Goal: Task Accomplishment & Management: Manage account settings

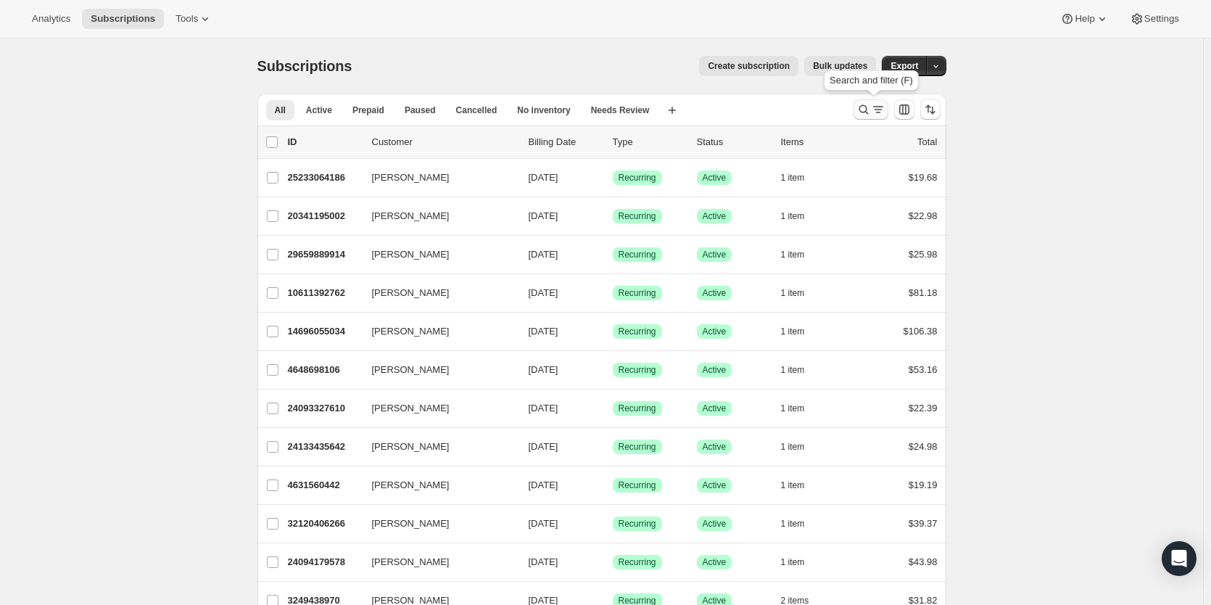
click at [864, 106] on icon "Search and filter results" at bounding box center [864, 109] width 15 height 15
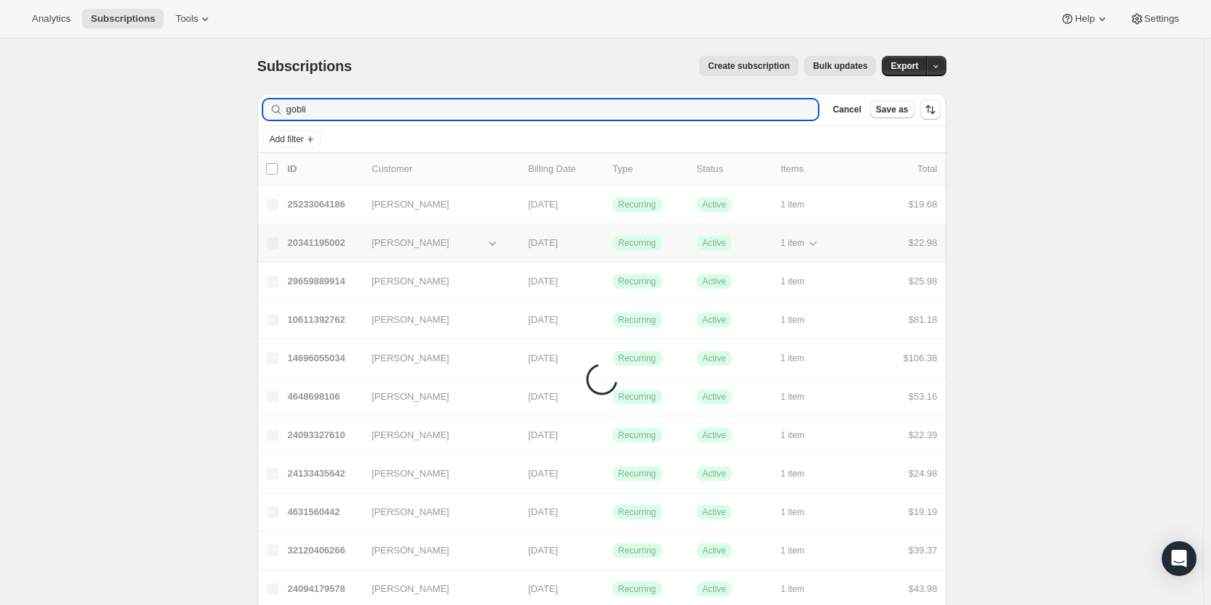
type input "goblin"
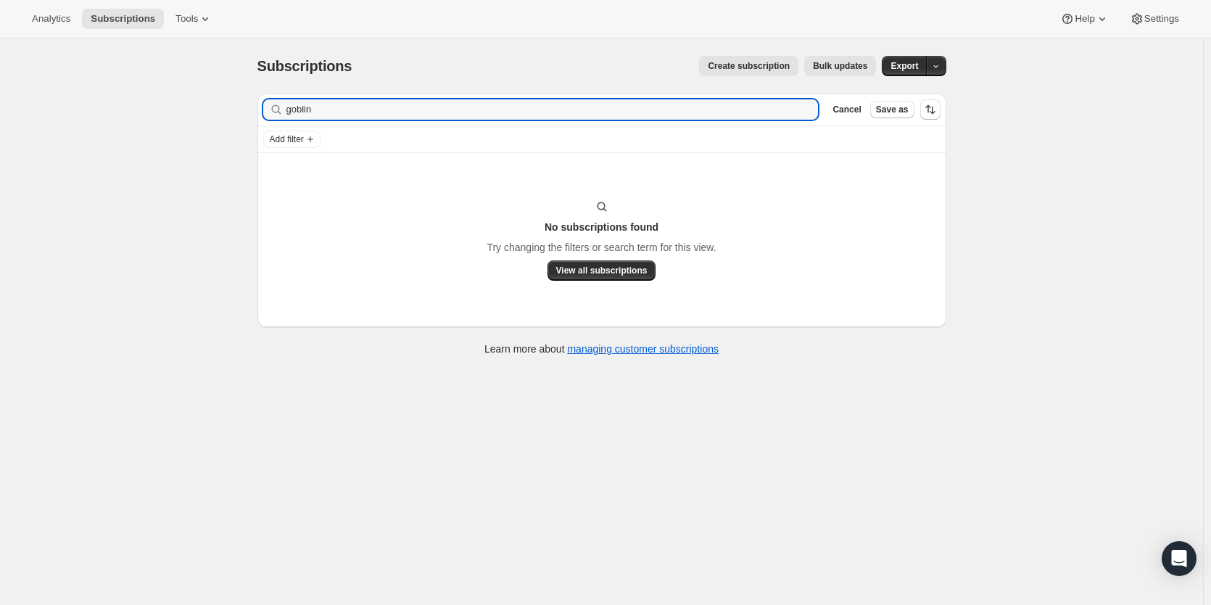
drag, startPoint x: 315, startPoint y: 112, endPoint x: 232, endPoint y: 109, distance: 82.8
click at [232, 109] on div "Subscriptions. This page is ready Subscriptions Create subscription Bulk update…" at bounding box center [601, 340] width 1203 height 605
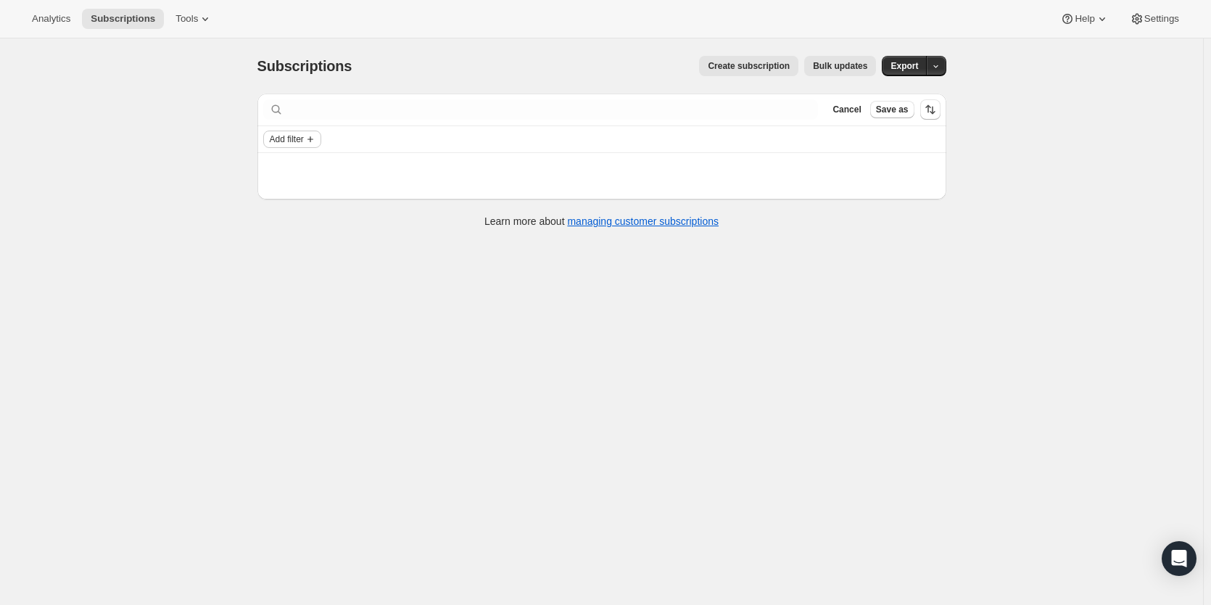
click at [302, 139] on span "Add filter" at bounding box center [287, 139] width 34 height 12
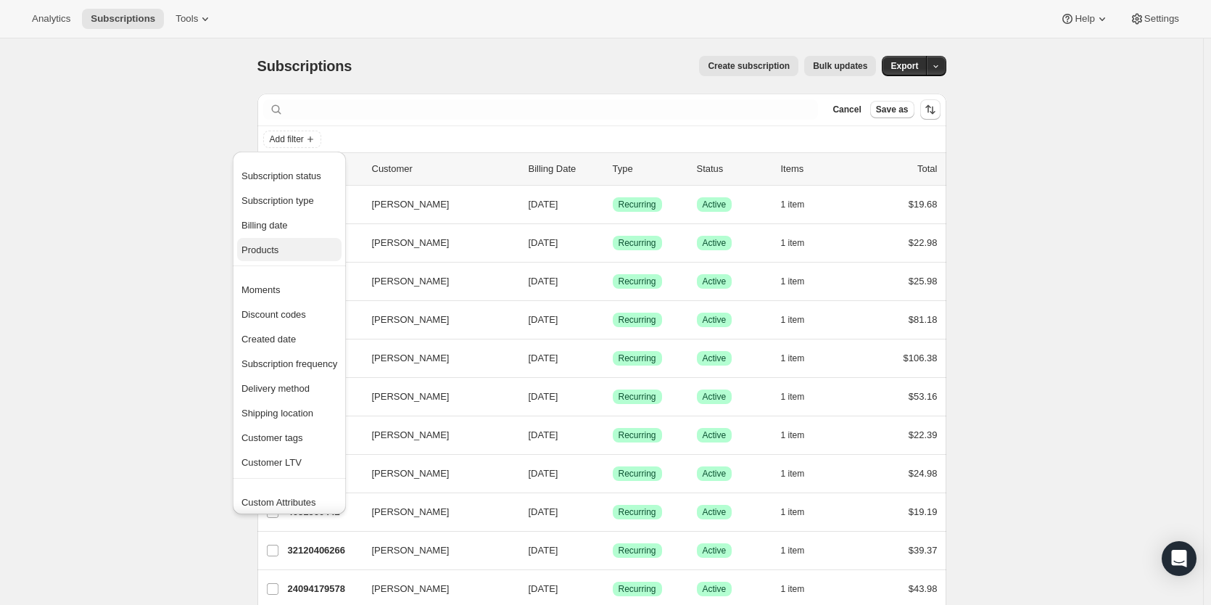
click at [278, 257] on span "Products" at bounding box center [290, 250] width 96 height 15
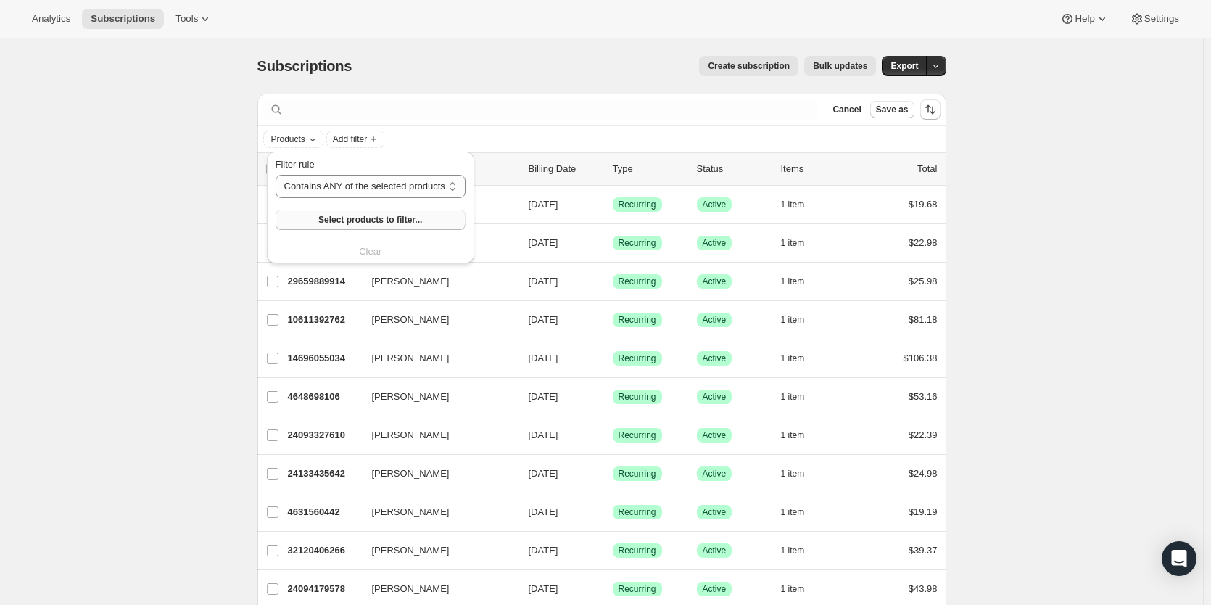
click at [383, 222] on span "Select products to filter..." at bounding box center [370, 220] width 104 height 12
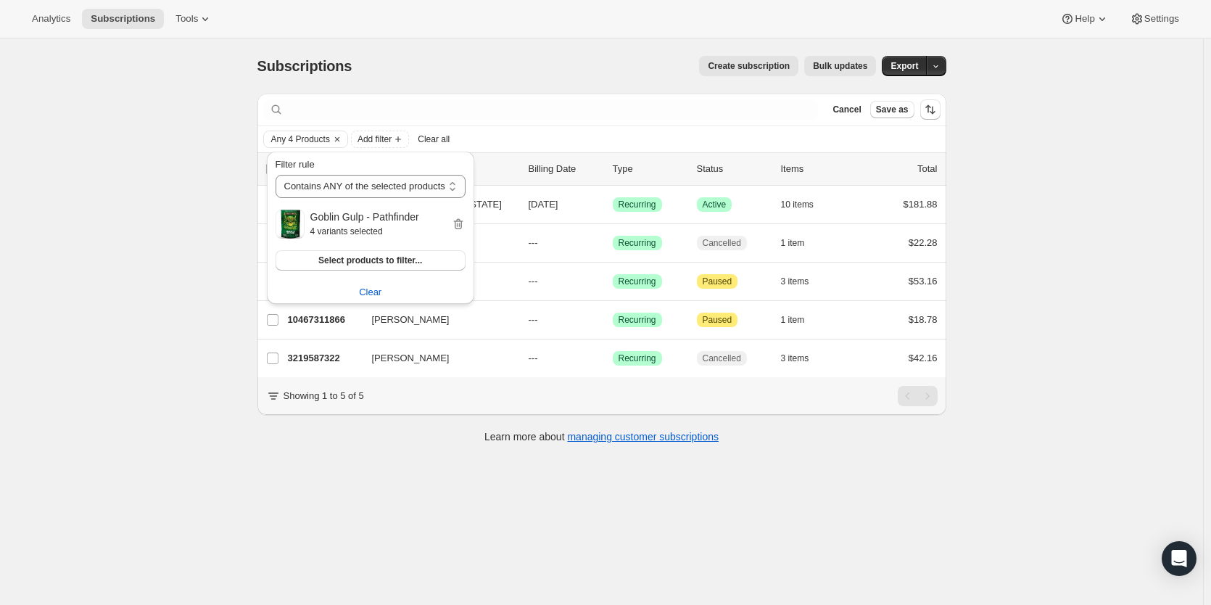
click at [173, 208] on div "Subscriptions. This page is ready Subscriptions Create subscription Bulk update…" at bounding box center [601, 340] width 1203 height 605
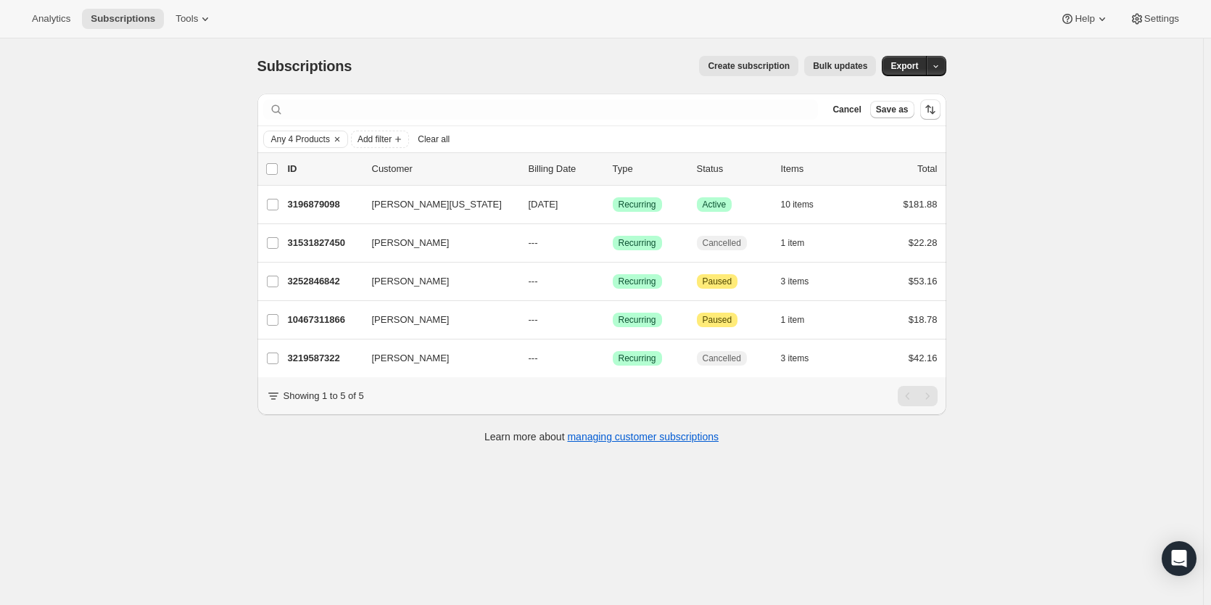
click at [450, 139] on span "Clear all" at bounding box center [434, 139] width 32 height 12
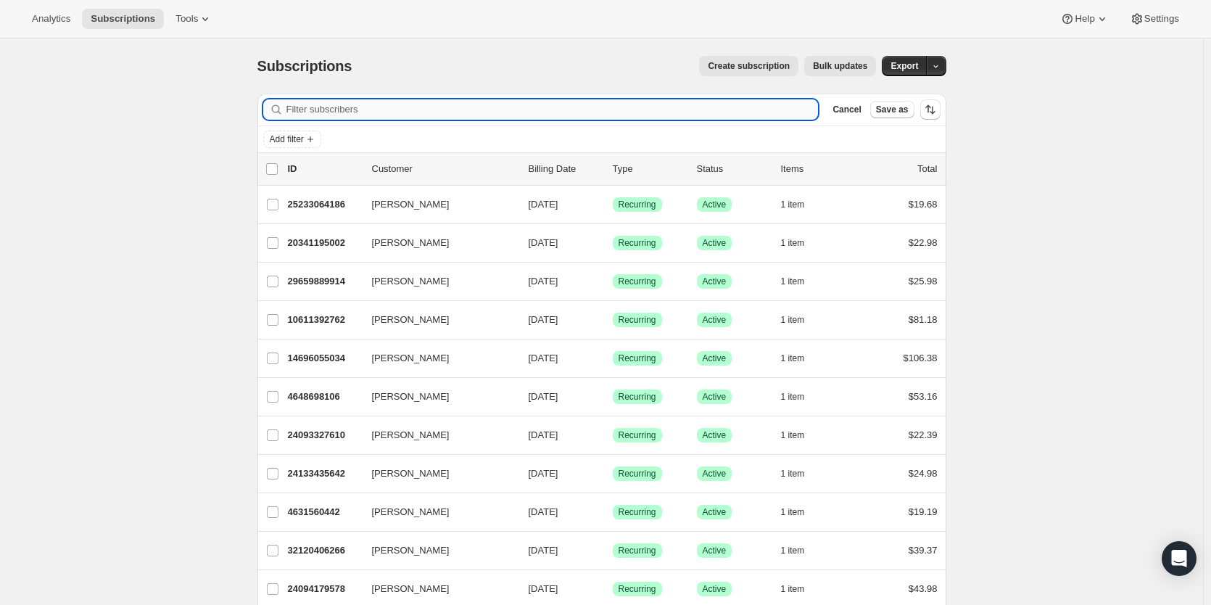
click at [400, 113] on input "Filter subscribers" at bounding box center [553, 109] width 532 height 20
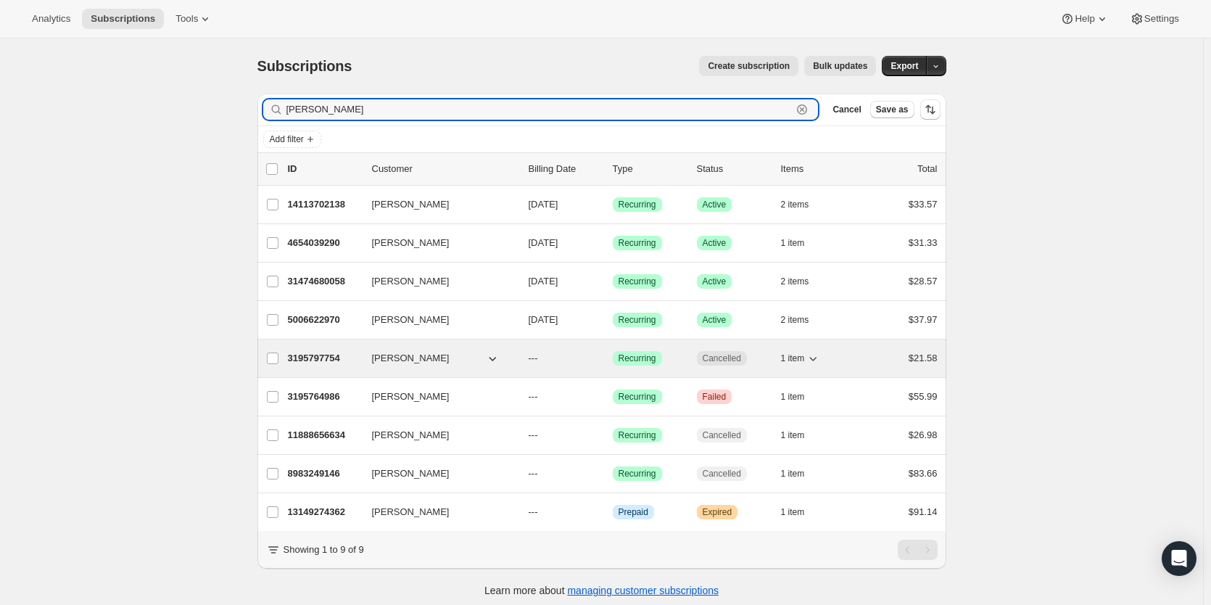
type input "john"
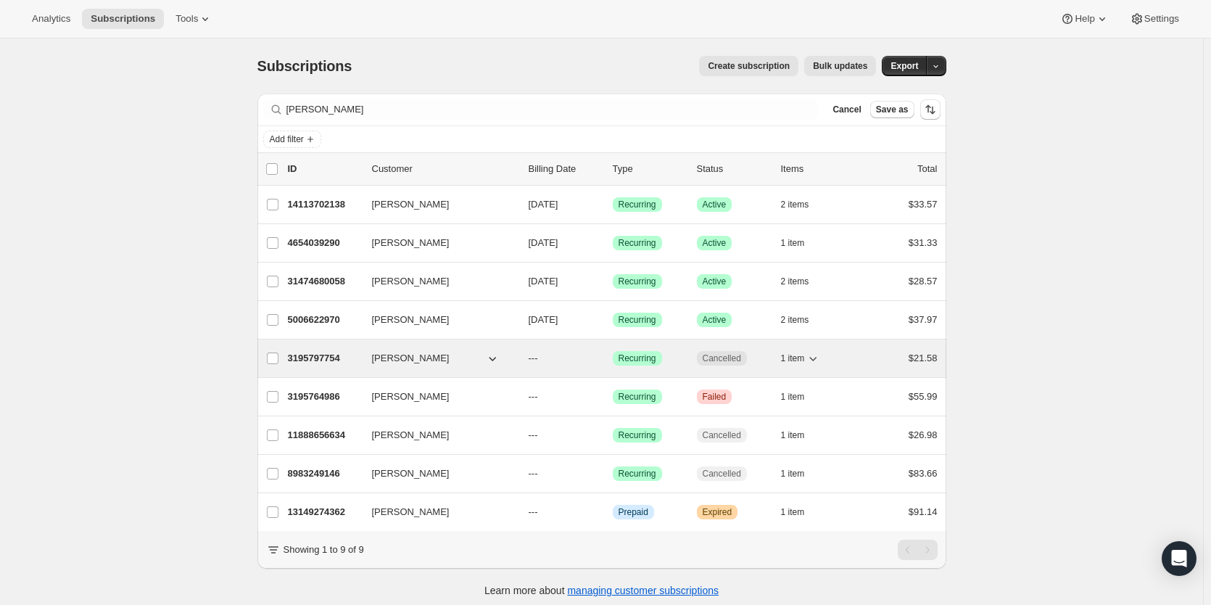
click at [323, 361] on p "3195797754" at bounding box center [324, 358] width 73 height 15
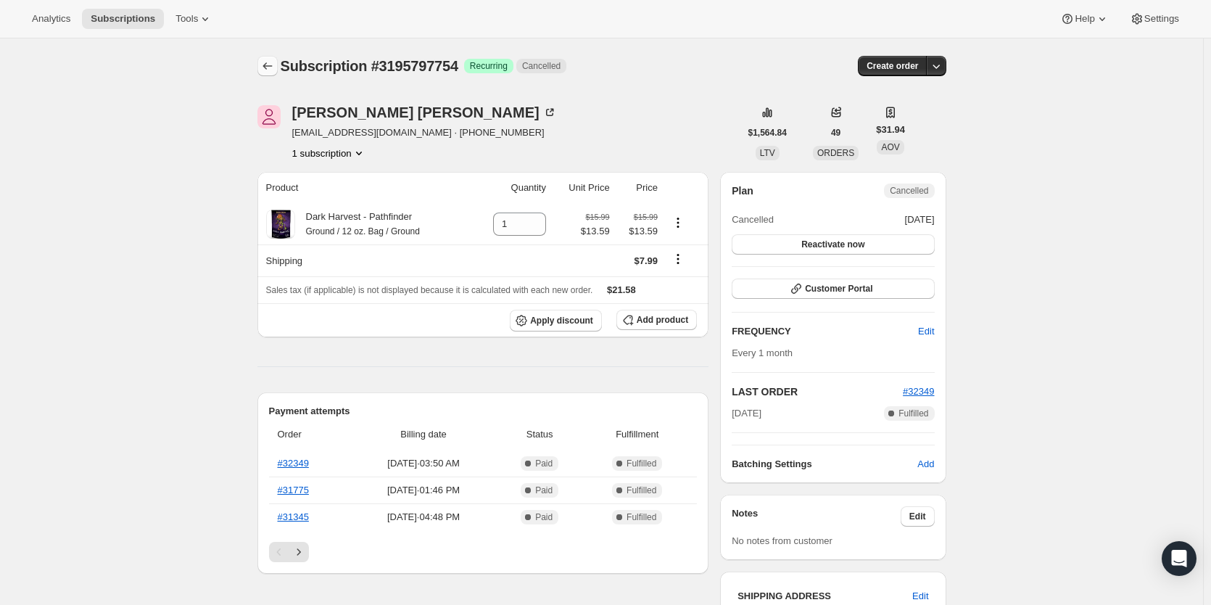
click at [273, 61] on icon "Subscriptions" at bounding box center [267, 66] width 15 height 15
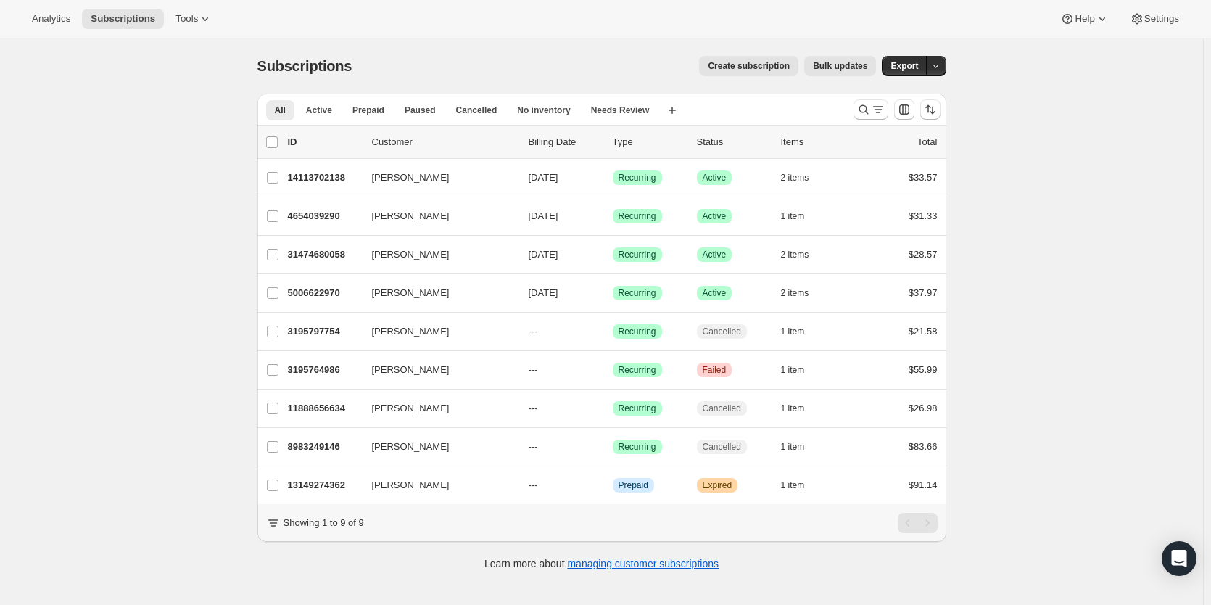
click at [874, 122] on div at bounding box center [897, 109] width 99 height 29
click at [865, 110] on icon "Search and filter results" at bounding box center [864, 109] width 15 height 15
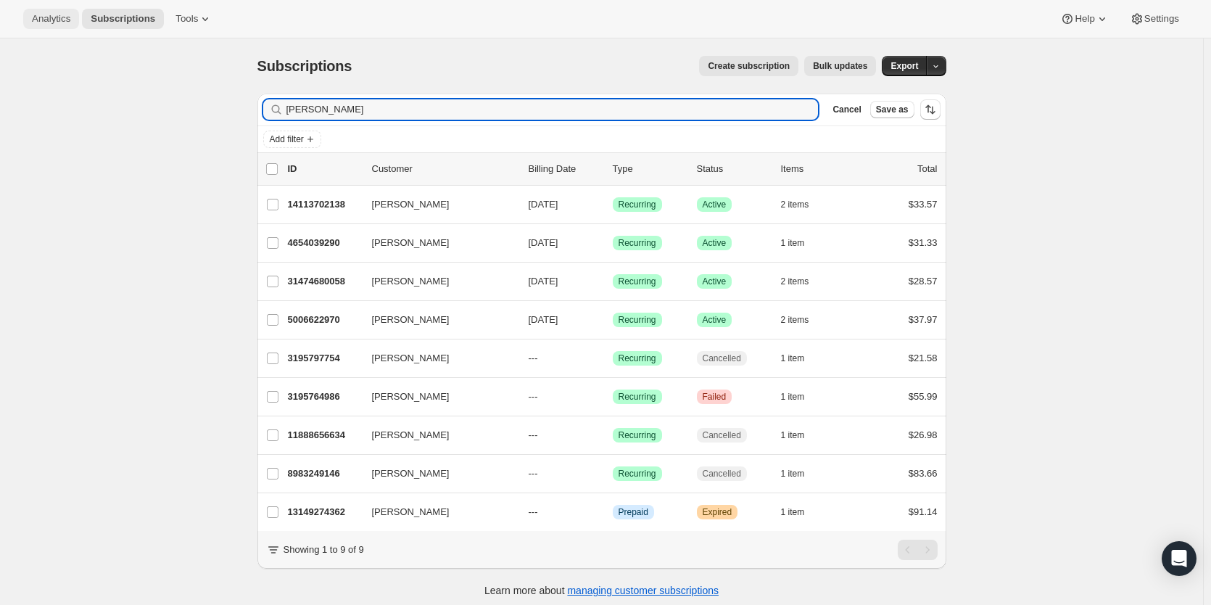
click at [65, 20] on span "Analytics" at bounding box center [51, 19] width 38 height 12
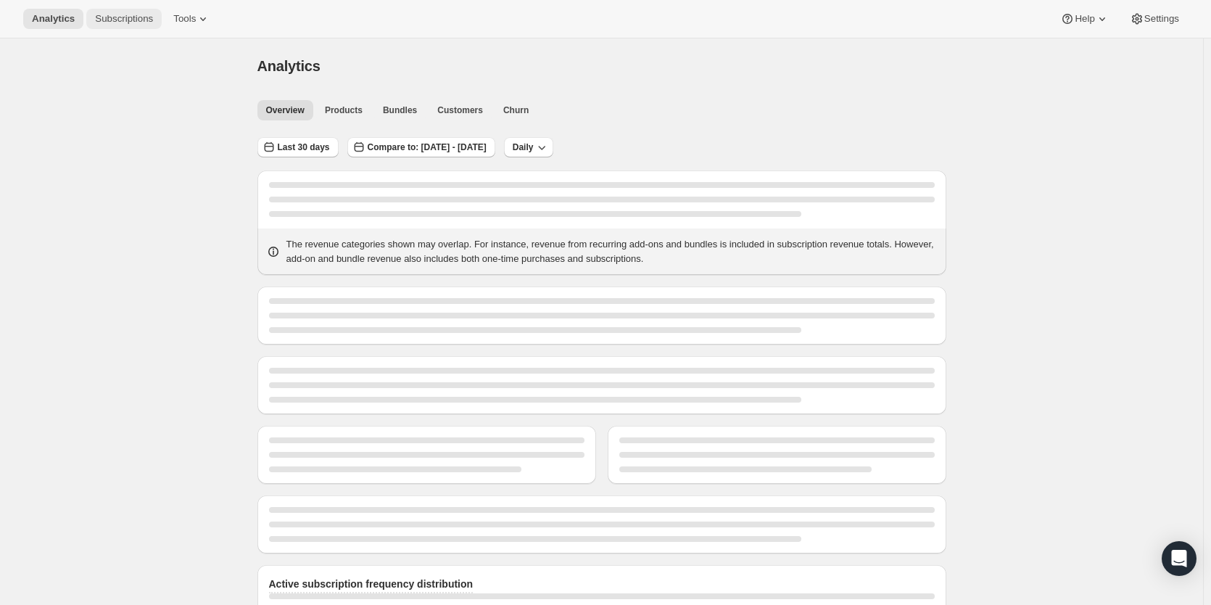
click at [149, 22] on span "Subscriptions" at bounding box center [124, 19] width 58 height 12
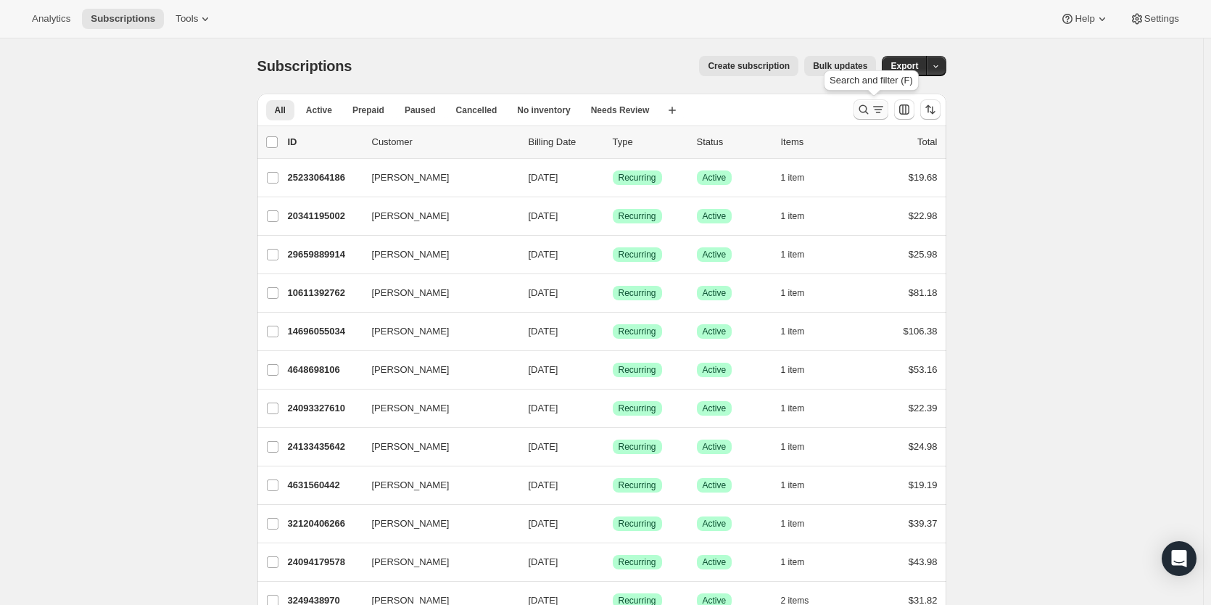
click at [866, 111] on icon "Search and filter results" at bounding box center [864, 109] width 15 height 15
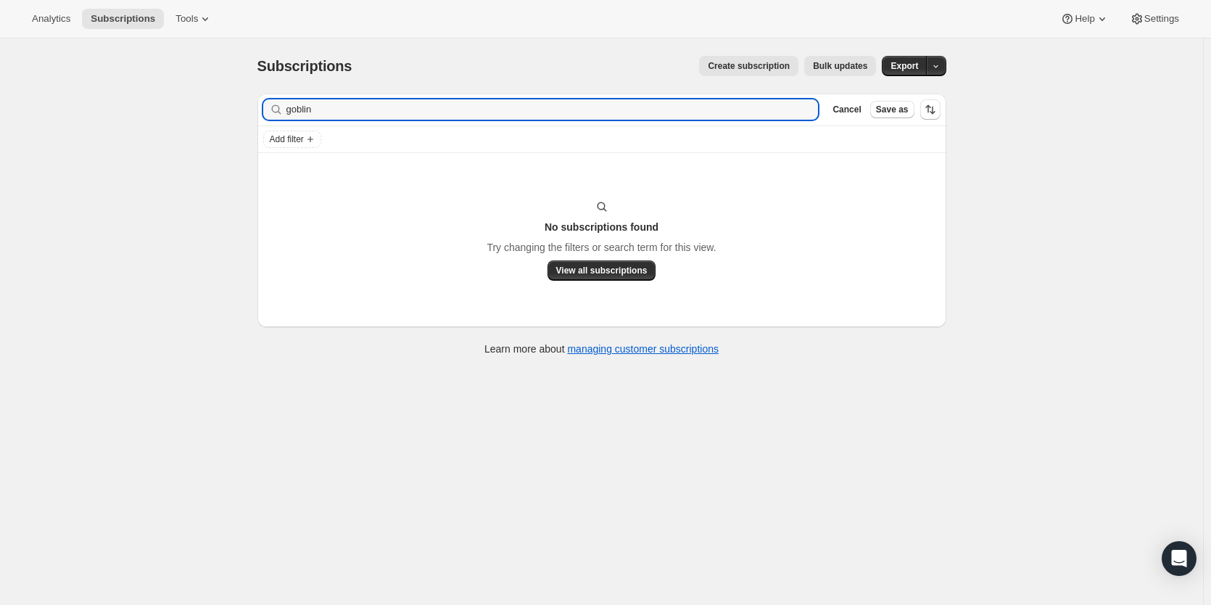
type input "goblin"
click at [88, 56] on div "Subscriptions. This page is ready Subscriptions Create subscription Bulk update…" at bounding box center [601, 340] width 1203 height 605
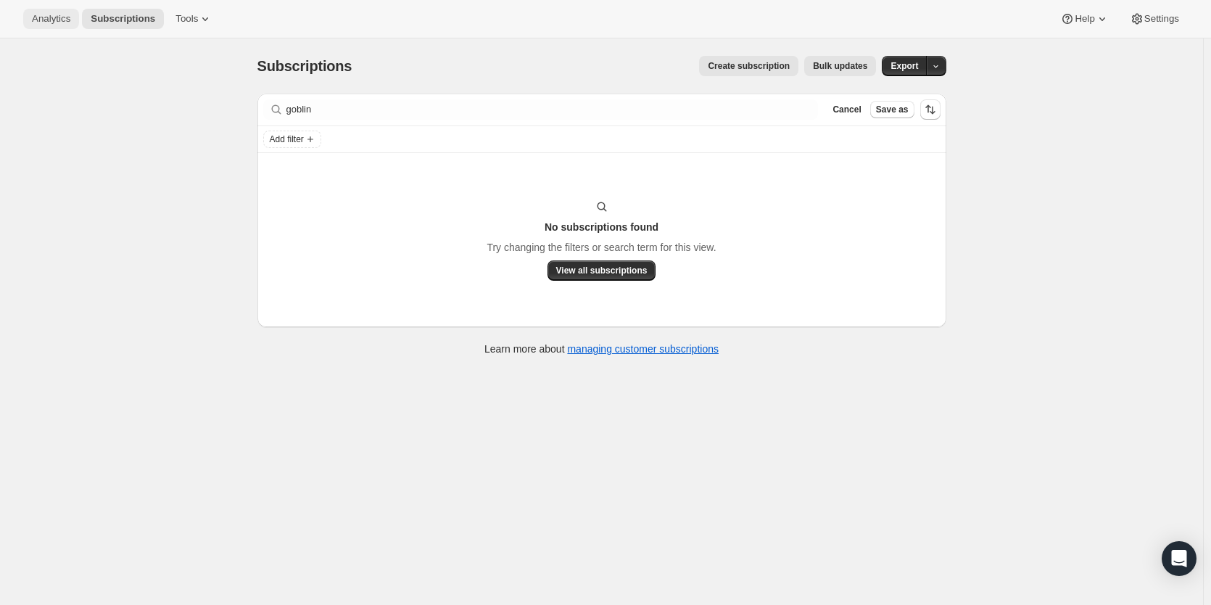
click at [47, 16] on span "Analytics" at bounding box center [51, 19] width 38 height 12
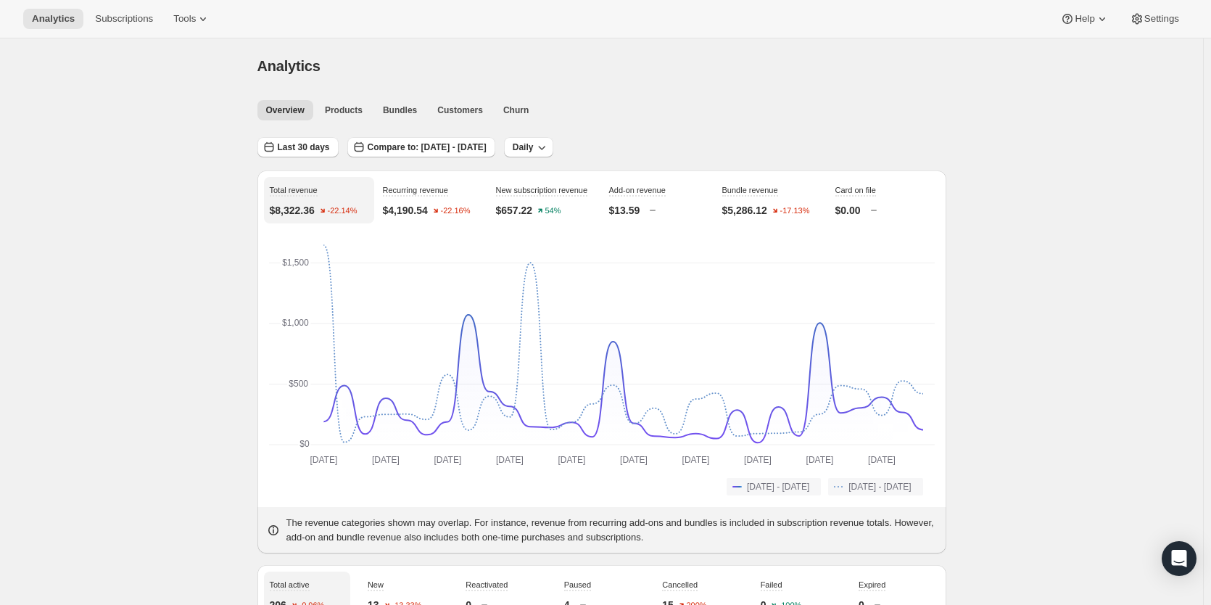
click at [108, 33] on div "Analytics Subscriptions Tools Help Settings" at bounding box center [605, 19] width 1211 height 38
click at [110, 31] on div "Analytics Subscriptions Tools Help Settings" at bounding box center [605, 19] width 1211 height 38
click at [112, 28] on button "Subscriptions" at bounding box center [123, 19] width 75 height 20
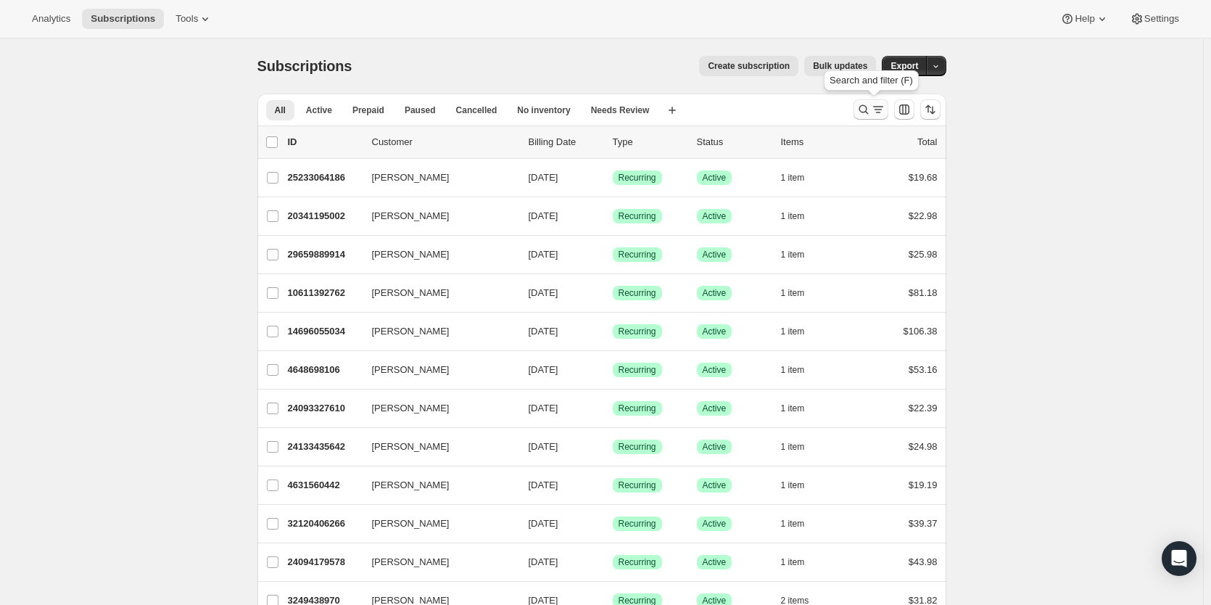
click at [862, 113] on icon "Search and filter results" at bounding box center [864, 109] width 15 height 15
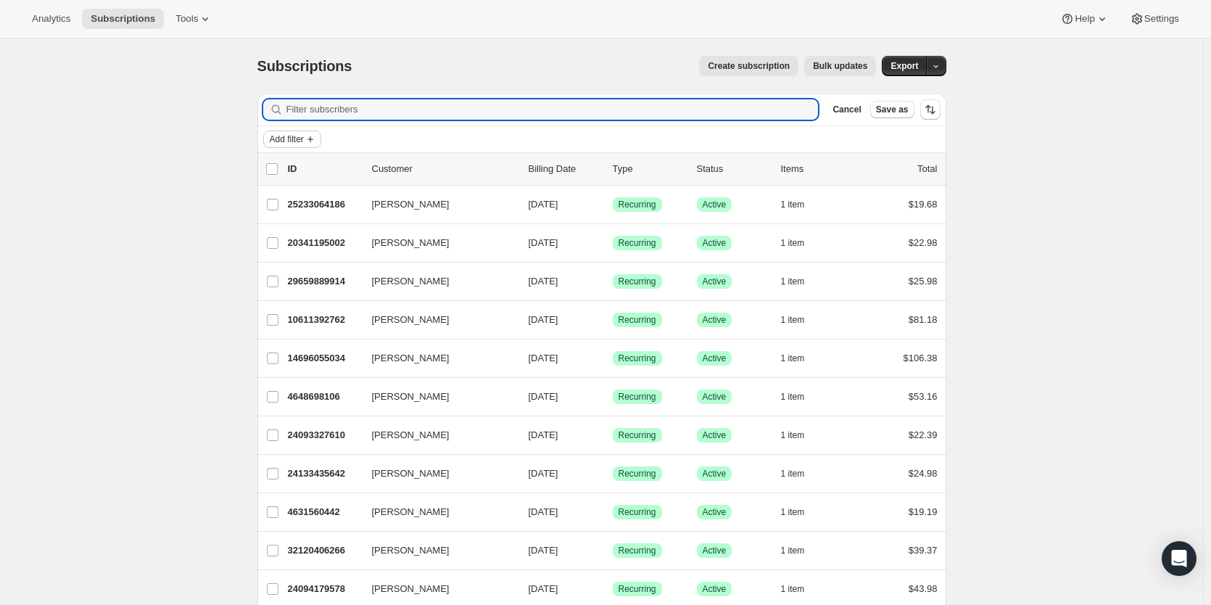
click at [302, 140] on span "Add filter" at bounding box center [287, 139] width 34 height 12
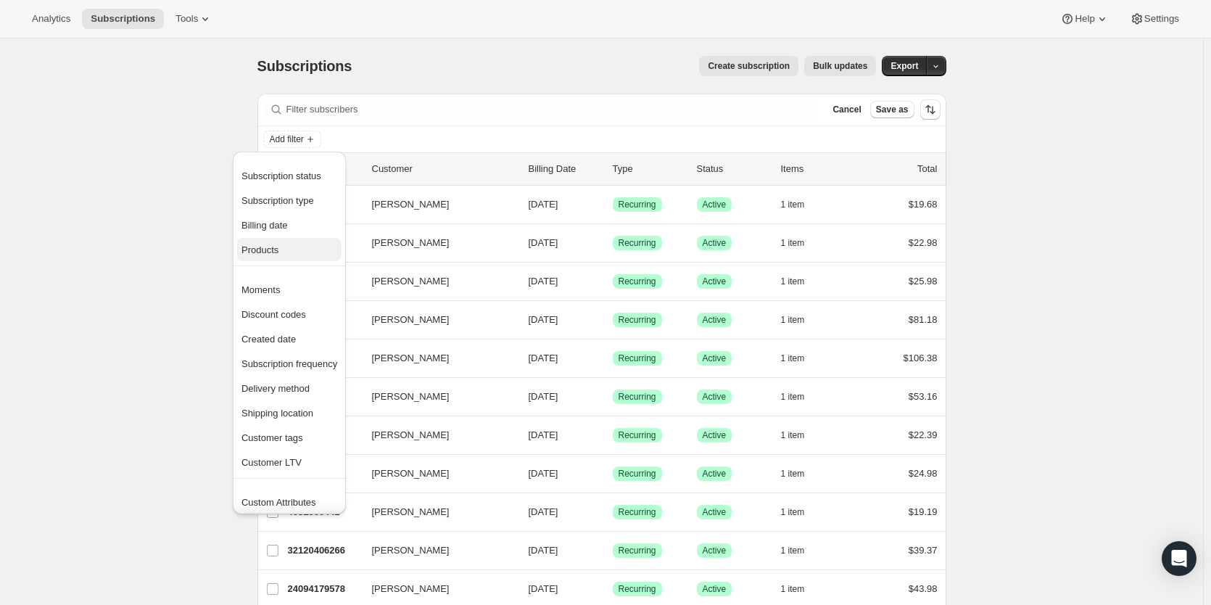
click at [277, 239] on button "Products" at bounding box center [289, 249] width 104 height 23
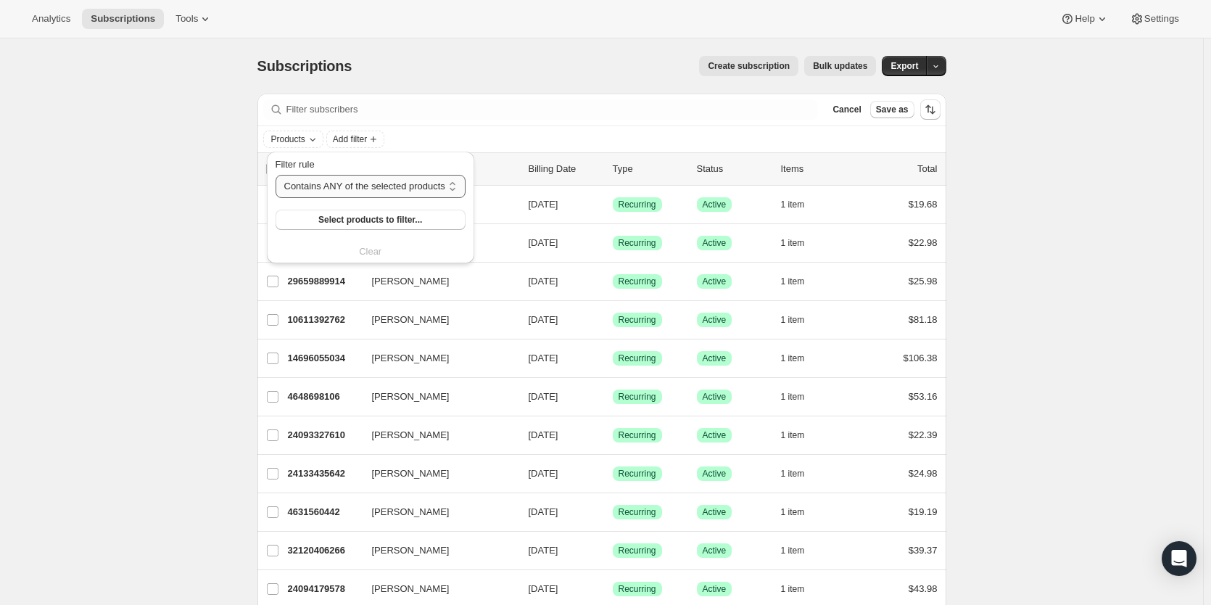
click at [397, 190] on select "Contains ANY of the selected products Contains ALL of the selected products Con…" at bounding box center [371, 186] width 190 height 23
click at [386, 221] on span "Select products to filter..." at bounding box center [370, 220] width 104 height 12
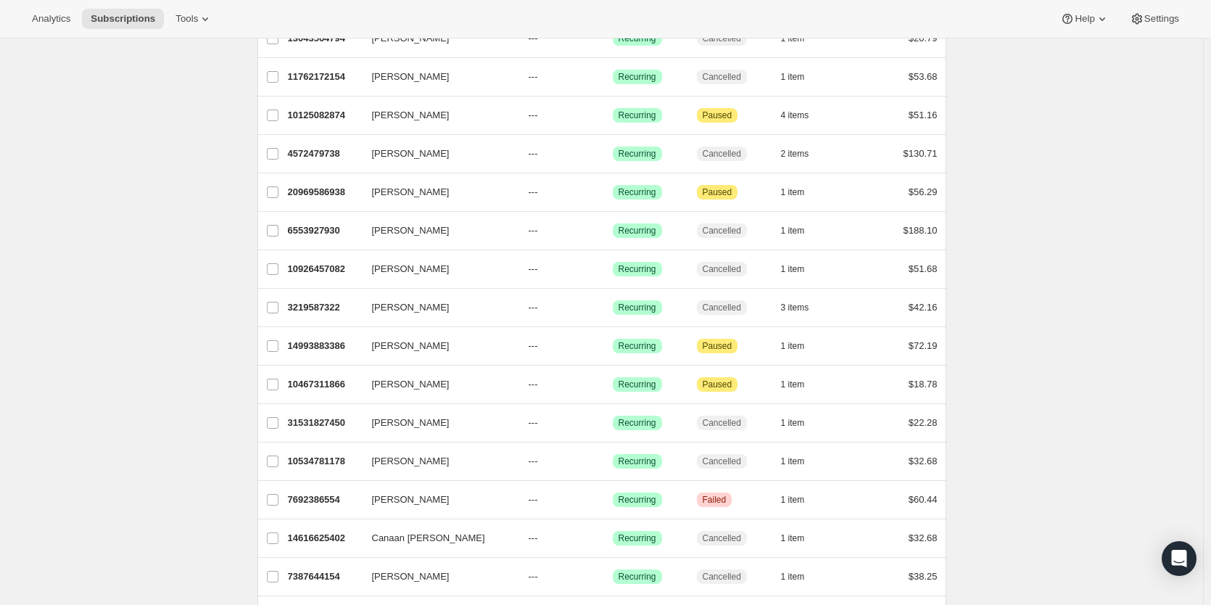
scroll to position [303, 0]
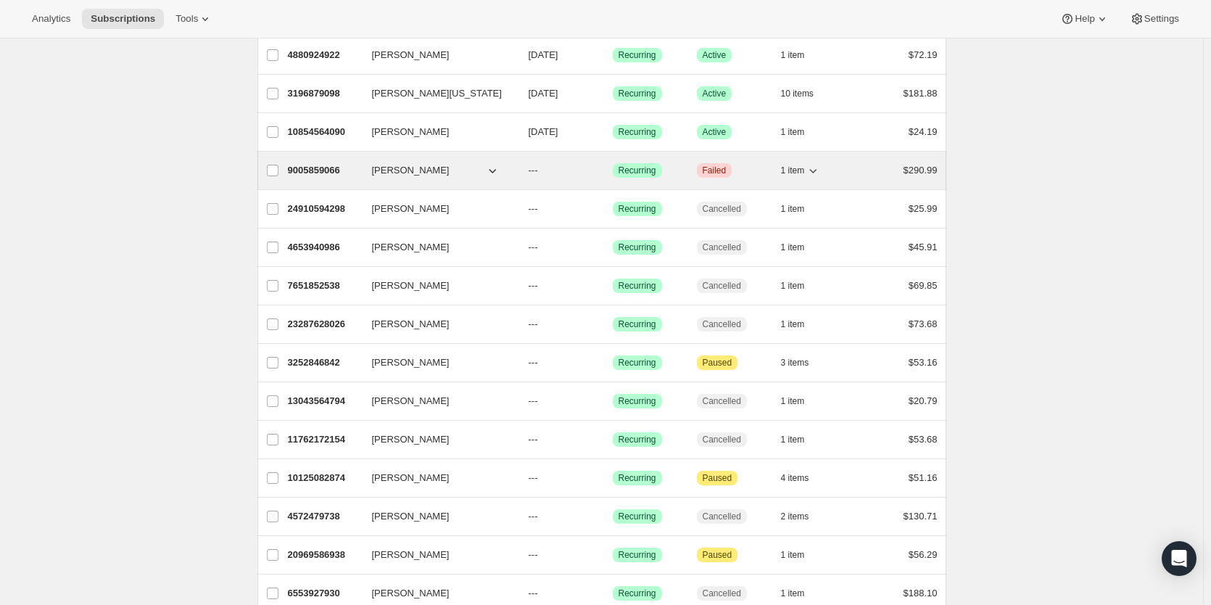
click at [494, 170] on icon "button" at bounding box center [492, 171] width 7 height 4
click at [497, 170] on icon "button" at bounding box center [492, 170] width 15 height 15
click at [337, 165] on p "9005859066" at bounding box center [324, 170] width 73 height 15
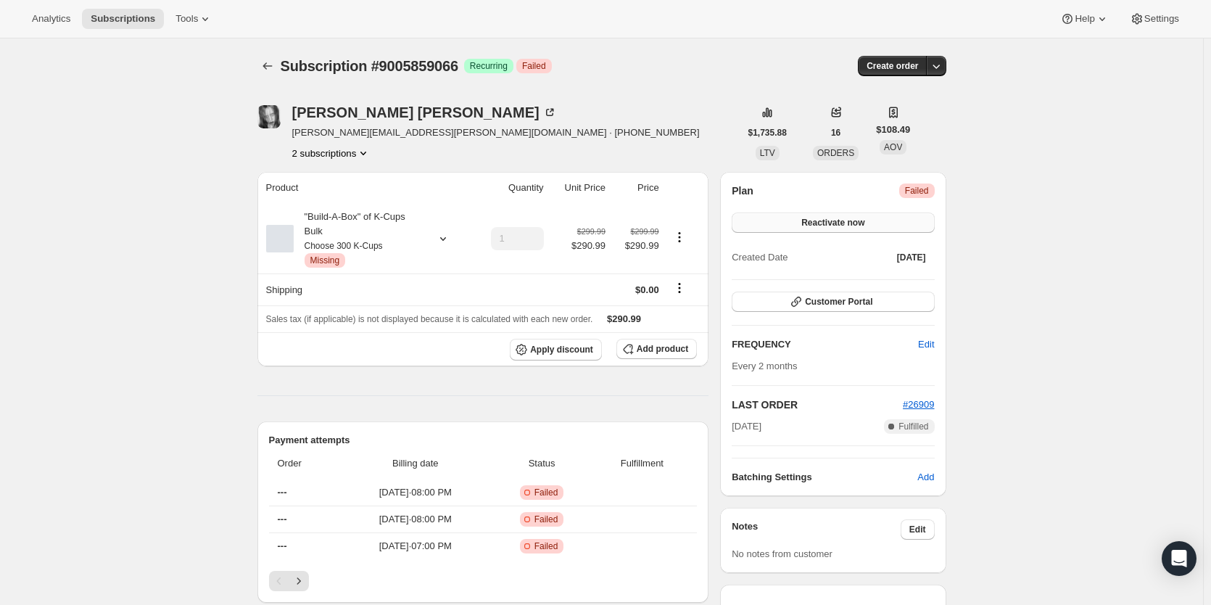
click at [769, 225] on button "Reactivate now" at bounding box center [833, 223] width 202 height 20
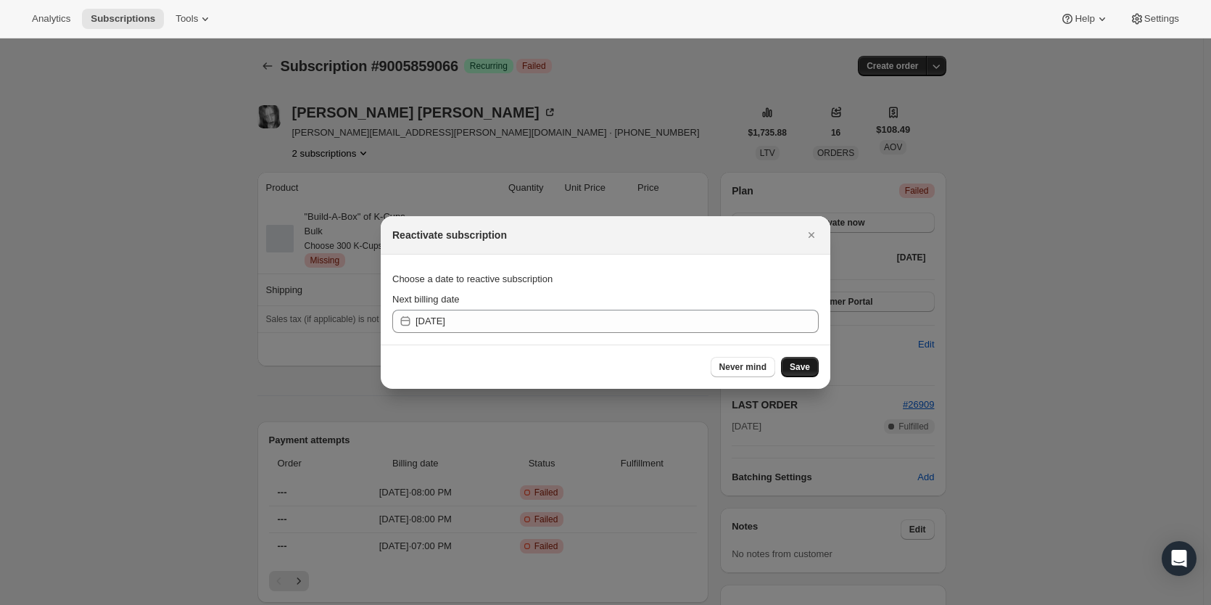
click at [800, 363] on span "Save" at bounding box center [800, 367] width 20 height 12
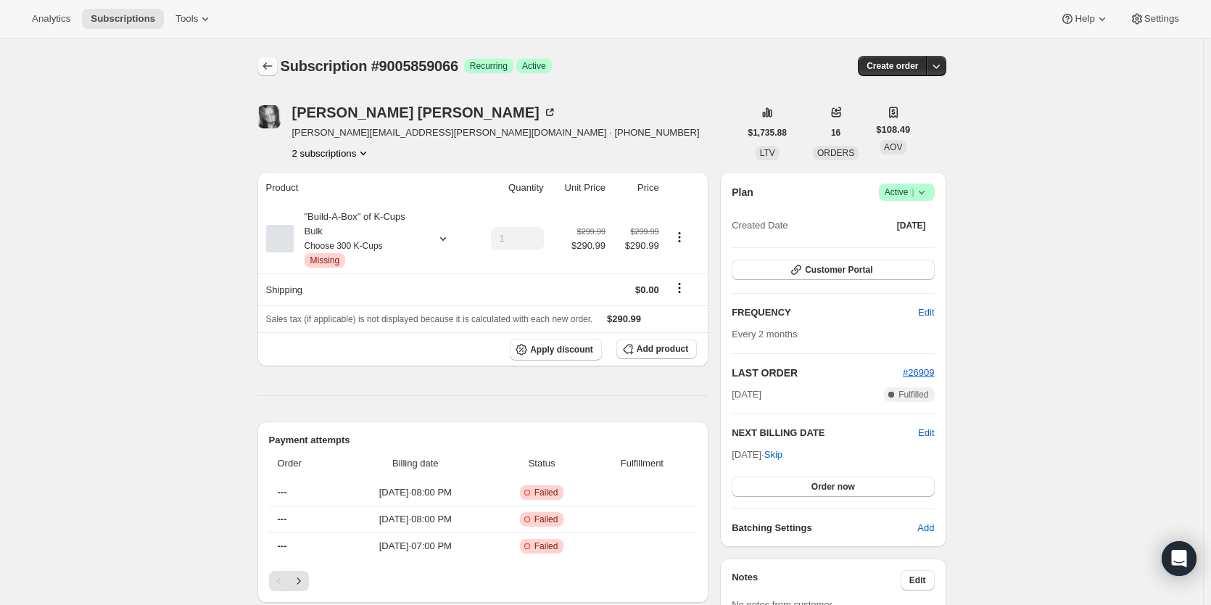
click at [278, 63] on button "Subscriptions" at bounding box center [268, 66] width 20 height 20
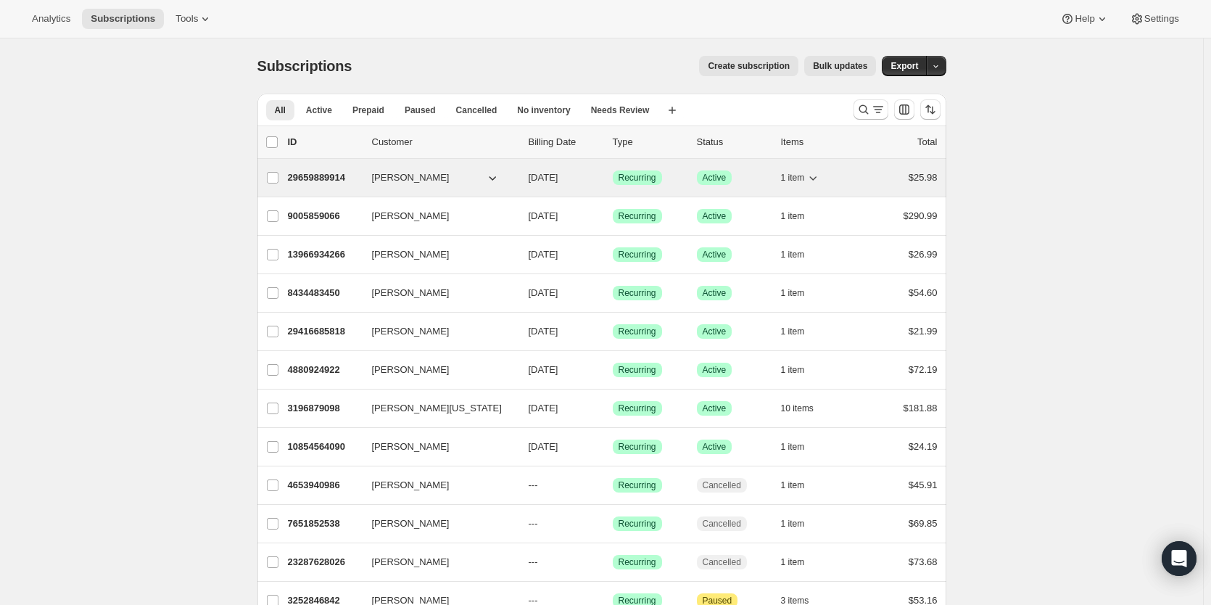
click at [321, 177] on p "29659889914" at bounding box center [324, 177] width 73 height 15
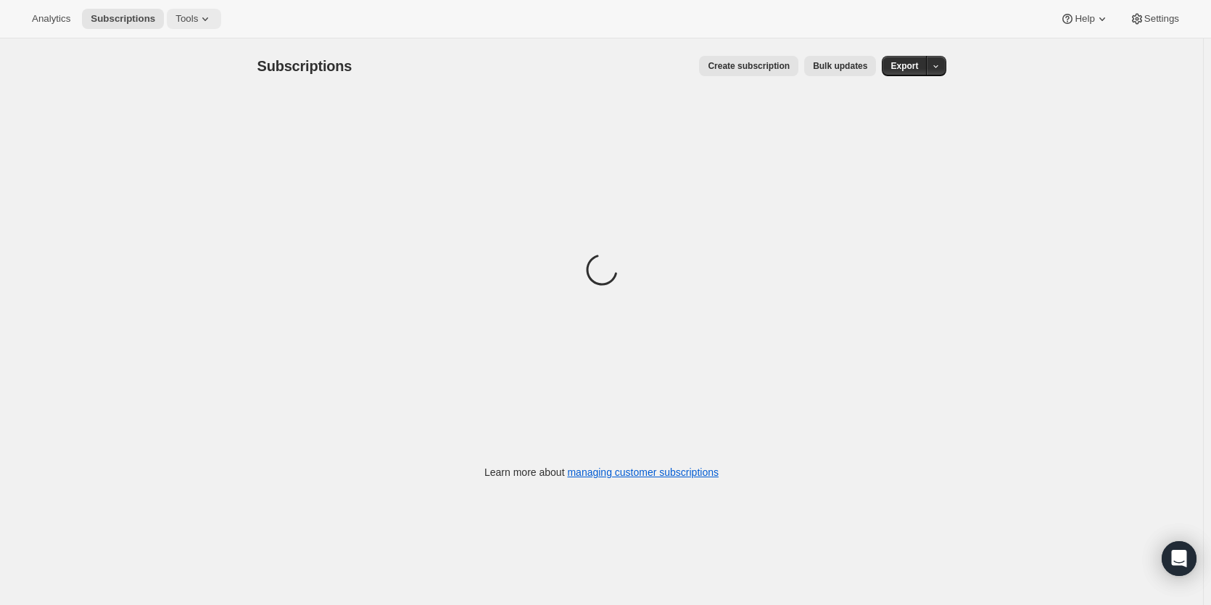
click at [190, 22] on span "Tools" at bounding box center [187, 19] width 22 height 12
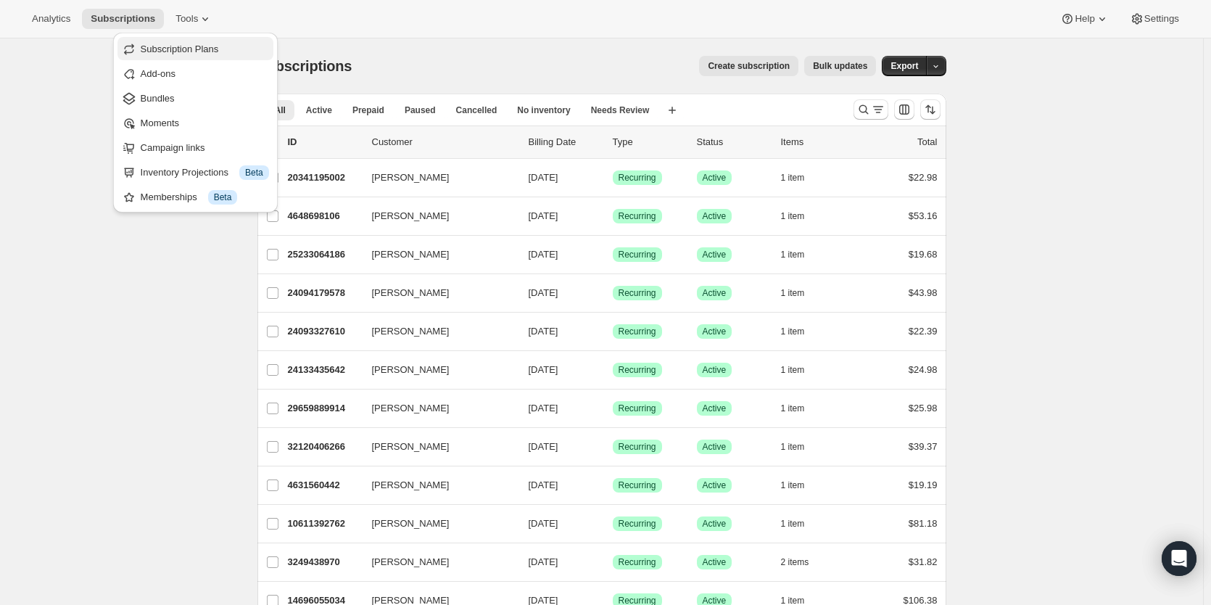
click at [184, 53] on span "Subscription Plans" at bounding box center [180, 49] width 78 height 11
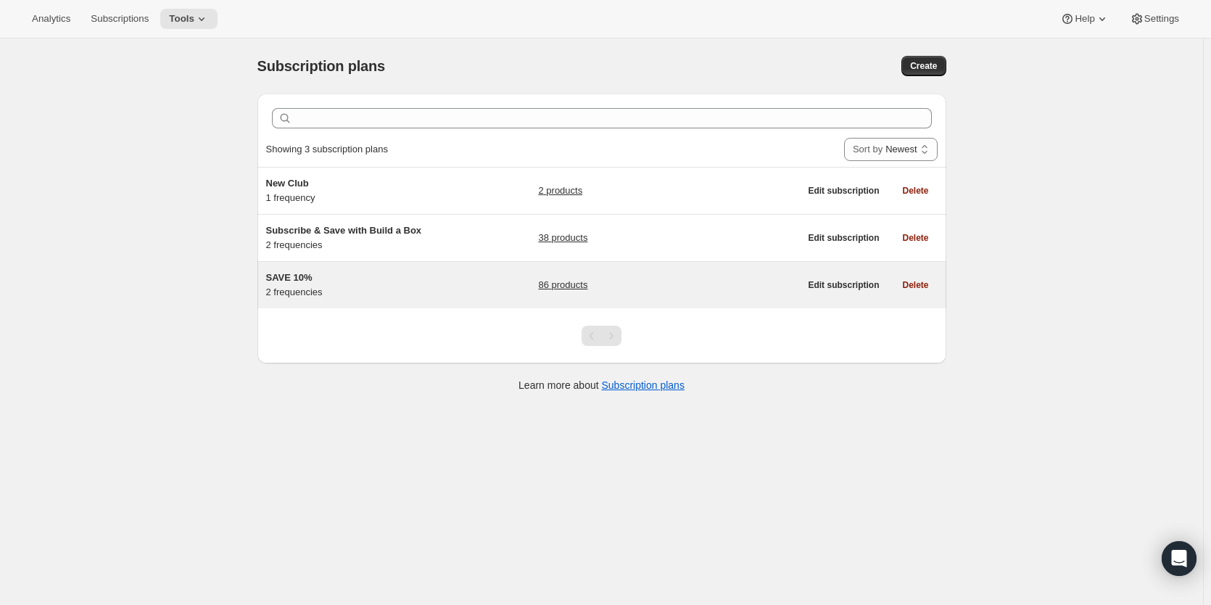
click at [572, 287] on link "86 products" at bounding box center [562, 285] width 49 height 15
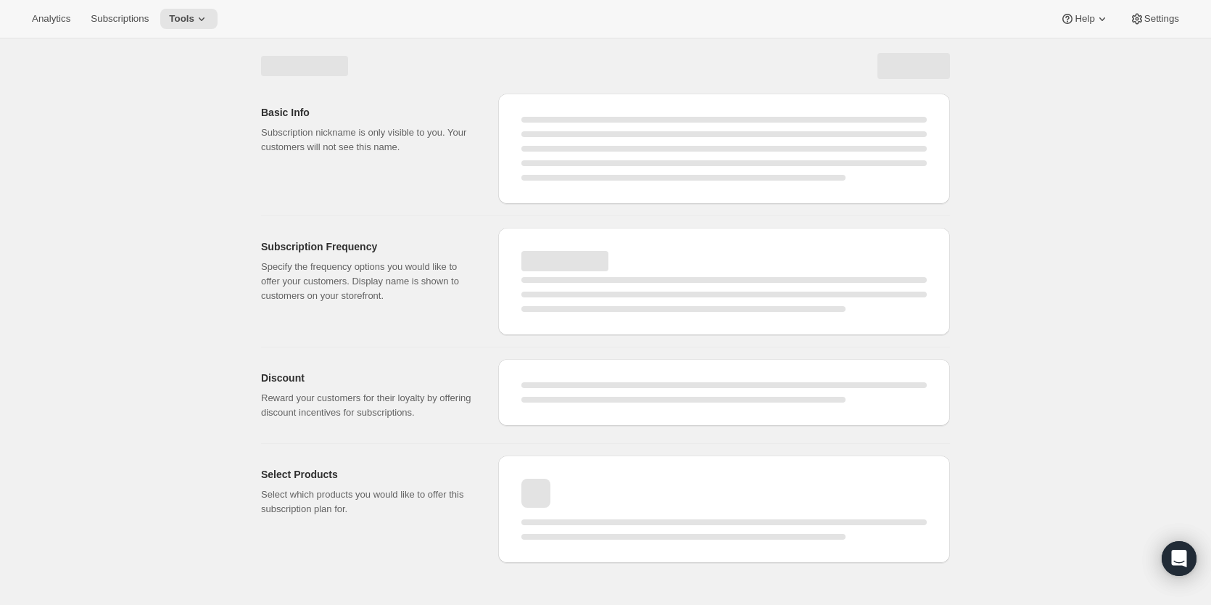
select select "WEEK"
select select "MONTH"
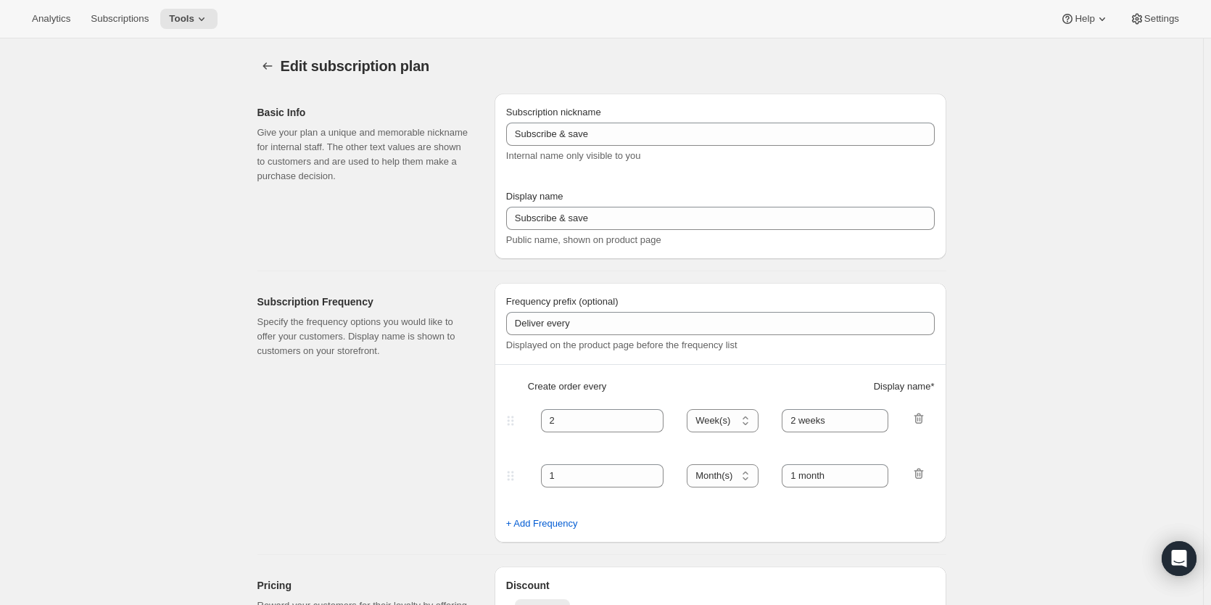
type input "SAVE 10%"
type input "SAVE 10% WITH ROAST & SHIP DELIVERY"
type input "DELIVER FRESH EVERY:"
type input "1"
select select "MONTH"
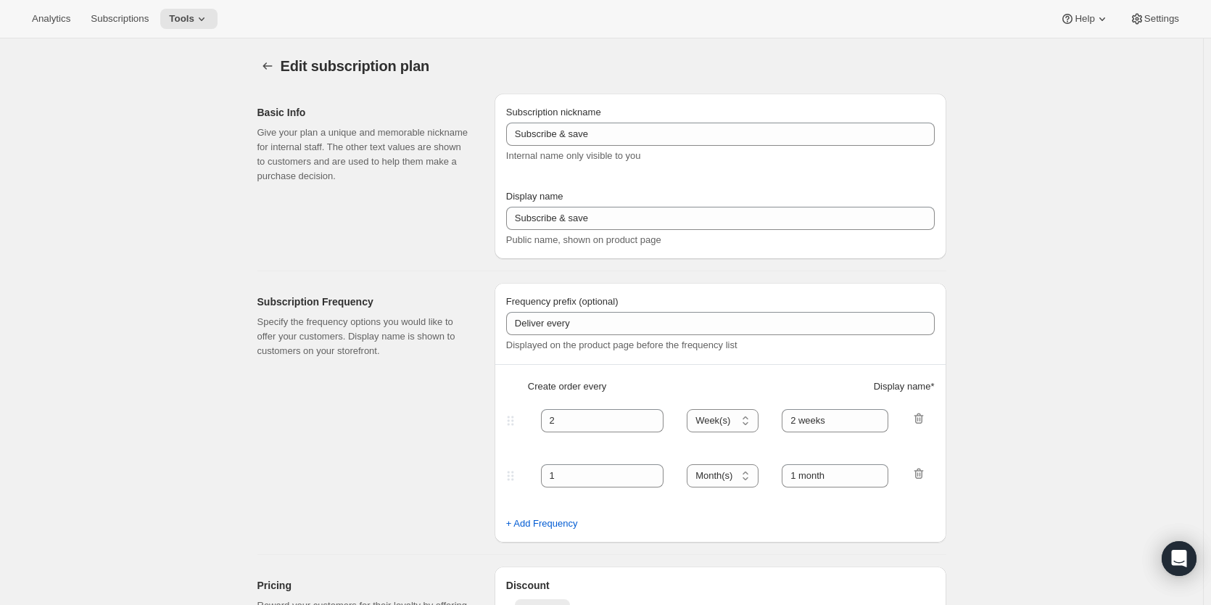
type input "One Month"
type input "2"
select select "WEEK"
type input "Two Weeks"
type input "10"
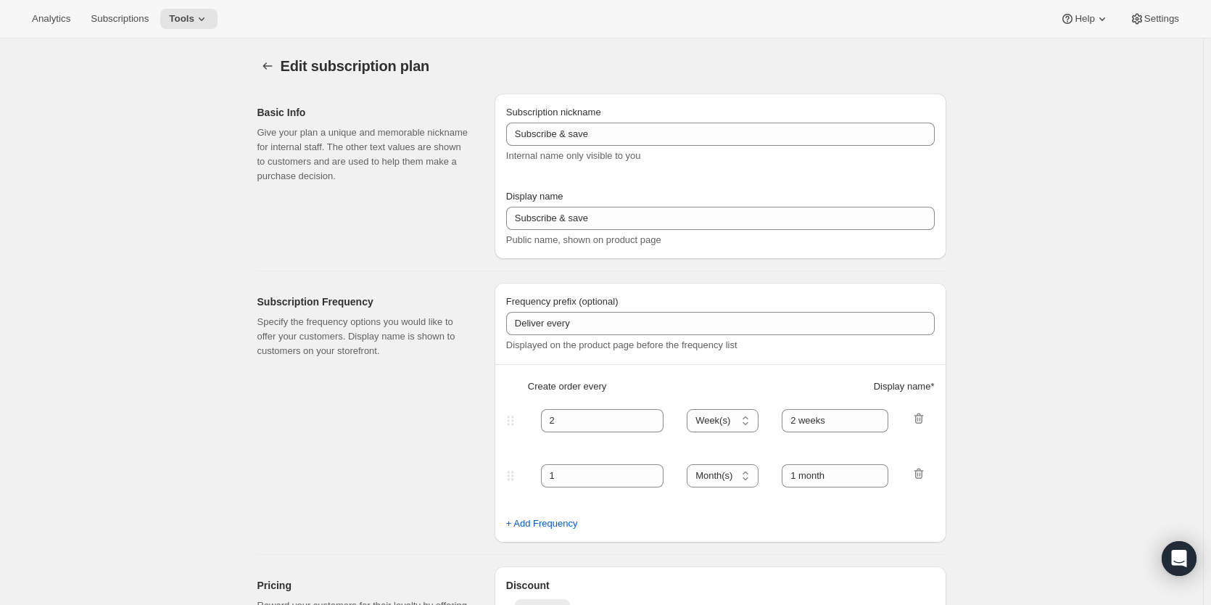
type input "Don't worry! You can adjust, cancel, add or delete your deliveries anytime."
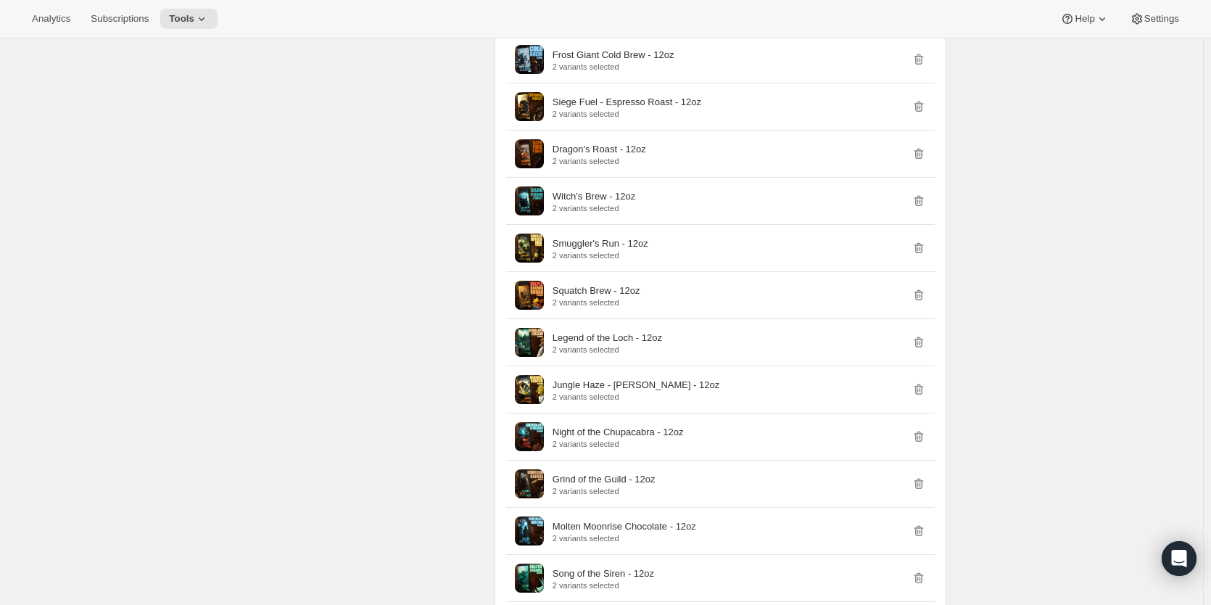
scroll to position [2976, 0]
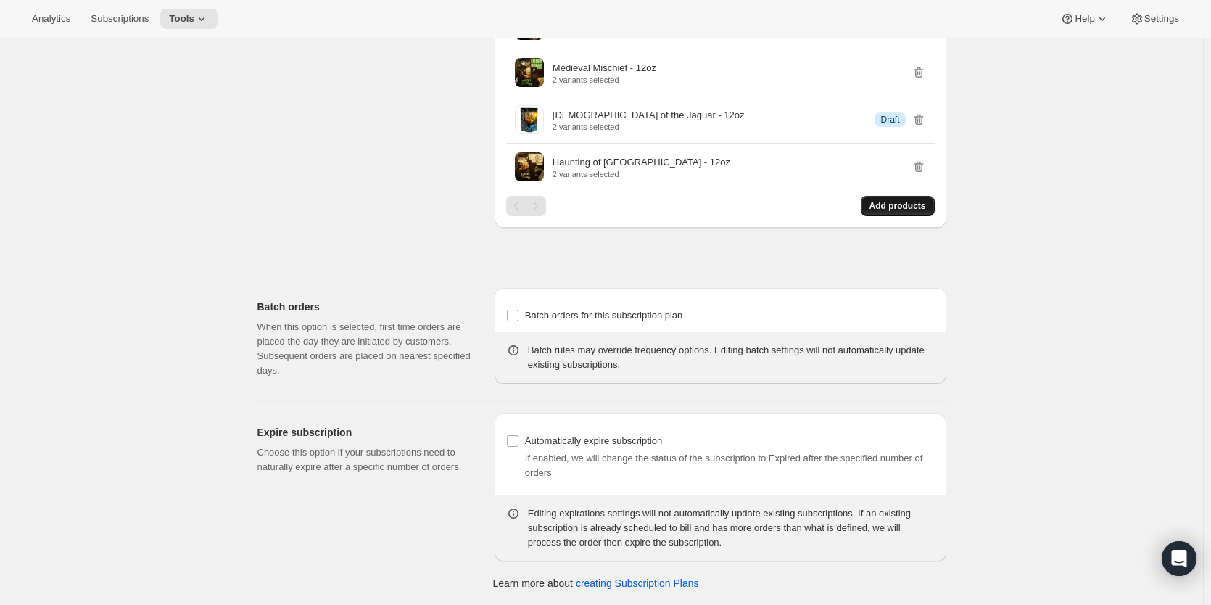
click at [914, 206] on span "Add products" at bounding box center [898, 206] width 57 height 12
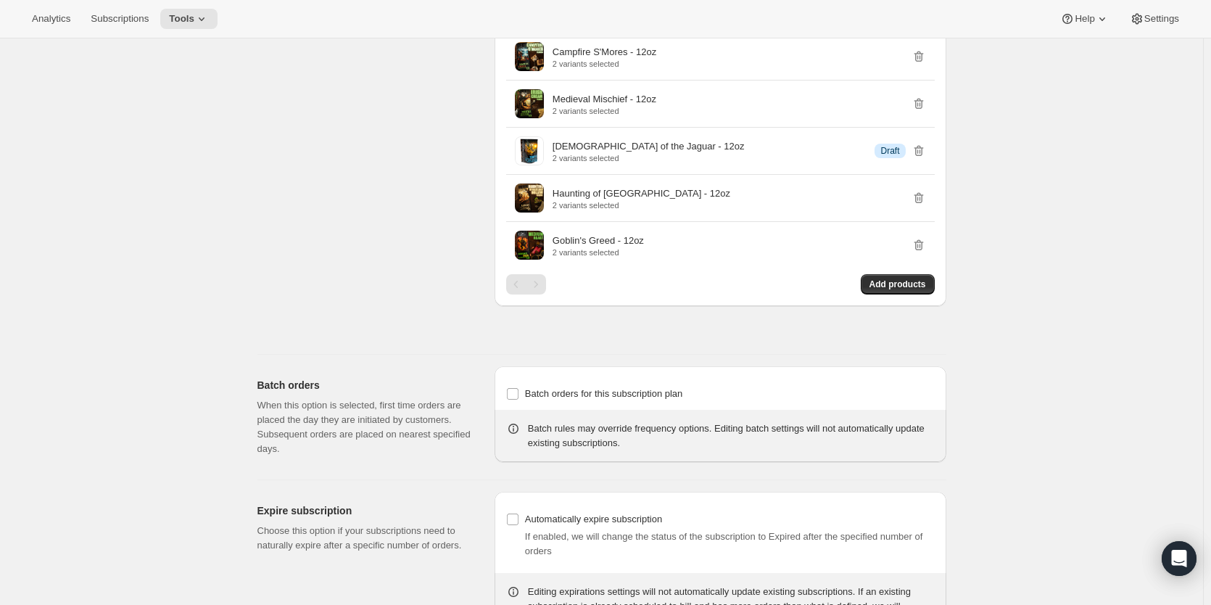
scroll to position [3023, 0]
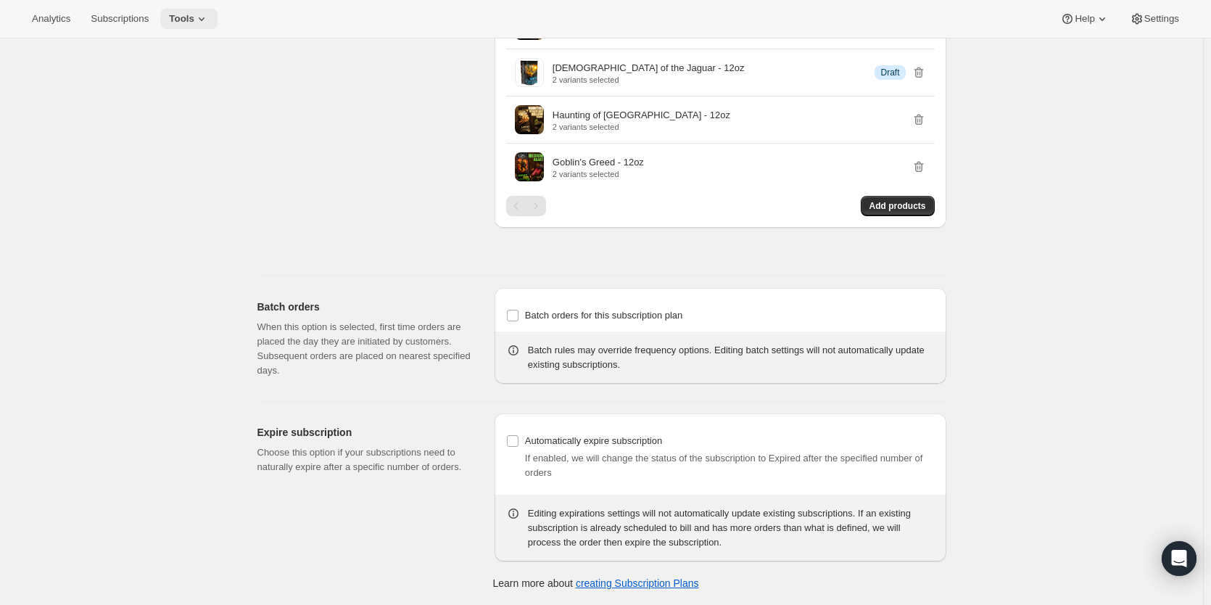
click at [194, 21] on span "Tools" at bounding box center [181, 19] width 25 height 12
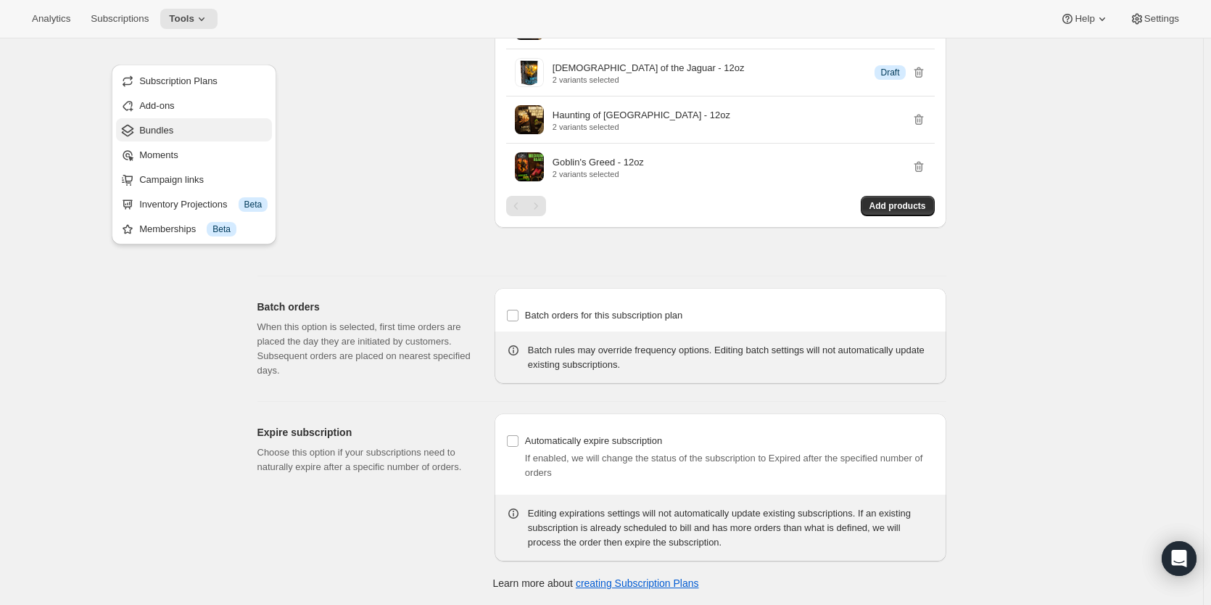
click at [173, 125] on span "Bundles" at bounding box center [156, 130] width 34 height 11
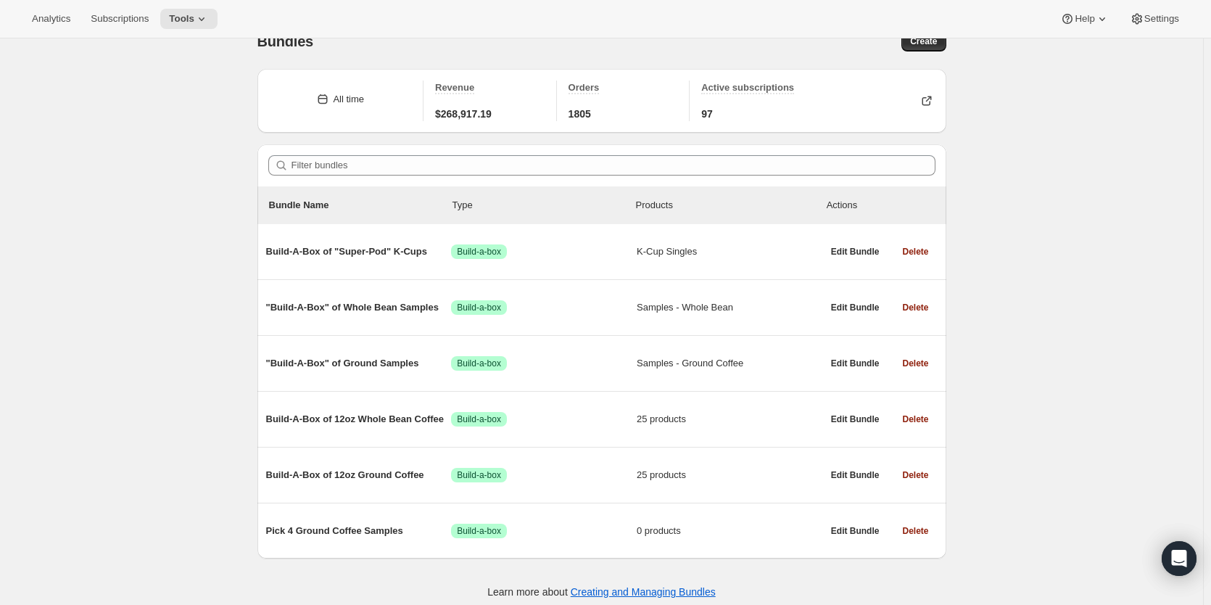
scroll to position [38, 0]
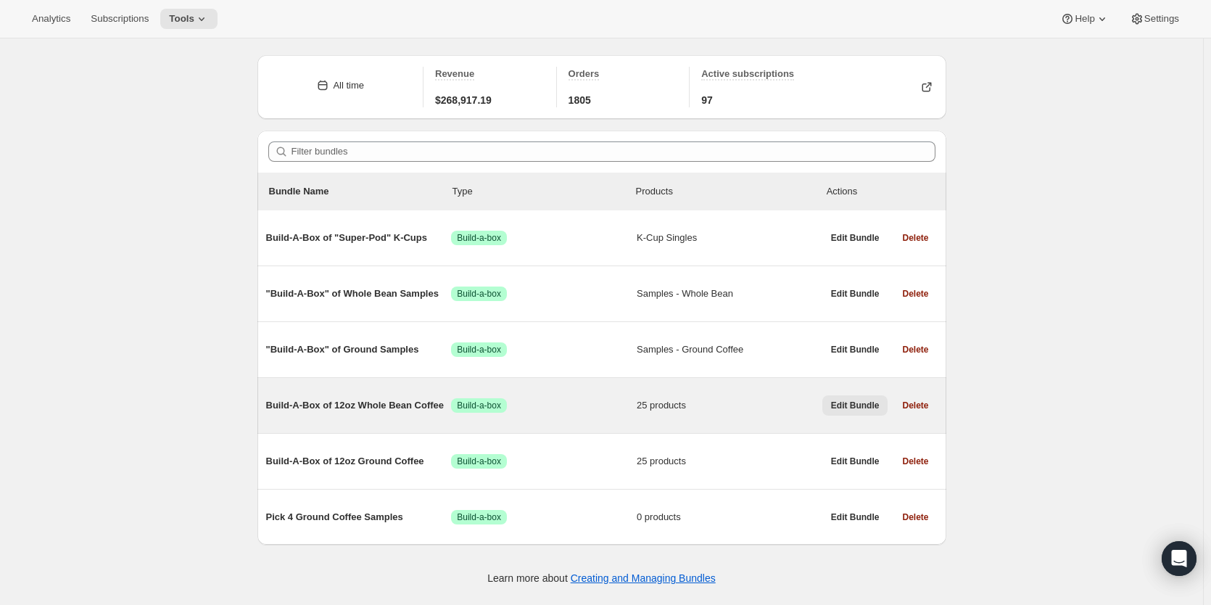
click at [854, 407] on span "Edit Bundle" at bounding box center [855, 406] width 49 height 12
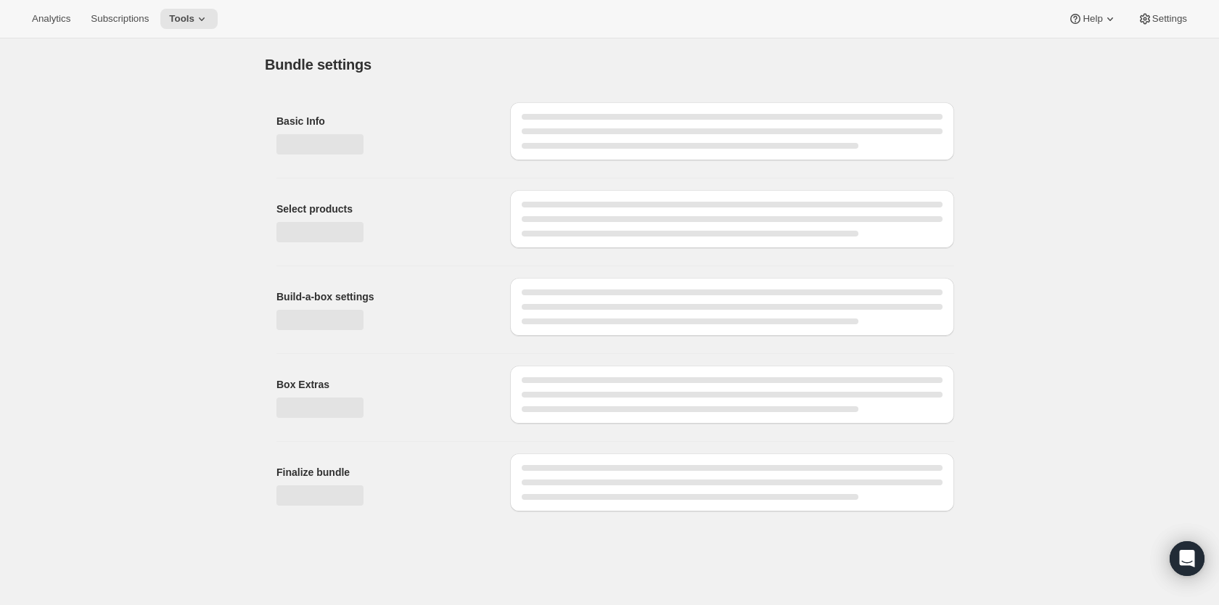
type input "Build-A-Box of 12oz Whole Bean Coffee"
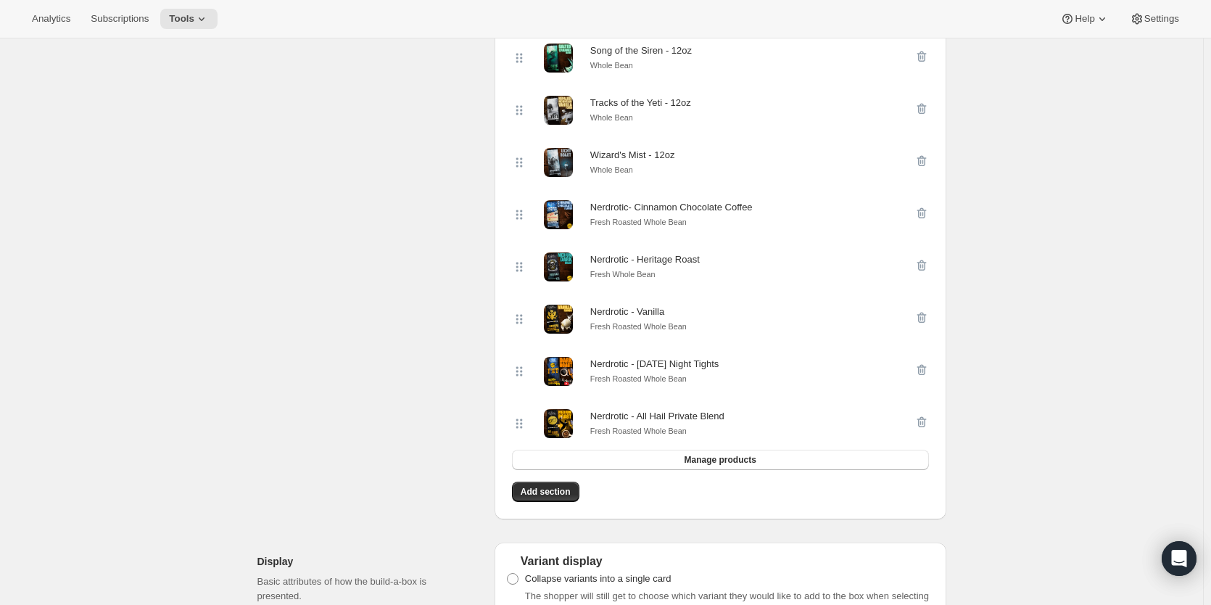
scroll to position [1330, 0]
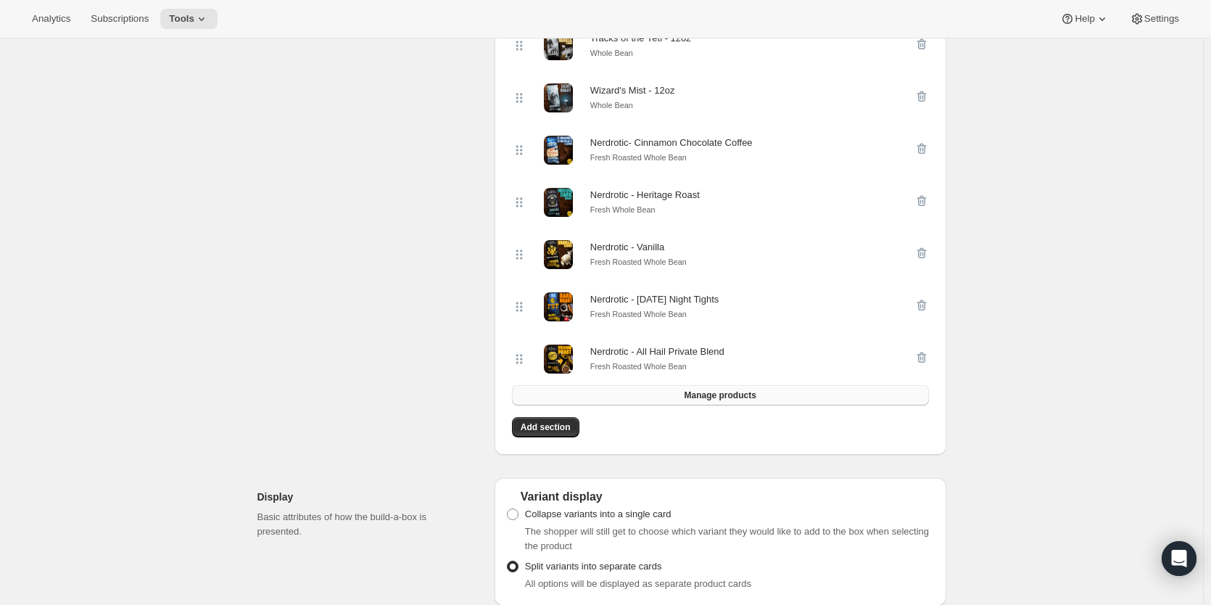
click at [770, 405] on button "Manage products" at bounding box center [720, 395] width 417 height 20
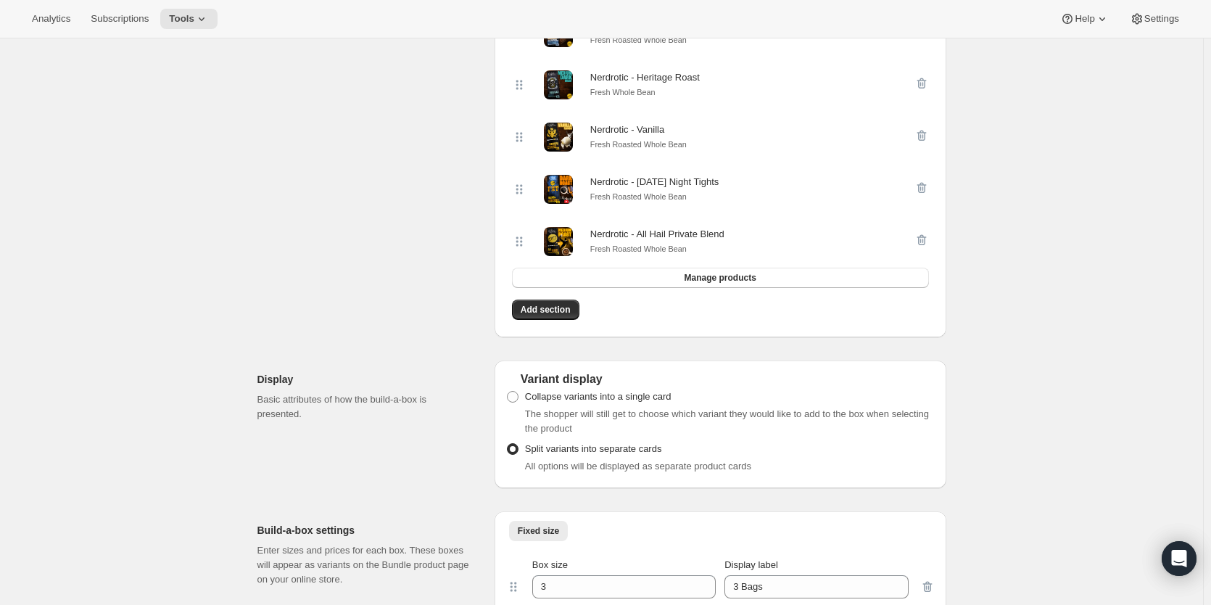
scroll to position [1451, 0]
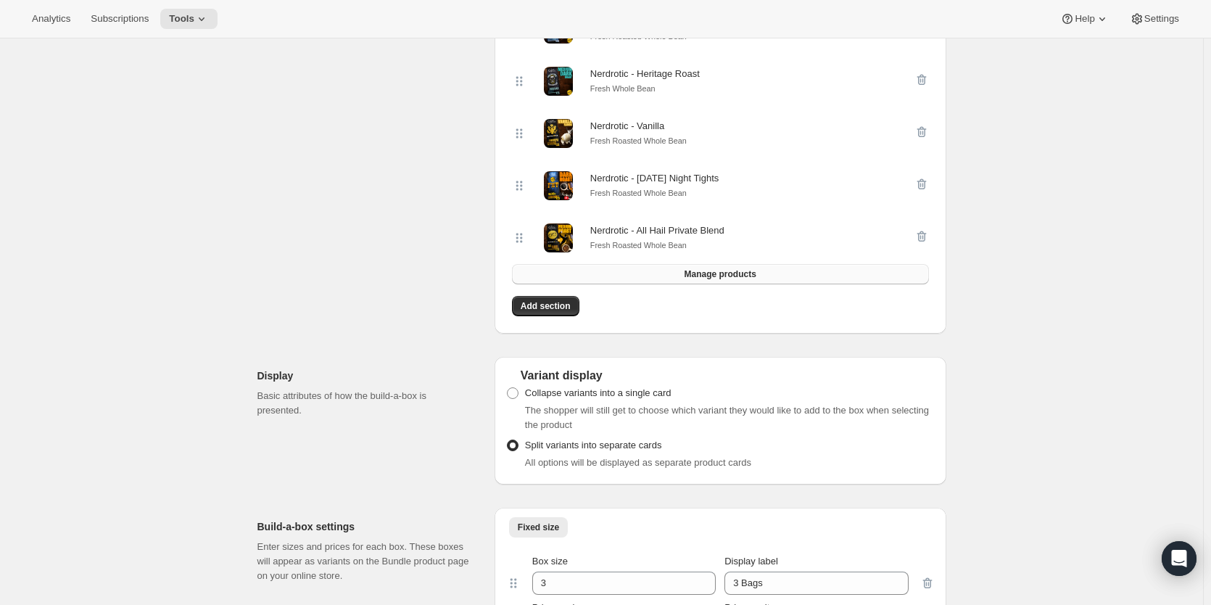
click at [621, 284] on button "Manage products" at bounding box center [720, 274] width 417 height 20
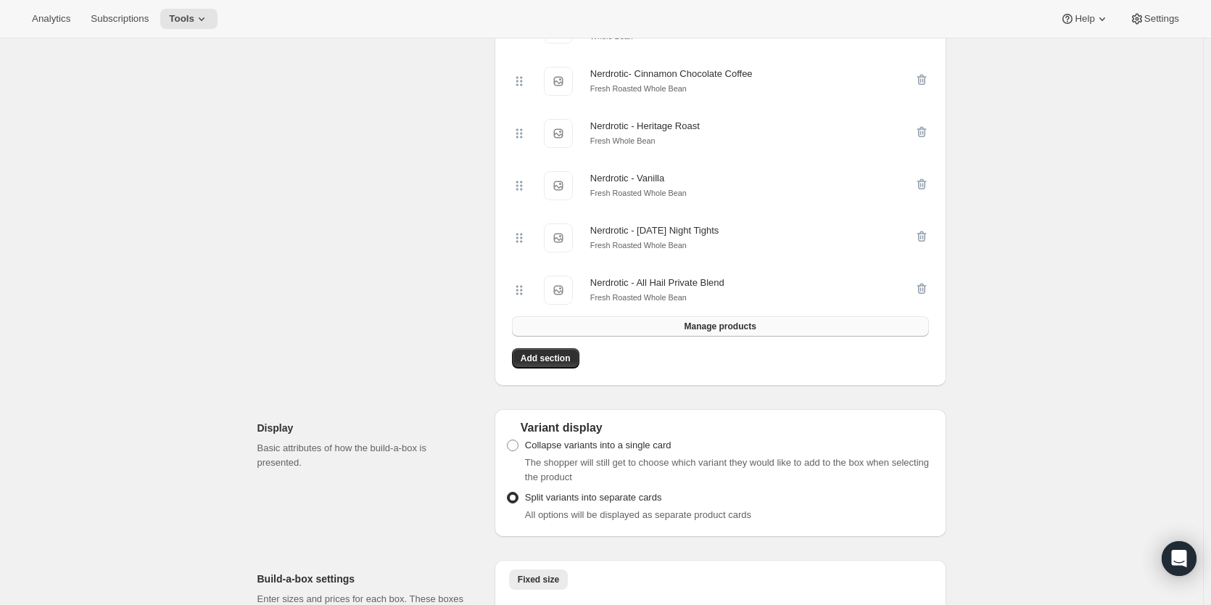
click at [753, 332] on span "Manage products" at bounding box center [720, 327] width 72 height 12
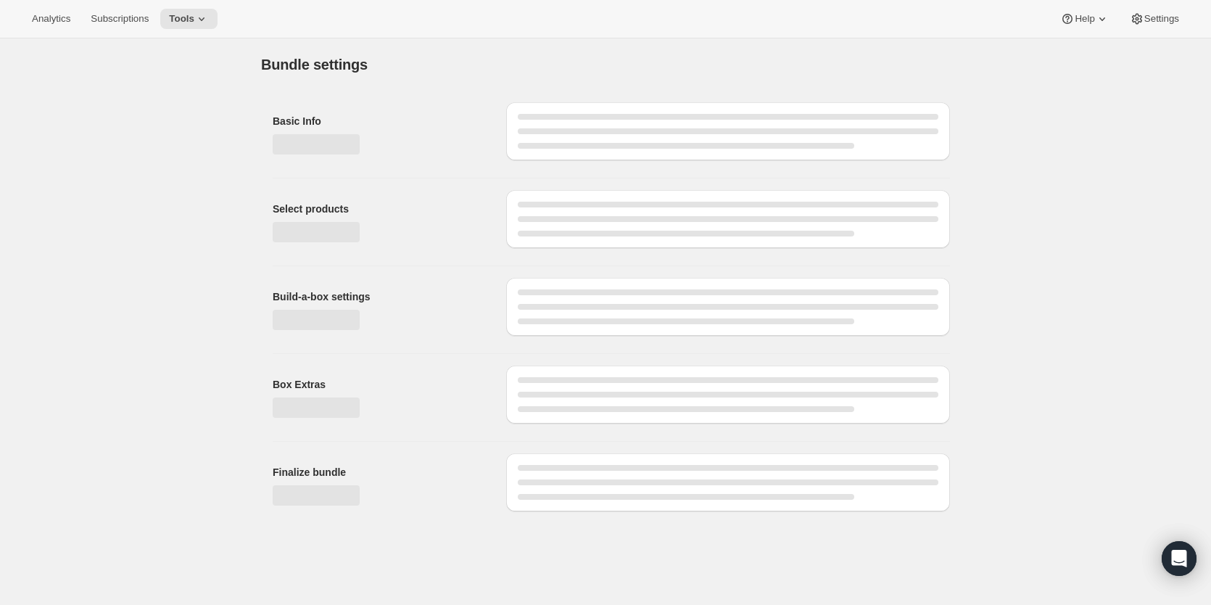
scroll to position [0, 0]
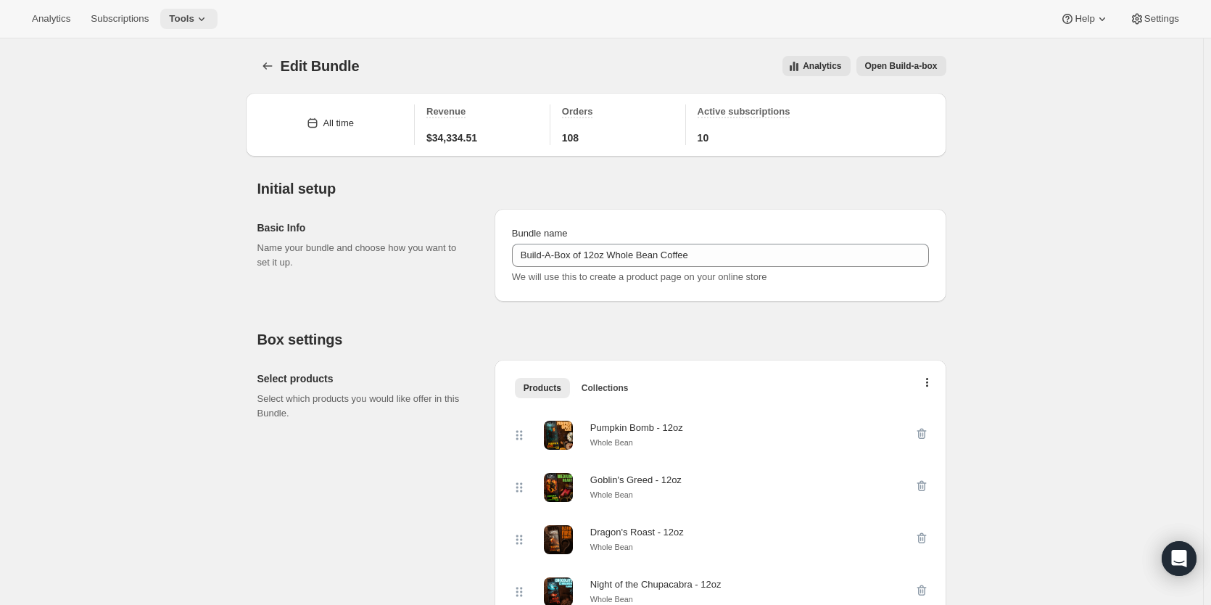
click at [209, 21] on icon at bounding box center [201, 19] width 15 height 15
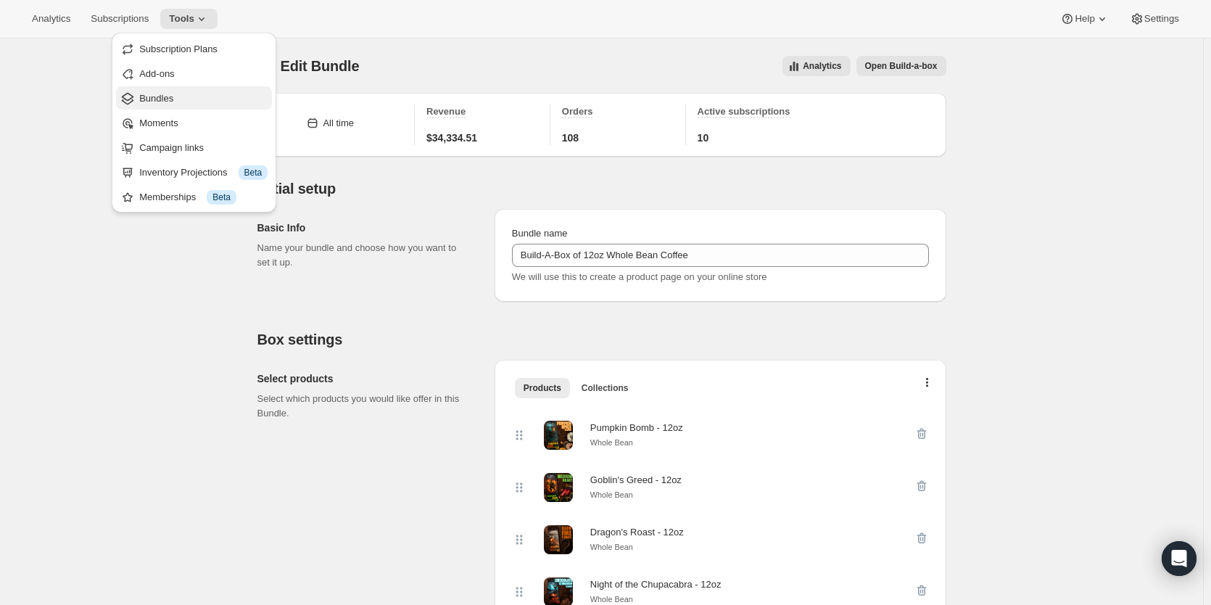
click at [167, 102] on span "Bundles" at bounding box center [156, 98] width 34 height 11
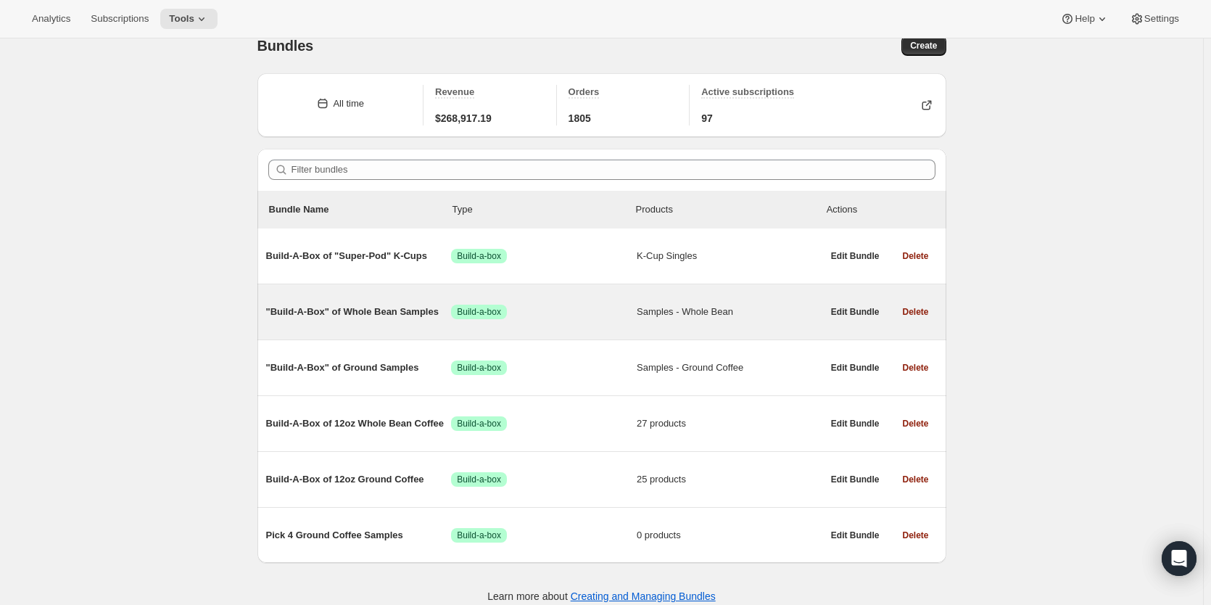
scroll to position [38, 0]
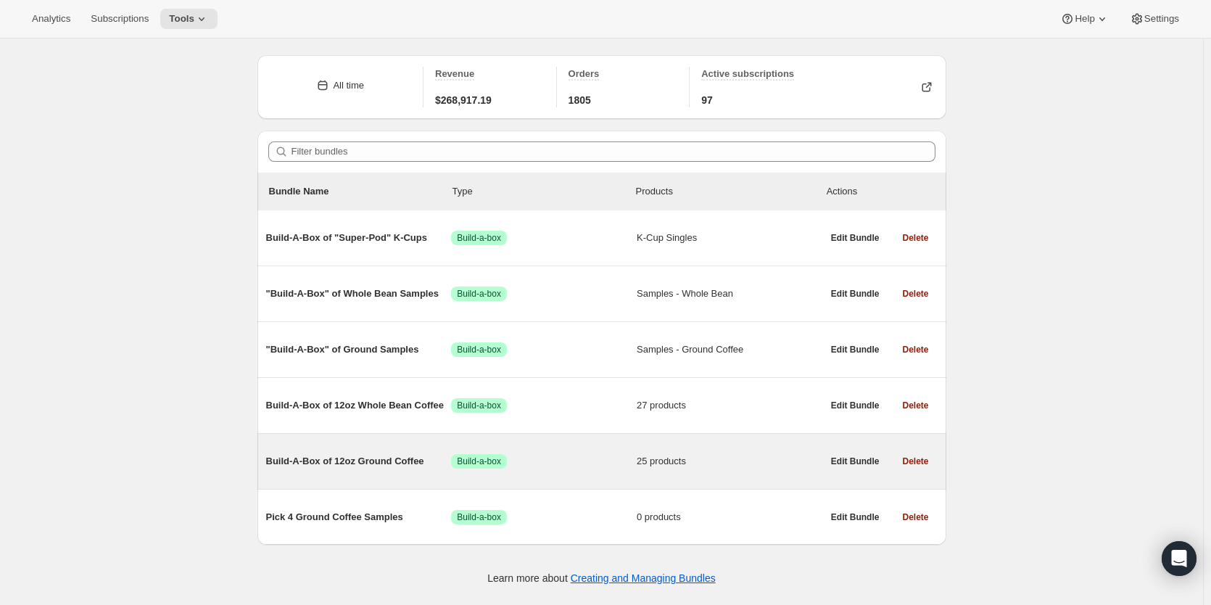
click at [395, 466] on span "Build-A-Box of 12oz Ground Coffee" at bounding box center [359, 461] width 186 height 15
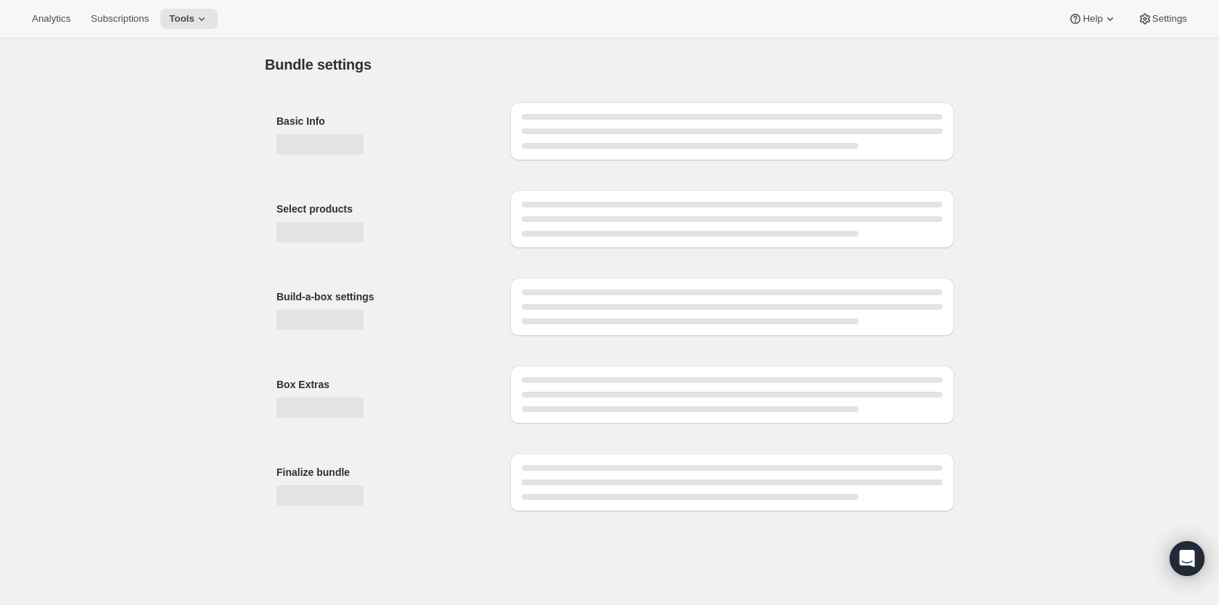
type input "Build-A-Box of 12oz Ground Coffee"
radio input "true"
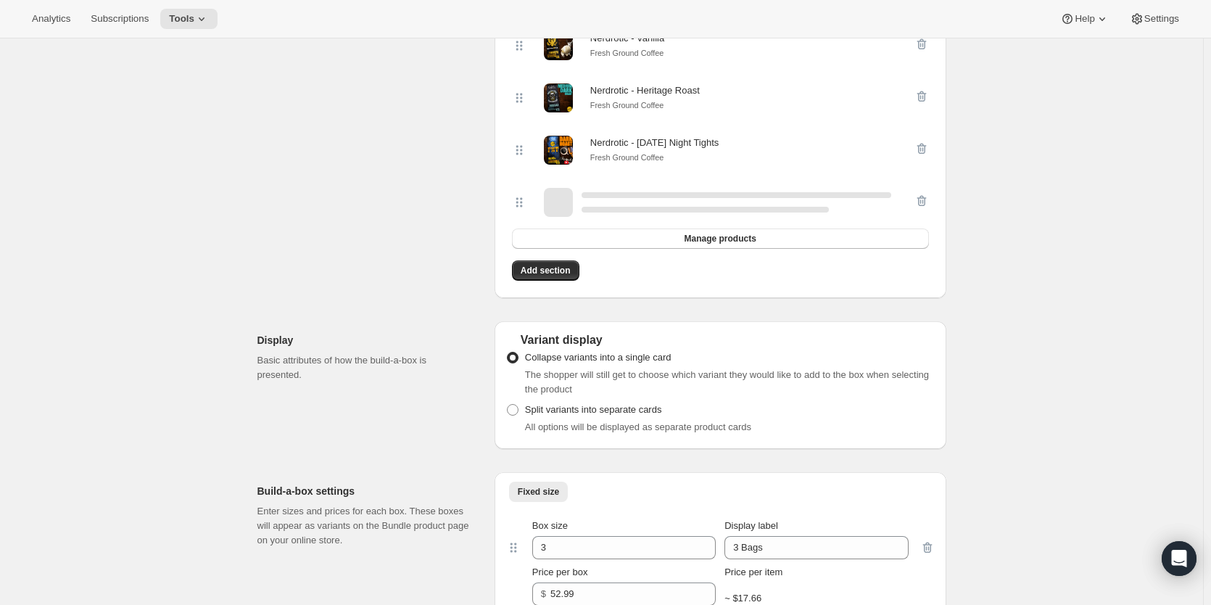
scroll to position [1451, 0]
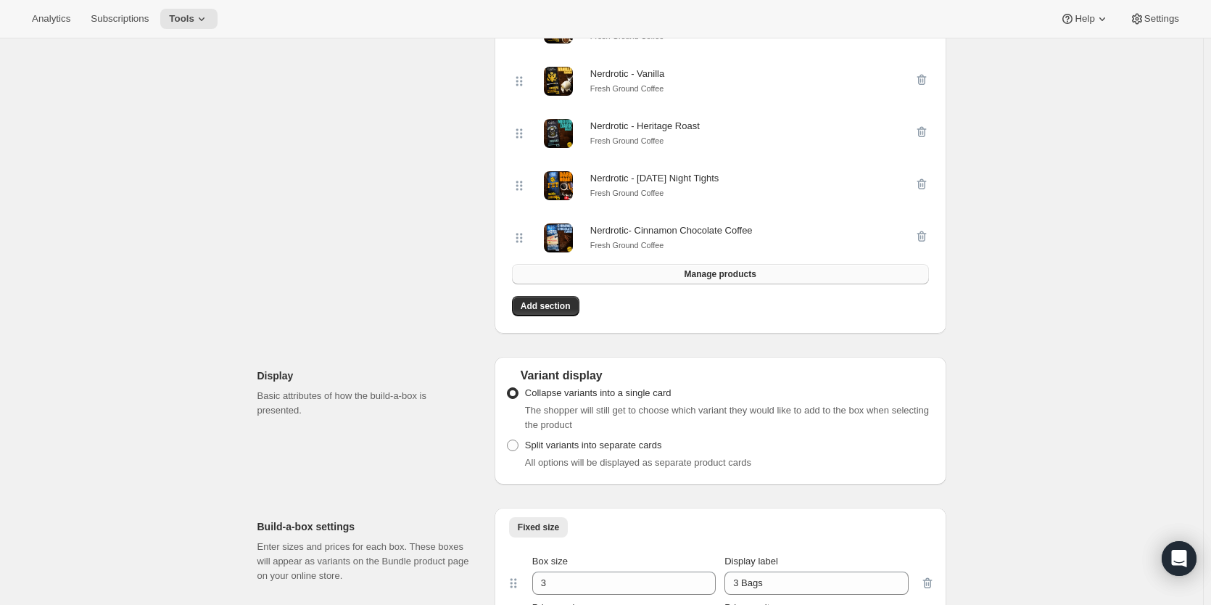
click at [749, 280] on span "Manage products" at bounding box center [720, 274] width 72 height 12
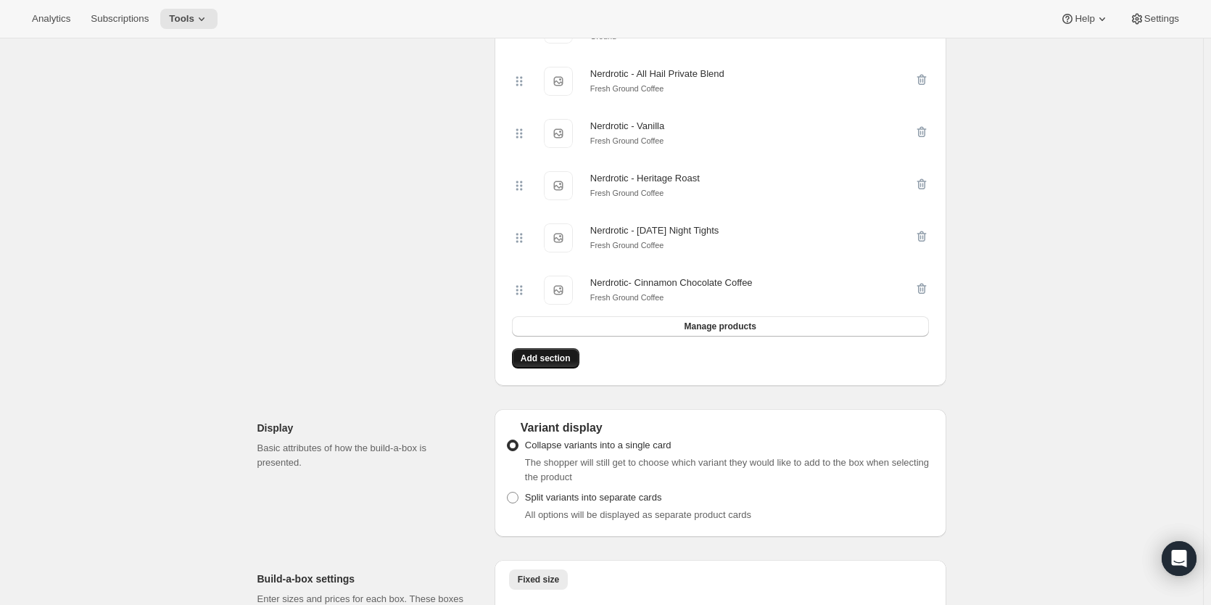
click at [546, 364] on span "Add section" at bounding box center [546, 359] width 50 height 12
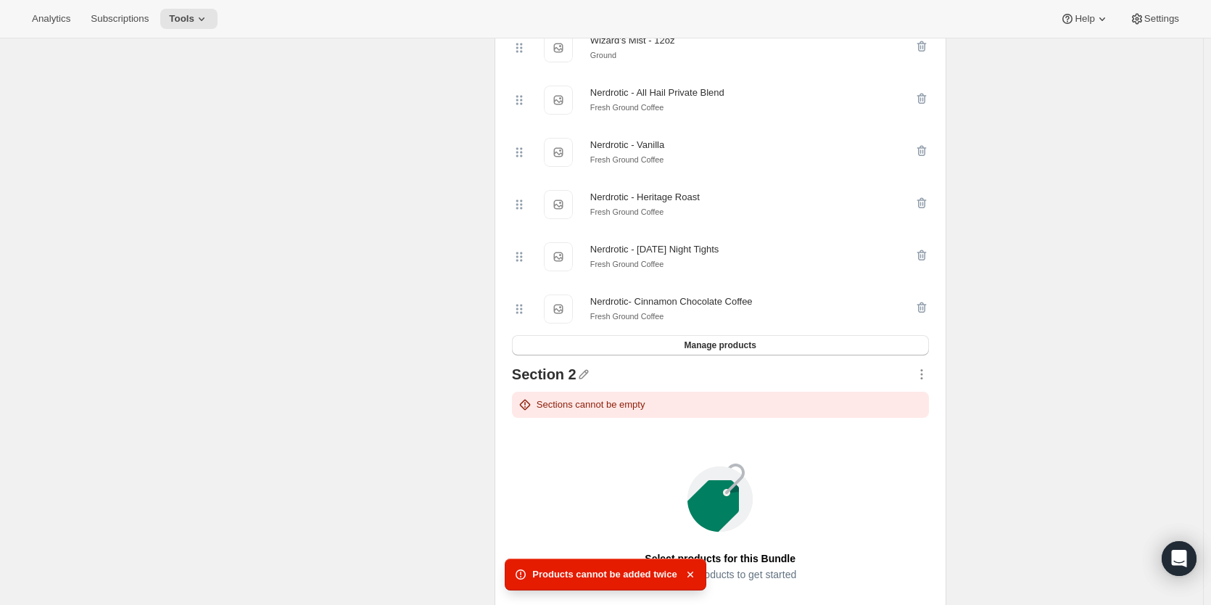
scroll to position [1692, 0]
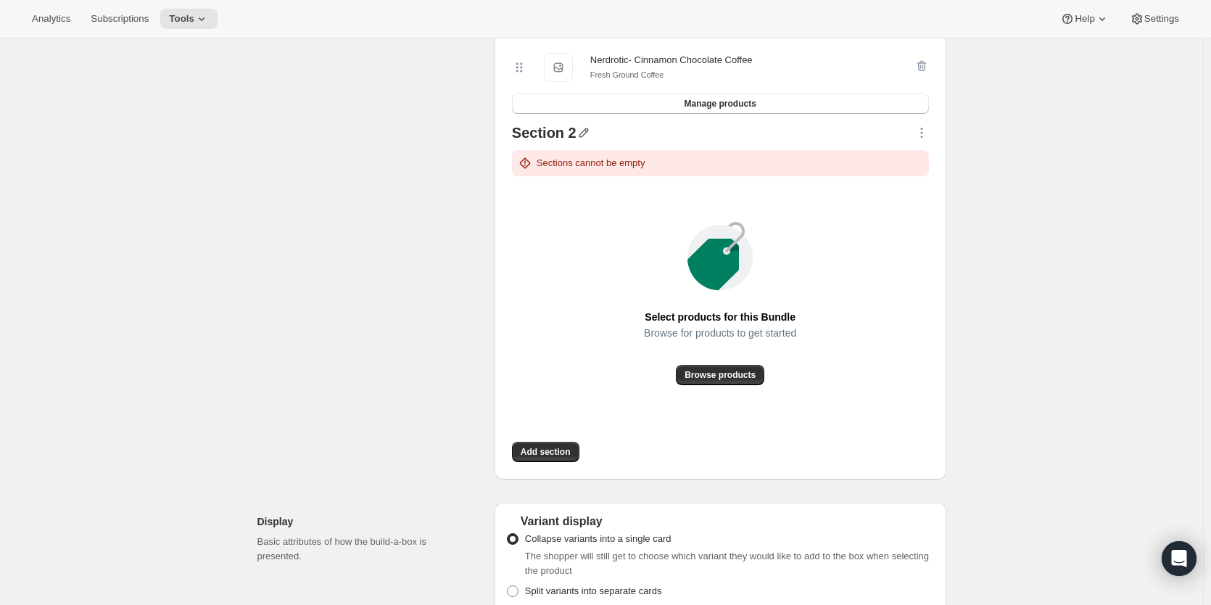
click at [591, 140] on icon "button" at bounding box center [584, 132] width 15 height 15
click at [923, 140] on icon "button" at bounding box center [922, 132] width 15 height 15
click at [932, 305] on span "Delete" at bounding box center [921, 309] width 65 height 15
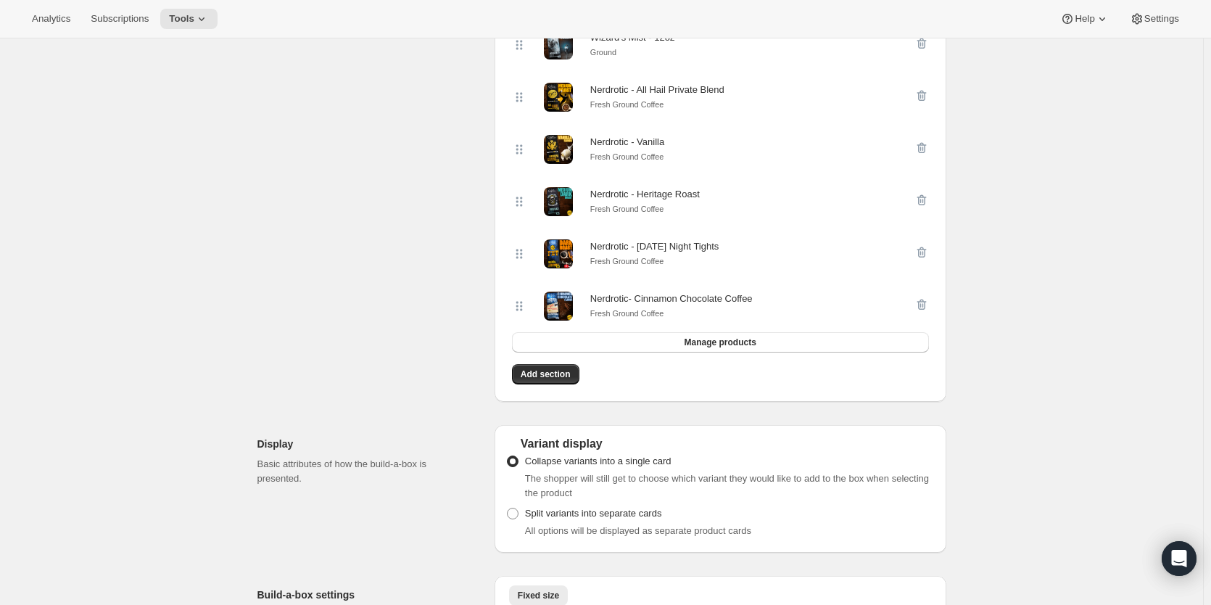
scroll to position [1330, 0]
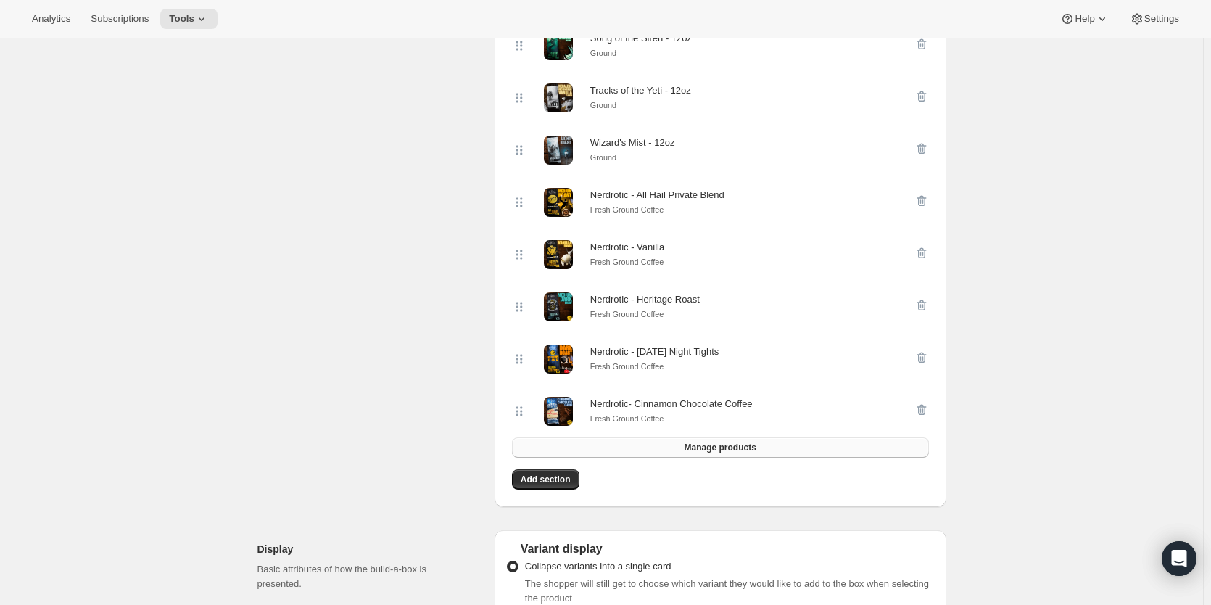
click at [685, 458] on button "Manage products" at bounding box center [720, 447] width 417 height 20
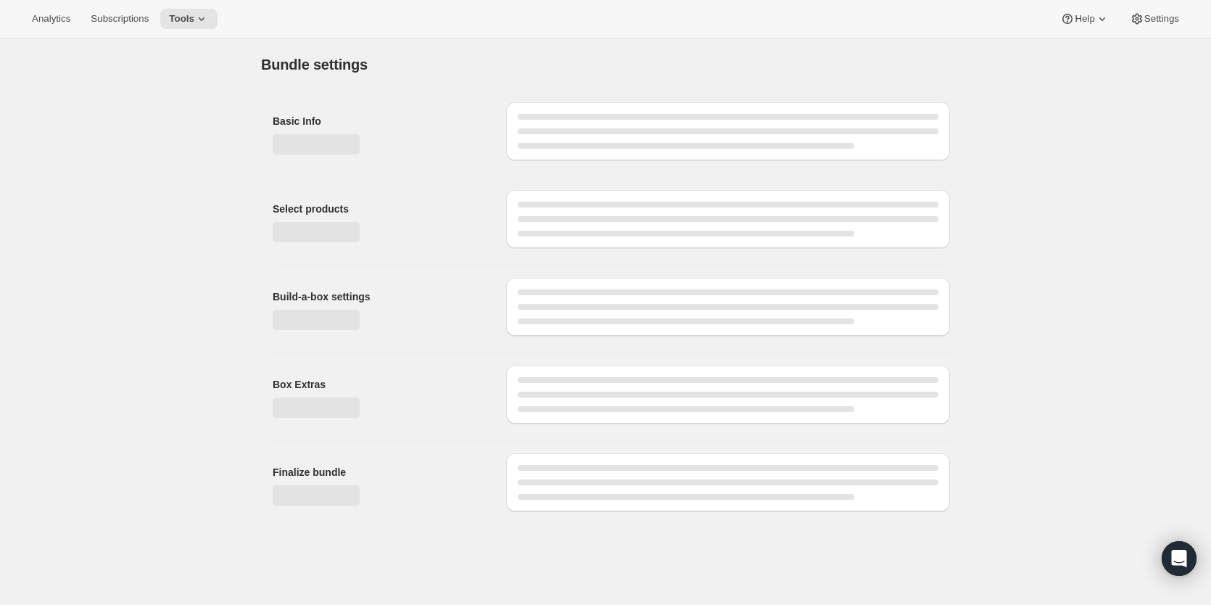
scroll to position [0, 0]
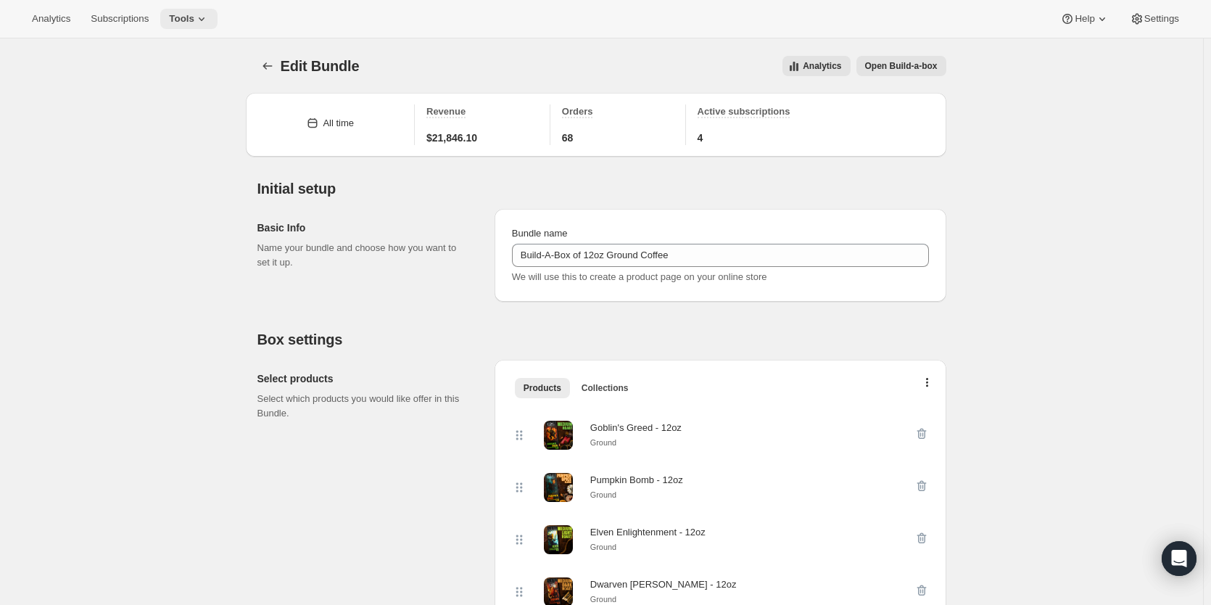
click at [205, 18] on icon at bounding box center [202, 19] width 6 height 4
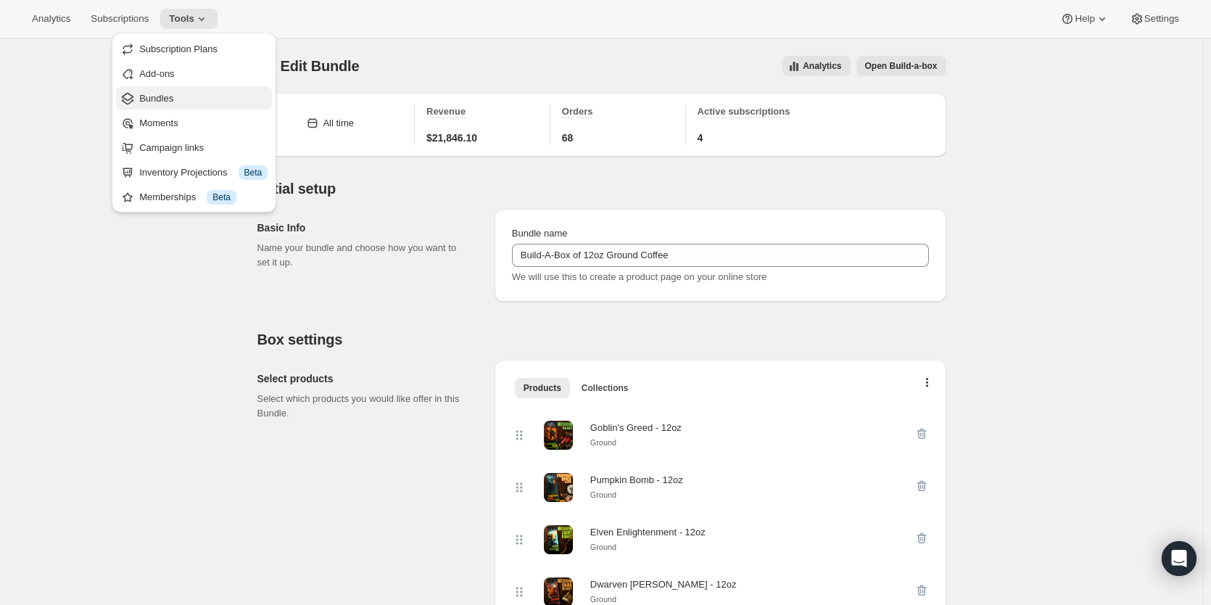
click at [168, 99] on span "Bundles" at bounding box center [156, 98] width 34 height 11
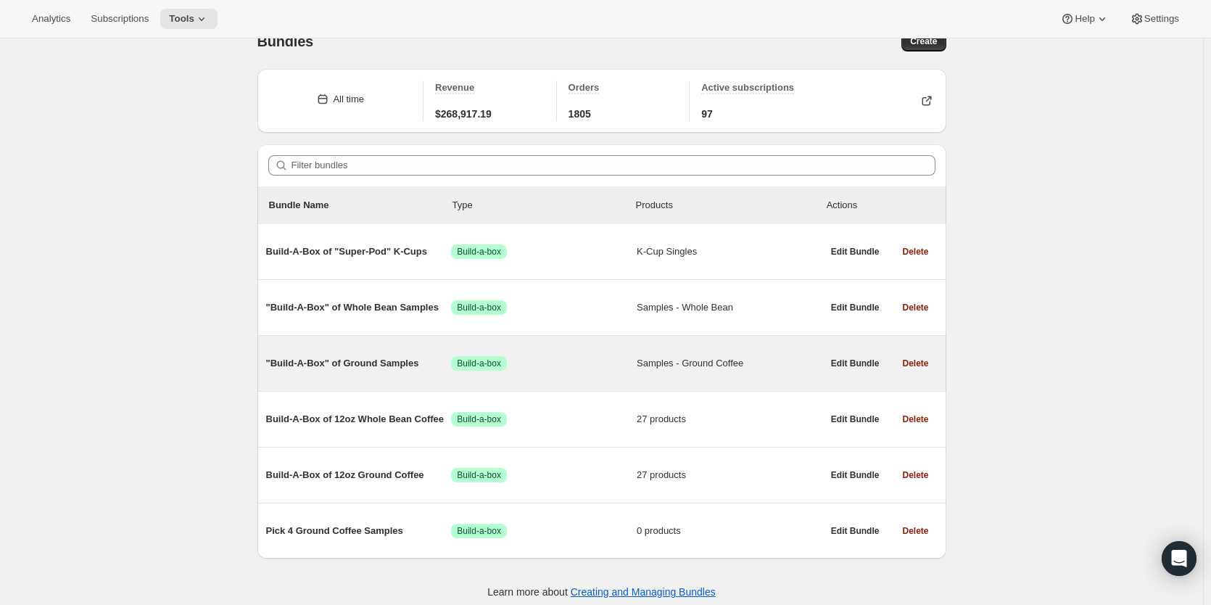
scroll to position [38, 0]
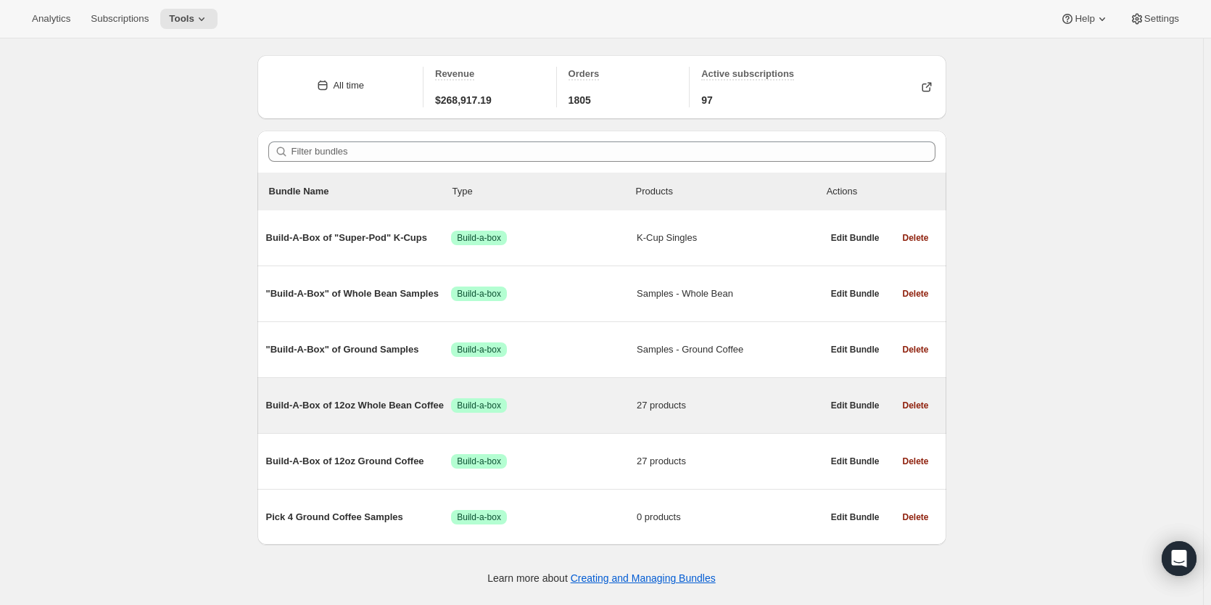
click at [395, 409] on span "Build-A-Box of 12oz Whole Bean Coffee" at bounding box center [359, 405] width 186 height 15
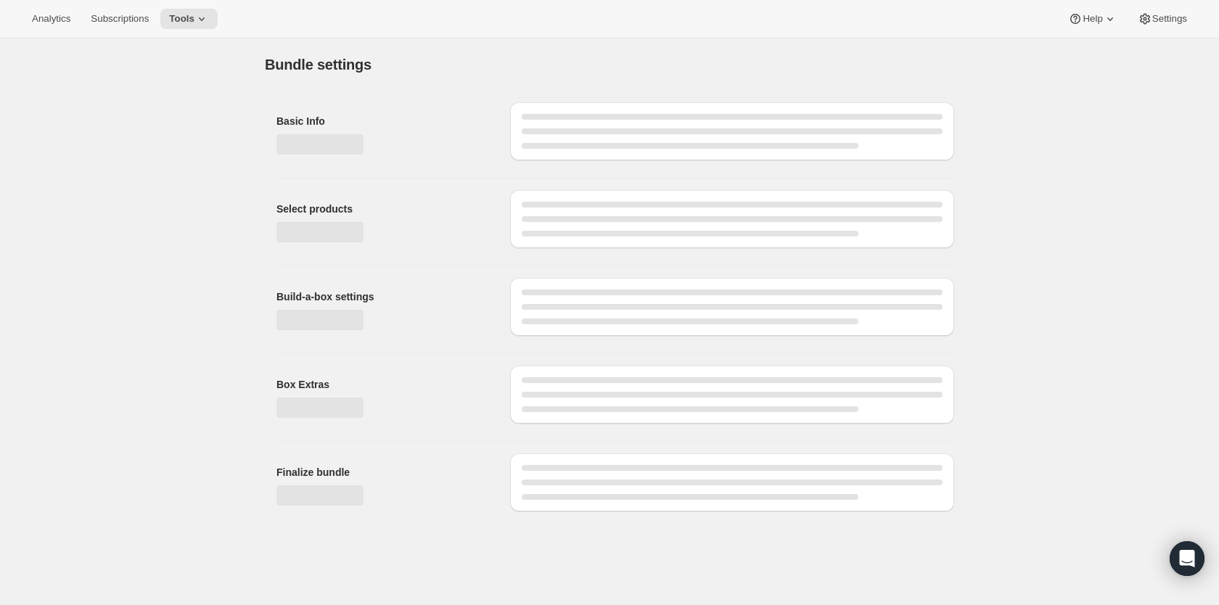
type input "Build-A-Box of 12oz Whole Bean Coffee"
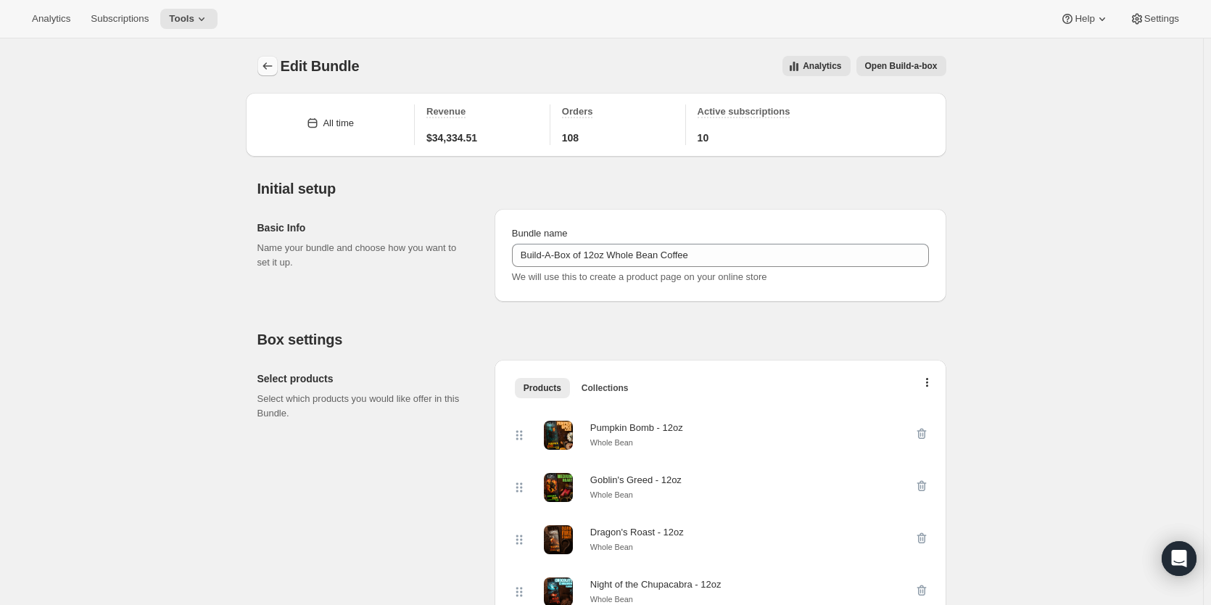
click at [271, 70] on icon "Bundles" at bounding box center [267, 66] width 15 height 15
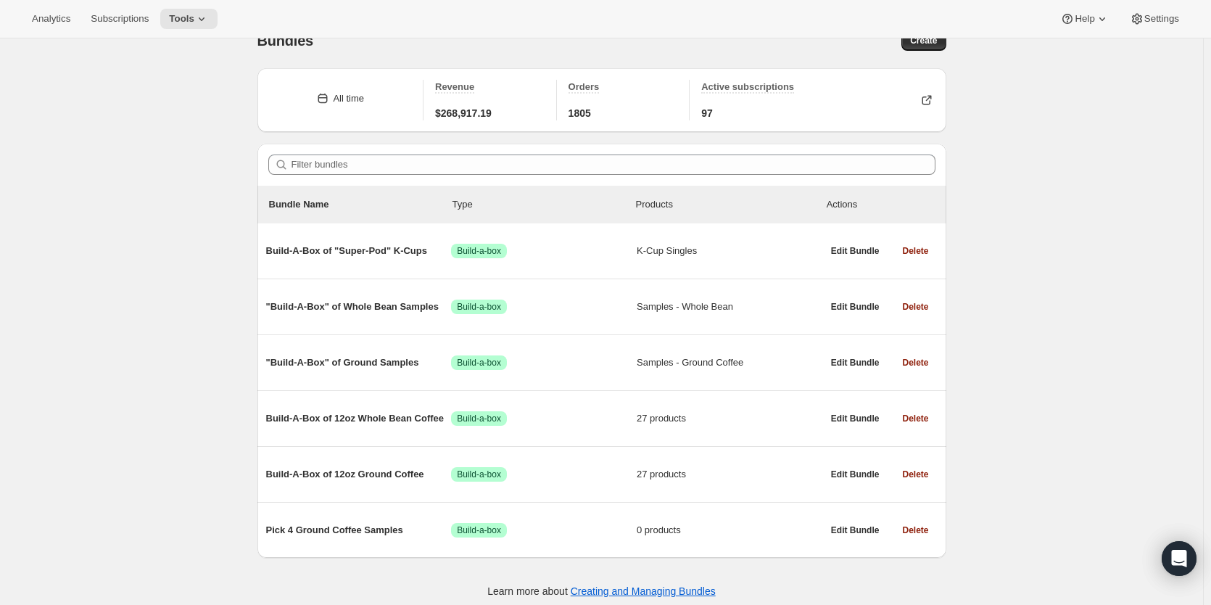
scroll to position [38, 0]
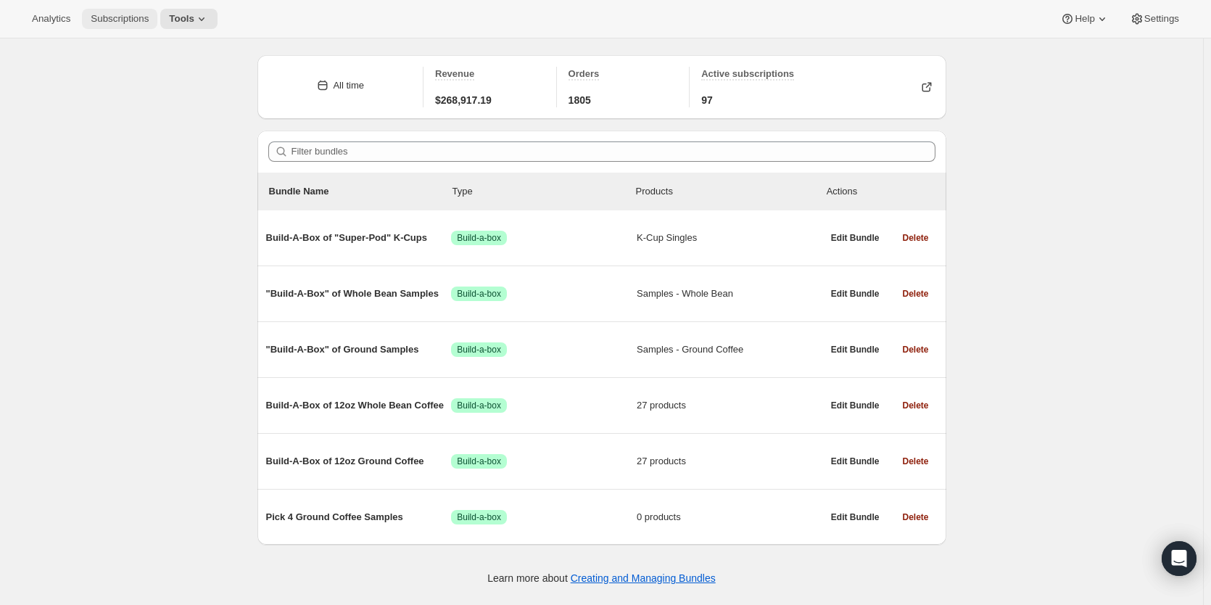
click at [126, 13] on span "Subscriptions" at bounding box center [120, 19] width 58 height 12
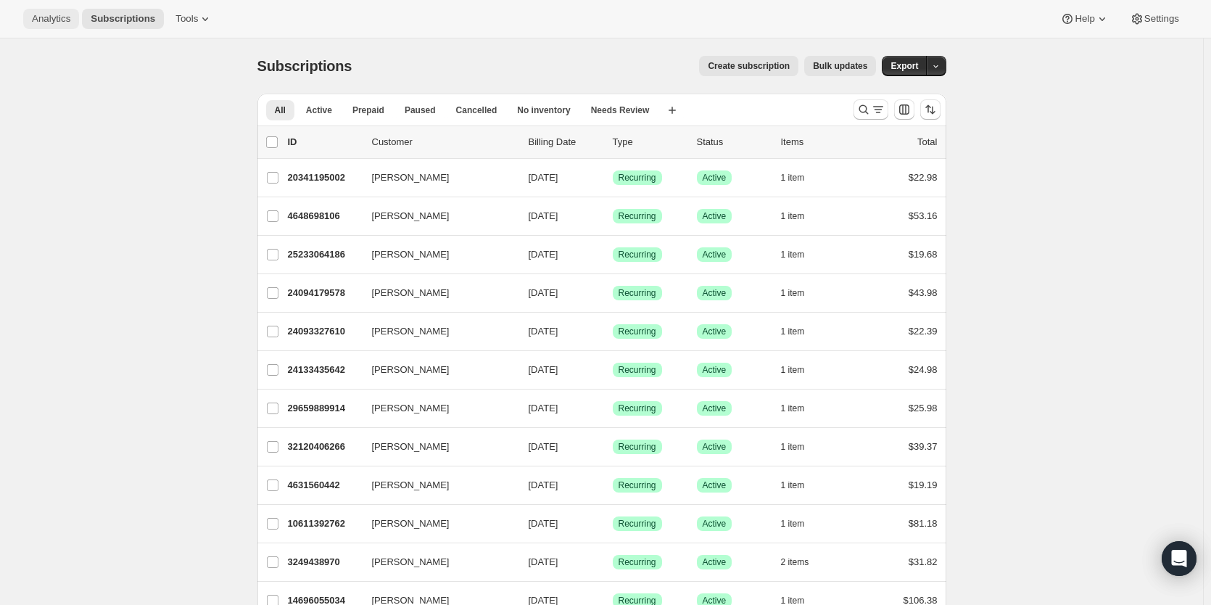
click at [54, 14] on span "Analytics" at bounding box center [51, 19] width 38 height 12
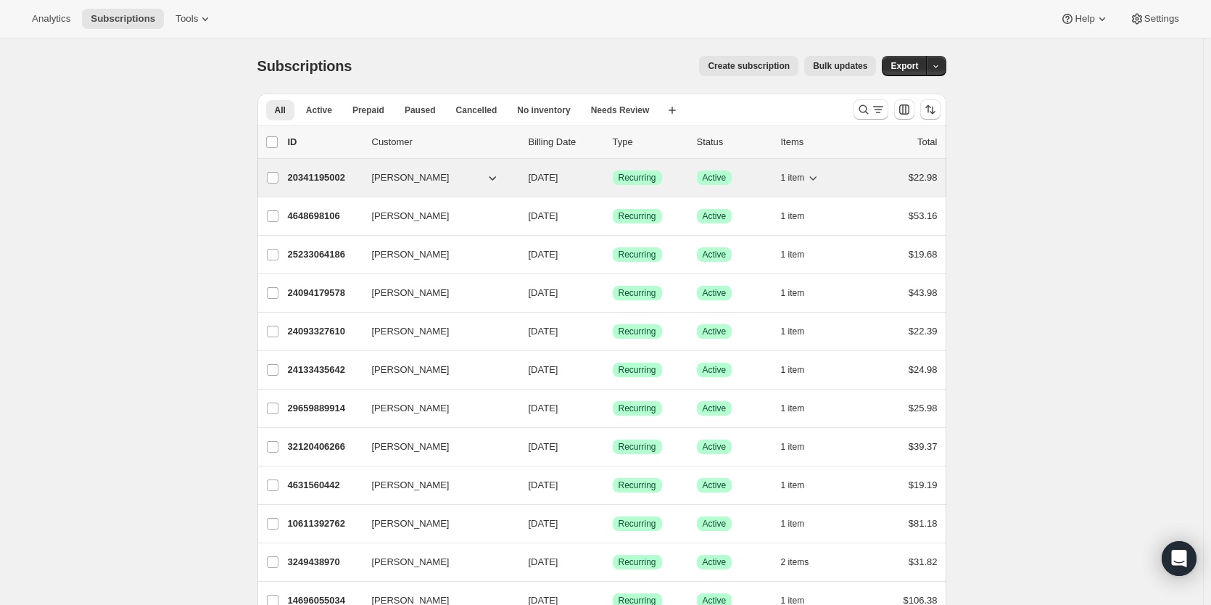
click at [334, 184] on p "20341195002" at bounding box center [324, 177] width 73 height 15
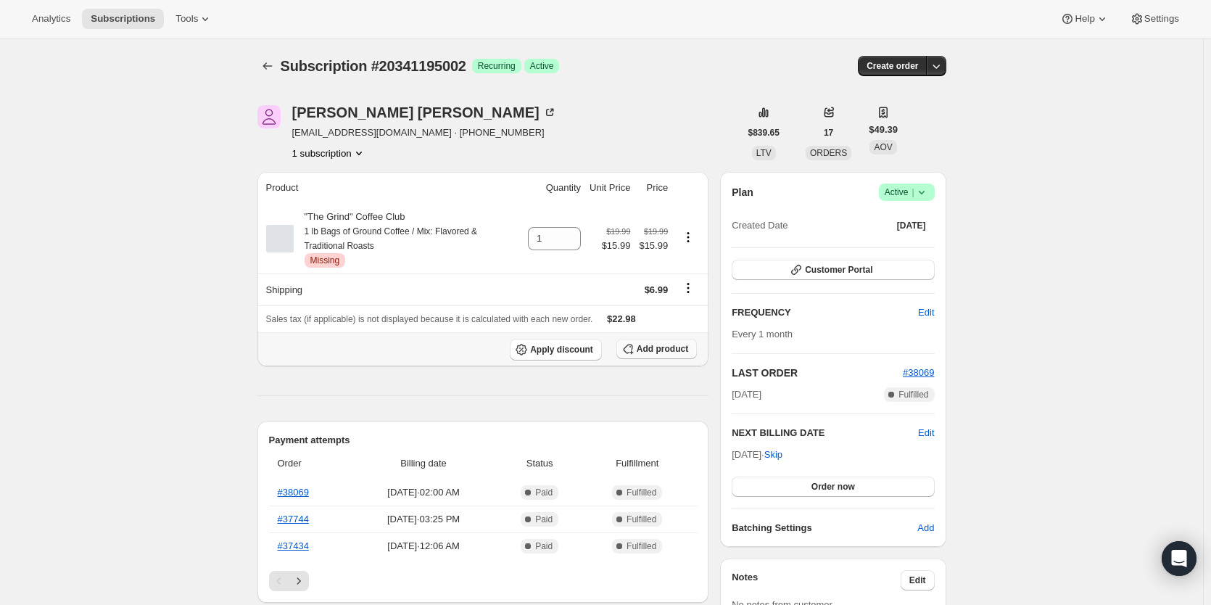
click at [670, 349] on span "Add product" at bounding box center [663, 349] width 52 height 12
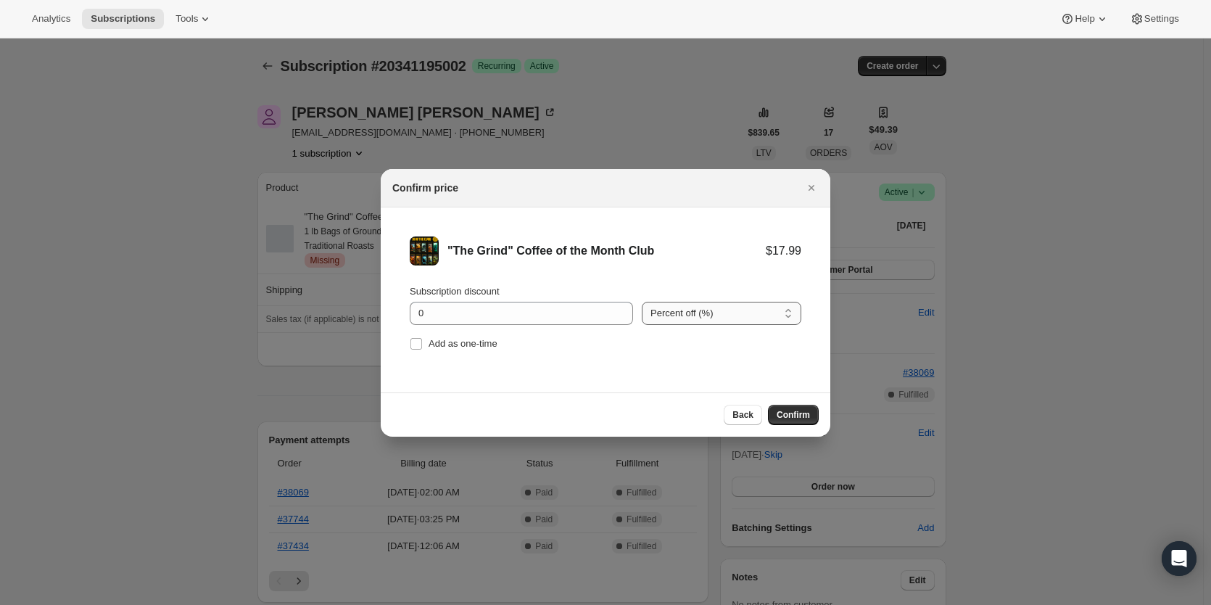
click at [741, 313] on select "Percent off (%) Amount off ($)" at bounding box center [722, 313] width 160 height 23
select select "fixed"
click at [642, 302] on select "Percent off (%) Amount off ($)" at bounding box center [722, 313] width 160 height 23
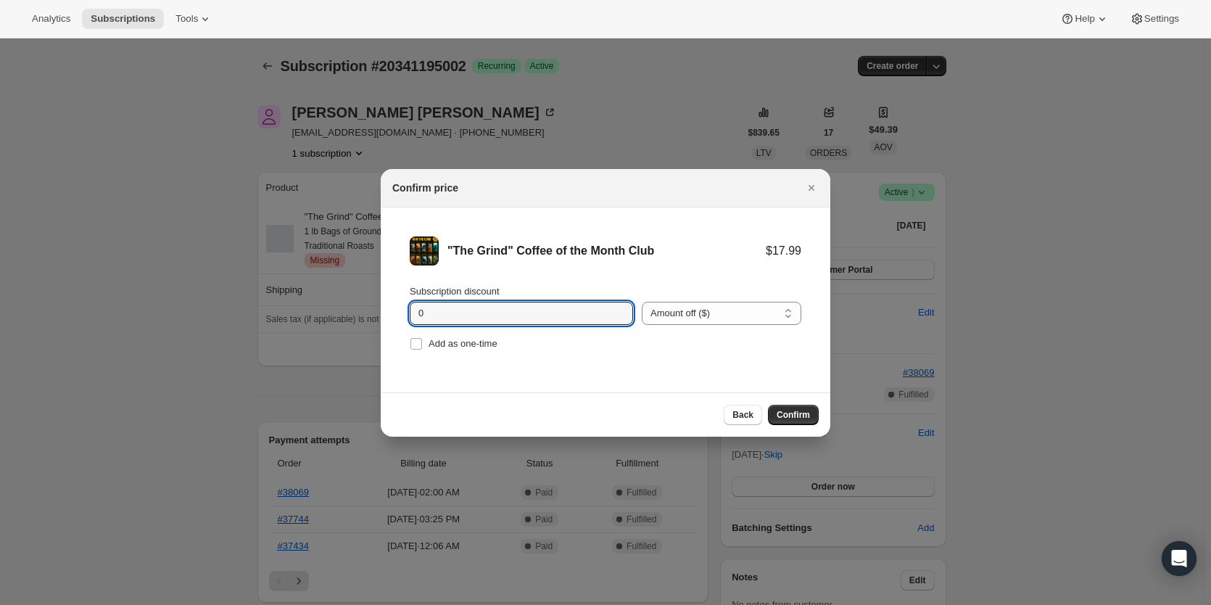
drag, startPoint x: 390, startPoint y: 318, endPoint x: 341, endPoint y: 318, distance: 49.3
type input "2"
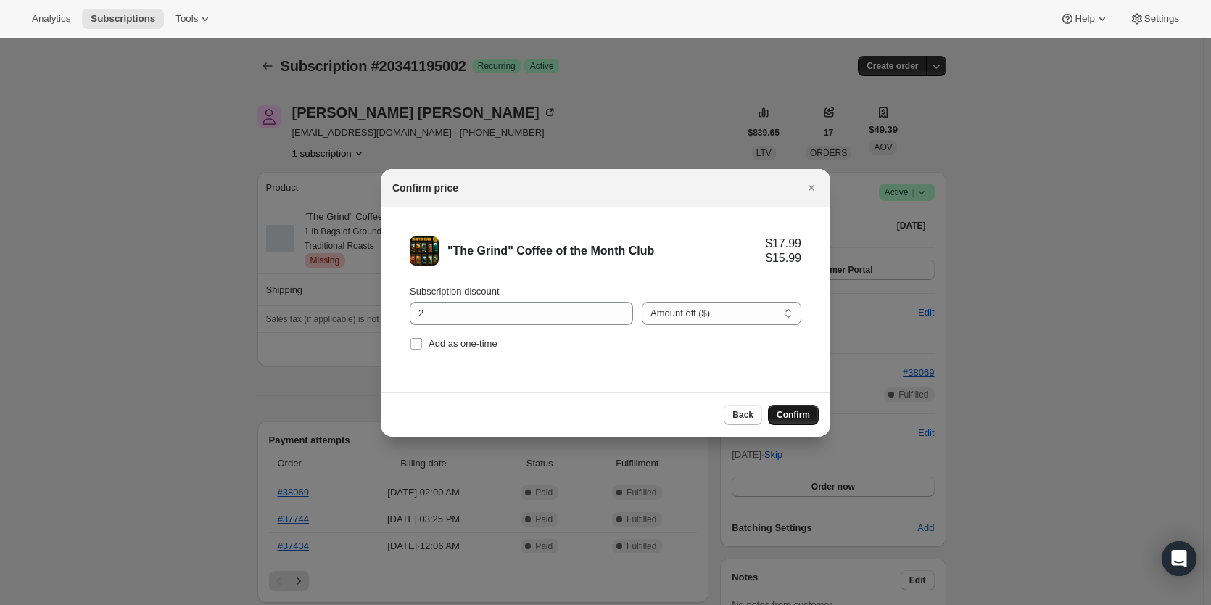
click at [807, 418] on span "Confirm" at bounding box center [793, 415] width 33 height 12
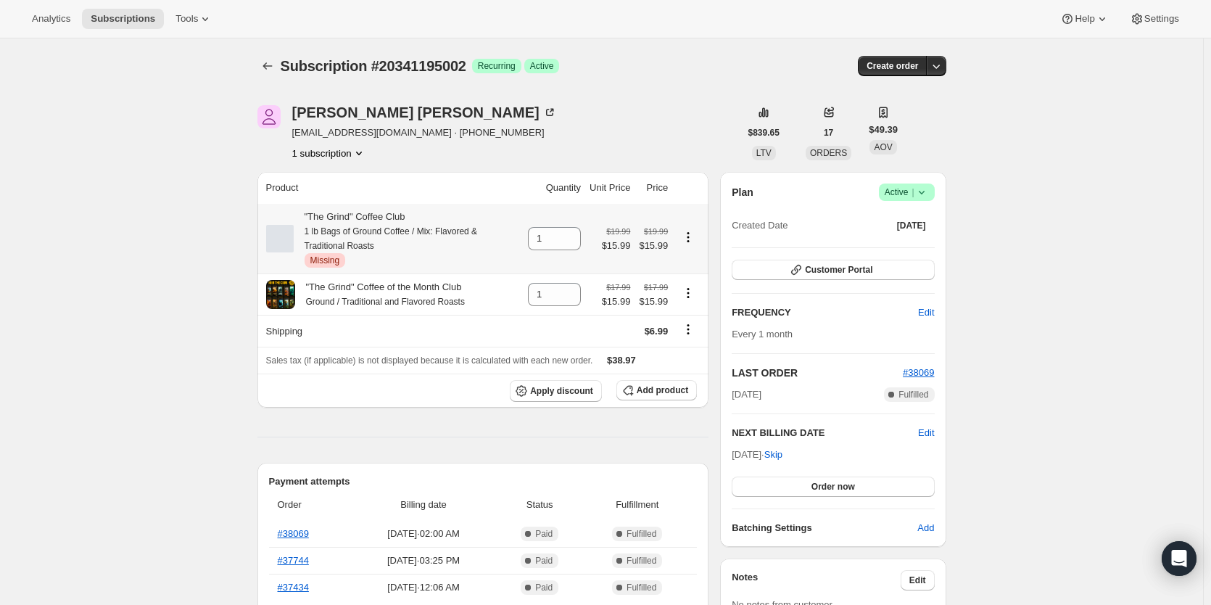
click at [694, 239] on icon "Product actions" at bounding box center [688, 237] width 15 height 15
click at [694, 263] on span "Remove" at bounding box center [691, 265] width 35 height 11
type input "0"
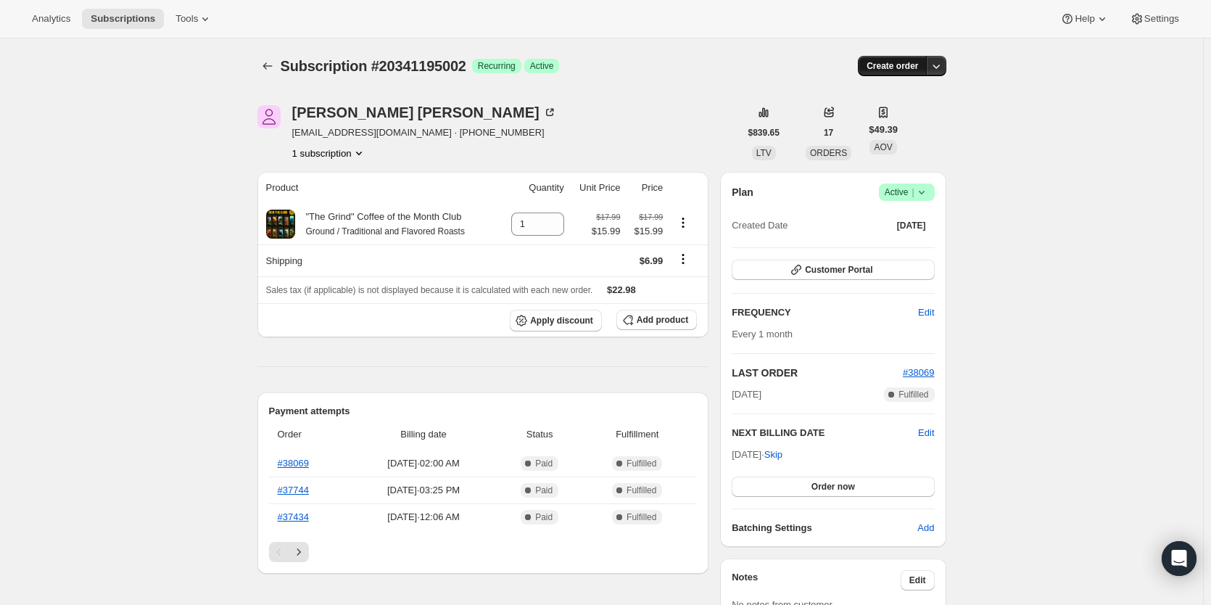
click at [899, 67] on span "Create order" at bounding box center [893, 66] width 52 height 12
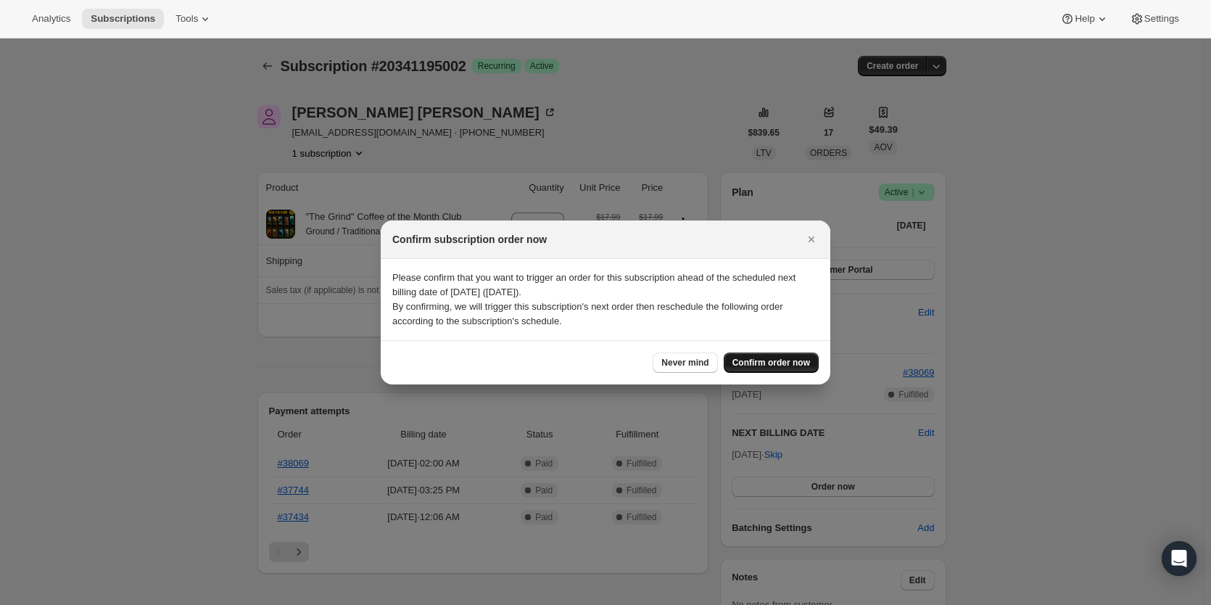
click at [790, 360] on span "Confirm order now" at bounding box center [772, 363] width 78 height 12
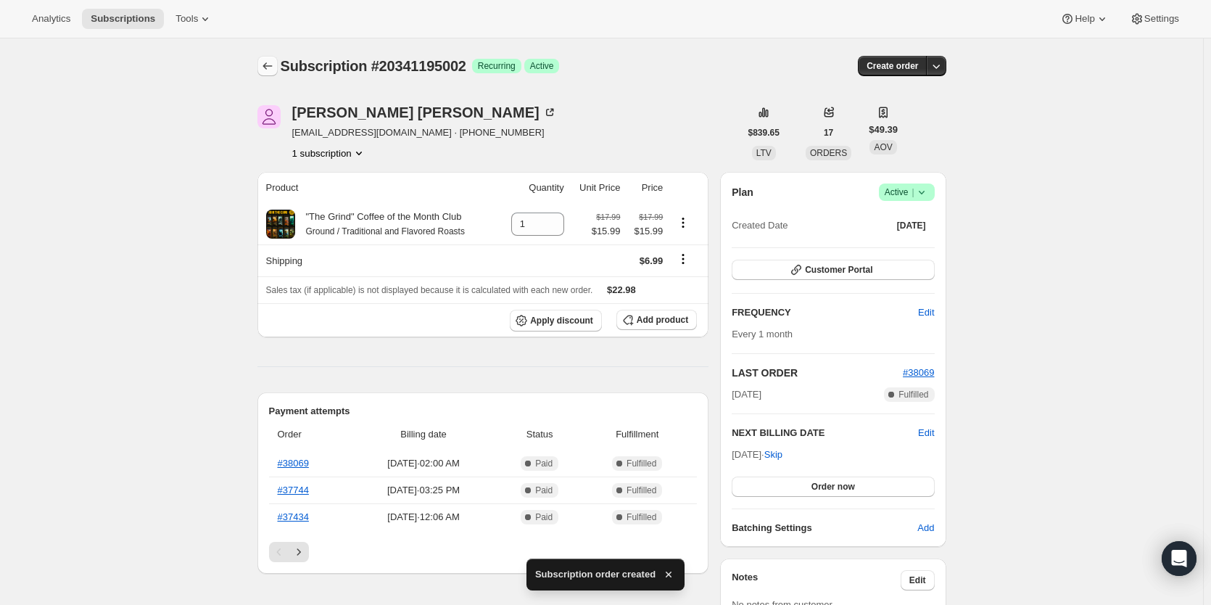
click at [270, 66] on icon "Subscriptions" at bounding box center [267, 66] width 15 height 15
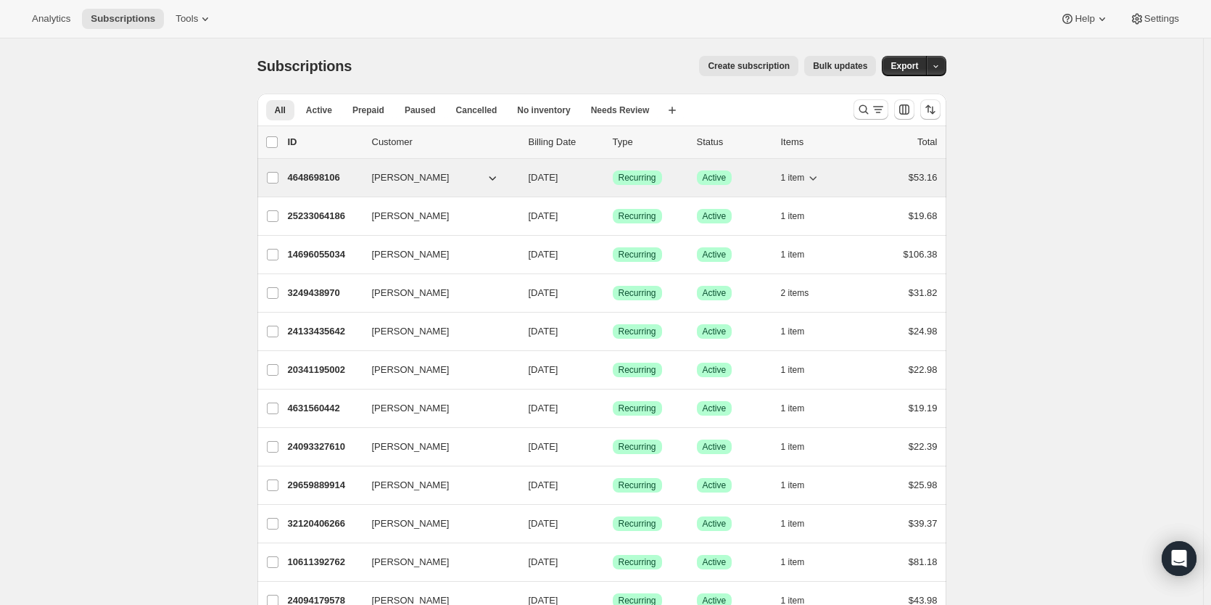
click at [316, 175] on p "4648698106" at bounding box center [324, 177] width 73 height 15
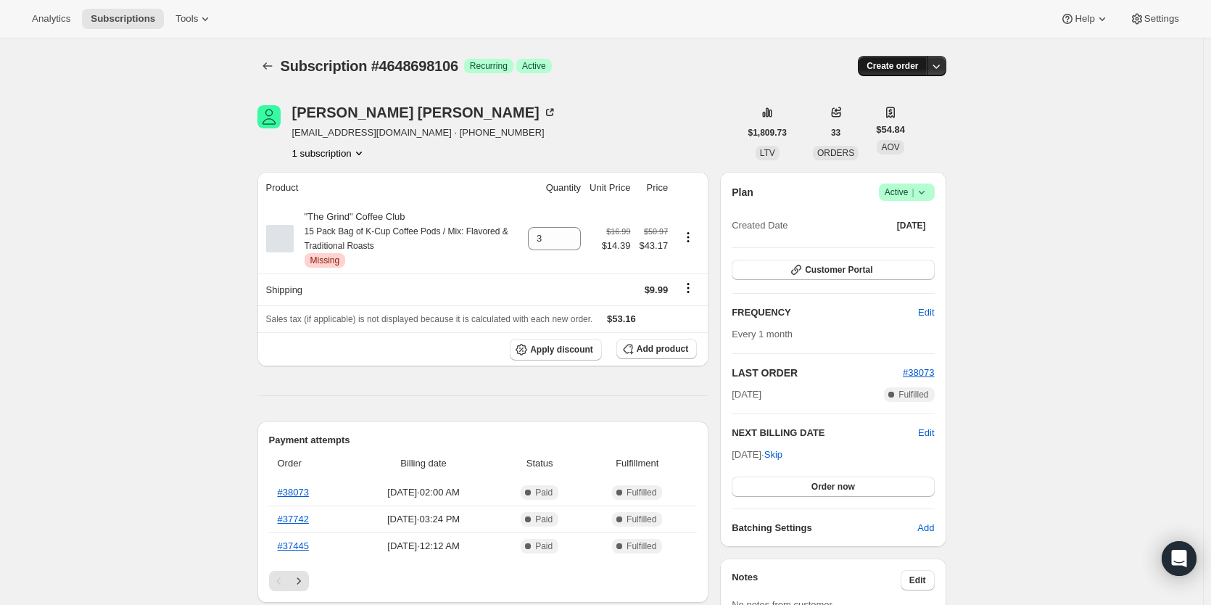
click at [893, 64] on span "Create order" at bounding box center [893, 66] width 52 height 12
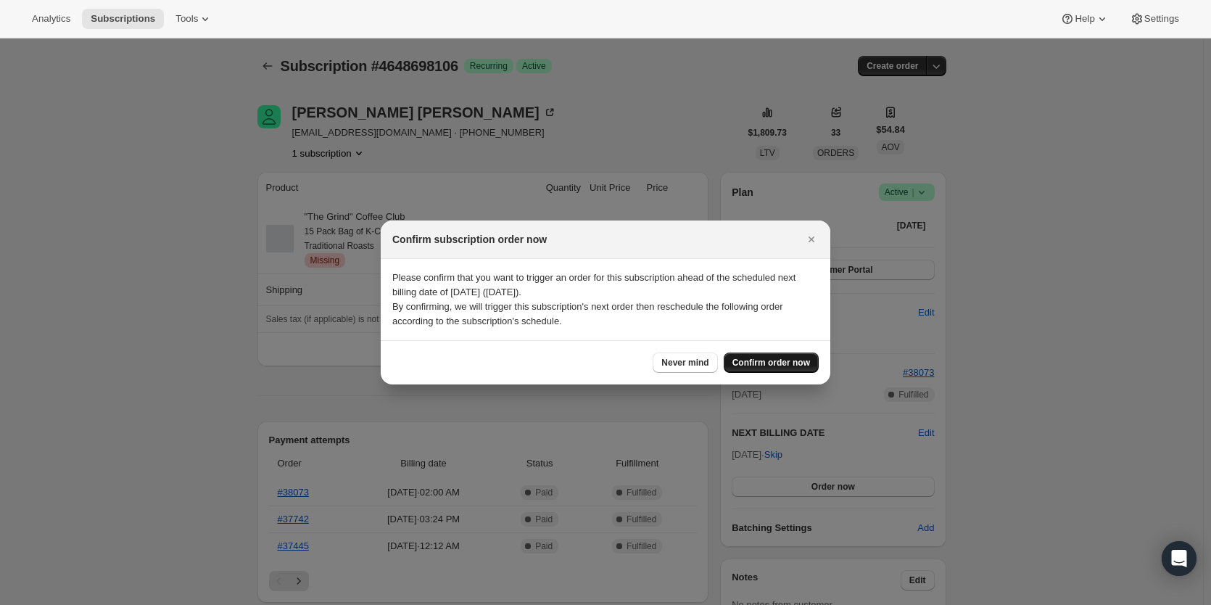
click at [757, 366] on span "Confirm order now" at bounding box center [772, 363] width 78 height 12
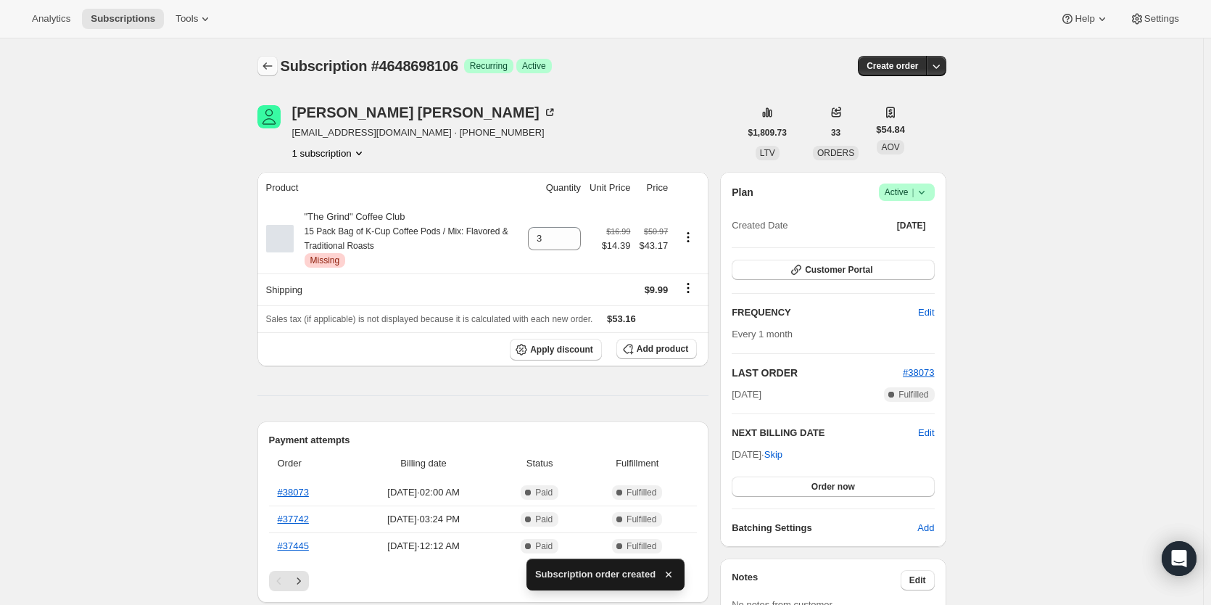
click at [270, 67] on icon "Subscriptions" at bounding box center [267, 66] width 15 height 15
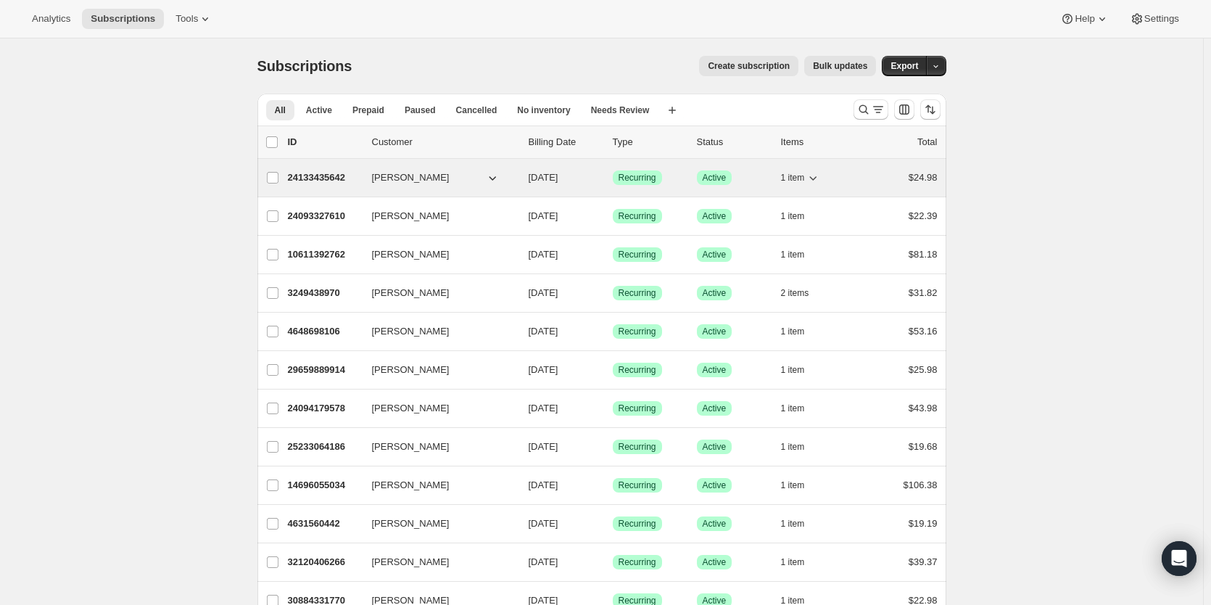
click at [318, 178] on p "24133435642" at bounding box center [324, 177] width 73 height 15
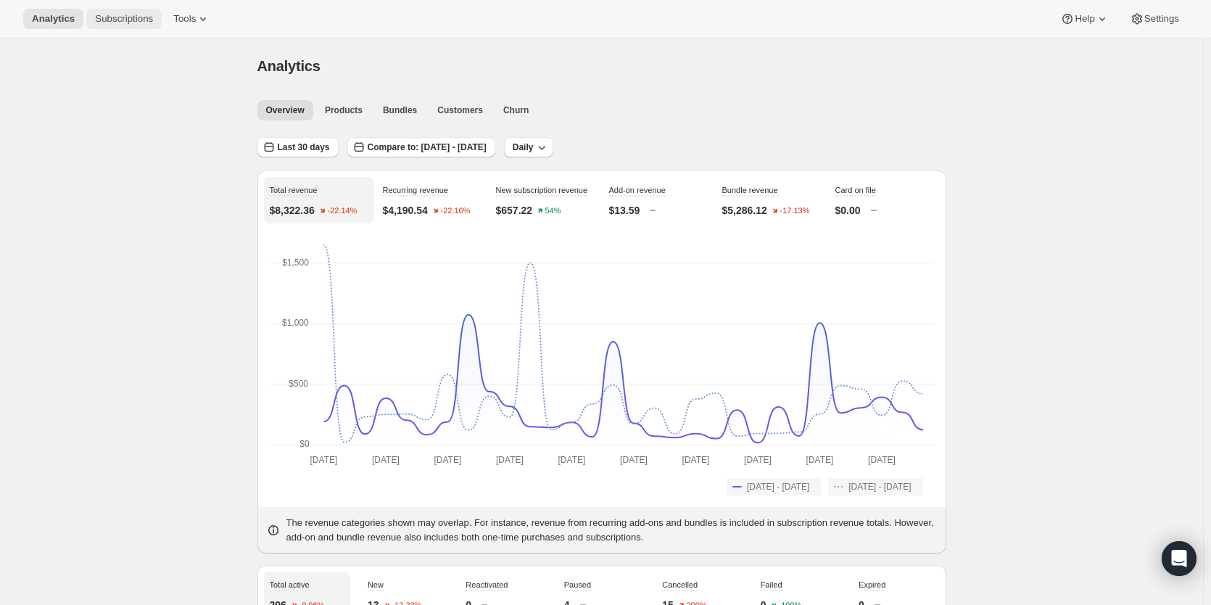
click at [142, 20] on span "Subscriptions" at bounding box center [124, 19] width 58 height 12
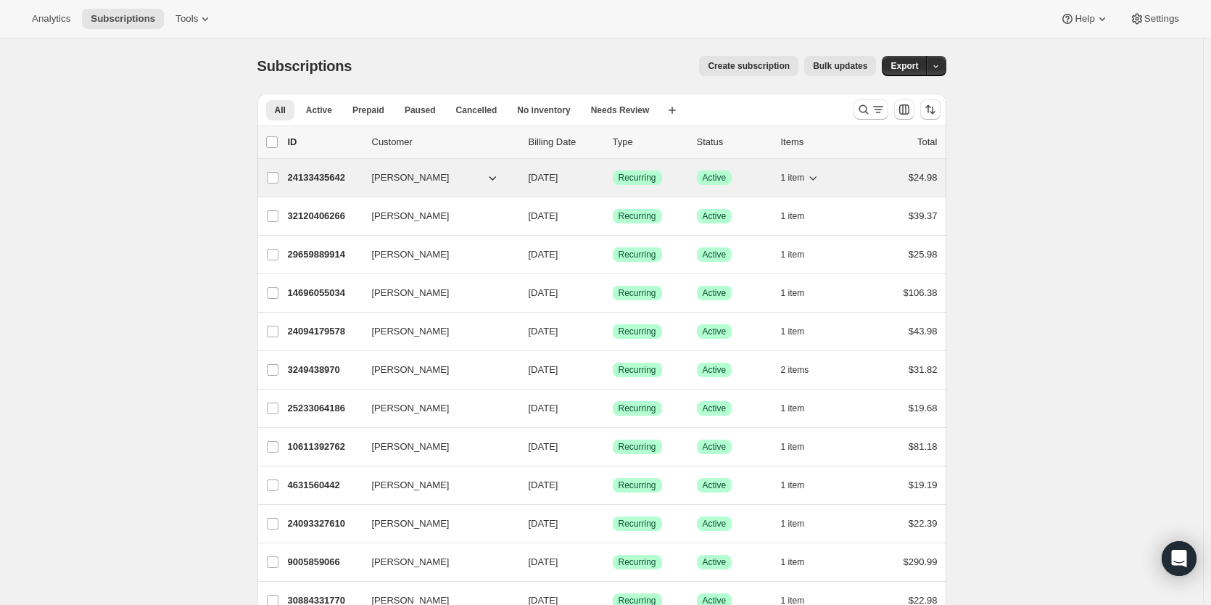
click at [321, 174] on p "24133435642" at bounding box center [324, 177] width 73 height 15
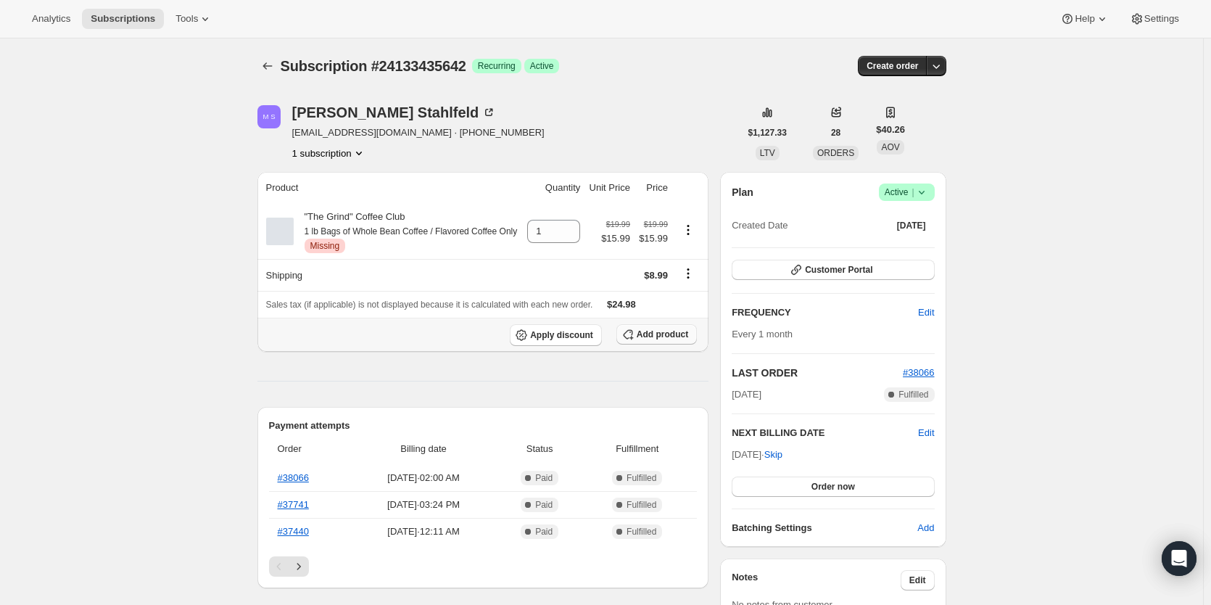
click at [675, 340] on span "Add product" at bounding box center [663, 335] width 52 height 12
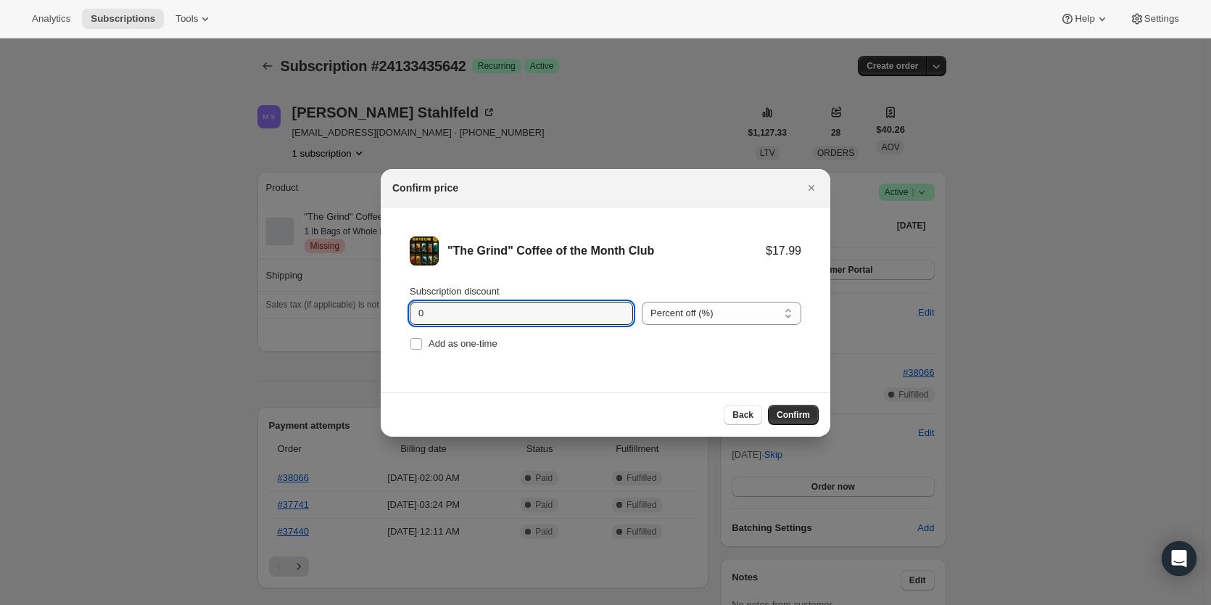
drag, startPoint x: 450, startPoint y: 316, endPoint x: 383, endPoint y: 327, distance: 67.7
click at [383, 327] on li ""The Grind" Coffee of the Month Club $17.99 Subscription discount 0 Percent off…" at bounding box center [606, 295] width 450 height 176
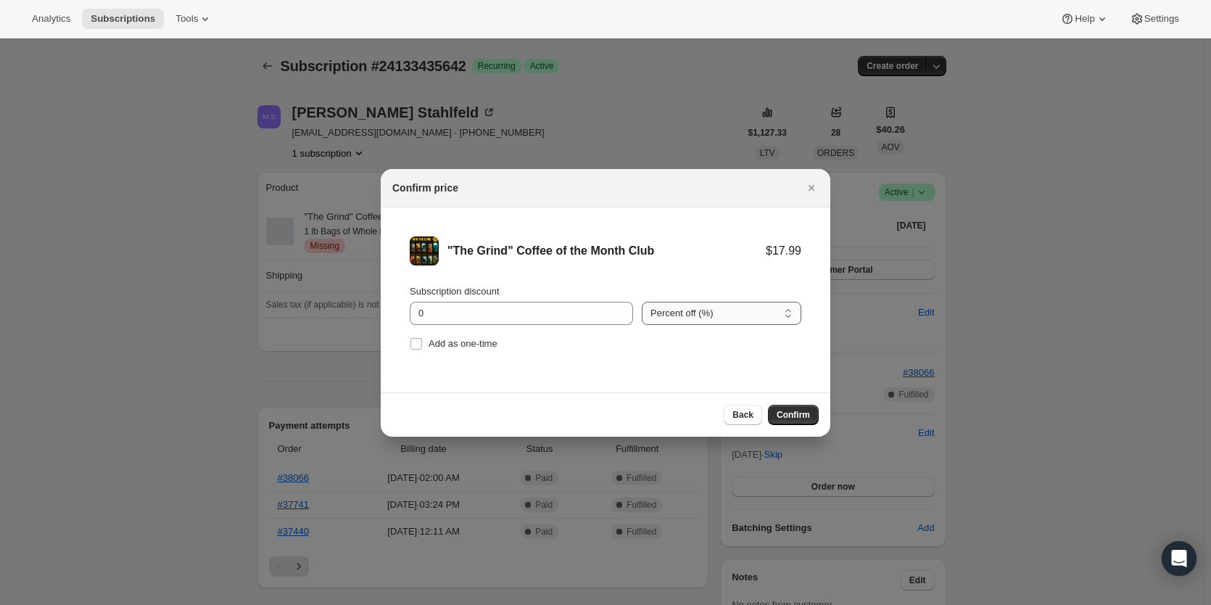
click at [710, 310] on select "Percent off (%) Amount off ($)" at bounding box center [722, 313] width 160 height 23
select select "fixed"
click at [642, 302] on select "Percent off (%) Amount off ($)" at bounding box center [722, 313] width 160 height 23
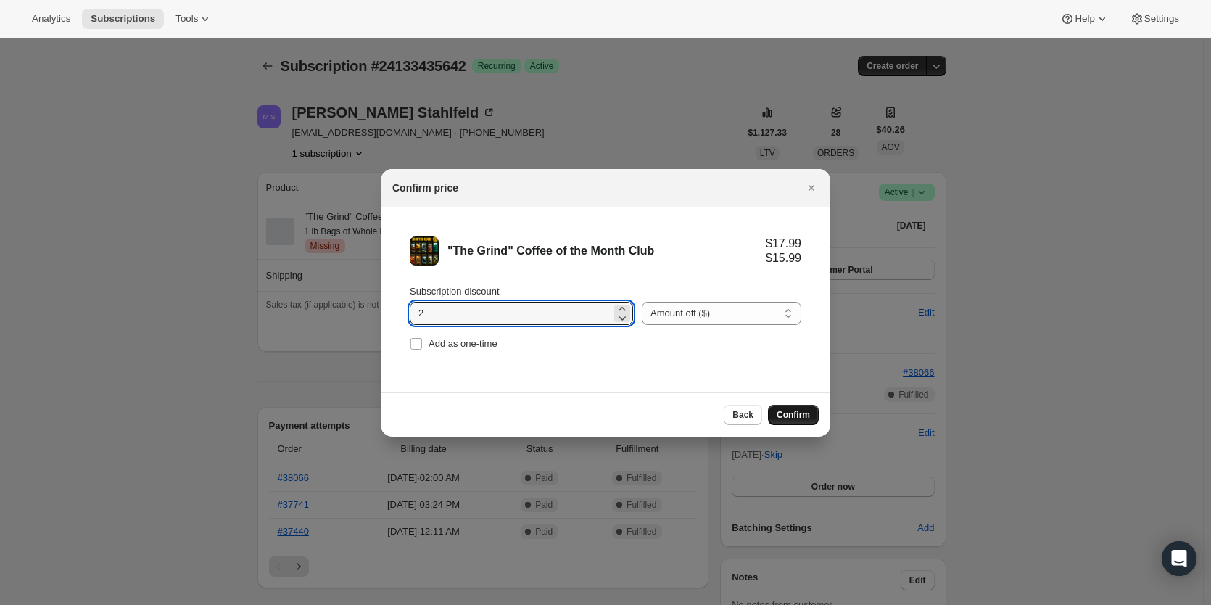
type input "2"
click at [798, 410] on span "Confirm" at bounding box center [793, 415] width 33 height 12
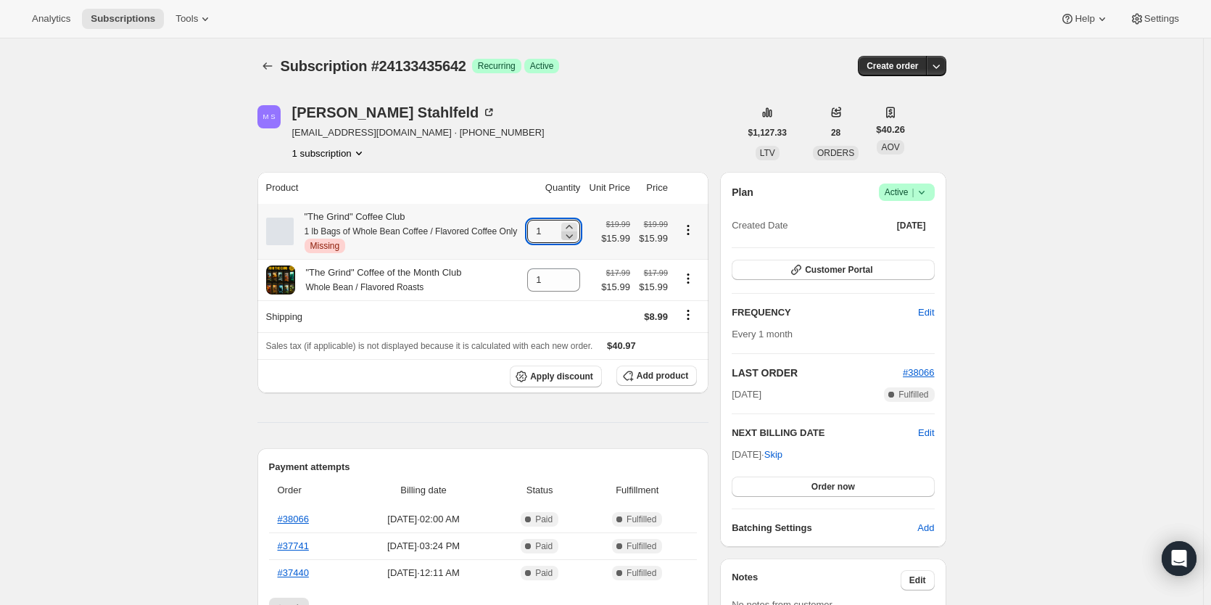
click at [568, 239] on icon at bounding box center [570, 236] width 7 height 4
type input "0"
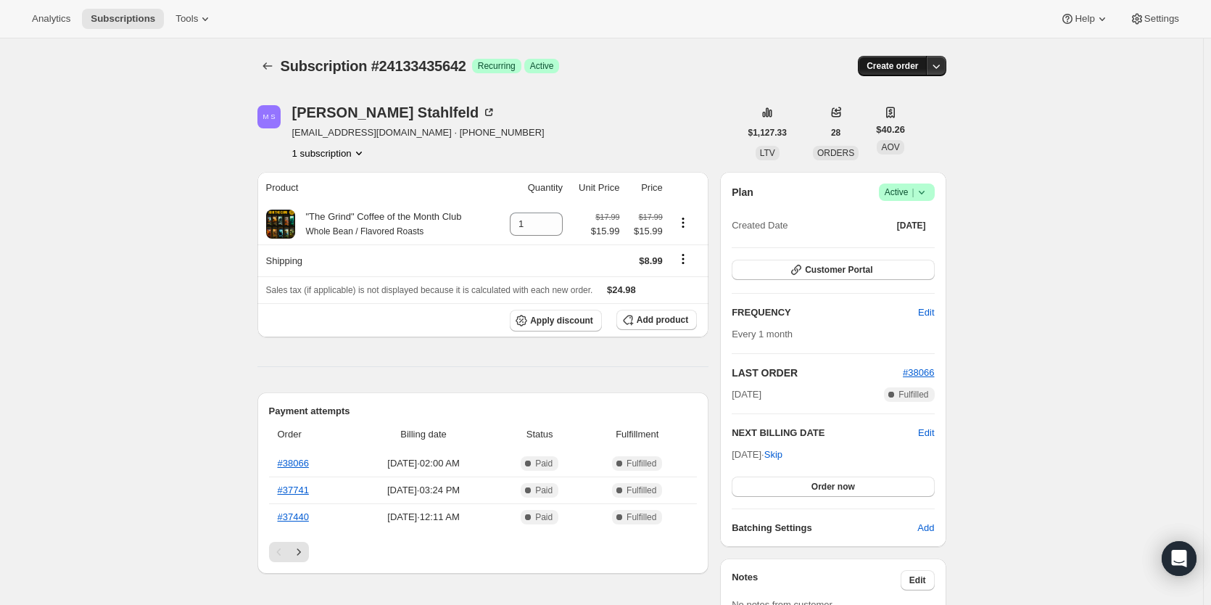
click at [892, 70] on span "Create order" at bounding box center [893, 66] width 52 height 12
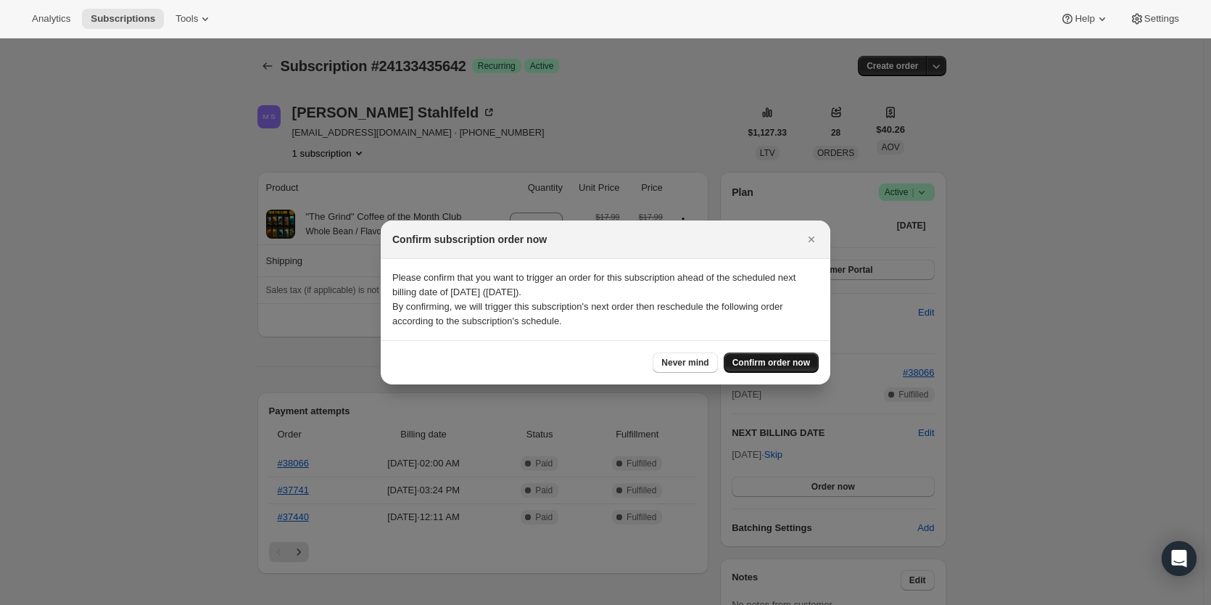
click at [769, 360] on span "Confirm order now" at bounding box center [772, 363] width 78 height 12
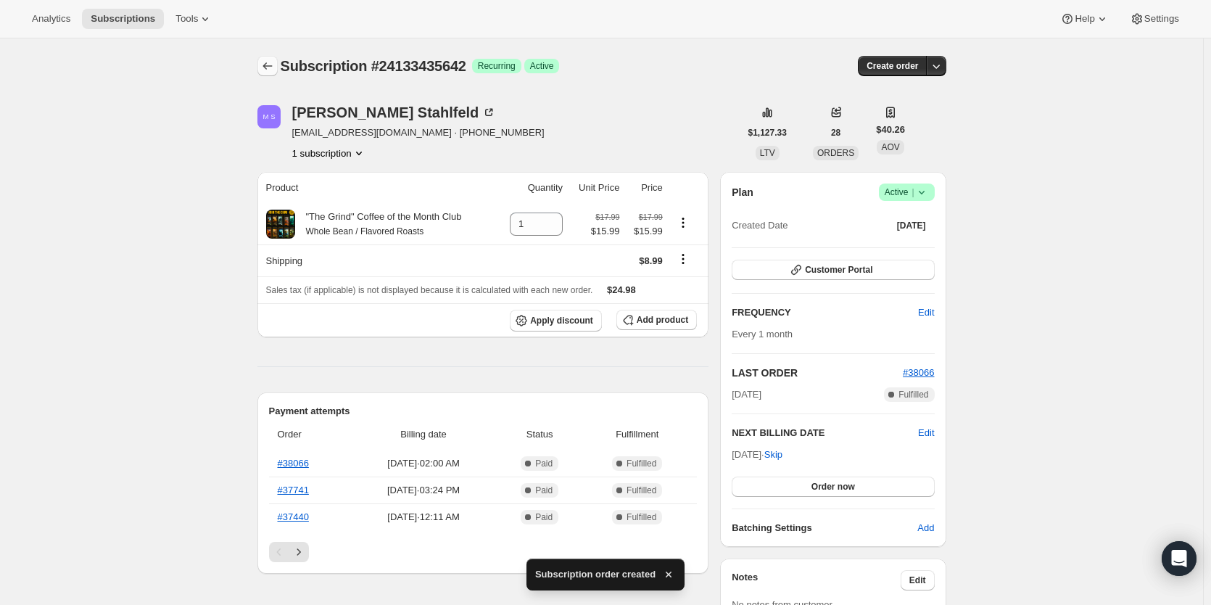
click at [273, 66] on icon "Subscriptions" at bounding box center [267, 66] width 15 height 15
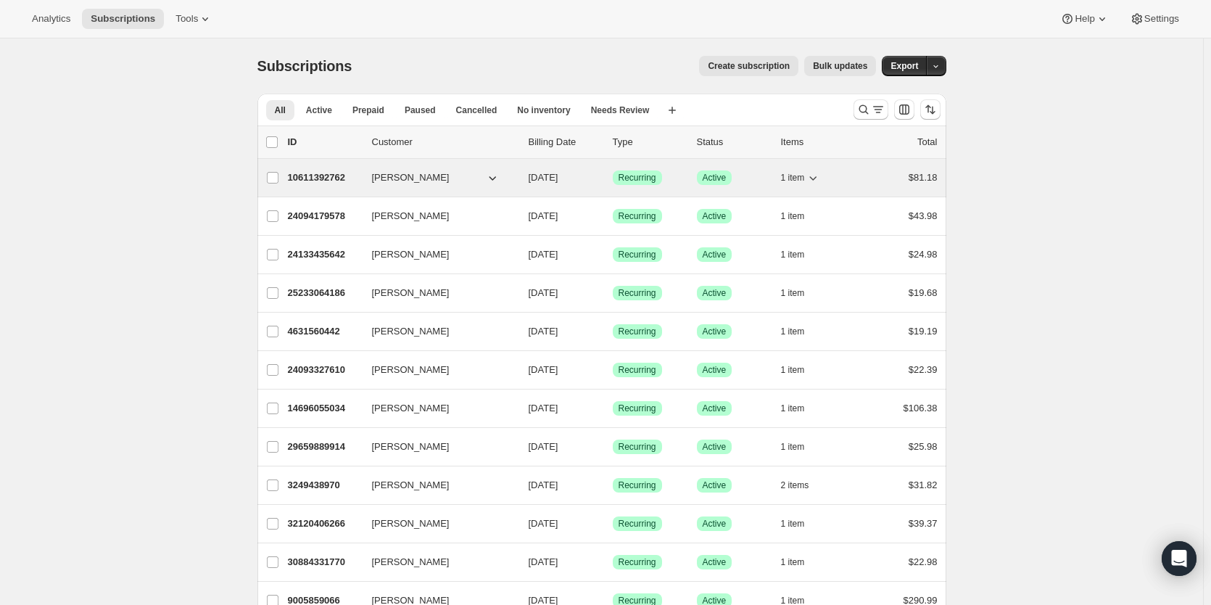
click at [309, 180] on p "10611392762" at bounding box center [324, 177] width 73 height 15
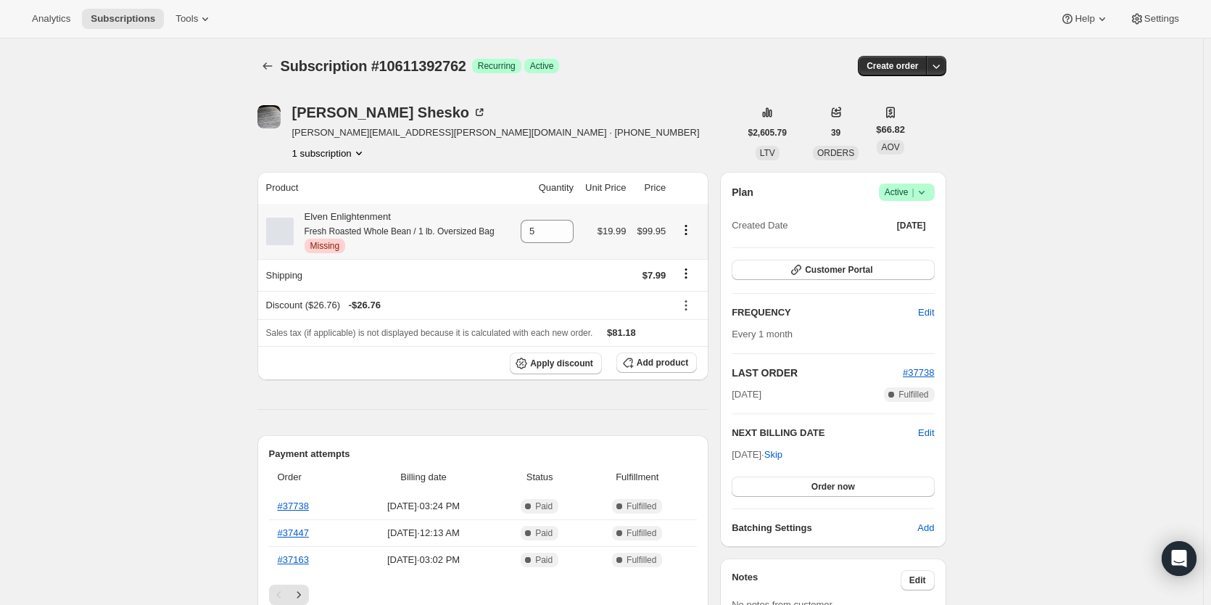
click at [691, 233] on icon "Product actions" at bounding box center [686, 230] width 15 height 15
click at [679, 356] on button "Add product" at bounding box center [657, 363] width 81 height 20
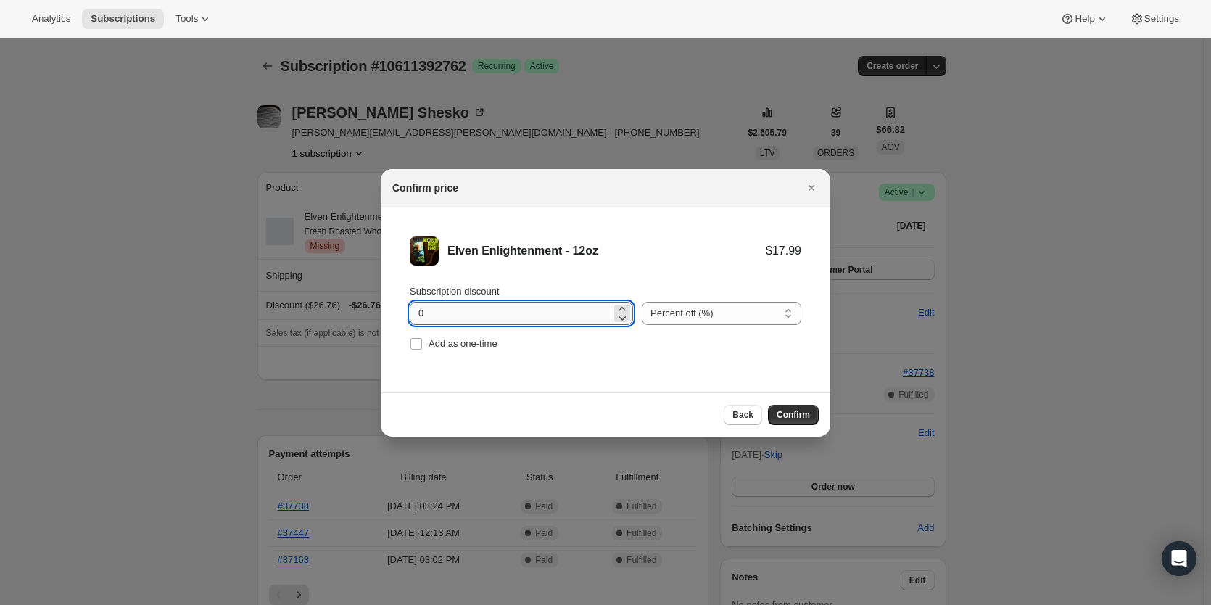
click at [556, 316] on input "0" at bounding box center [511, 313] width 202 height 23
drag, startPoint x: 498, startPoint y: 315, endPoint x: 392, endPoint y: 317, distance: 105.2
click at [394, 318] on li "Elven Enlightenment - 12oz $17.99 Subscription discount 0 Percent off (%) Amoun…" at bounding box center [606, 295] width 450 height 176
type input "10"
click at [802, 410] on span "Confirm" at bounding box center [793, 415] width 33 height 12
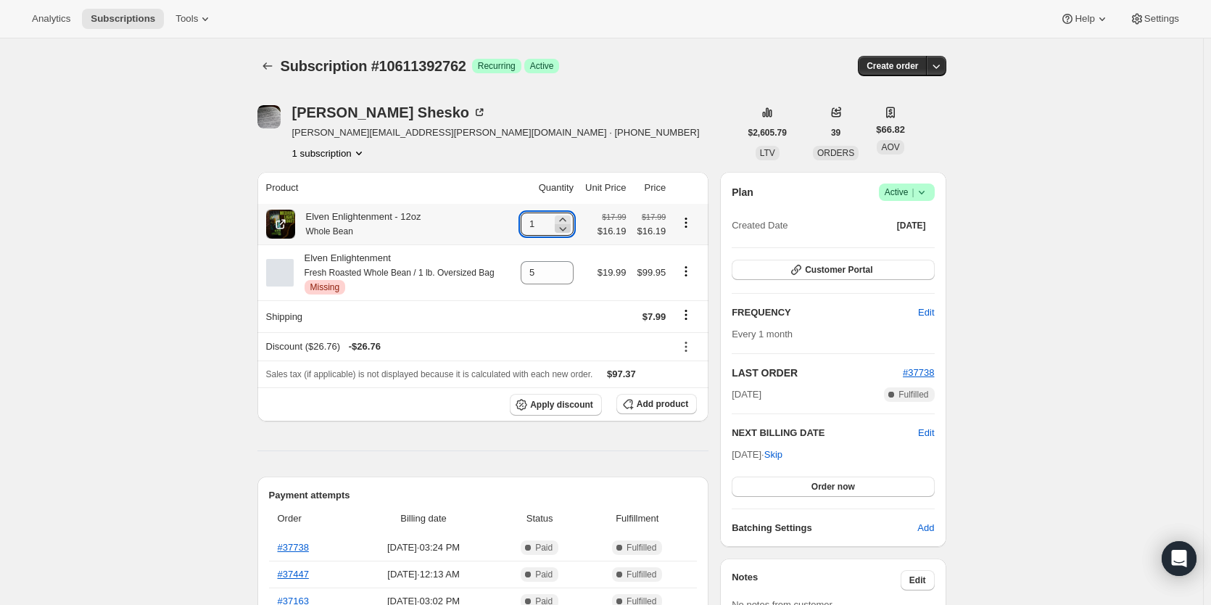
click at [564, 222] on icon at bounding box center [563, 228] width 15 height 15
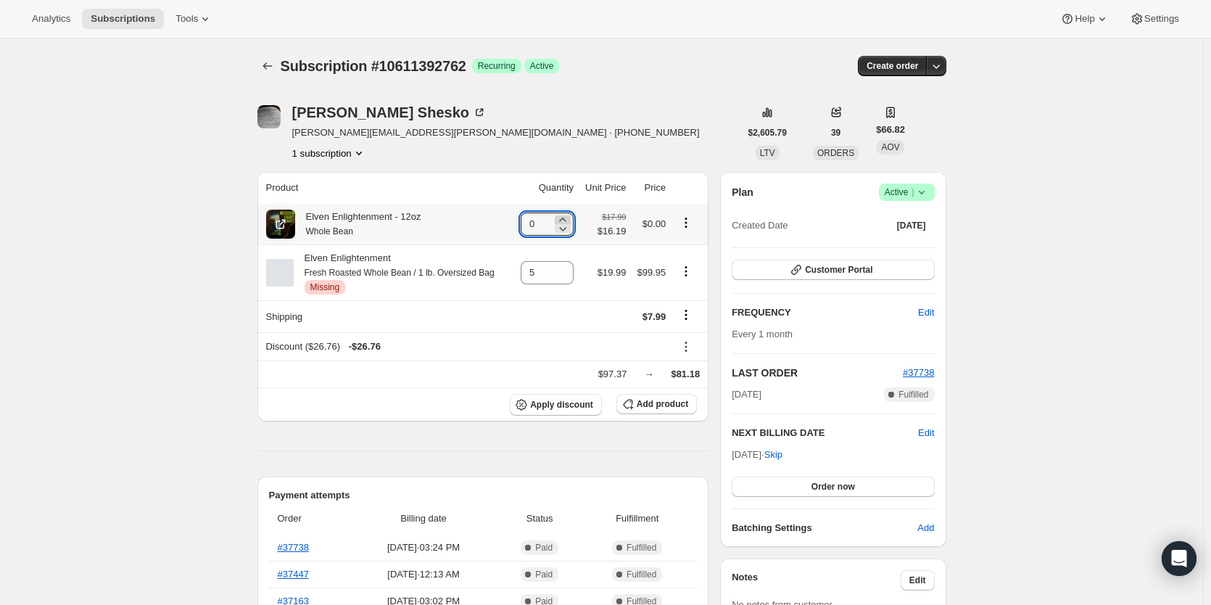
click at [564, 221] on icon at bounding box center [563, 220] width 15 height 15
click at [564, 220] on icon at bounding box center [562, 220] width 7 height 4
click at [563, 219] on icon at bounding box center [563, 220] width 15 height 15
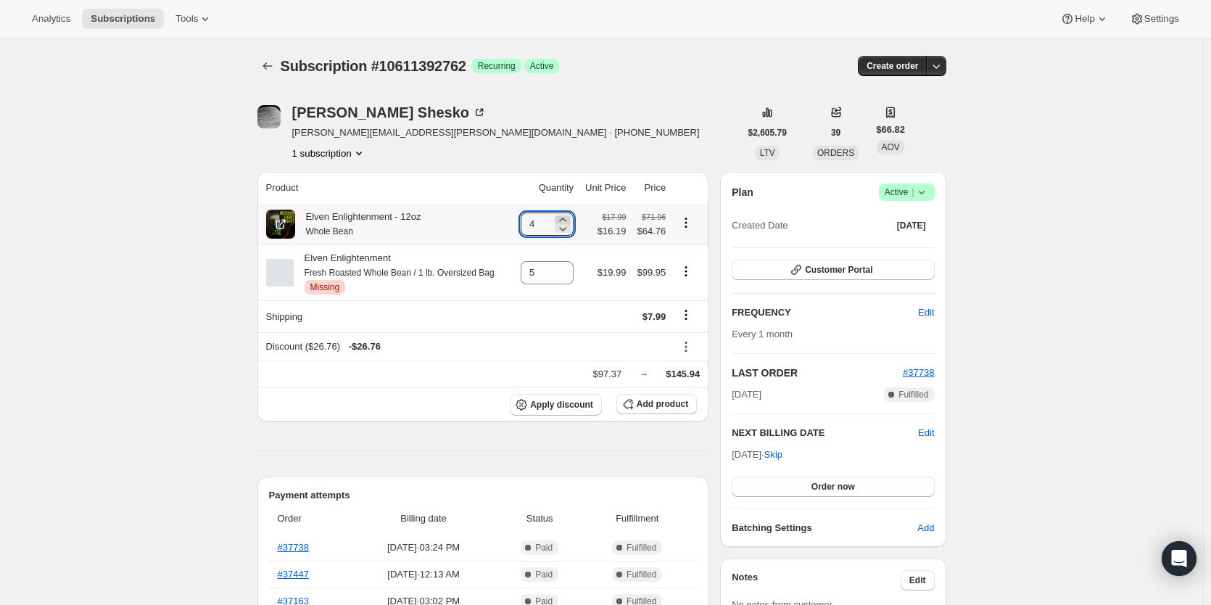
type input "5"
click at [567, 280] on icon at bounding box center [563, 278] width 7 height 4
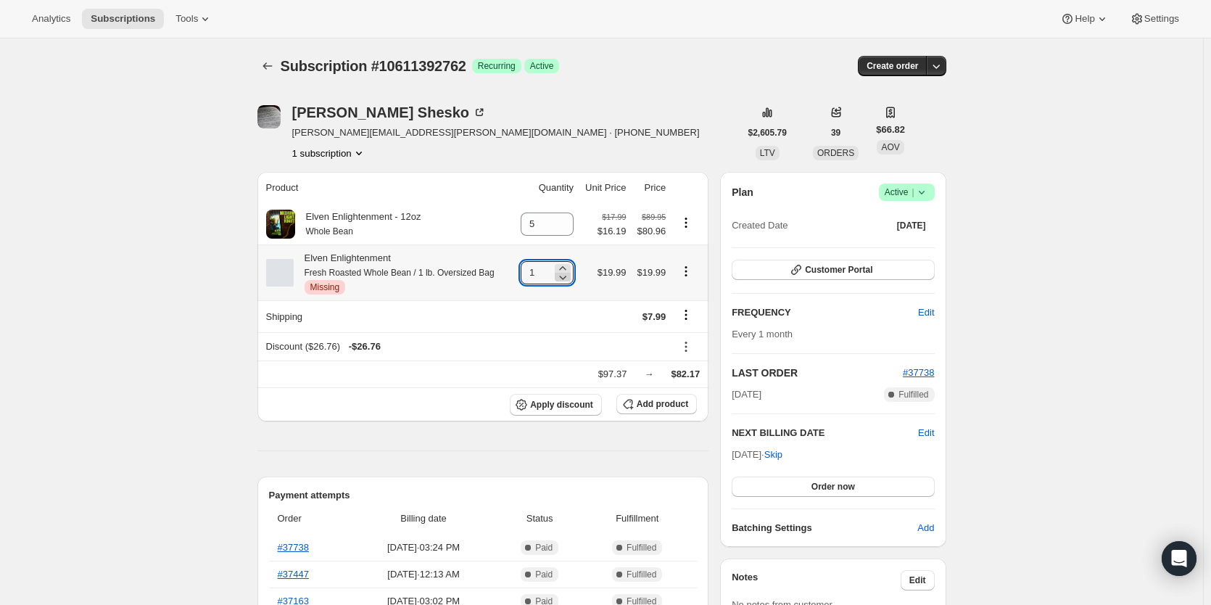
click at [567, 280] on icon at bounding box center [563, 278] width 7 height 4
type input "0"
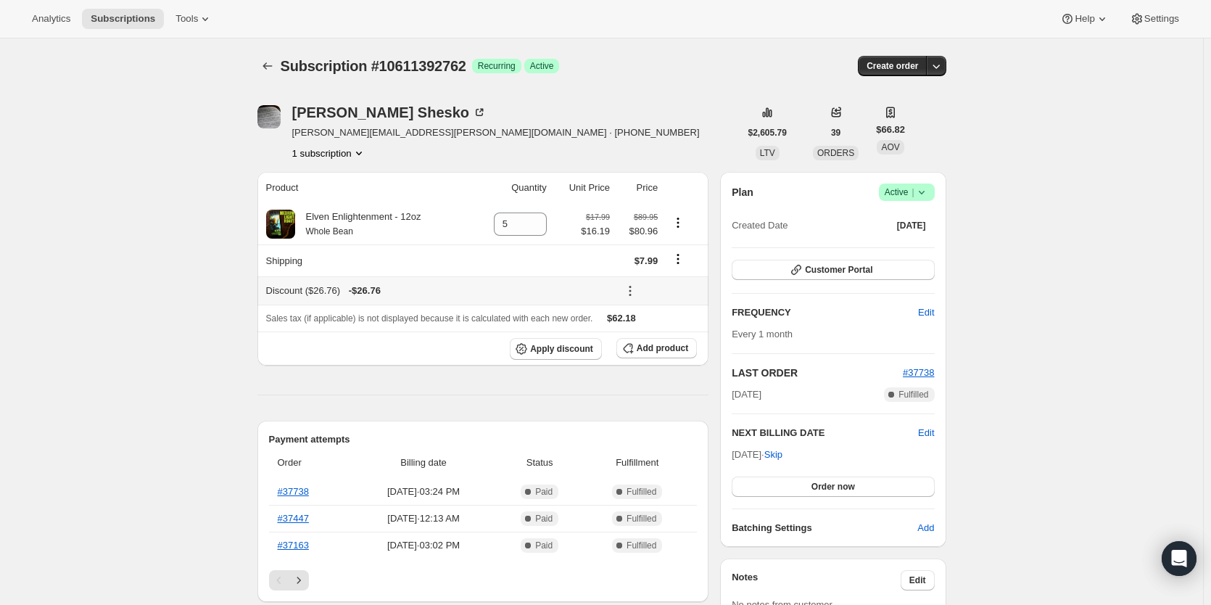
click at [635, 295] on icon at bounding box center [630, 291] width 15 height 15
click at [655, 343] on span "Remove" at bounding box center [662, 344] width 35 height 11
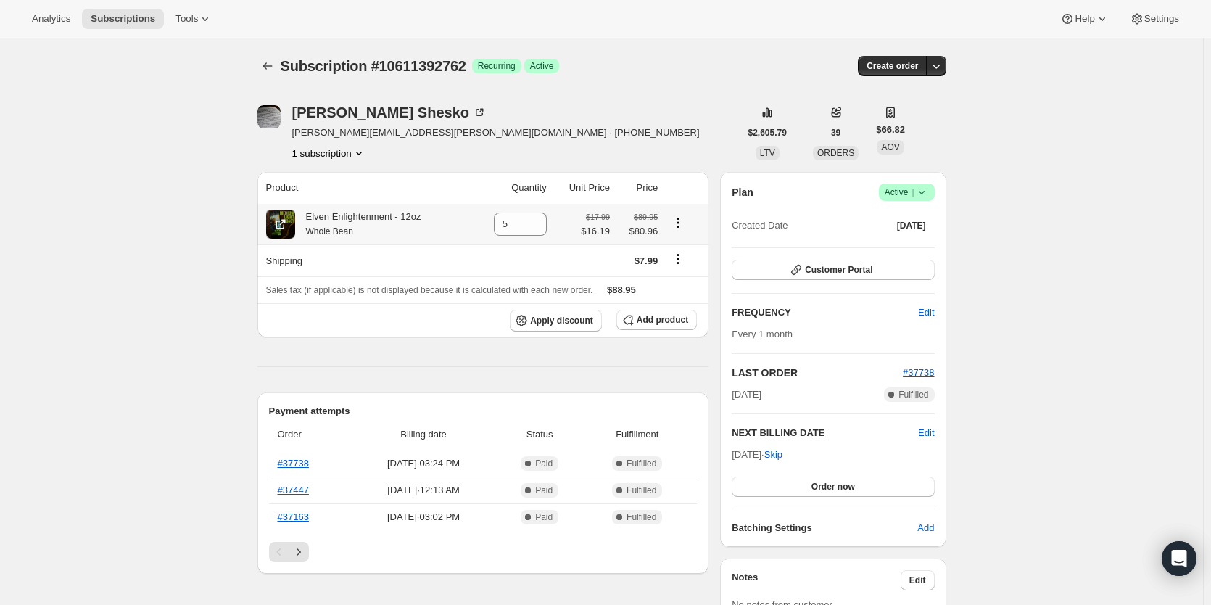
click at [685, 226] on icon "Product actions" at bounding box center [678, 222] width 15 height 15
click at [670, 315] on button "Add product" at bounding box center [657, 320] width 81 height 20
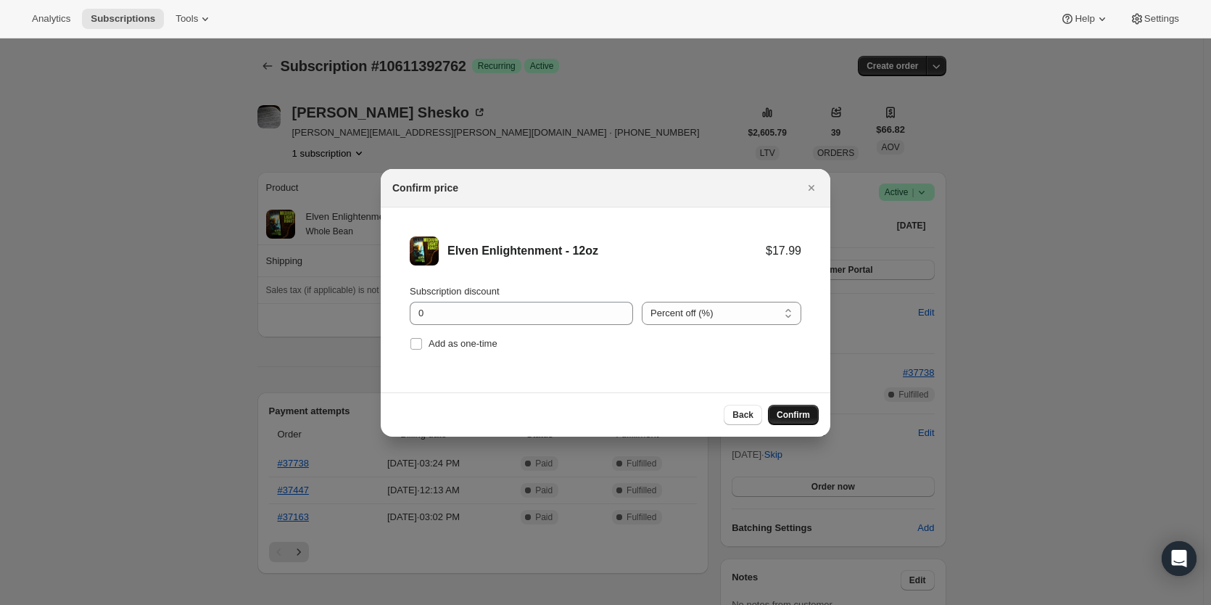
click at [798, 413] on span "Confirm" at bounding box center [793, 415] width 33 height 12
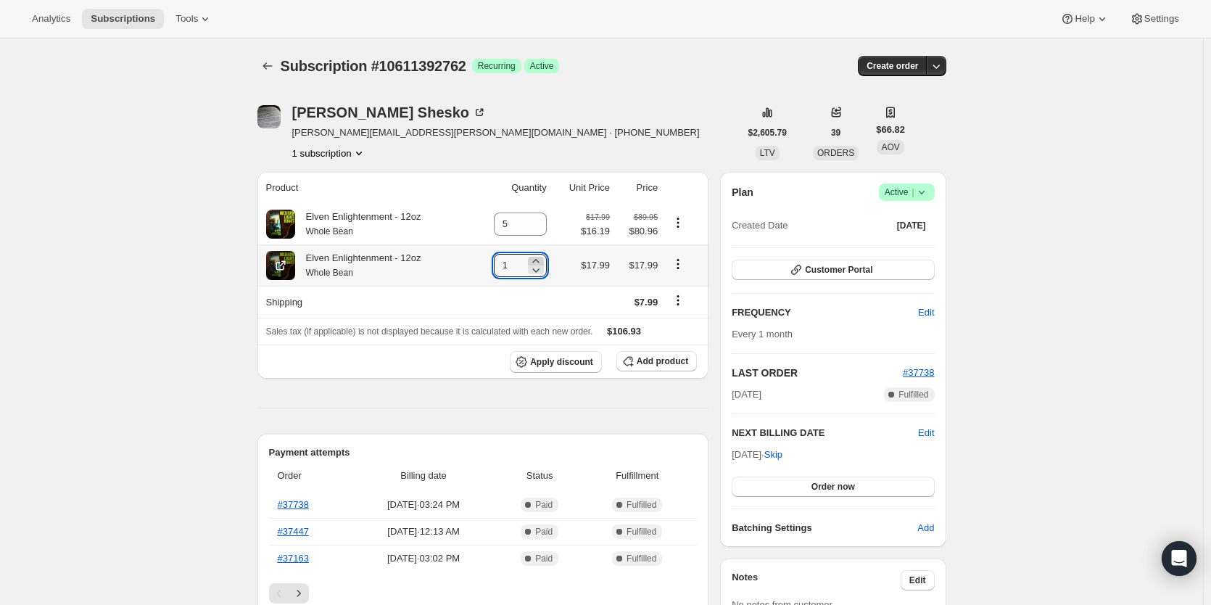
click at [538, 263] on icon at bounding box center [535, 261] width 7 height 4
type input "5"
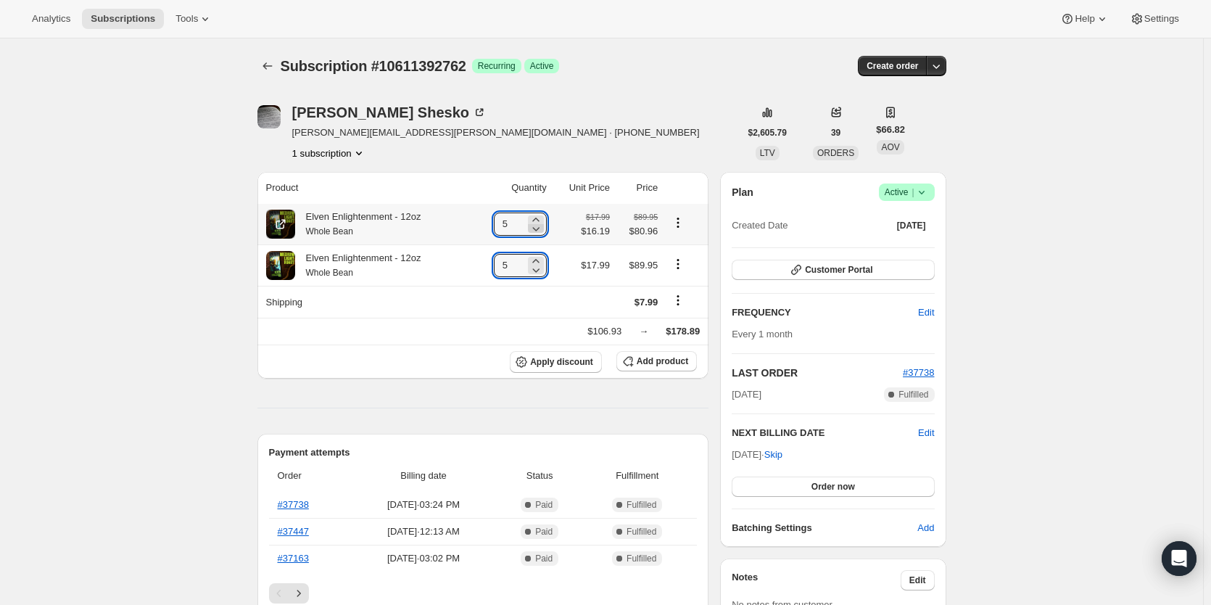
click at [535, 233] on icon at bounding box center [536, 228] width 15 height 15
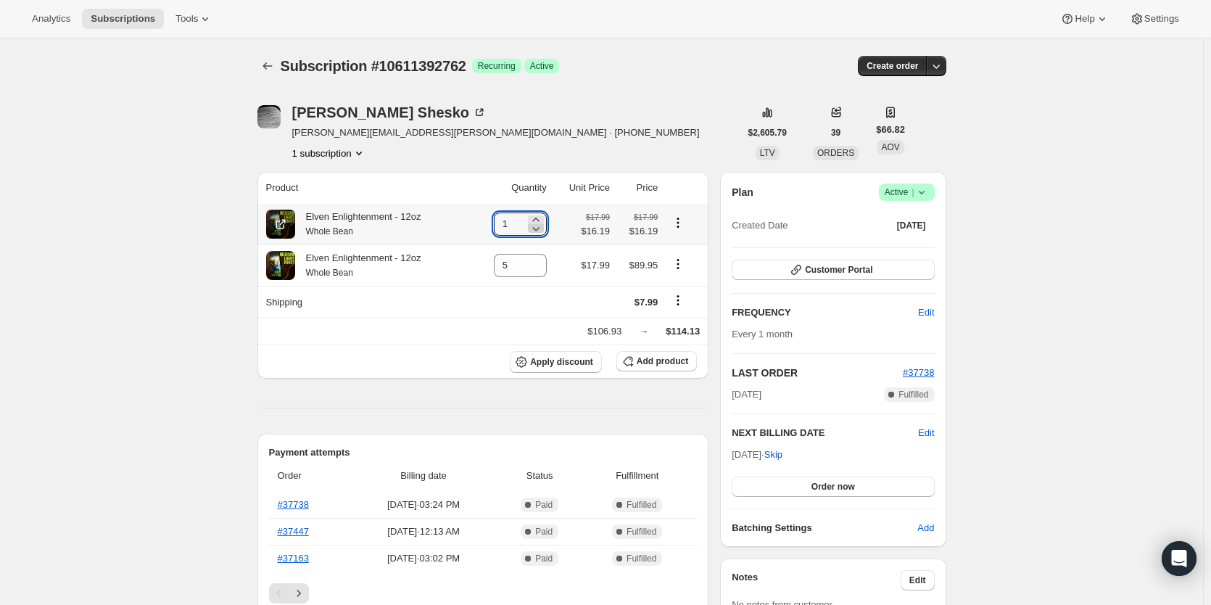
type input "0"
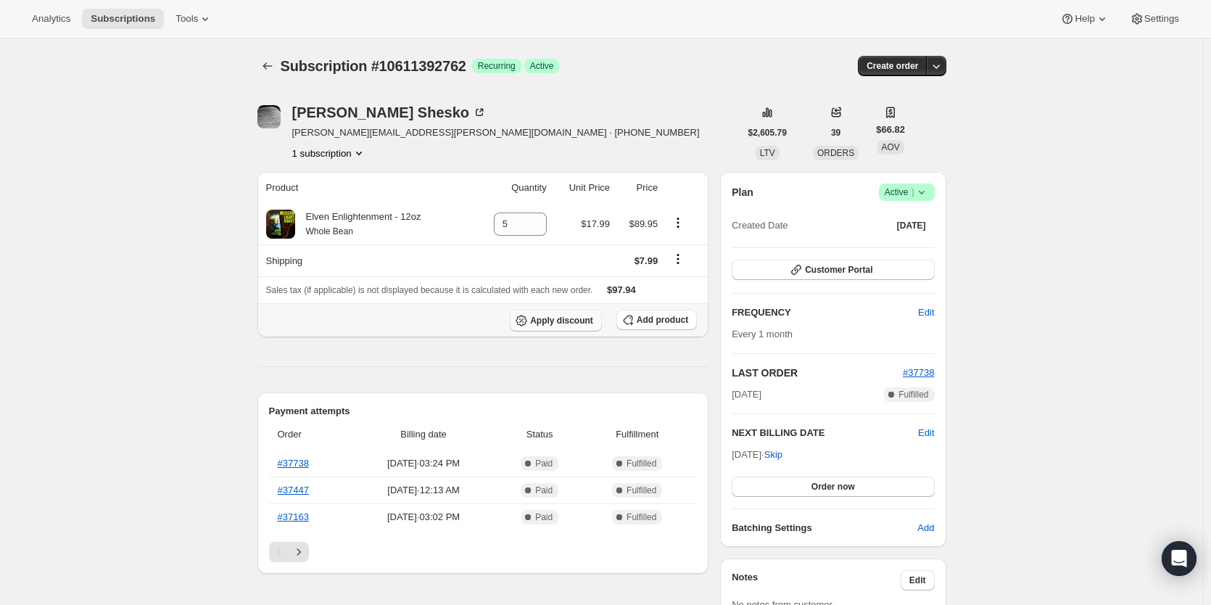
click at [552, 321] on span "Apply discount" at bounding box center [561, 321] width 63 height 12
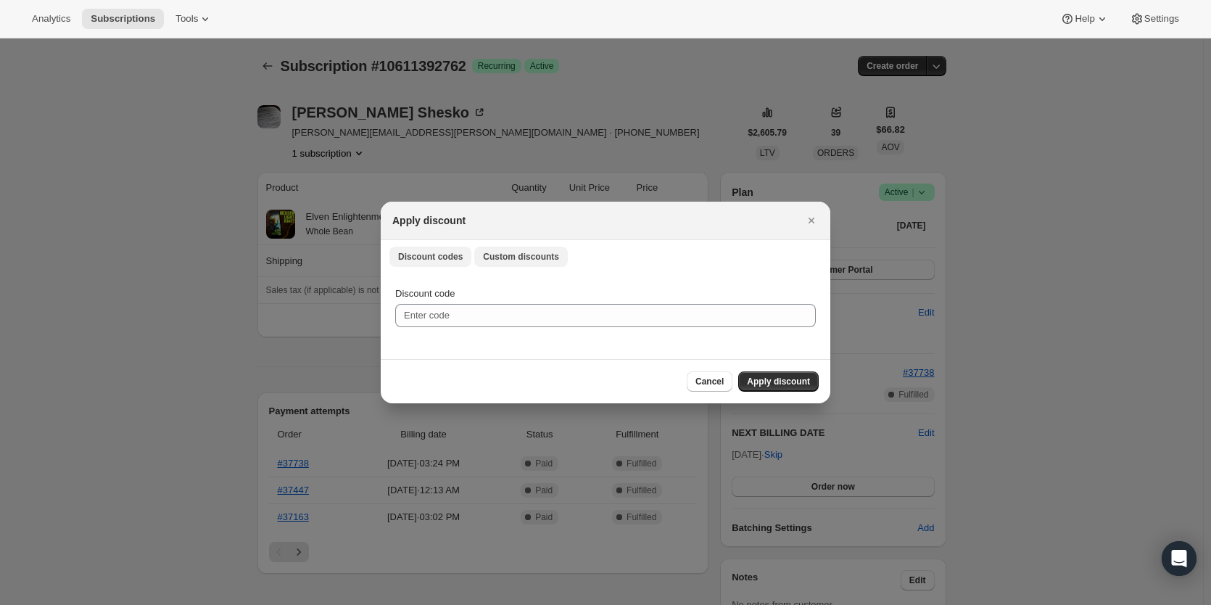
click at [515, 250] on button "Custom discounts" at bounding box center [521, 257] width 94 height 20
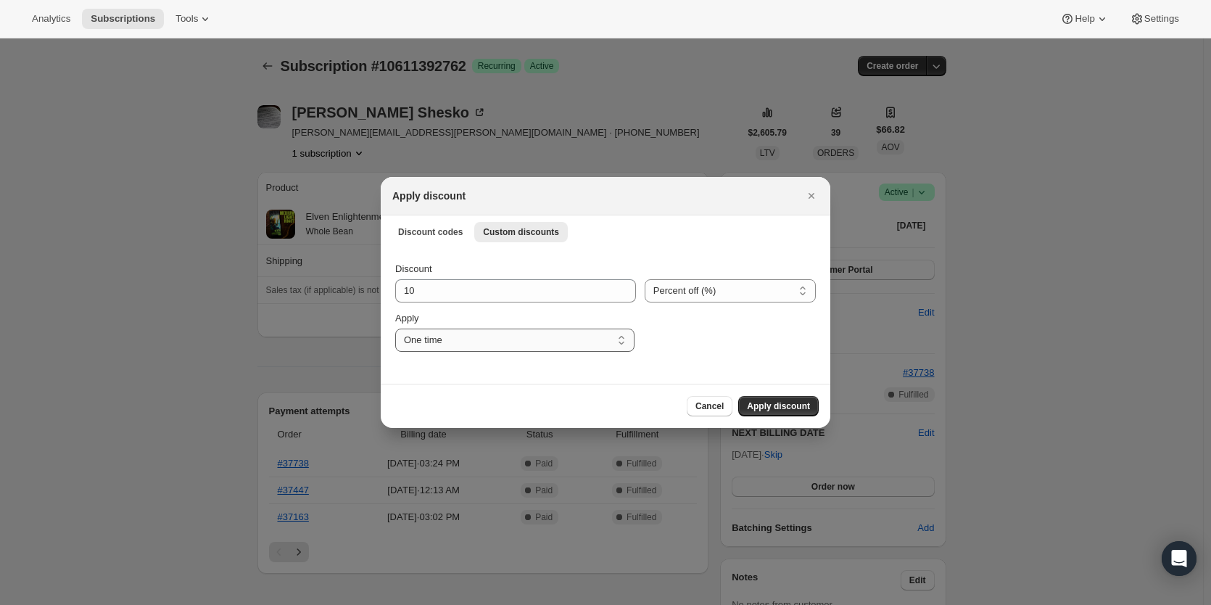
click at [553, 342] on select "One time Specify instances... Indefinitely" at bounding box center [514, 340] width 239 height 23
select select "indefinitely"
click at [395, 329] on select "One time Specify instances... Indefinitely" at bounding box center [514, 340] width 239 height 23
click at [774, 404] on span "Apply discount" at bounding box center [778, 406] width 63 height 12
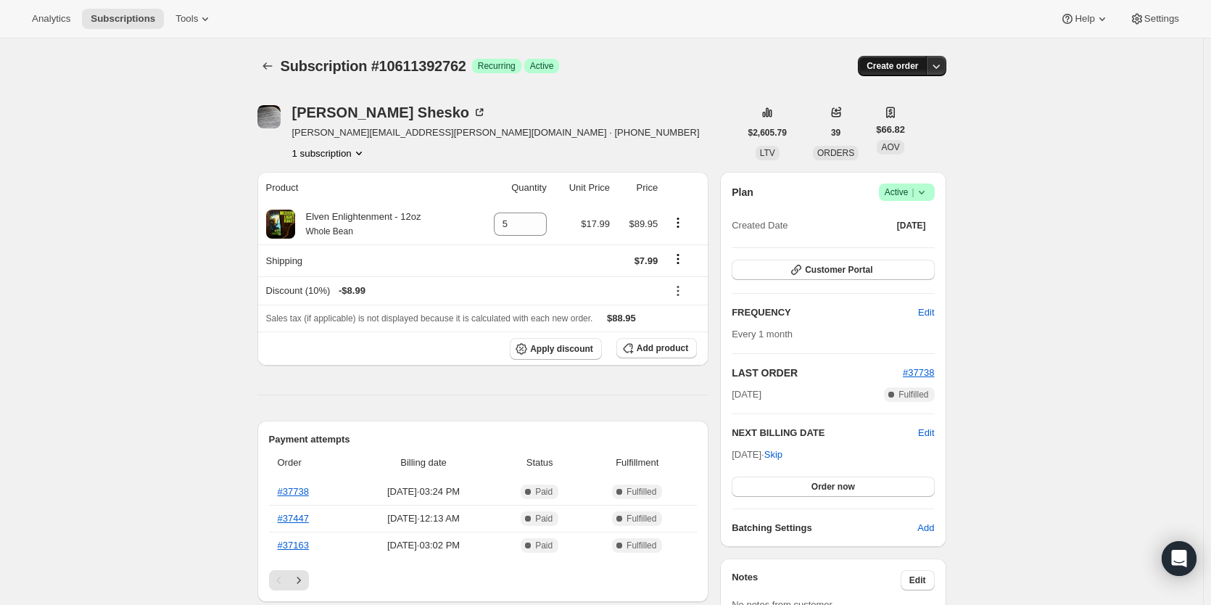
click at [880, 69] on span "Create order" at bounding box center [893, 66] width 52 height 12
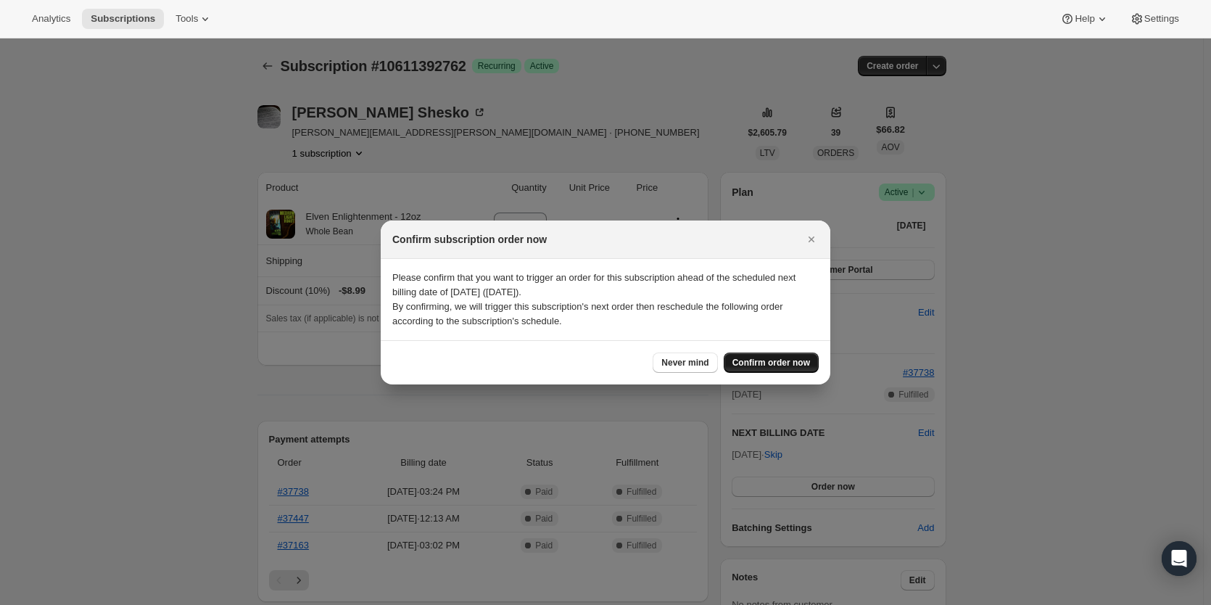
click at [775, 371] on button "Confirm order now" at bounding box center [771, 363] width 95 height 20
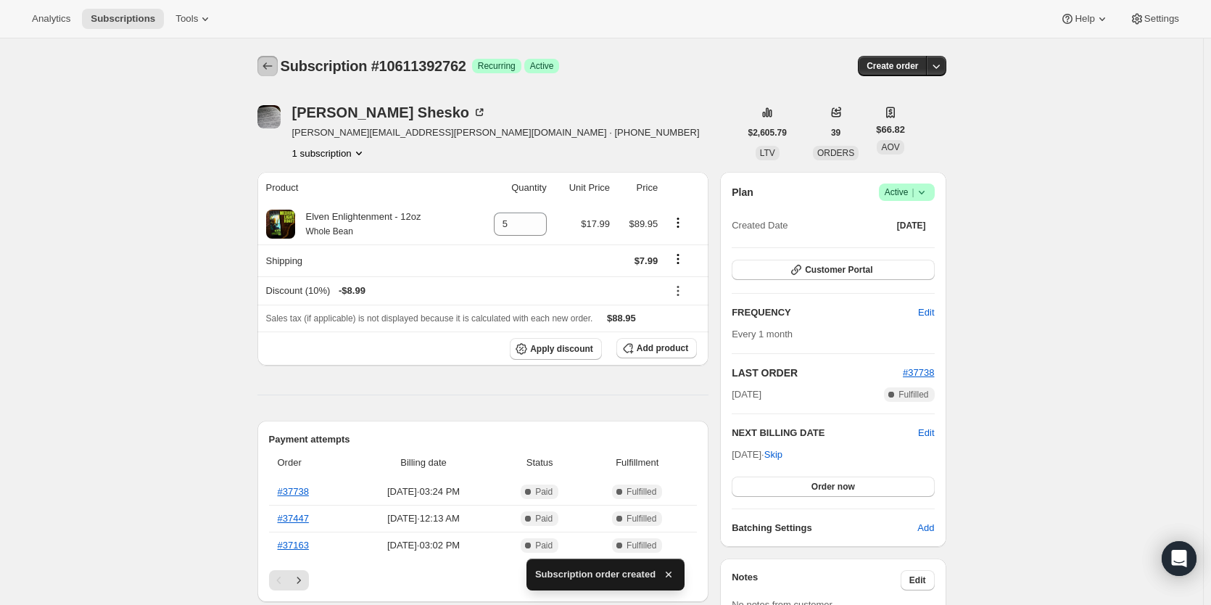
click at [275, 64] on icon "Subscriptions" at bounding box center [267, 66] width 15 height 15
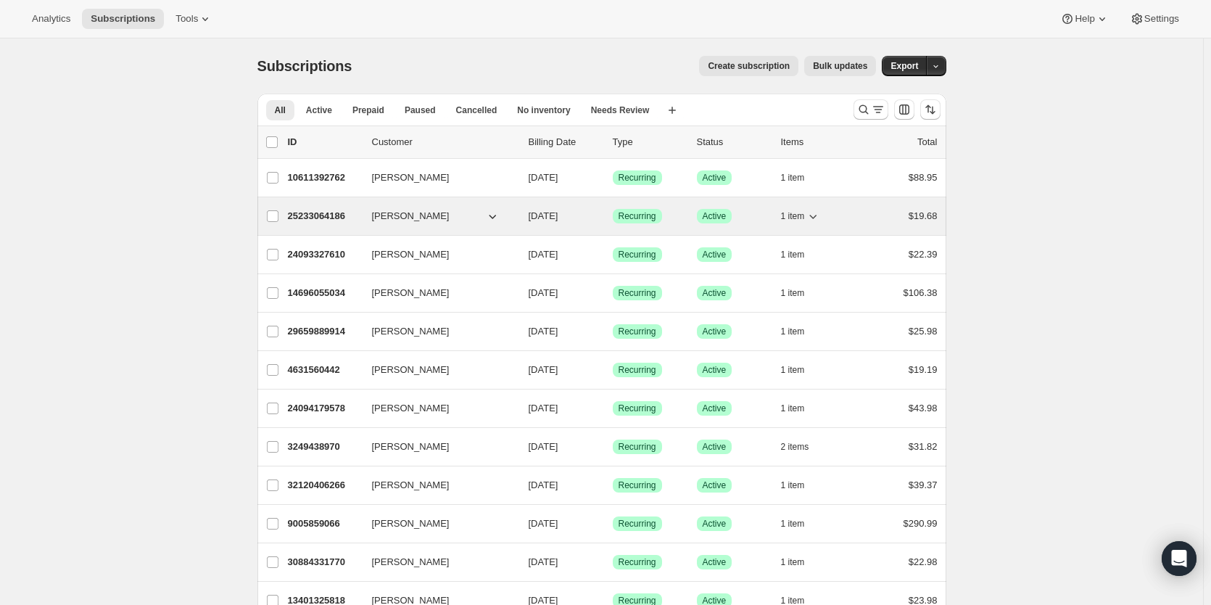
click at [322, 216] on p "25233064186" at bounding box center [324, 216] width 73 height 15
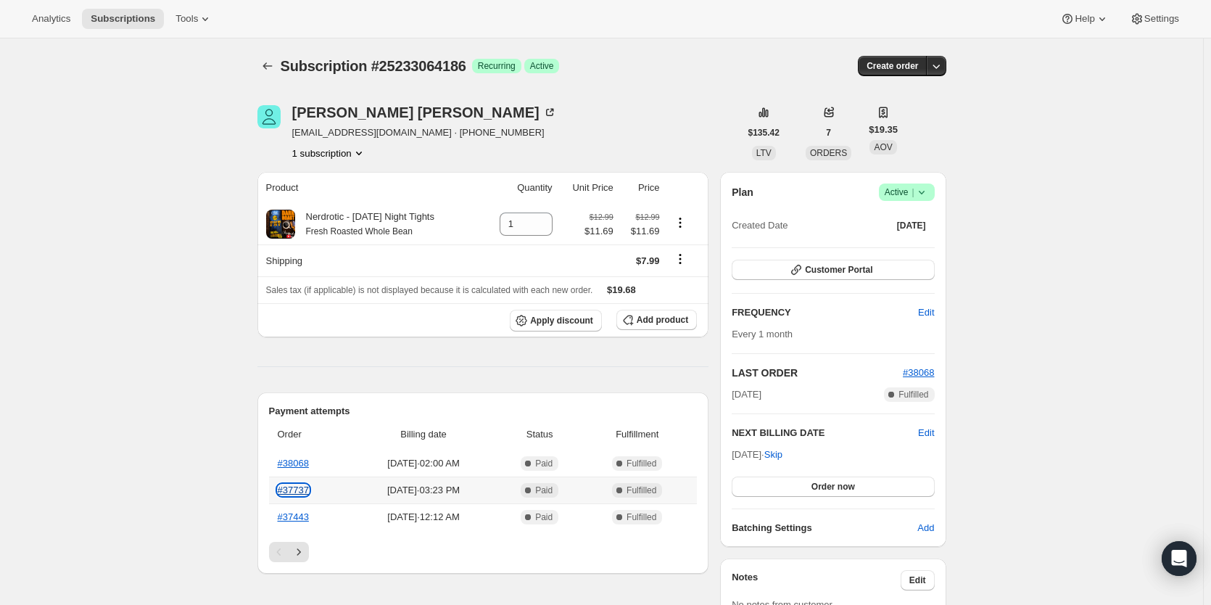
click at [302, 488] on link "#37737" at bounding box center [293, 490] width 31 height 11
click at [929, 431] on span "Edit" at bounding box center [926, 433] width 16 height 15
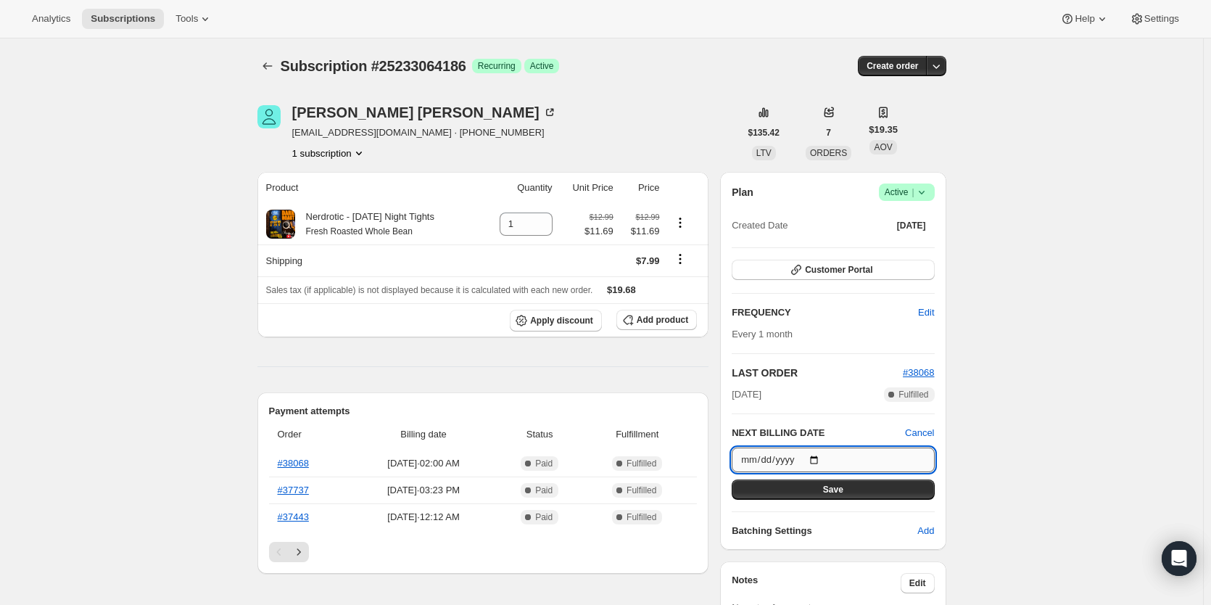
click at [852, 455] on input "2025-10-03" at bounding box center [833, 460] width 202 height 25
click at [829, 459] on input "2025-10-03" at bounding box center [833, 460] width 202 height 25
type input "2025-10-04"
click at [832, 494] on span "Save" at bounding box center [833, 490] width 20 height 12
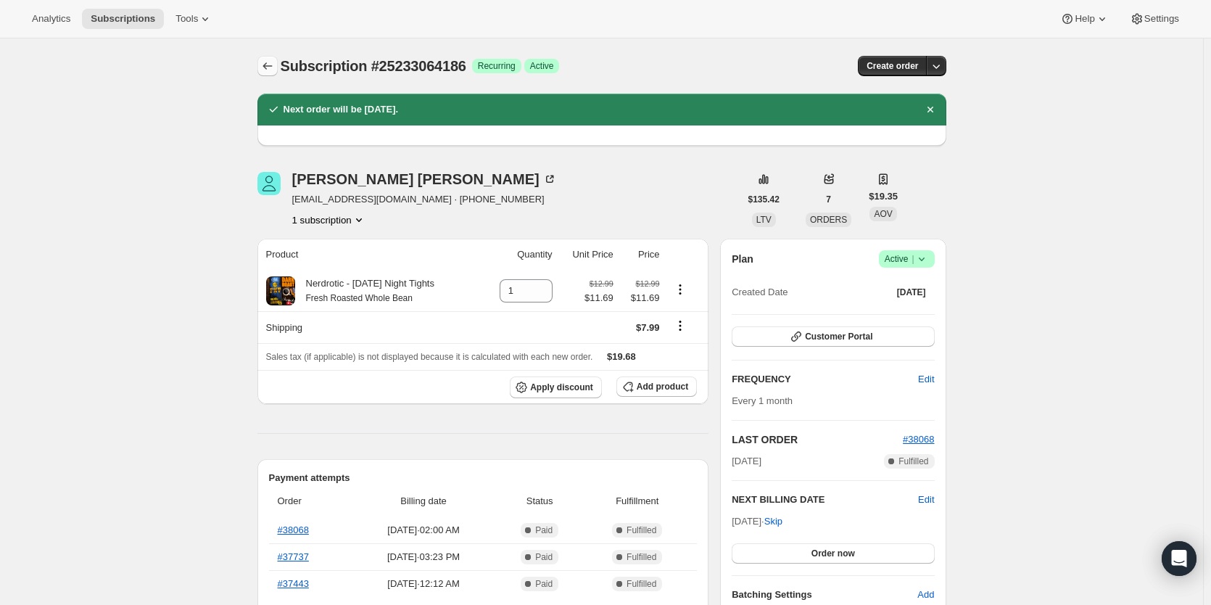
click at [268, 60] on icon "Subscriptions" at bounding box center [267, 66] width 15 height 15
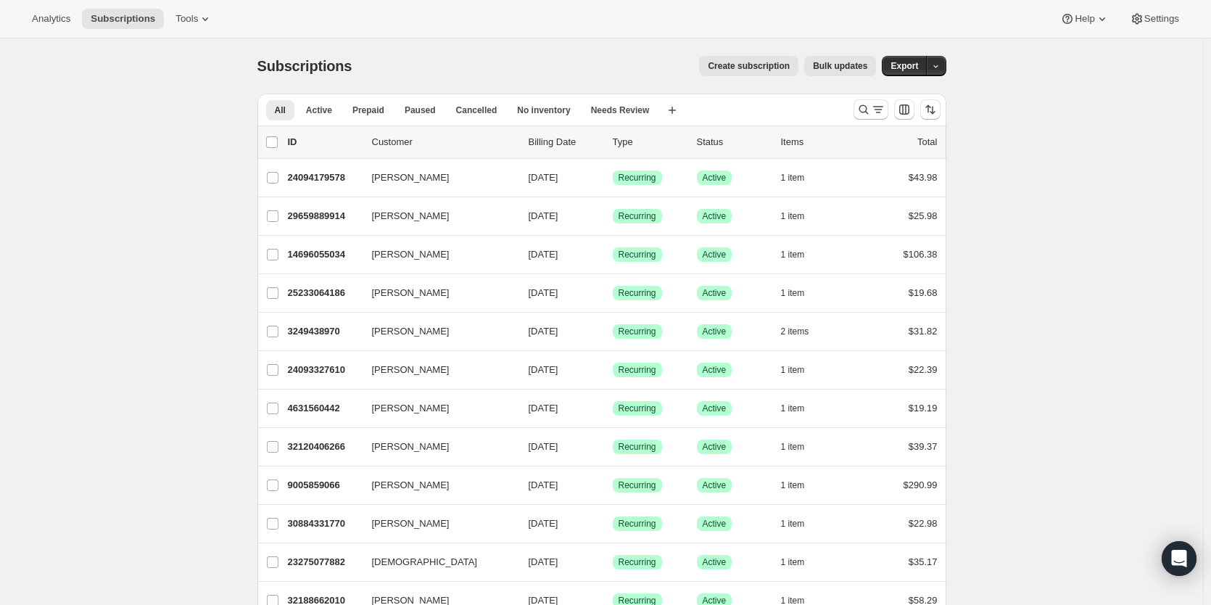
click at [323, 183] on p "24094179578" at bounding box center [324, 177] width 73 height 15
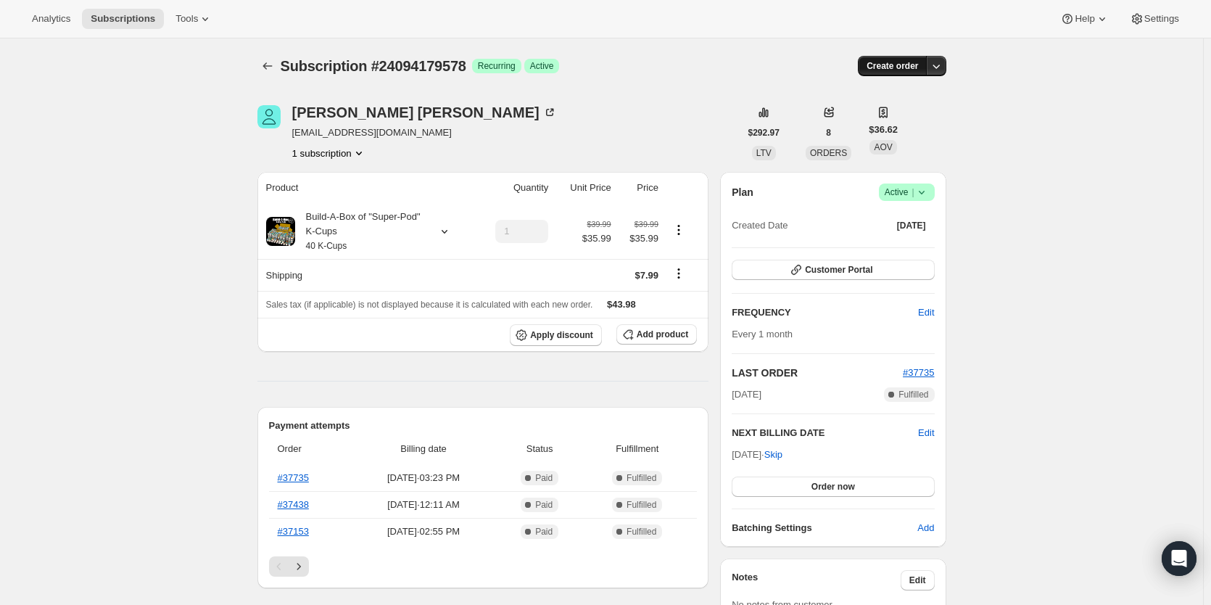
click at [902, 68] on span "Create order" at bounding box center [893, 66] width 52 height 12
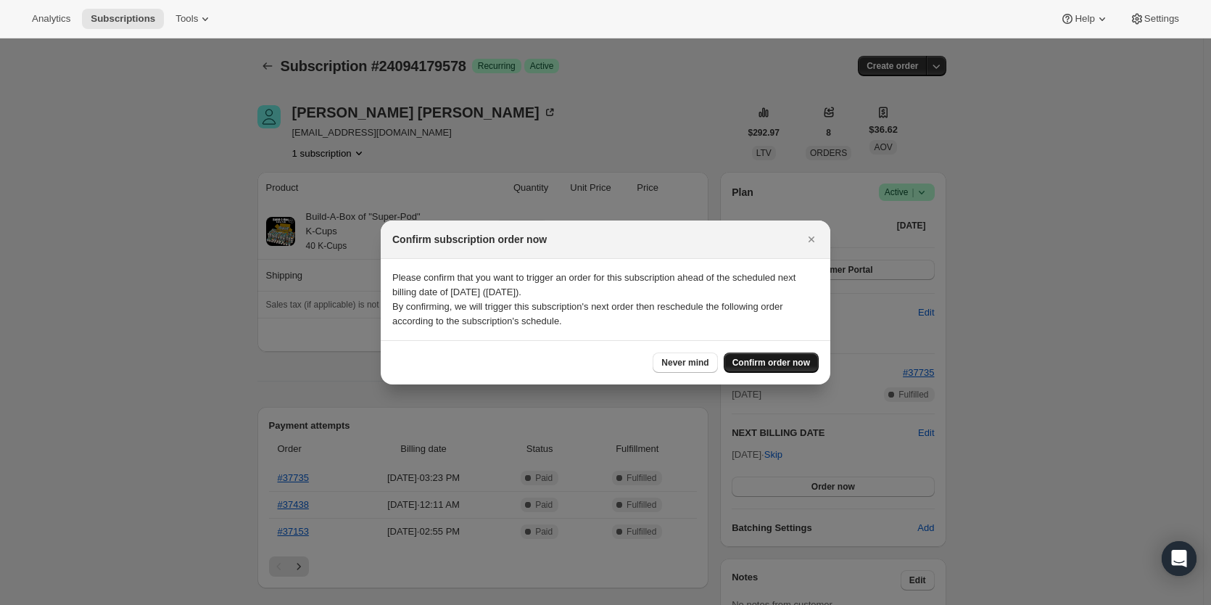
click at [778, 360] on span "Confirm order now" at bounding box center [772, 363] width 78 height 12
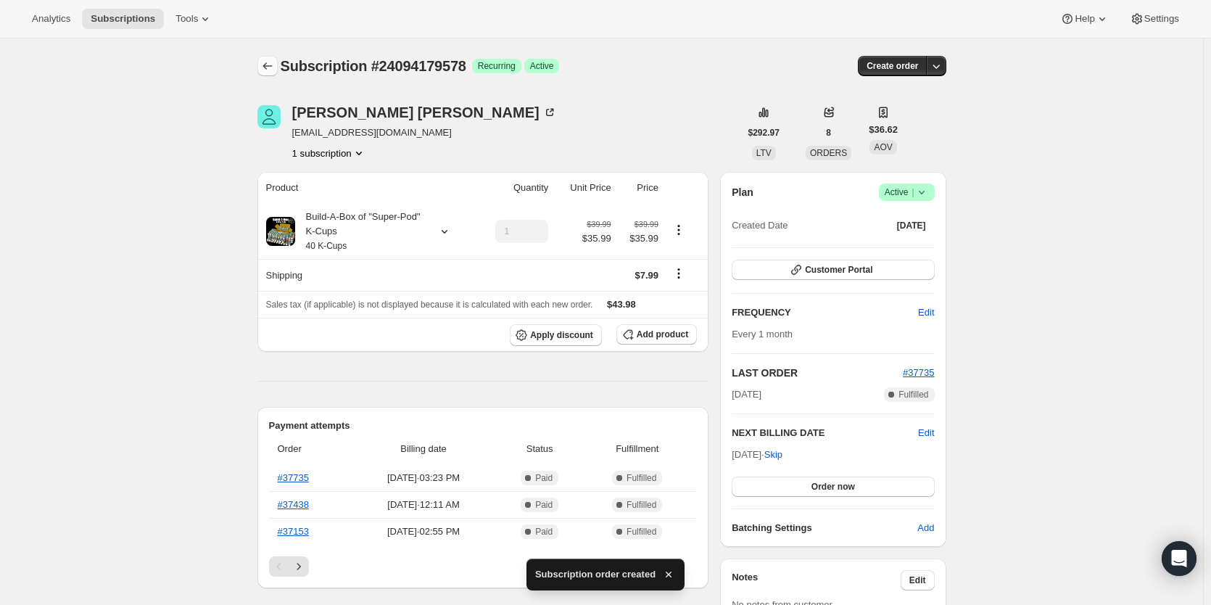
click at [273, 65] on icon "Subscriptions" at bounding box center [267, 66] width 15 height 15
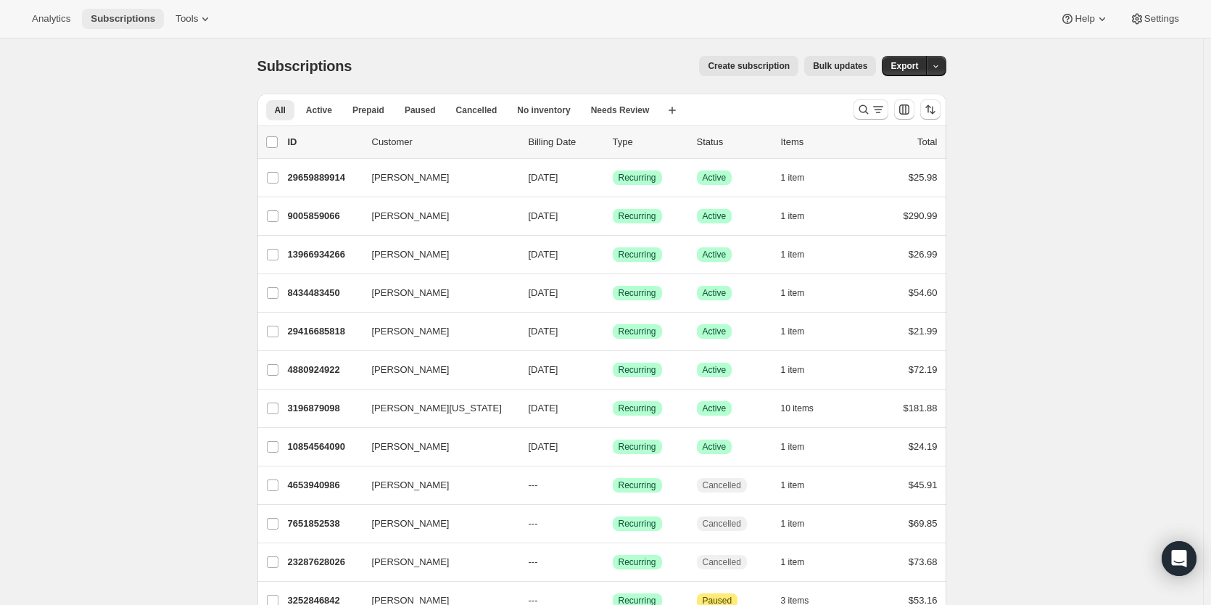
click at [136, 19] on span "Subscriptions" at bounding box center [123, 19] width 65 height 12
click at [57, 18] on span "Analytics" at bounding box center [51, 19] width 38 height 12
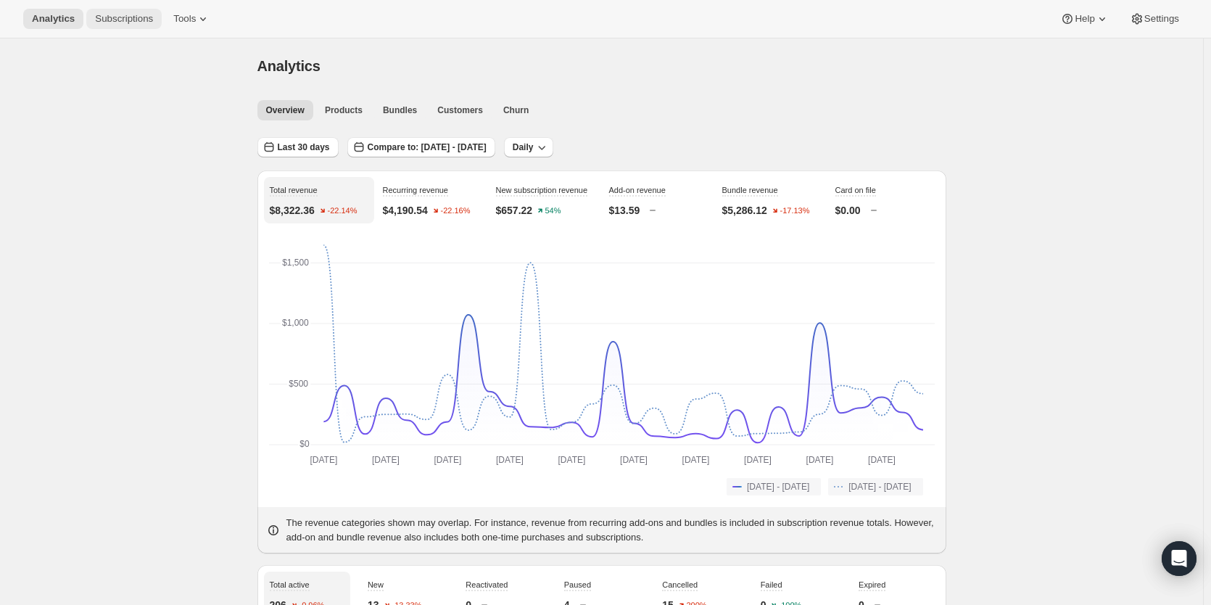
click at [130, 15] on span "Subscriptions" at bounding box center [124, 19] width 58 height 12
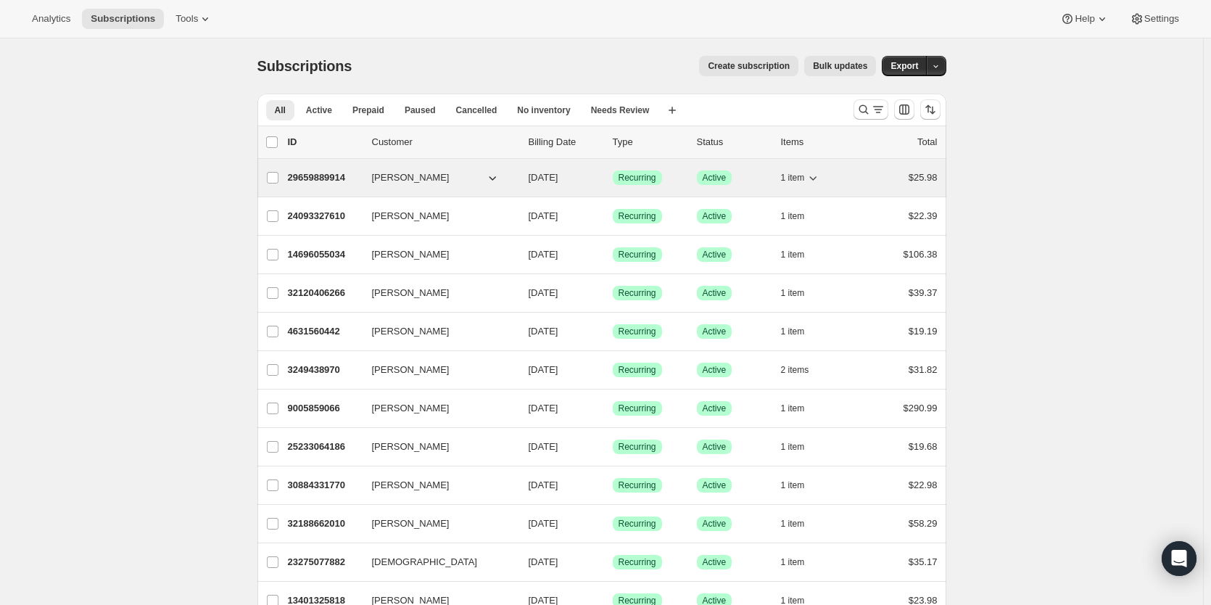
click at [323, 176] on p "29659889914" at bounding box center [324, 177] width 73 height 15
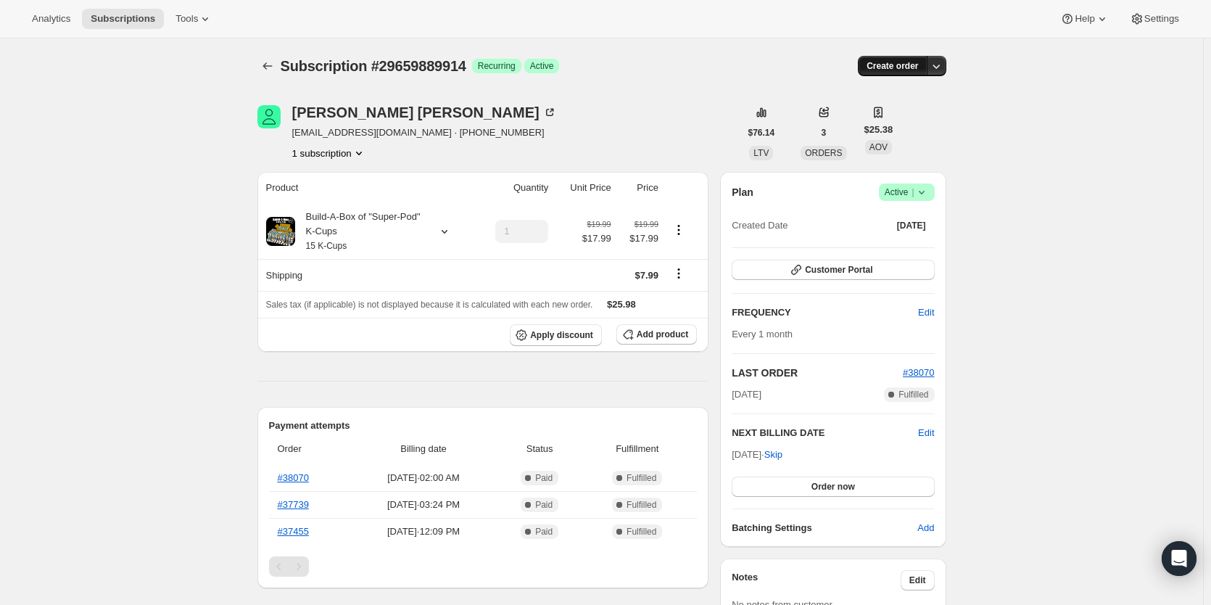
click at [899, 70] on span "Create order" at bounding box center [893, 66] width 52 height 12
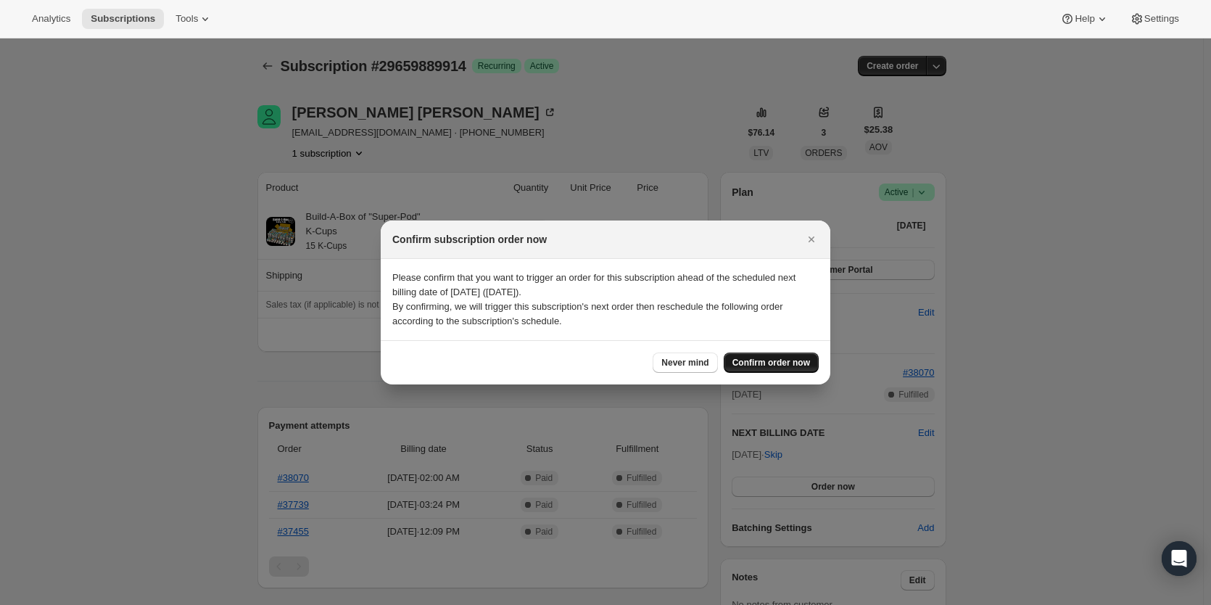
click at [757, 366] on span "Confirm order now" at bounding box center [772, 363] width 78 height 12
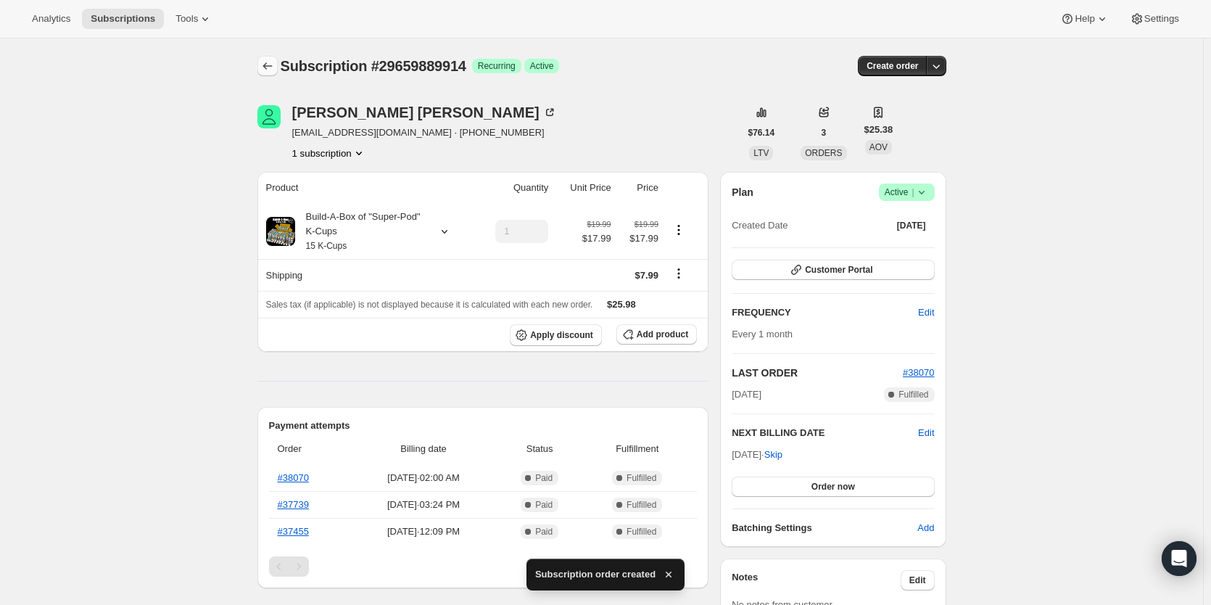
click at [273, 65] on icon "Subscriptions" at bounding box center [267, 66] width 15 height 15
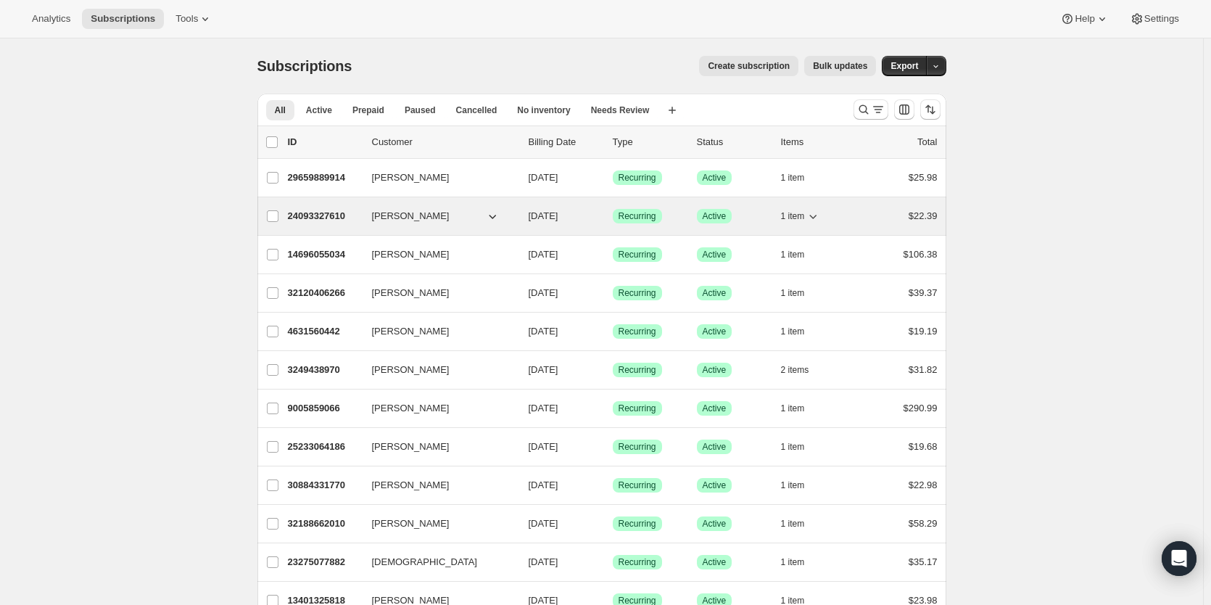
click at [306, 211] on p "24093327610" at bounding box center [324, 216] width 73 height 15
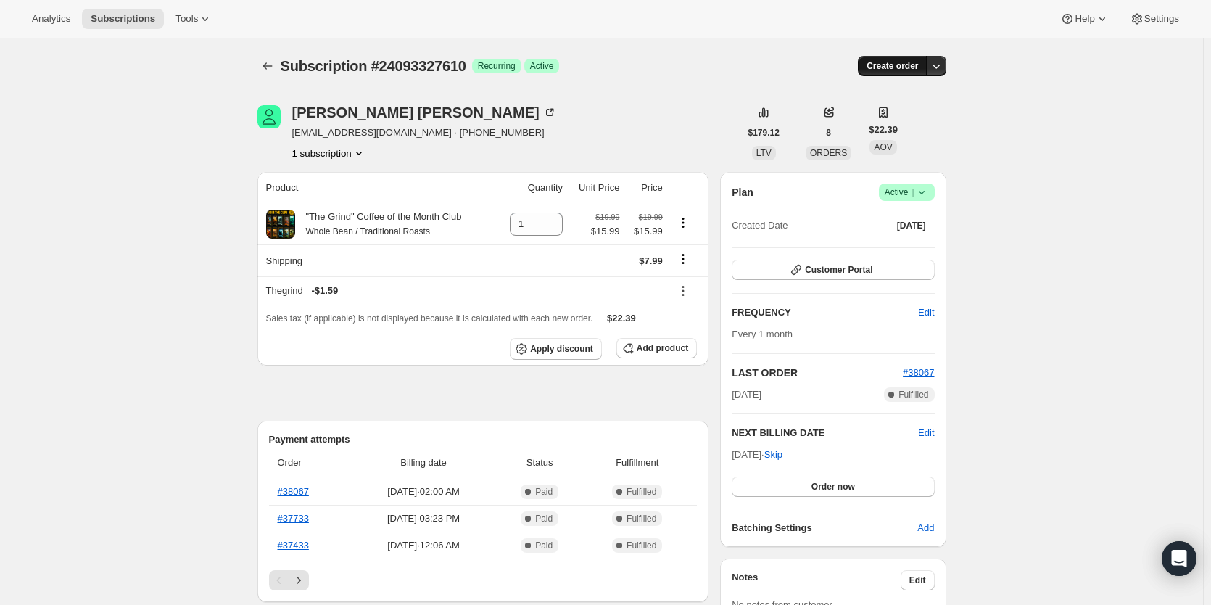
click at [895, 62] on span "Create order" at bounding box center [893, 66] width 52 height 12
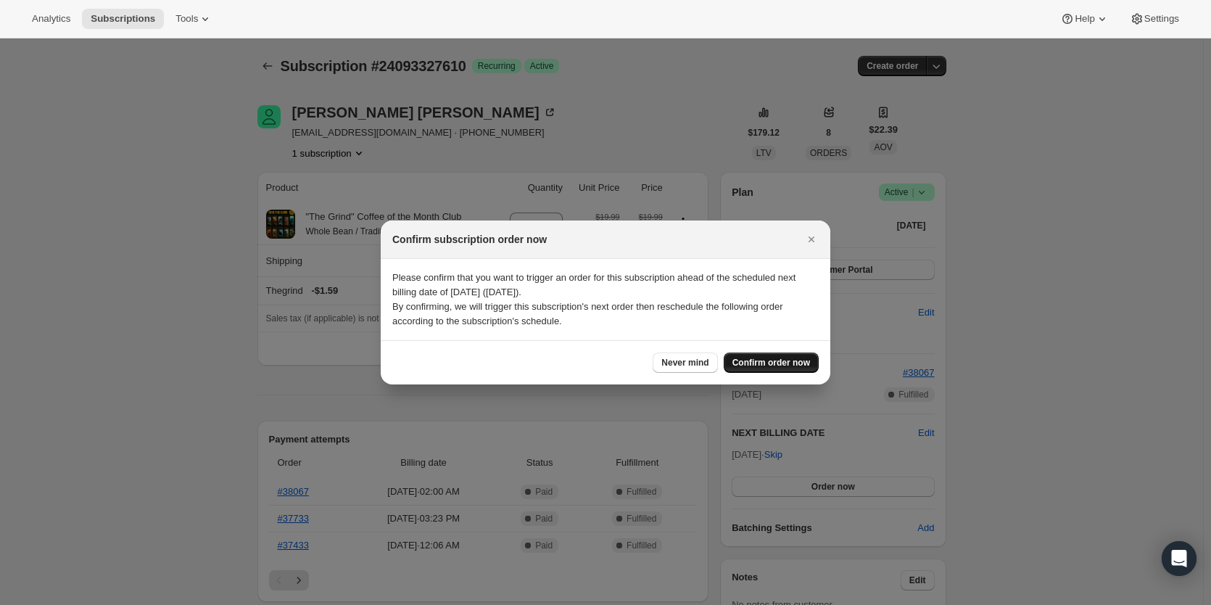
click at [766, 364] on span "Confirm order now" at bounding box center [772, 363] width 78 height 12
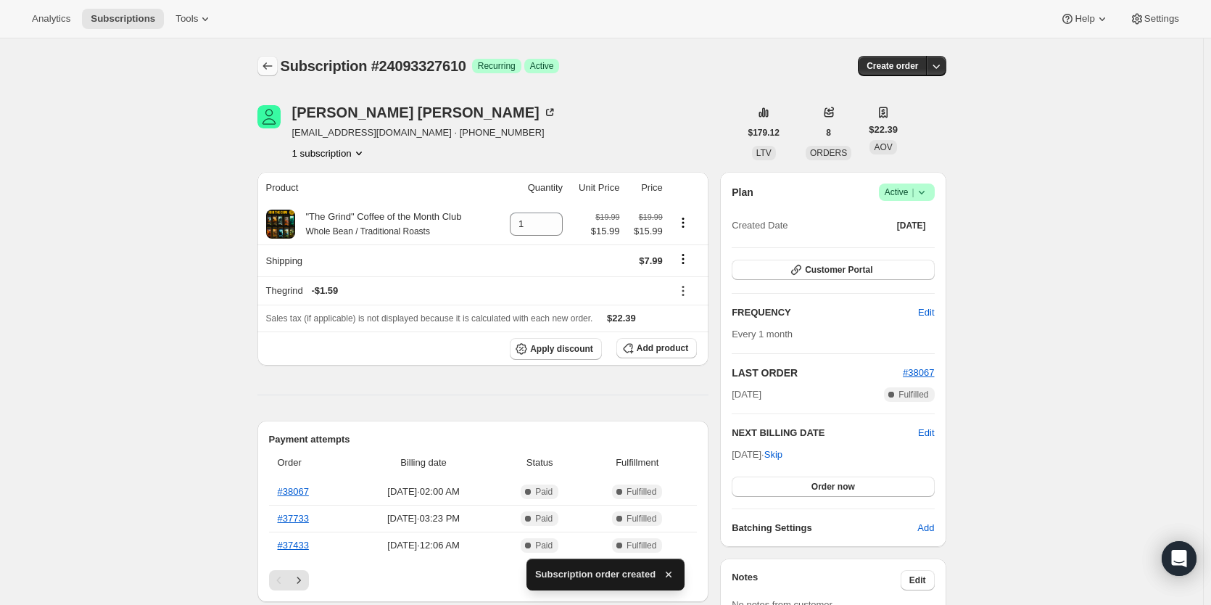
click at [273, 64] on icon "Subscriptions" at bounding box center [267, 66] width 15 height 15
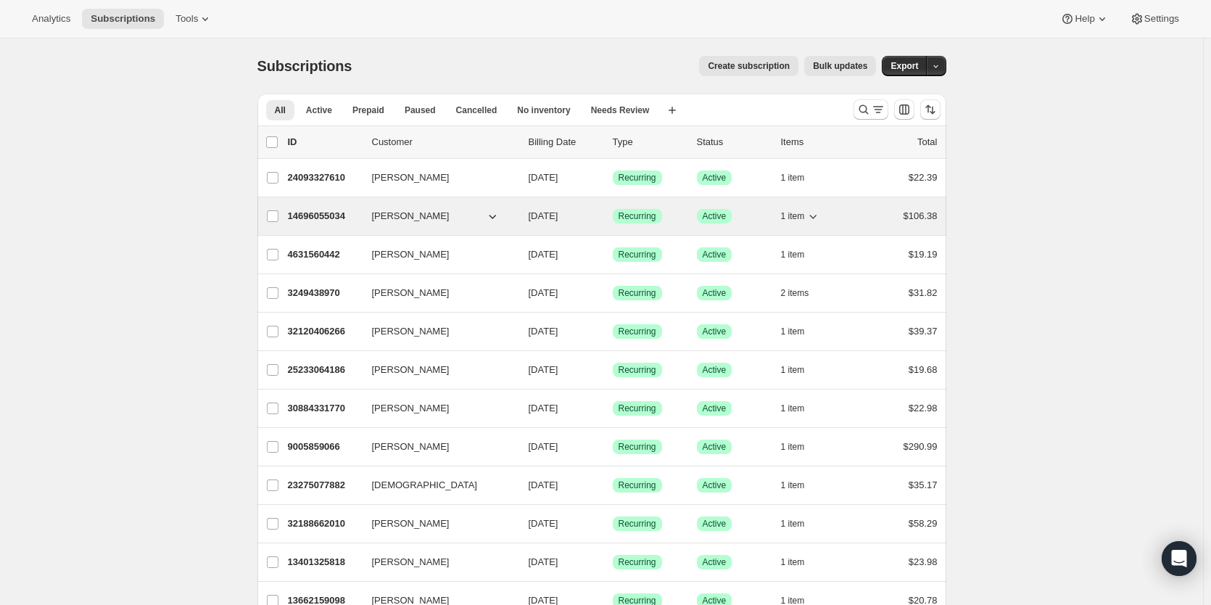
click at [320, 219] on p "14696055034" at bounding box center [324, 216] width 73 height 15
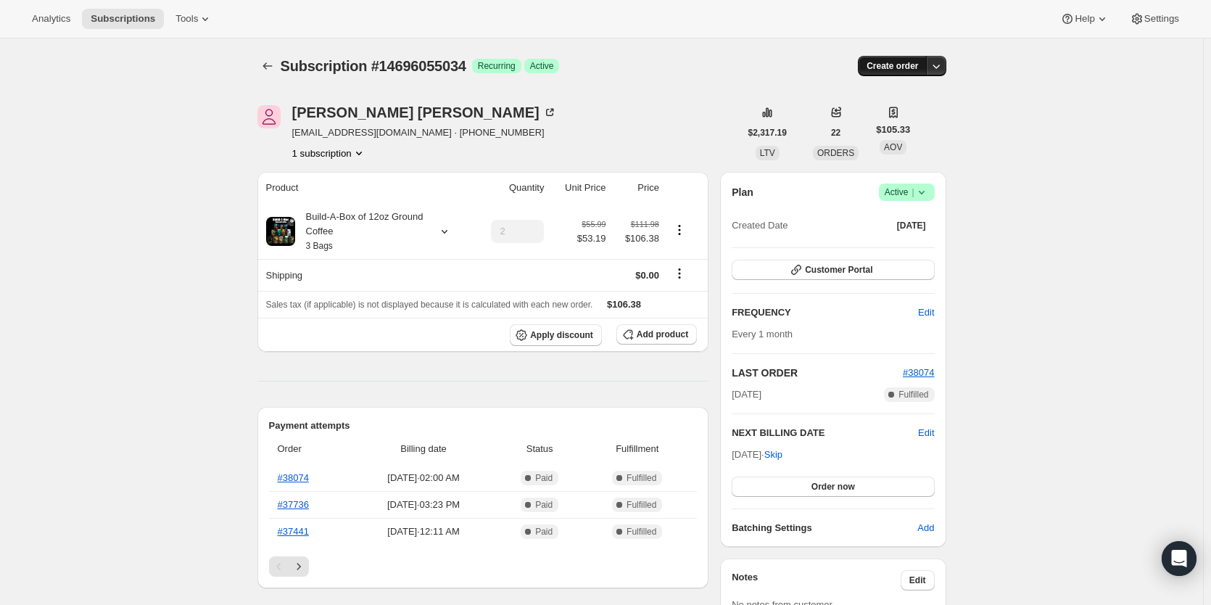
click at [893, 65] on span "Create order" at bounding box center [893, 66] width 52 height 12
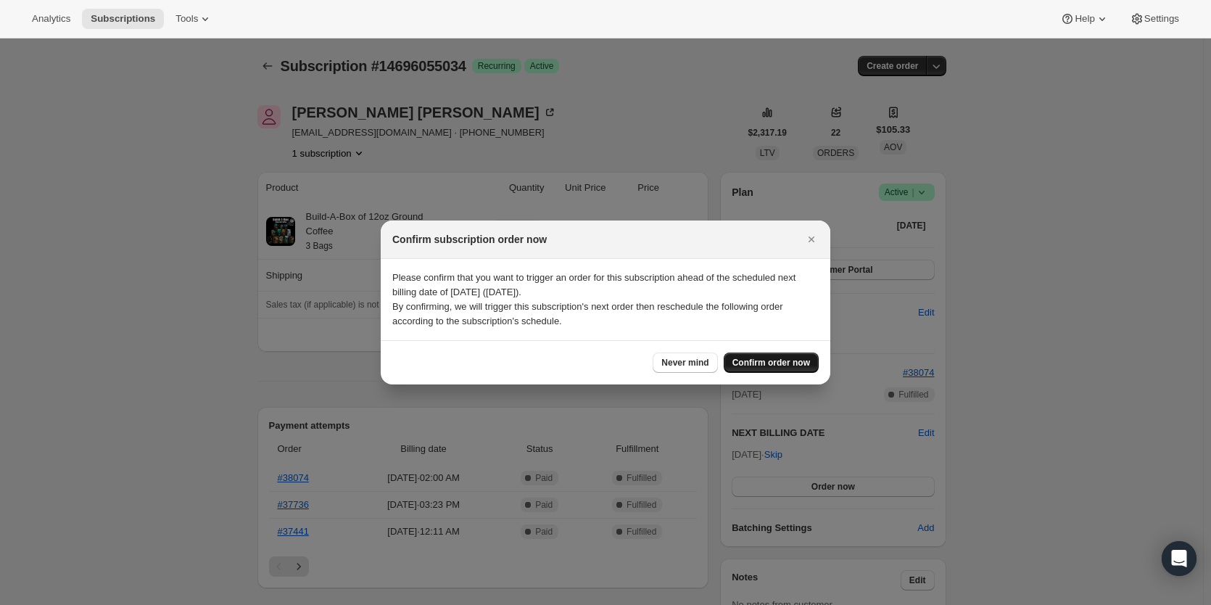
click at [781, 366] on span "Confirm order now" at bounding box center [772, 363] width 78 height 12
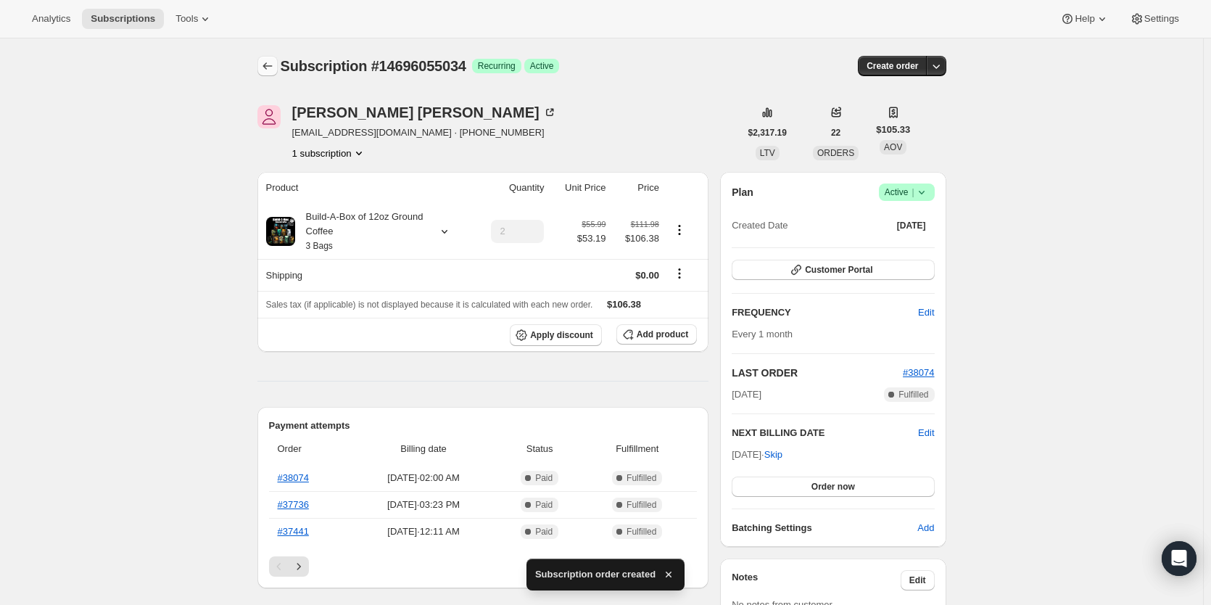
click at [271, 72] on icon "Subscriptions" at bounding box center [267, 66] width 15 height 15
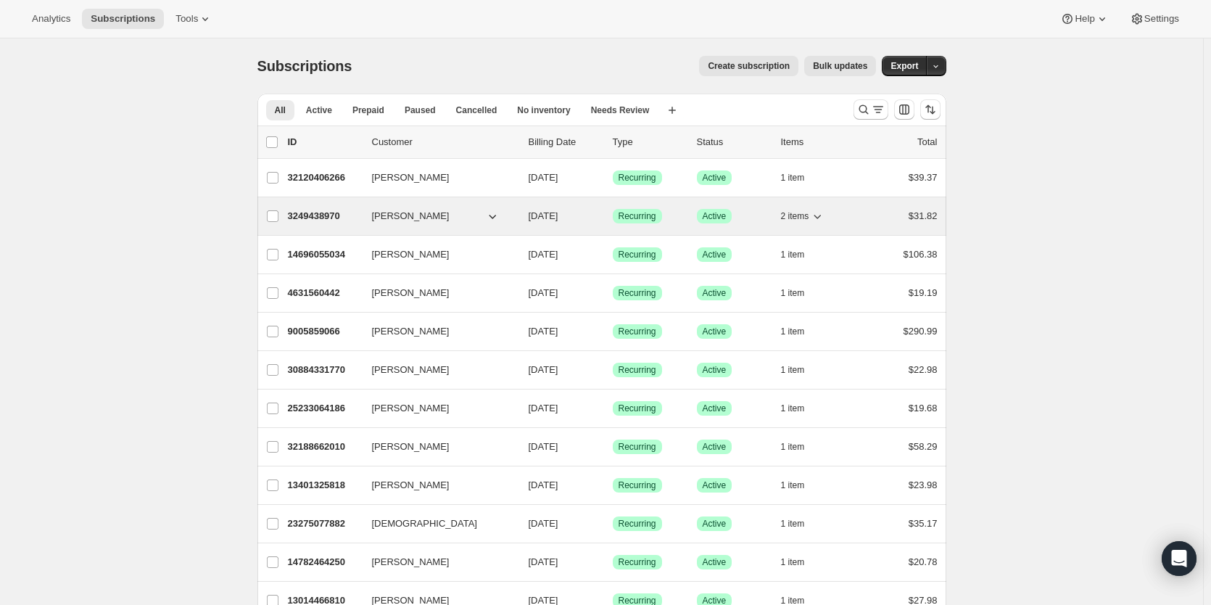
click at [328, 210] on p "3249438970" at bounding box center [324, 216] width 73 height 15
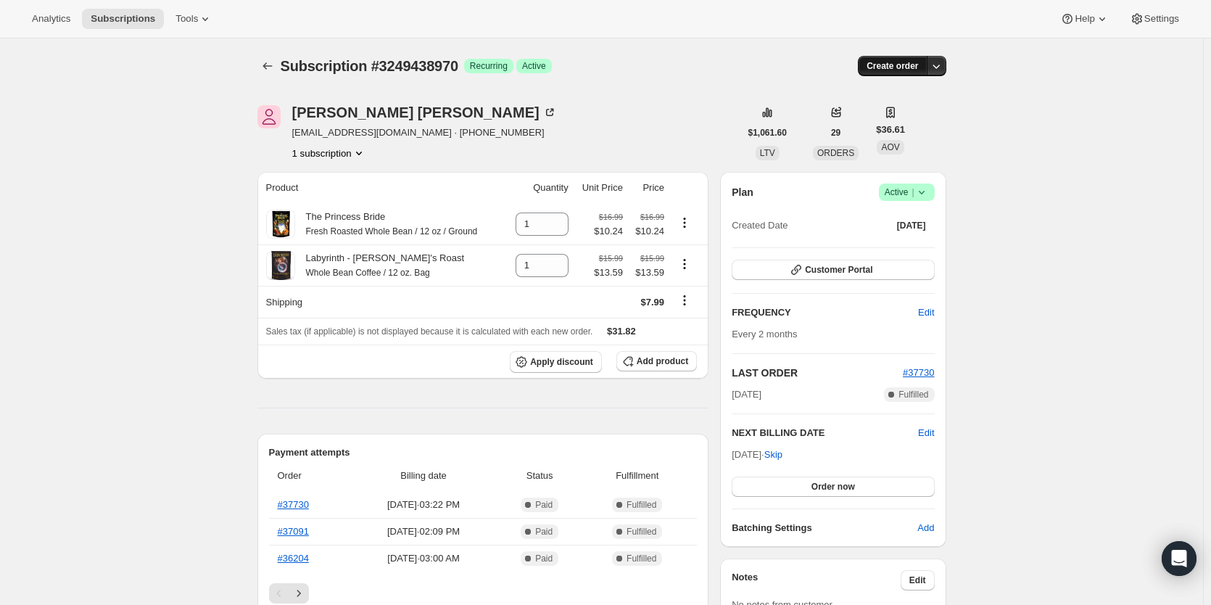
click at [889, 62] on span "Create order" at bounding box center [893, 66] width 52 height 12
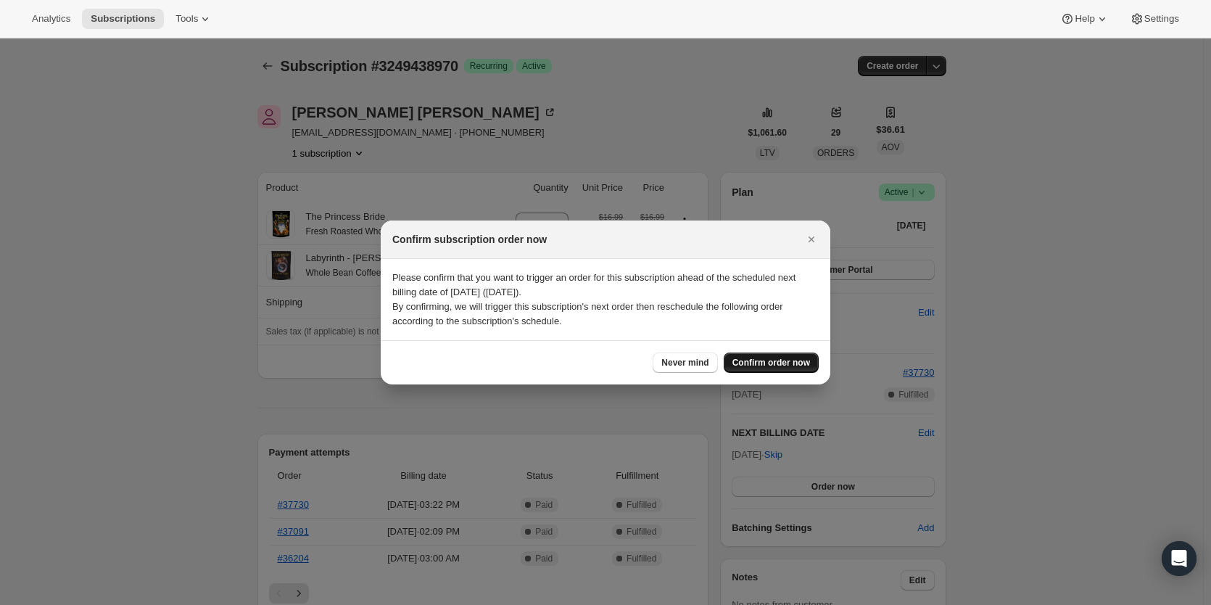
click at [792, 365] on span "Confirm order now" at bounding box center [772, 363] width 78 height 12
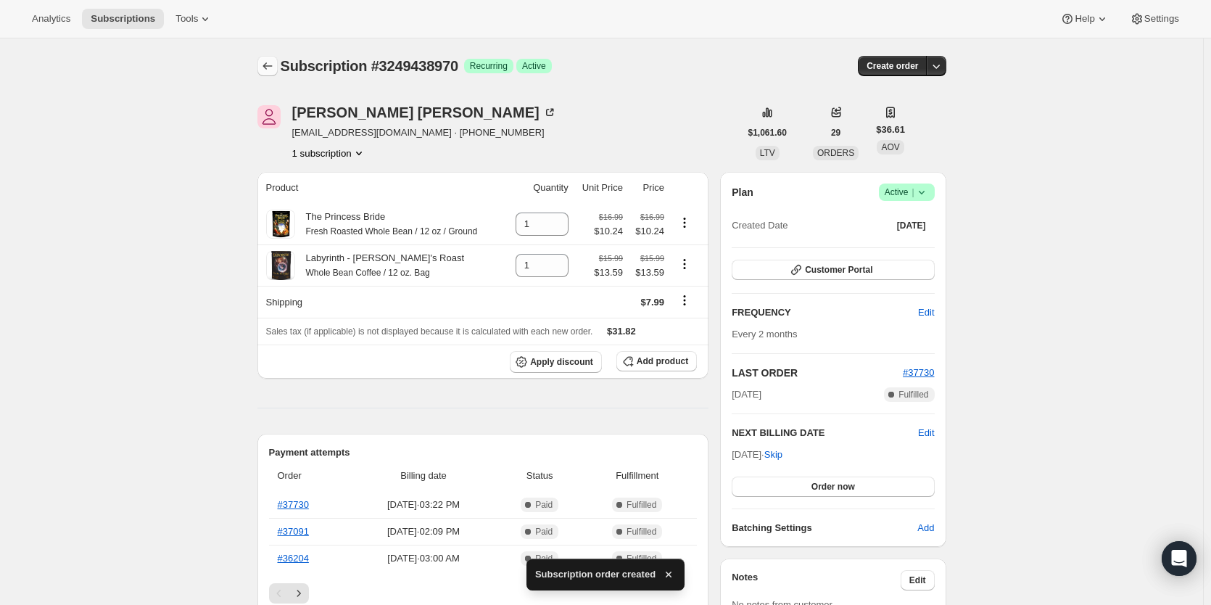
click at [267, 70] on icon "Subscriptions" at bounding box center [267, 66] width 15 height 15
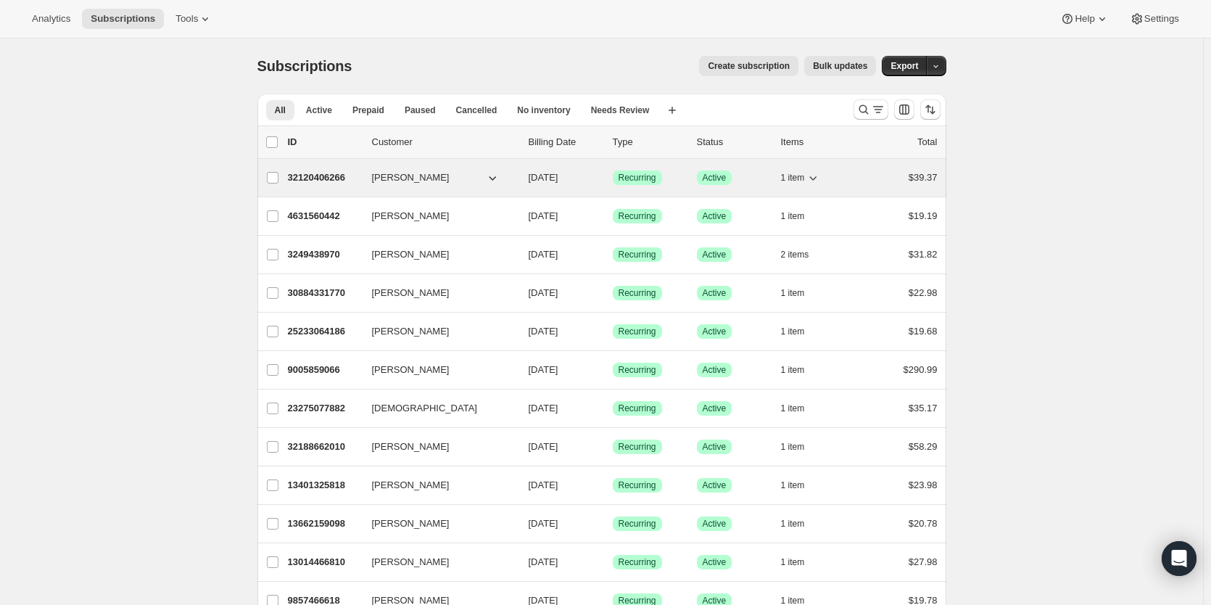
click at [317, 178] on p "32120406266" at bounding box center [324, 177] width 73 height 15
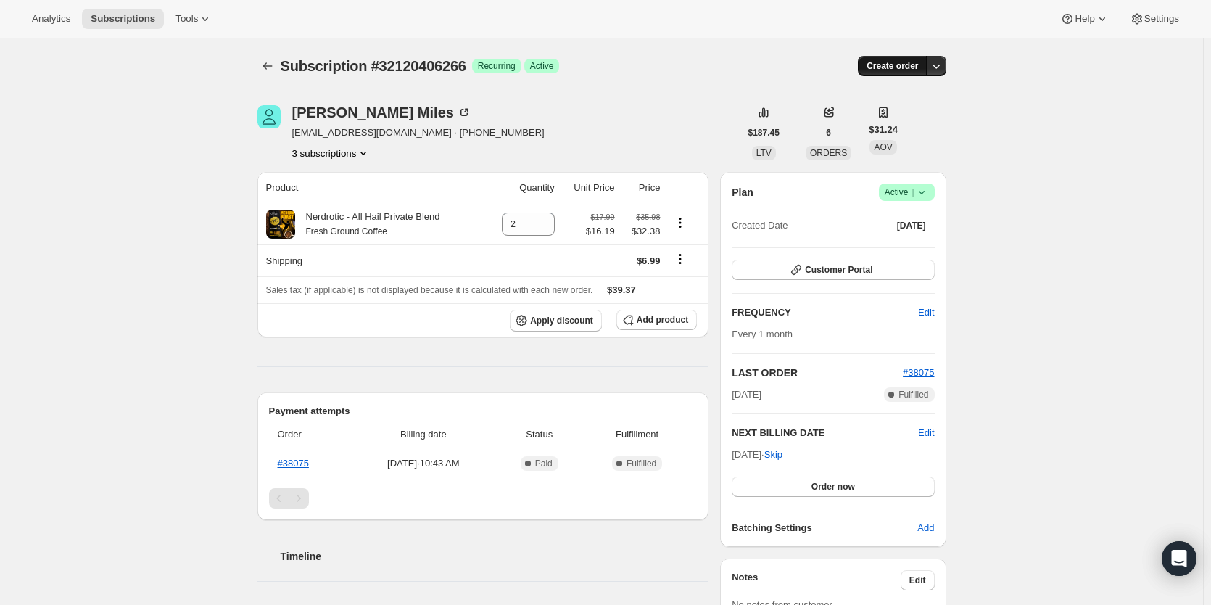
click at [895, 69] on span "Create order" at bounding box center [893, 66] width 52 height 12
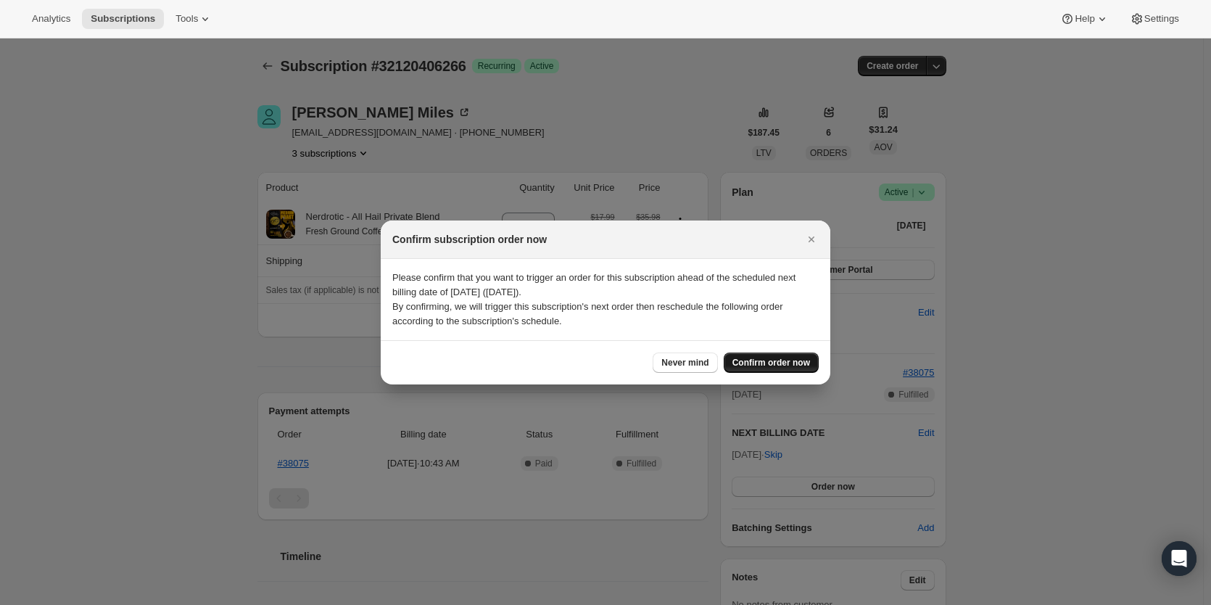
click at [759, 359] on span "Confirm order now" at bounding box center [772, 363] width 78 height 12
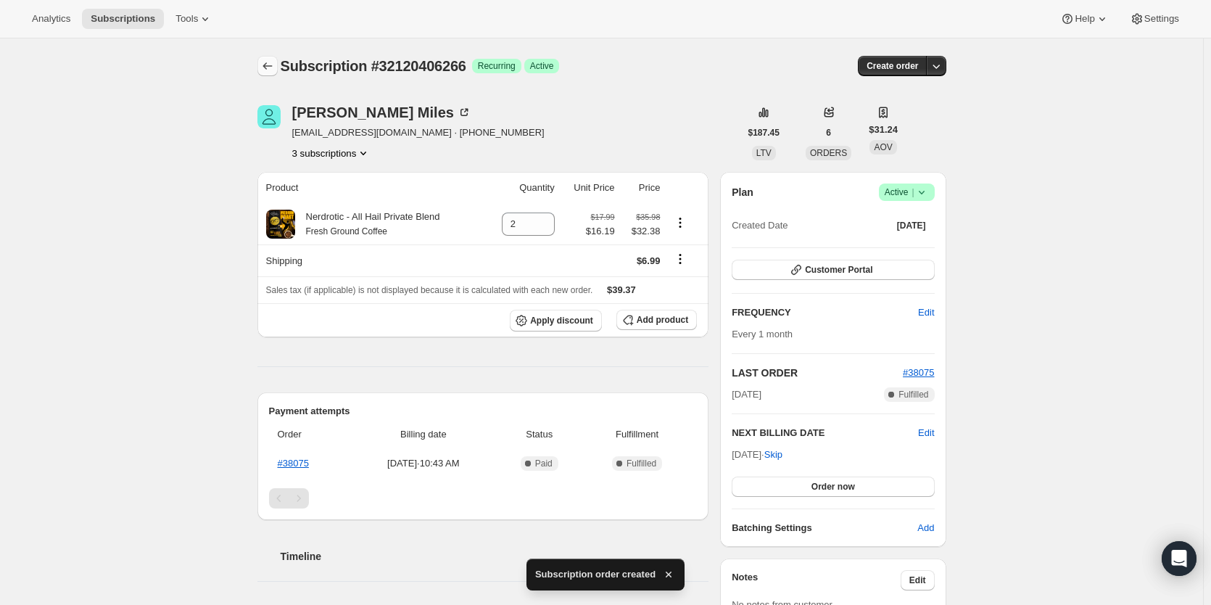
click at [268, 65] on icon "Subscriptions" at bounding box center [267, 66] width 15 height 15
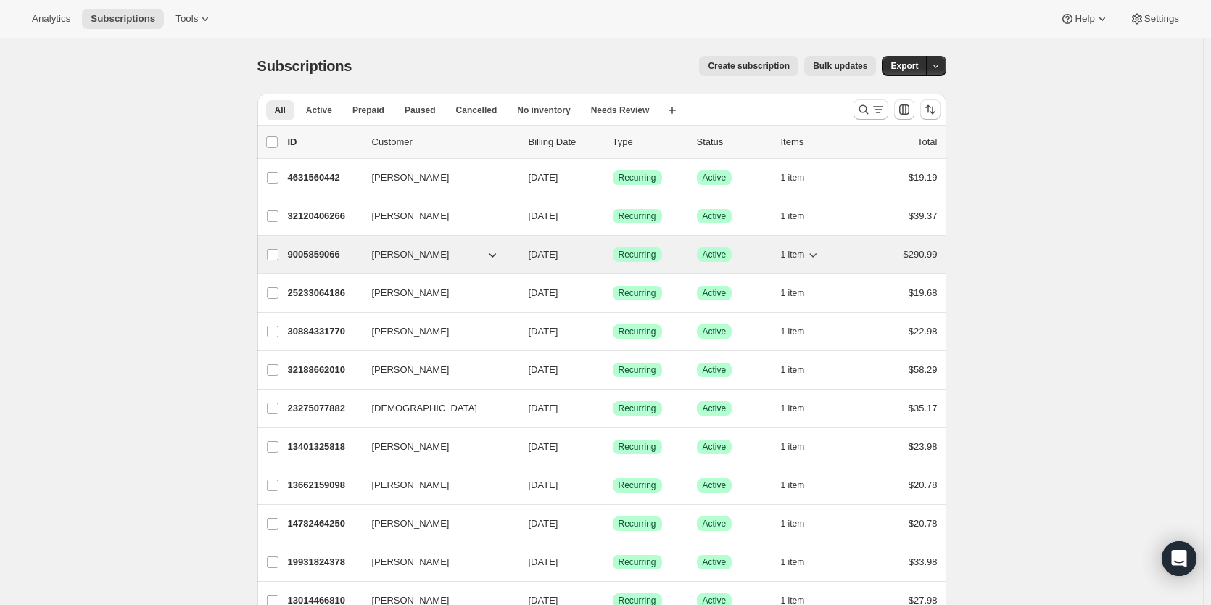
click at [319, 253] on p "9005859066" at bounding box center [324, 254] width 73 height 15
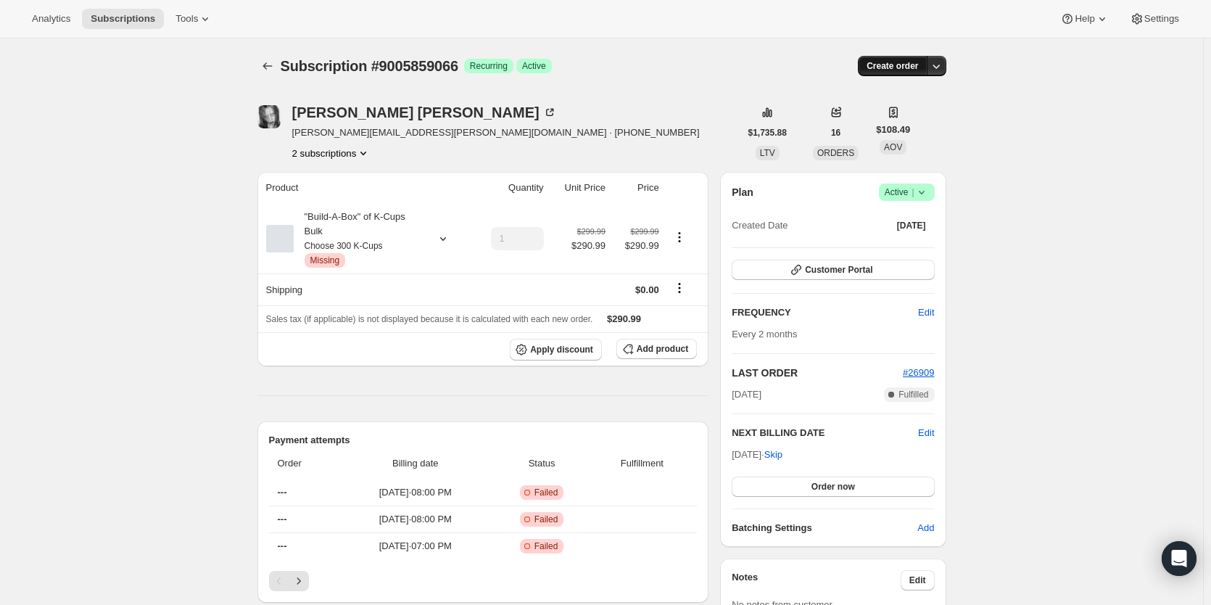
click at [889, 73] on button "Create order" at bounding box center [892, 66] width 69 height 20
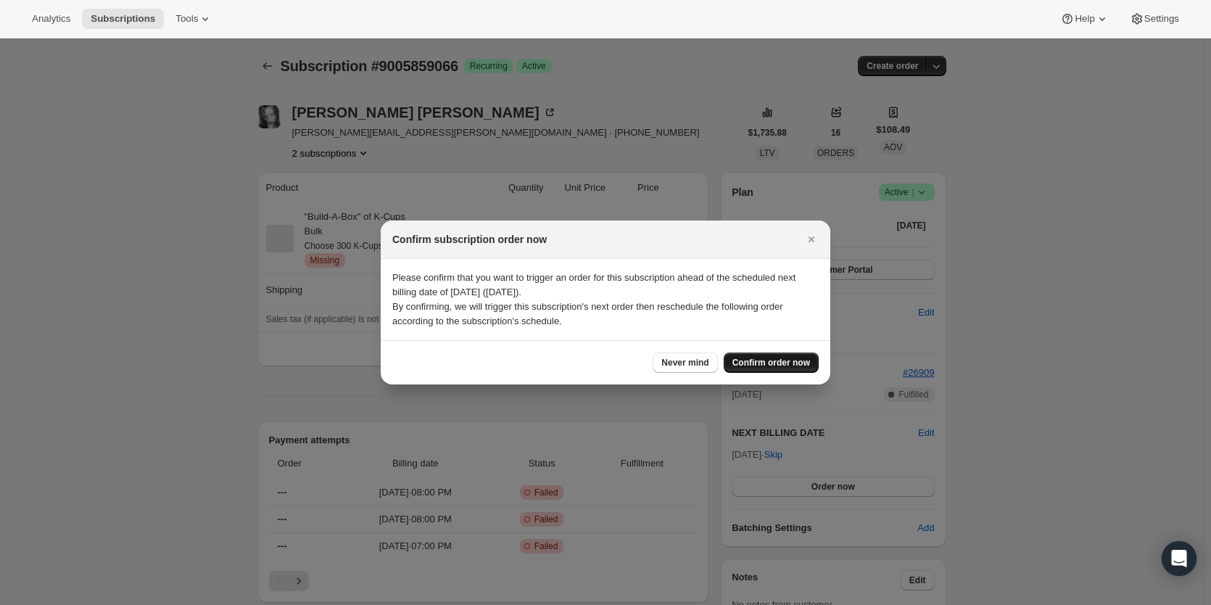
click at [784, 361] on span "Confirm order now" at bounding box center [772, 363] width 78 height 12
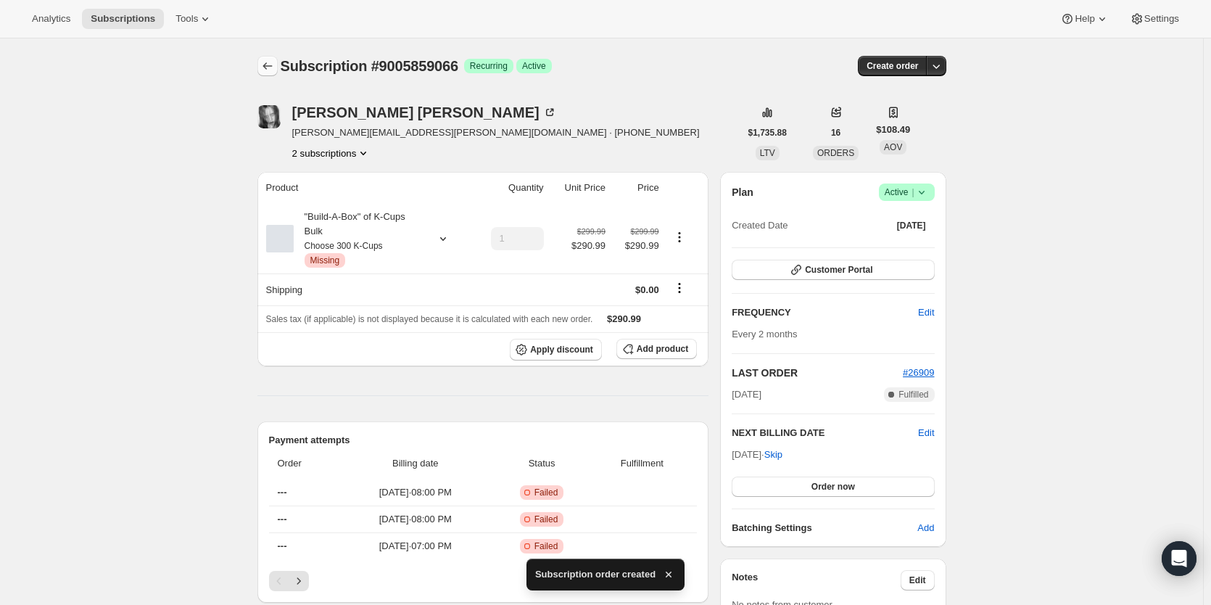
click at [273, 65] on icon "Subscriptions" at bounding box center [267, 66] width 15 height 15
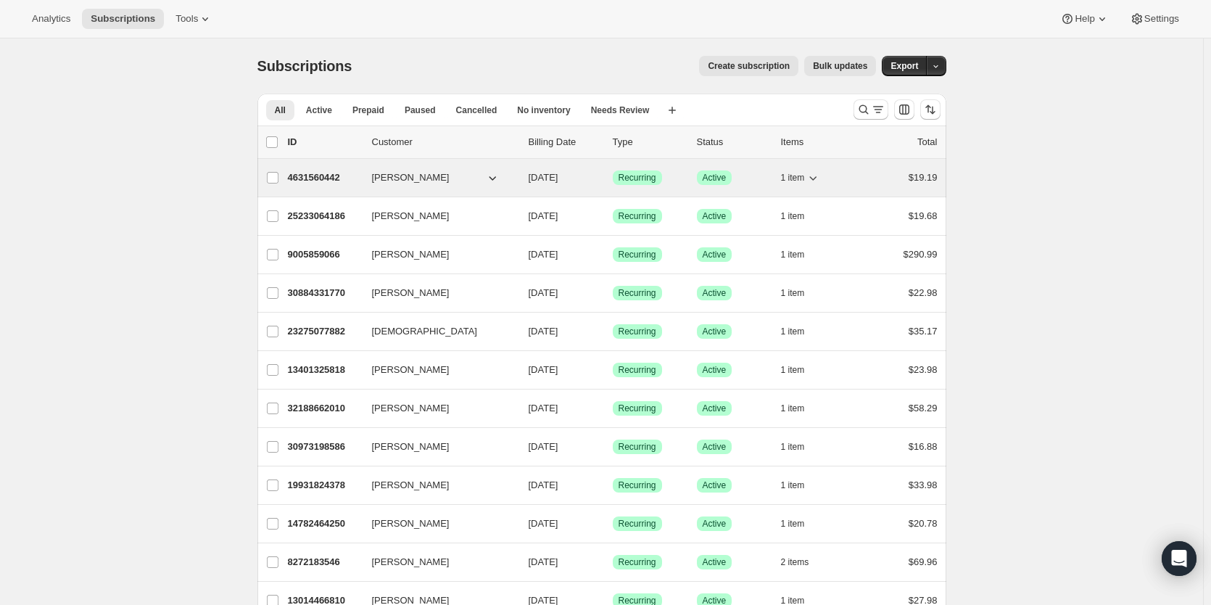
click at [320, 173] on p "4631560442" at bounding box center [324, 177] width 73 height 15
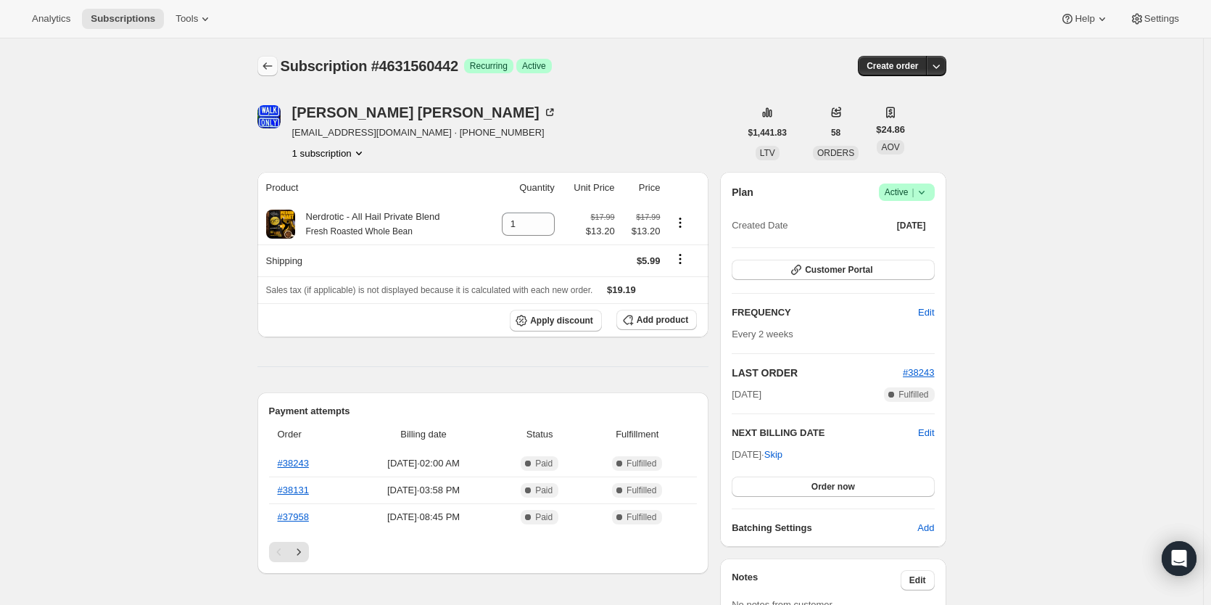
click at [273, 70] on icon "Subscriptions" at bounding box center [267, 66] width 15 height 15
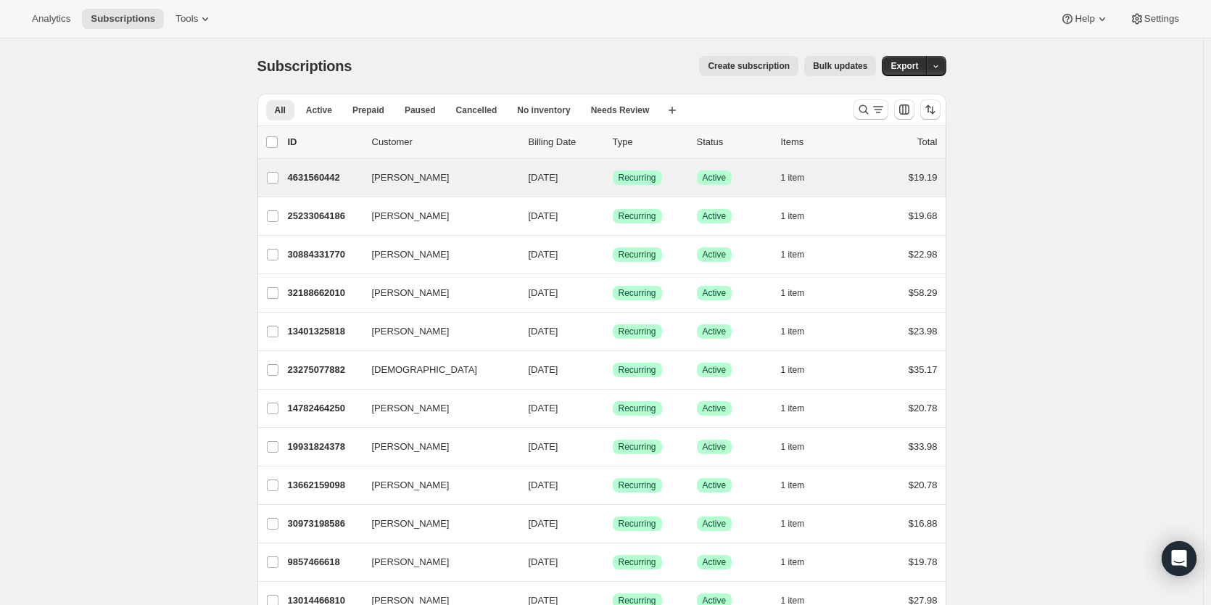
click at [315, 167] on div "Michael Greenwell 4631560442 Michael Greenwell 10/03/2025 Success Recurring Suc…" at bounding box center [602, 178] width 689 height 38
click at [323, 181] on p "4631560442" at bounding box center [324, 177] width 73 height 15
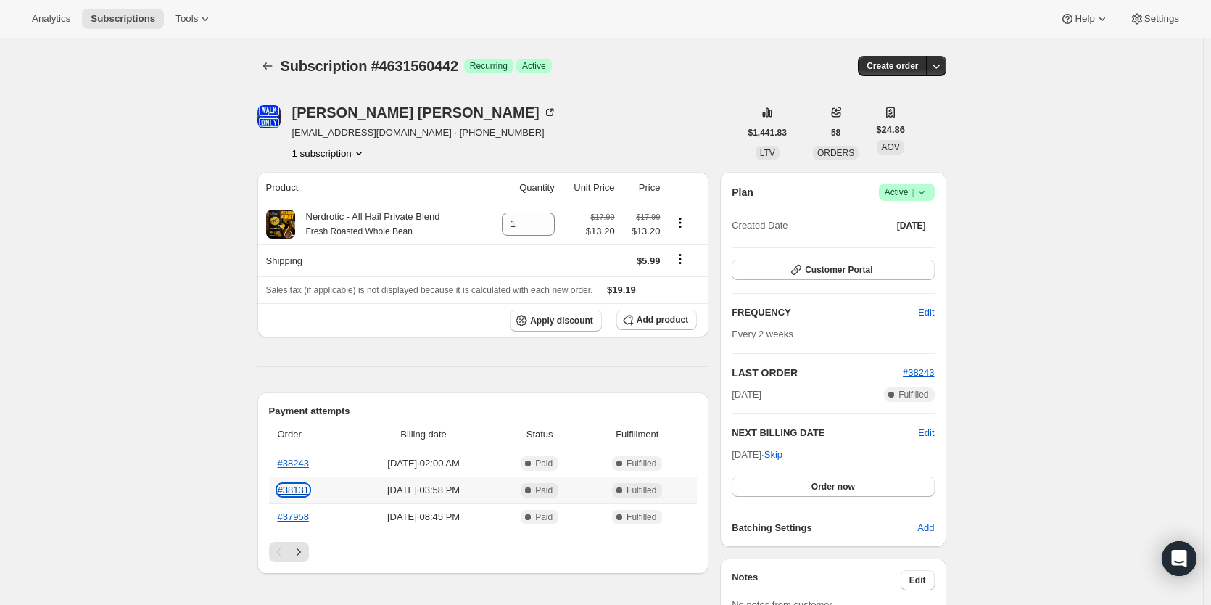
click at [306, 491] on link "#38131" at bounding box center [293, 490] width 31 height 11
click at [684, 226] on icon "Product actions" at bounding box center [680, 222] width 15 height 15
click at [297, 464] on link "#38243" at bounding box center [293, 463] width 31 height 11
click at [292, 517] on link "#37958" at bounding box center [293, 516] width 31 height 11
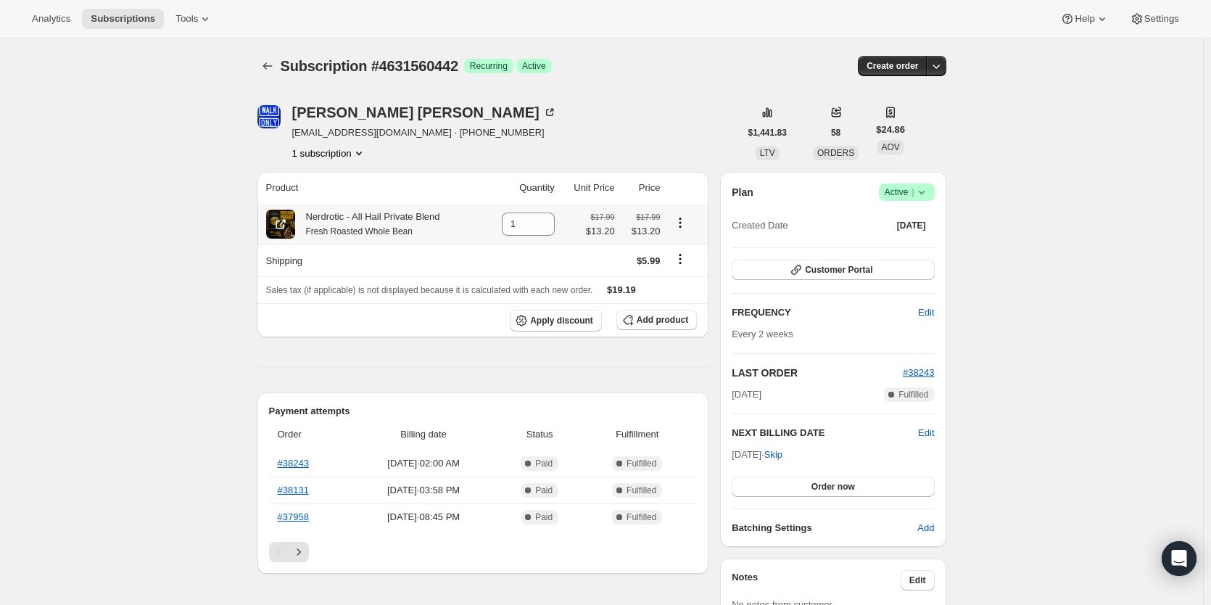
click at [688, 225] on icon "Product actions" at bounding box center [680, 222] width 15 height 15
click at [619, 230] on td "$17.99 $13.20" at bounding box center [589, 224] width 60 height 41
click at [614, 220] on small "$17.99" at bounding box center [602, 217] width 24 height 9
click at [606, 265] on div "$4.79 off" at bounding box center [591, 268] width 36 height 15
click at [630, 221] on div "$17.99 $13.20" at bounding box center [642, 224] width 37 height 29
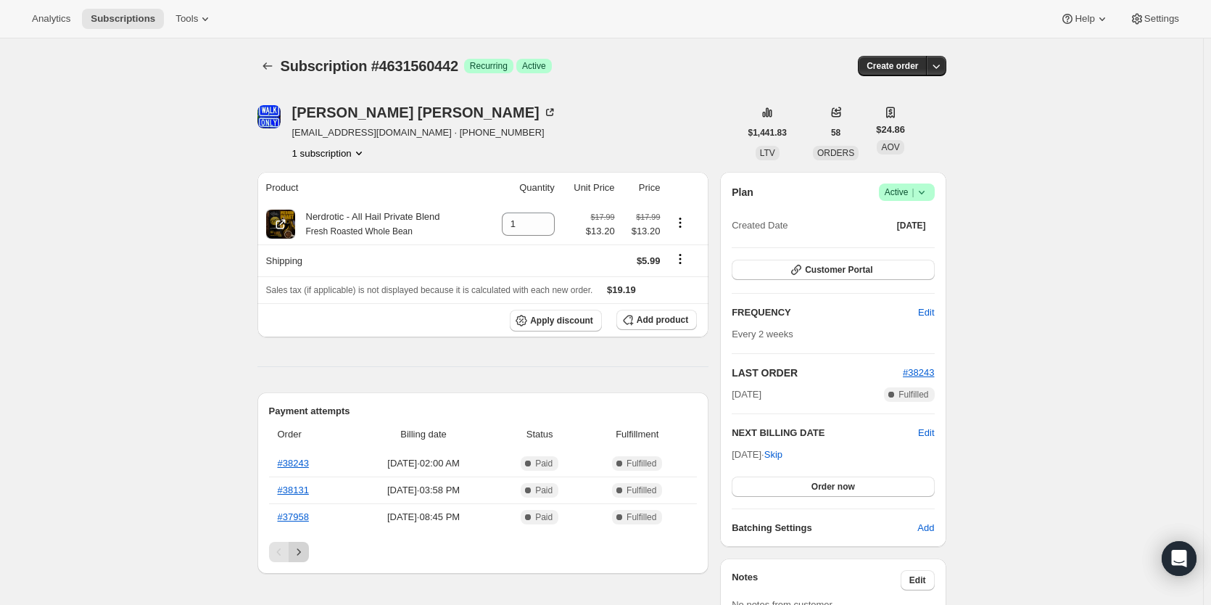
click at [305, 552] on icon "Next" at bounding box center [299, 552] width 15 height 15
click at [304, 517] on link "#36516" at bounding box center [293, 516] width 31 height 11
click at [664, 321] on span "Add product" at bounding box center [663, 320] width 52 height 12
click at [669, 321] on span "Add product" at bounding box center [663, 320] width 52 height 12
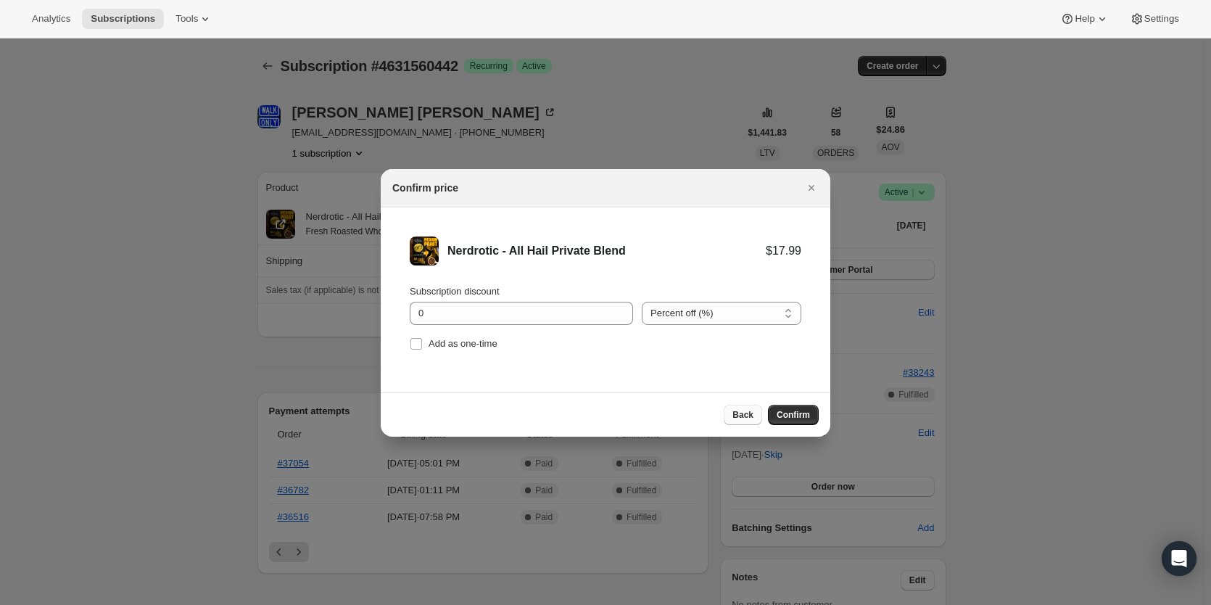
click at [736, 414] on span "Back" at bounding box center [743, 415] width 21 height 12
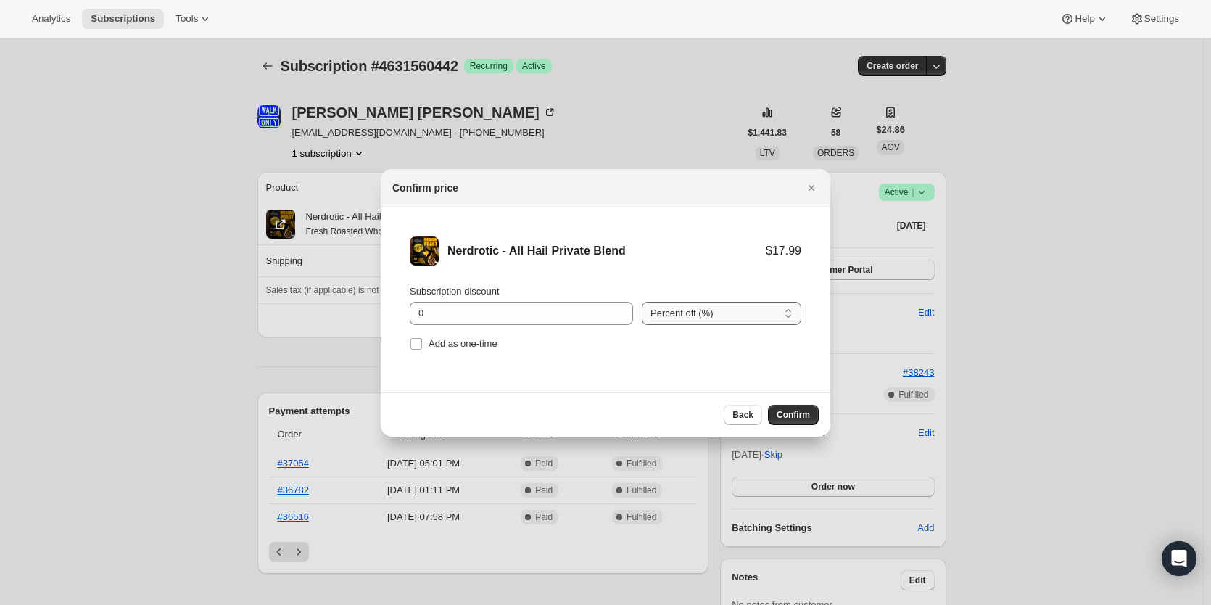
click at [705, 318] on select "Percent off (%) Amount off ($)" at bounding box center [722, 313] width 160 height 23
click at [683, 365] on li "Nerdrotic - All Hail Private Blend $17.99 Subscription discount 0 Percent off (…" at bounding box center [606, 295] width 450 height 176
click at [693, 321] on select "Percent off (%) Amount off ($)" at bounding box center [722, 313] width 160 height 23
select select "fixed"
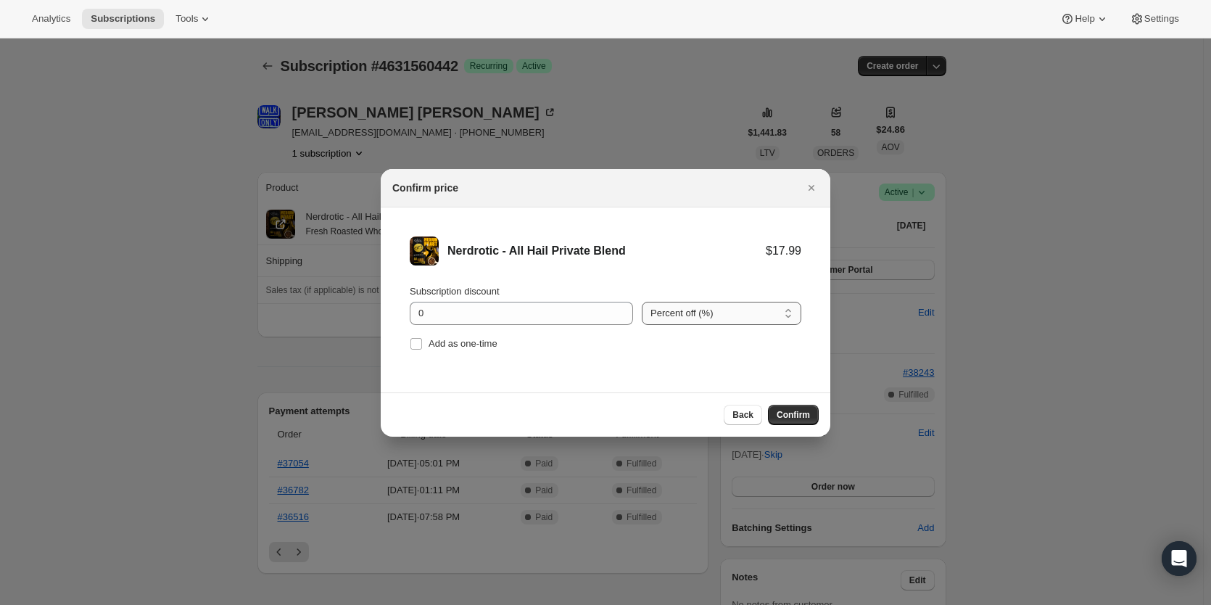
click at [642, 302] on select "Percent off (%) Amount off ($)" at bounding box center [722, 313] width 160 height 23
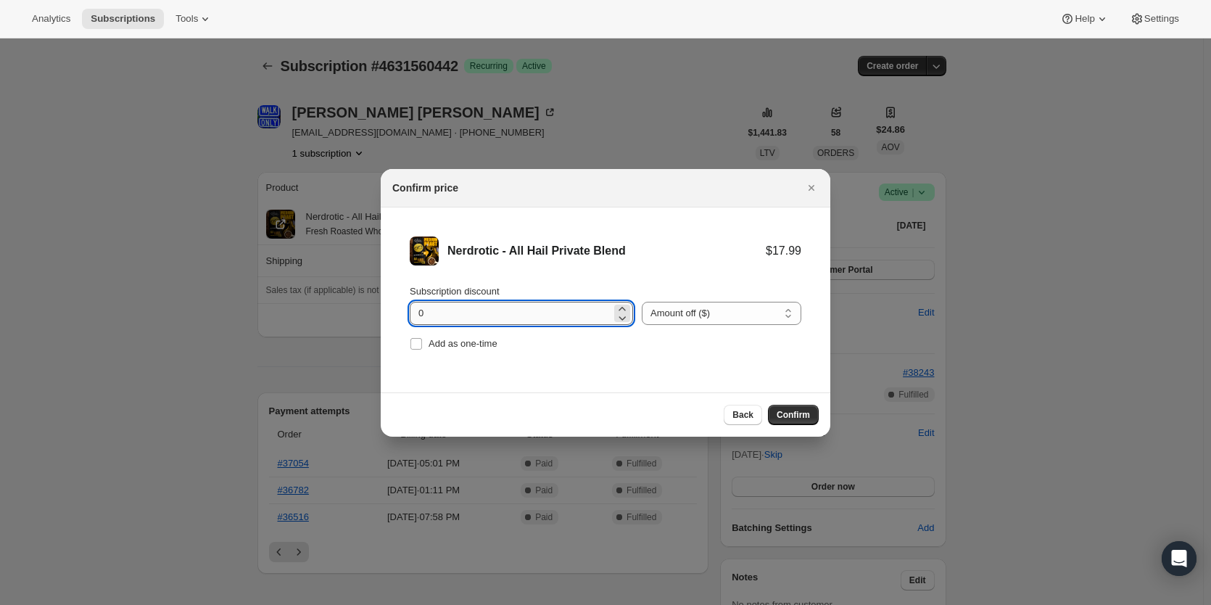
click at [437, 311] on input "0" at bounding box center [511, 313] width 202 height 23
drag, startPoint x: 479, startPoint y: 323, endPoint x: 341, endPoint y: 330, distance: 138.0
type input "2"
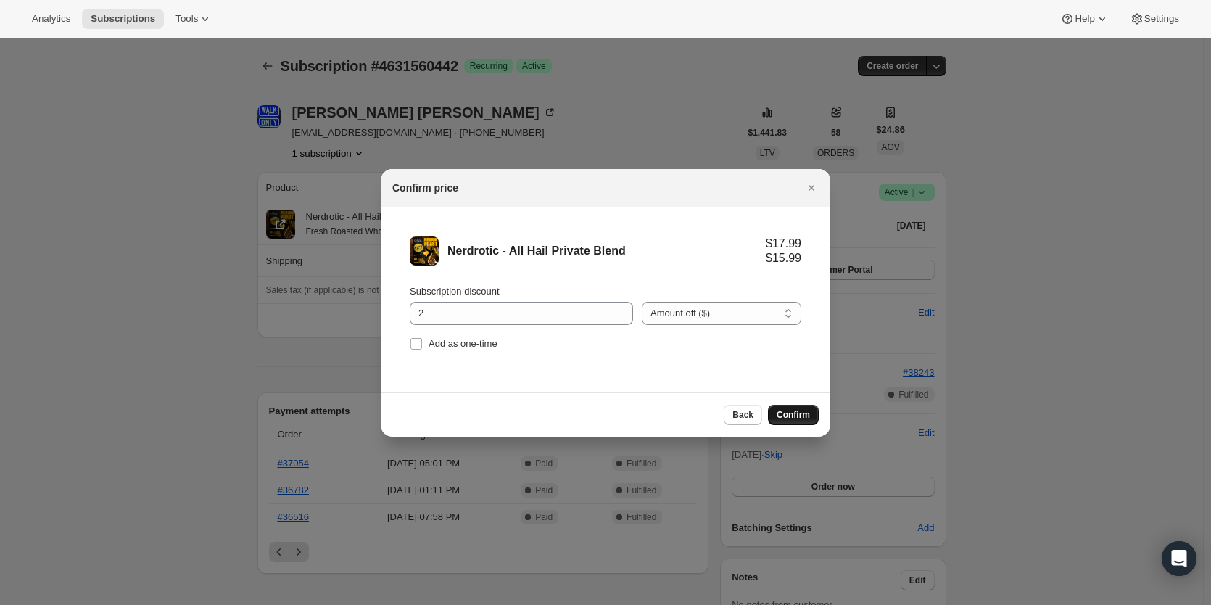
click at [782, 418] on span "Confirm" at bounding box center [793, 415] width 33 height 12
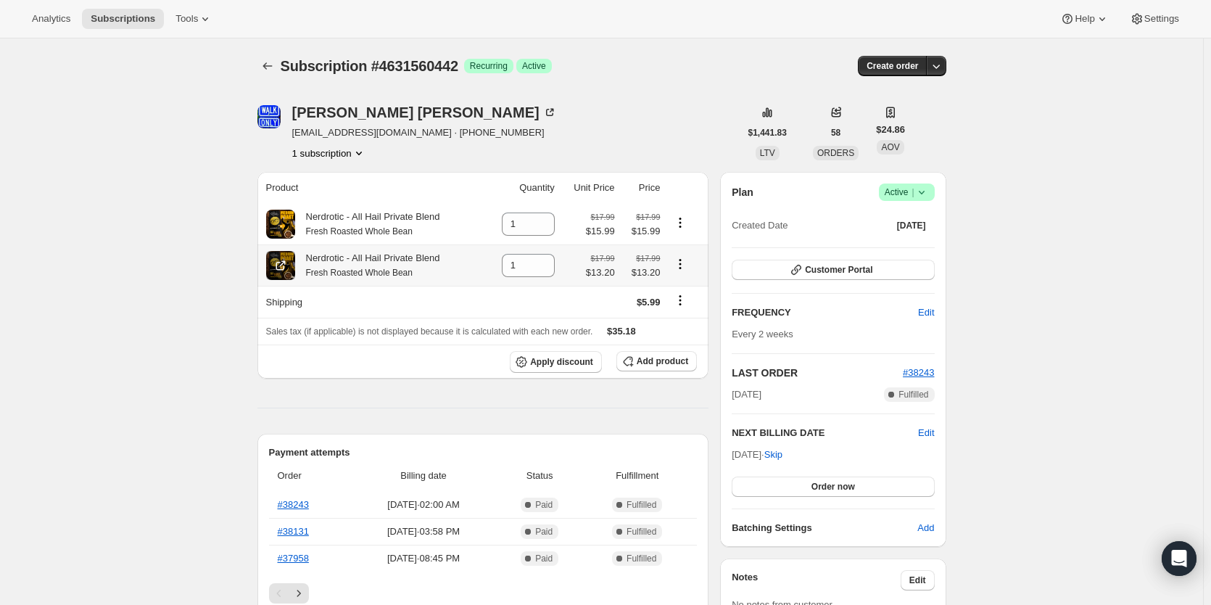
click at [688, 268] on icon "Product actions" at bounding box center [680, 264] width 15 height 15
drag, startPoint x: 688, startPoint y: 268, endPoint x: 677, endPoint y: 265, distance: 11.3
click at [687, 268] on icon "Product actions" at bounding box center [680, 264] width 15 height 15
click at [545, 273] on icon at bounding box center [544, 270] width 15 height 15
type input "0"
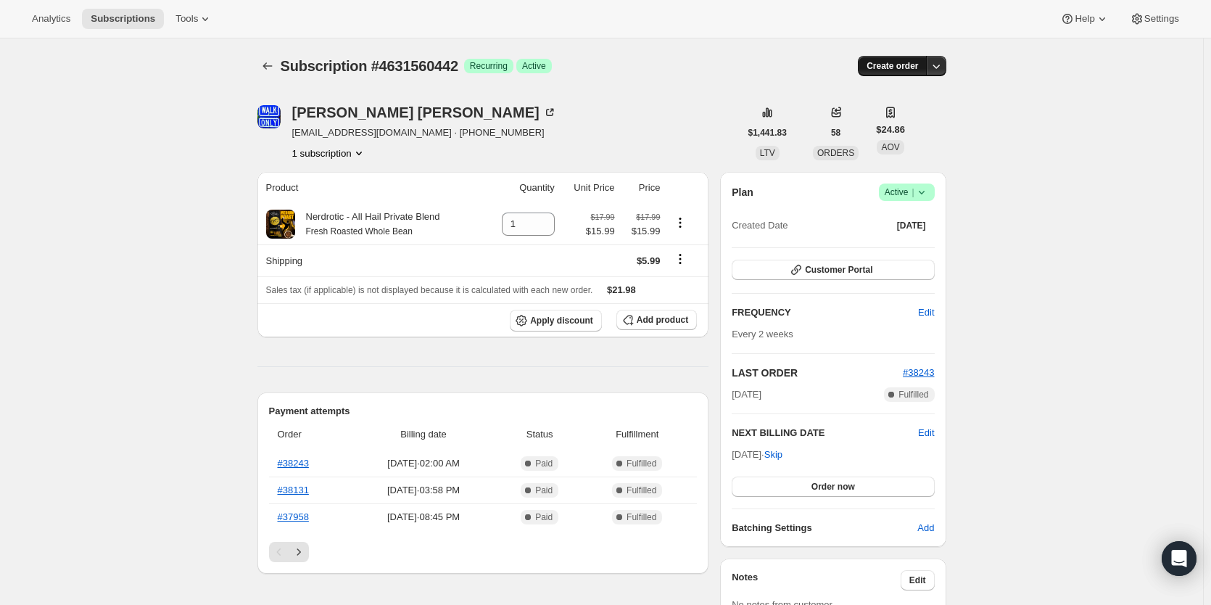
click at [903, 66] on span "Create order" at bounding box center [893, 66] width 52 height 12
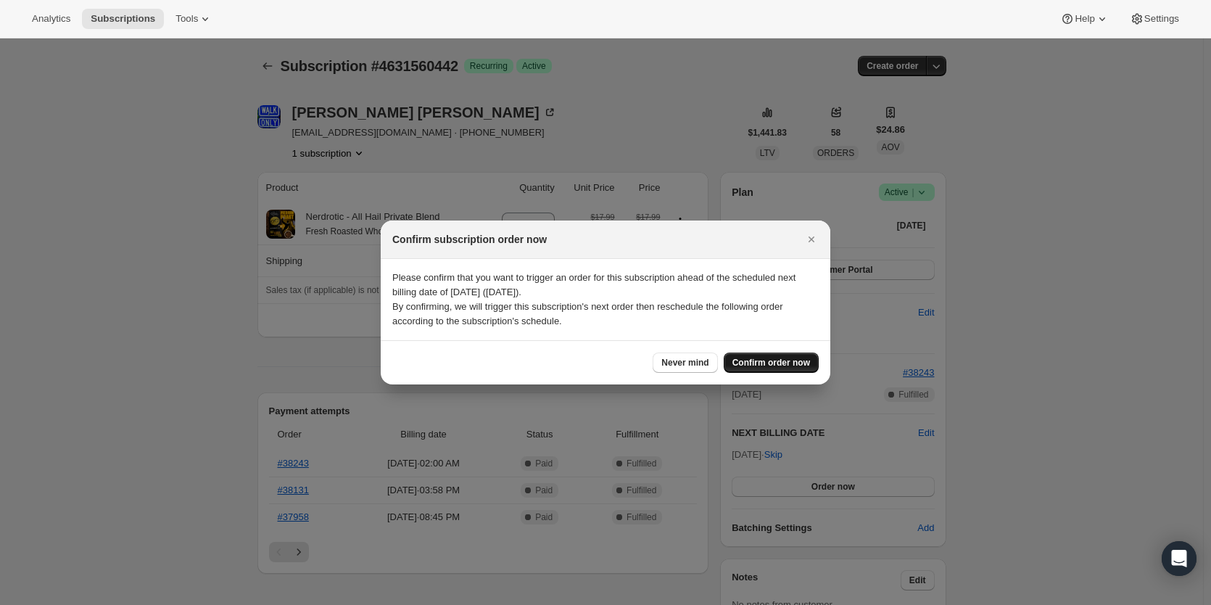
click at [762, 363] on span "Confirm order now" at bounding box center [772, 363] width 78 height 12
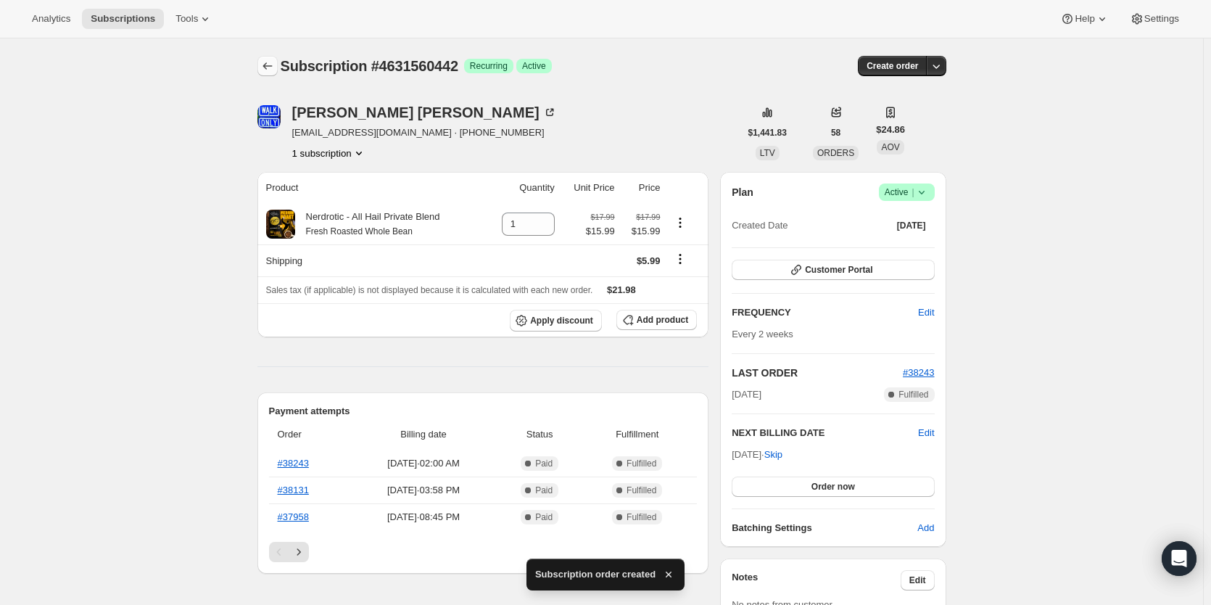
click at [273, 67] on icon "Subscriptions" at bounding box center [267, 66] width 15 height 15
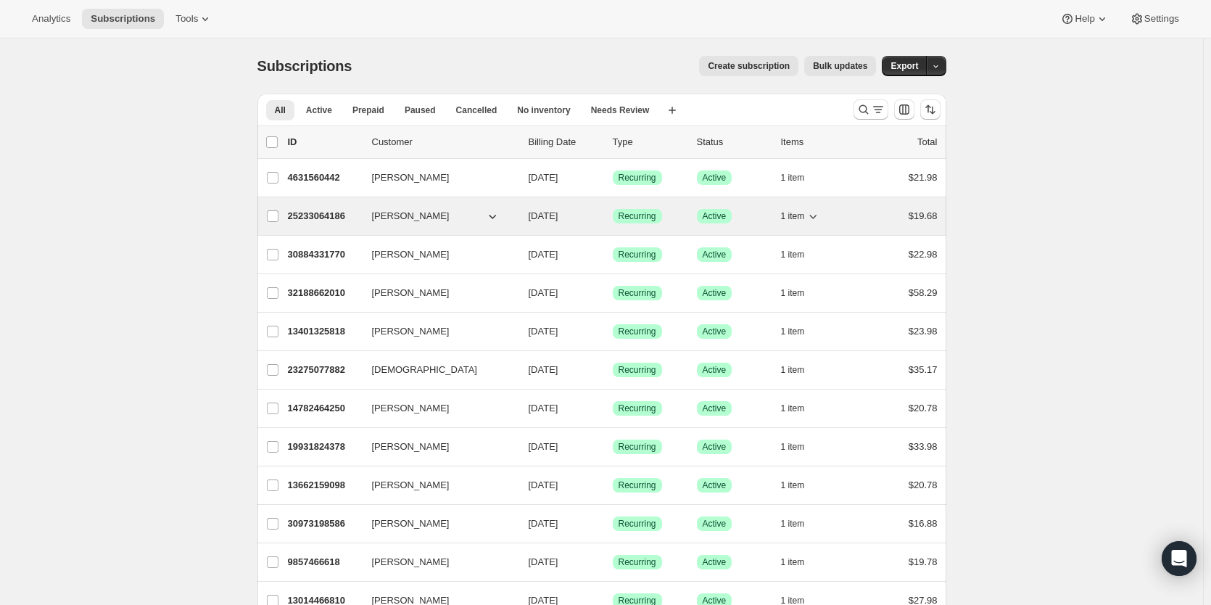
click at [332, 214] on p "25233064186" at bounding box center [324, 216] width 73 height 15
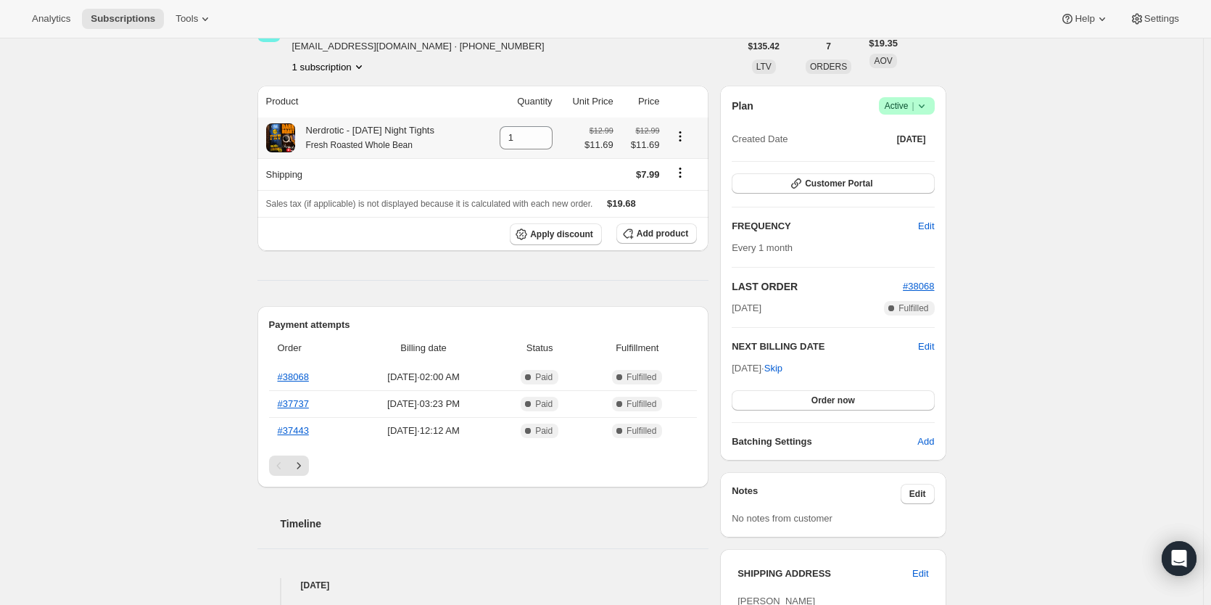
scroll to position [121, 0]
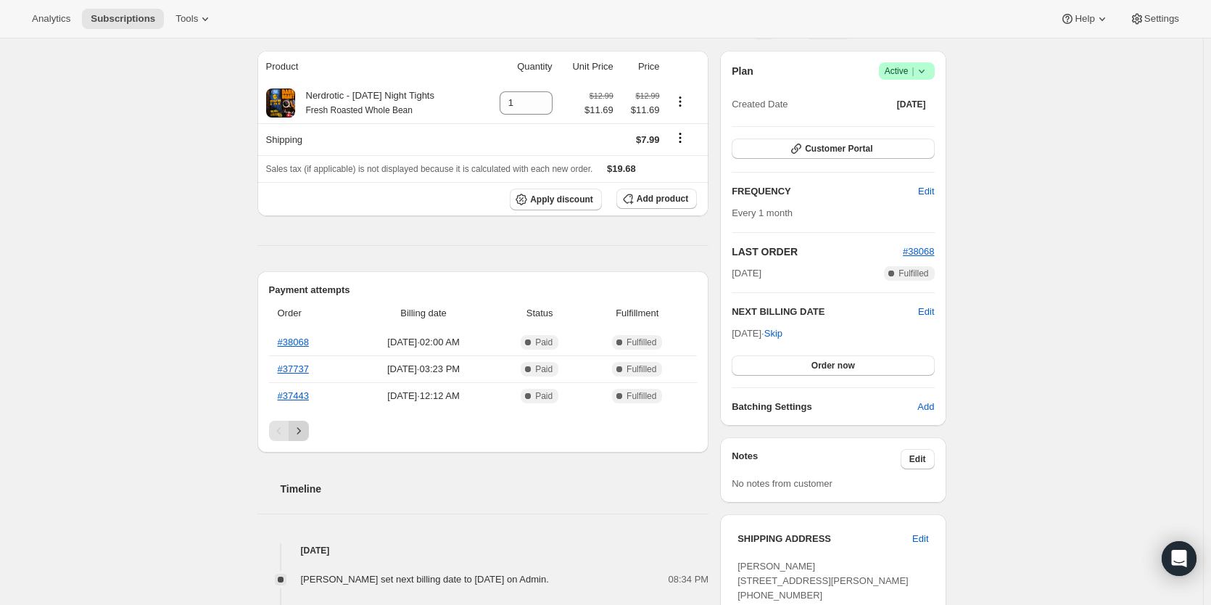
click at [306, 425] on icon "Next" at bounding box center [299, 431] width 15 height 15
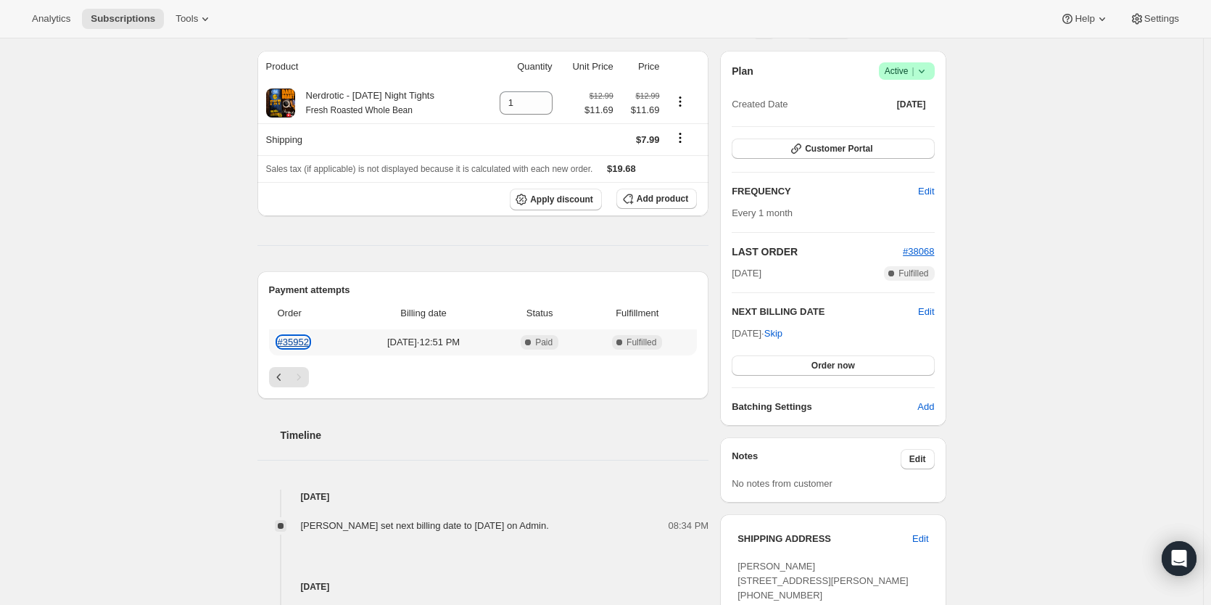
click at [307, 340] on link "#35952" at bounding box center [293, 342] width 31 height 11
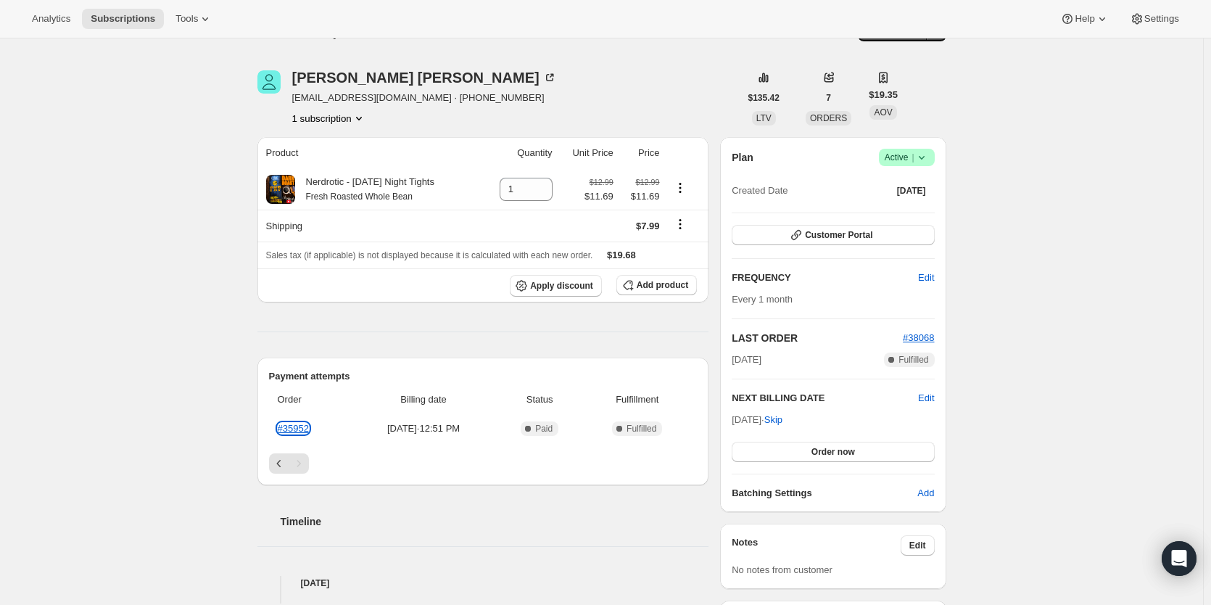
scroll to position [0, 0]
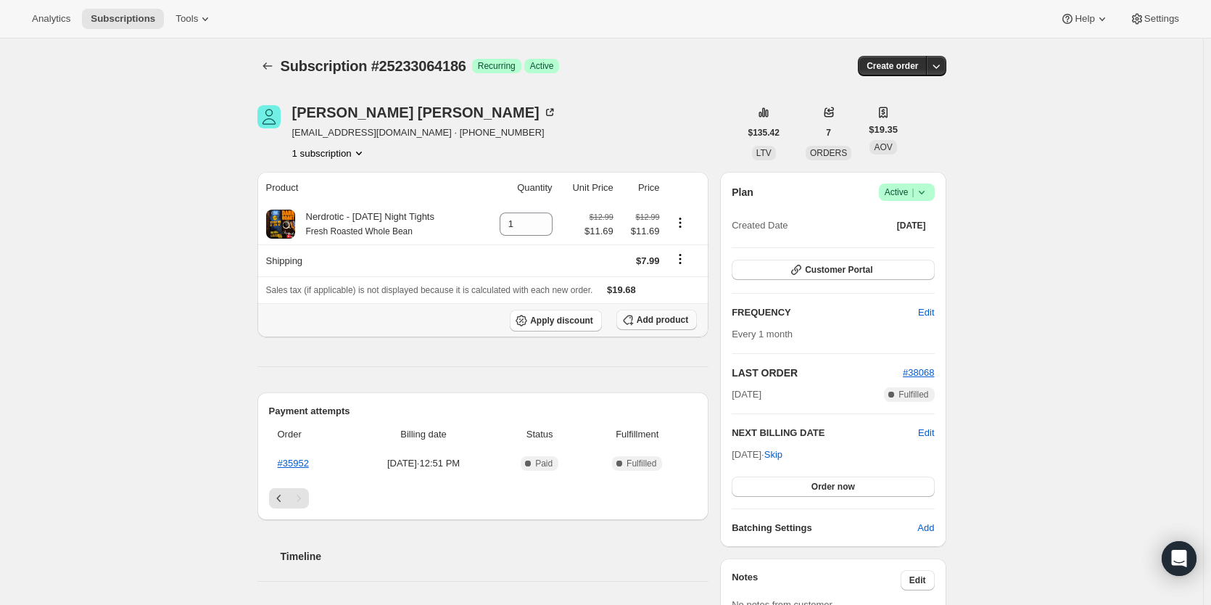
click at [664, 320] on span "Add product" at bounding box center [663, 320] width 52 height 12
click at [674, 319] on span "Add product" at bounding box center [663, 320] width 52 height 12
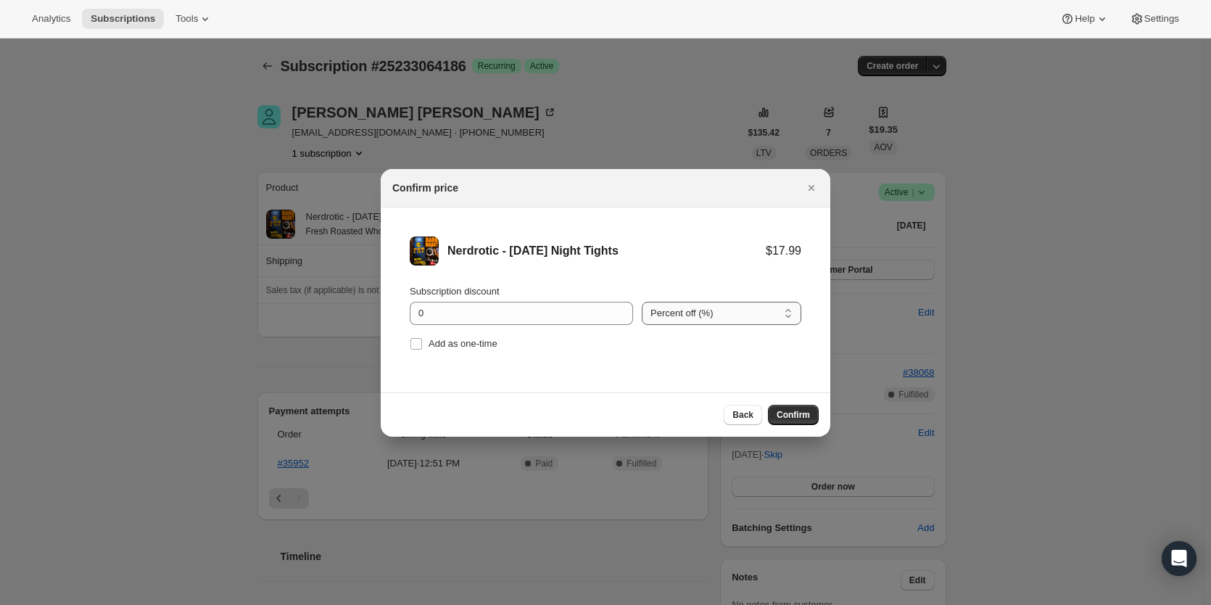
click at [672, 313] on select "Percent off (%) Amount off ($)" at bounding box center [722, 313] width 160 height 23
select select "fixed"
click at [642, 302] on select "Percent off (%) Amount off ($)" at bounding box center [722, 313] width 160 height 23
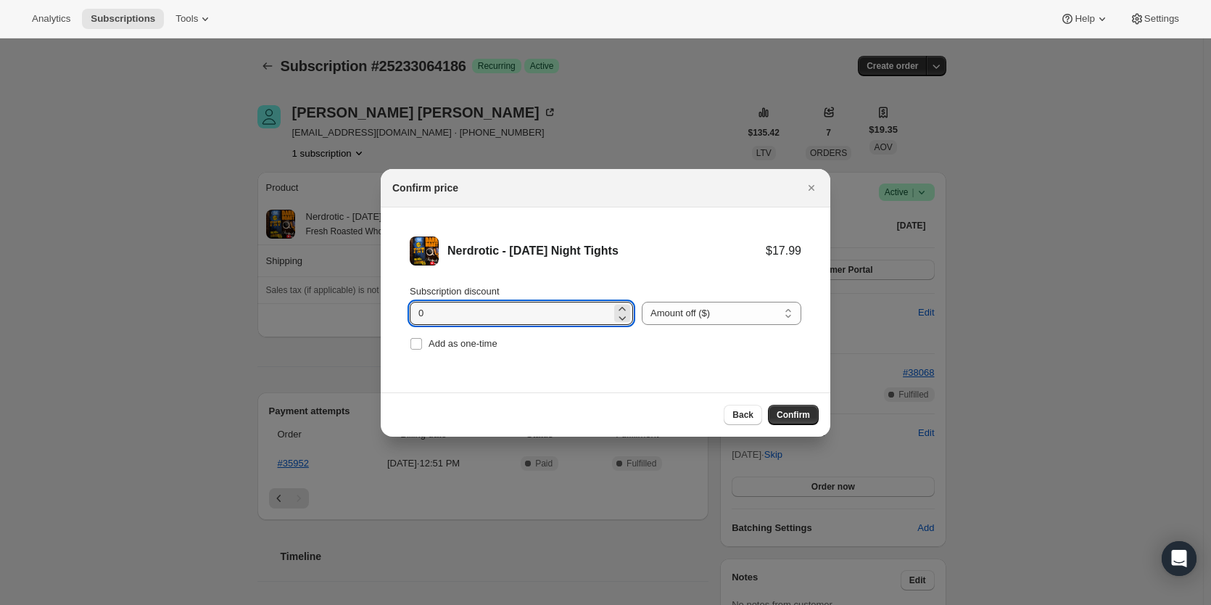
drag, startPoint x: 445, startPoint y: 314, endPoint x: 326, endPoint y: 309, distance: 119.8
type input "2.25"
click at [791, 413] on span "Confirm" at bounding box center [793, 415] width 33 height 12
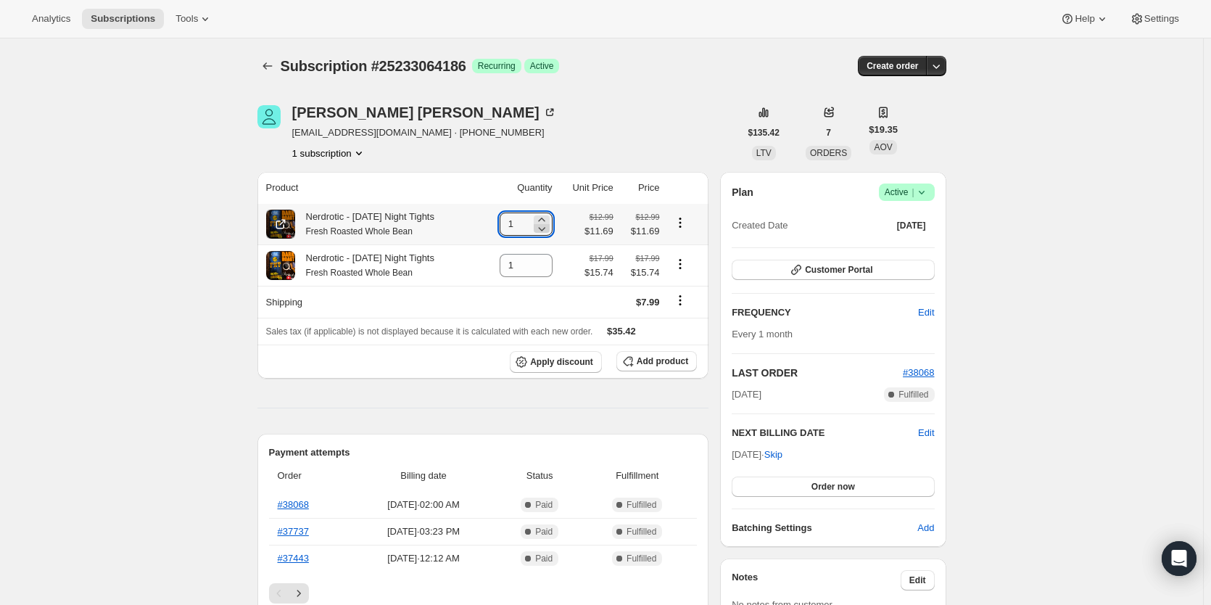
click at [543, 227] on icon at bounding box center [542, 228] width 15 height 15
type input "0"
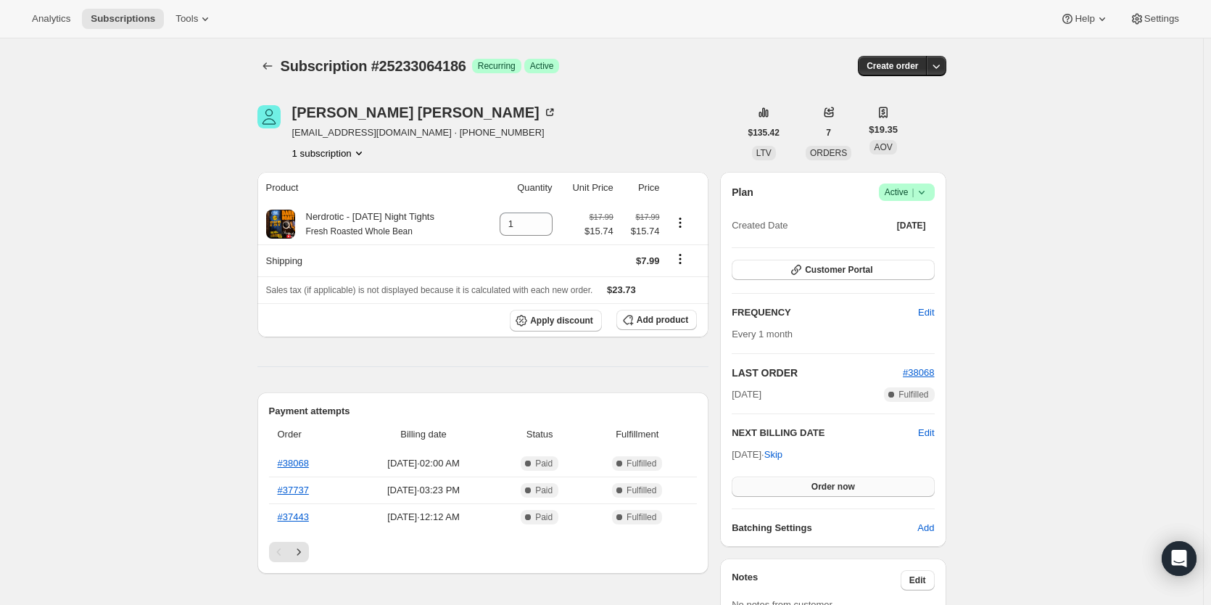
click at [827, 484] on span "Order now" at bounding box center [834, 487] width 44 height 12
click at [827, 484] on span "Click to confirm" at bounding box center [833, 487] width 66 height 12
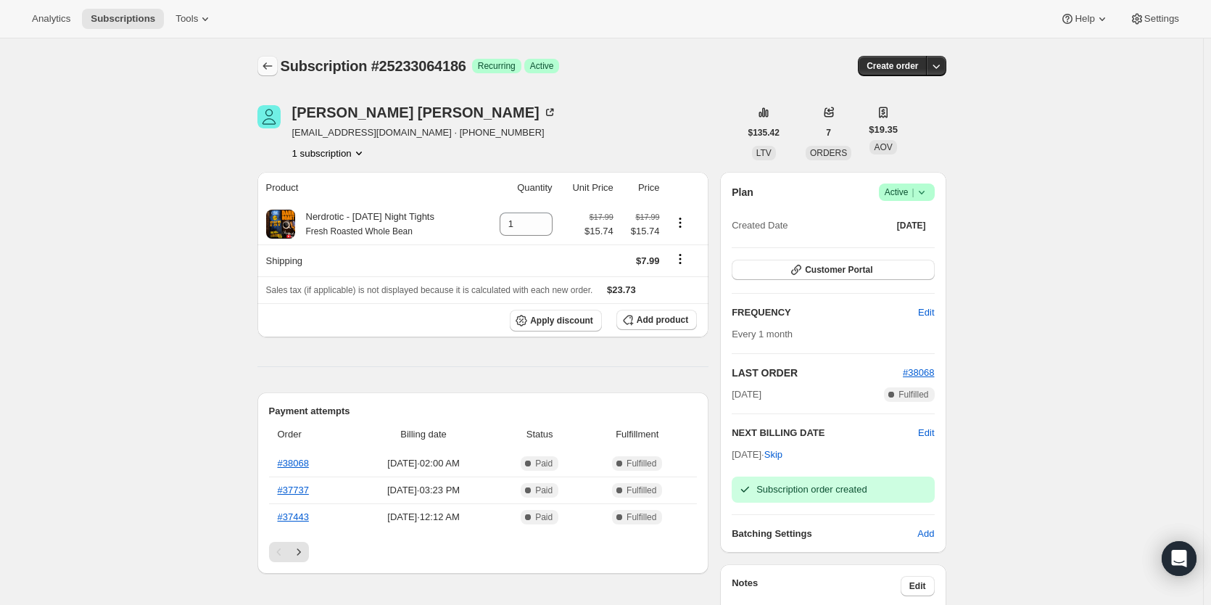
click at [269, 68] on icon "Subscriptions" at bounding box center [267, 66] width 15 height 15
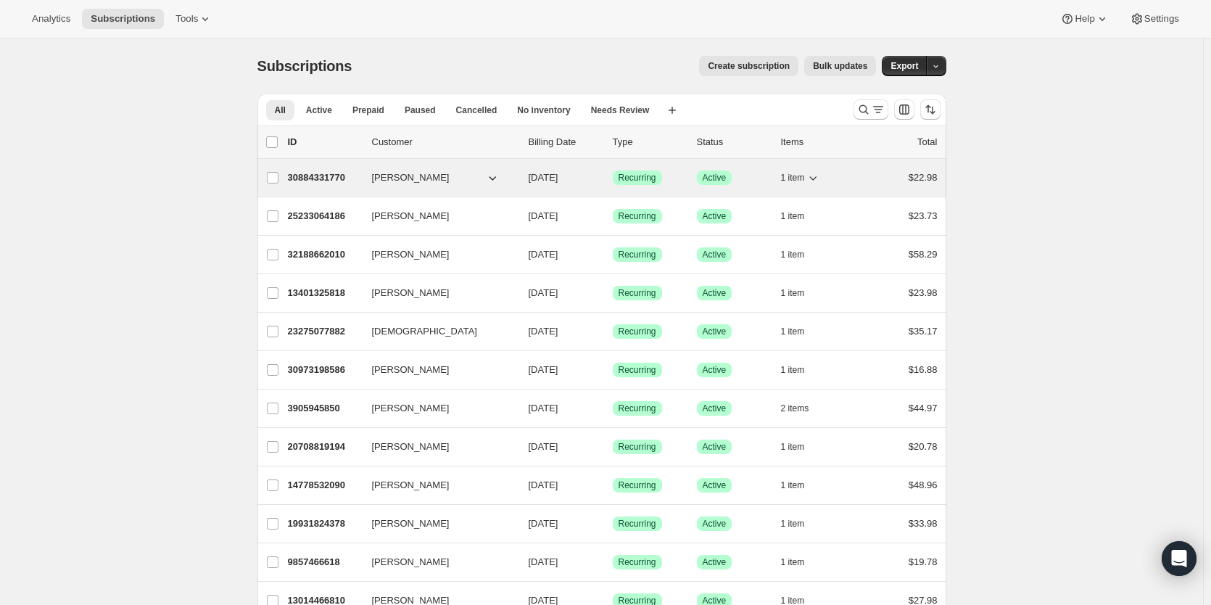
click at [308, 173] on p "30884331770" at bounding box center [324, 177] width 73 height 15
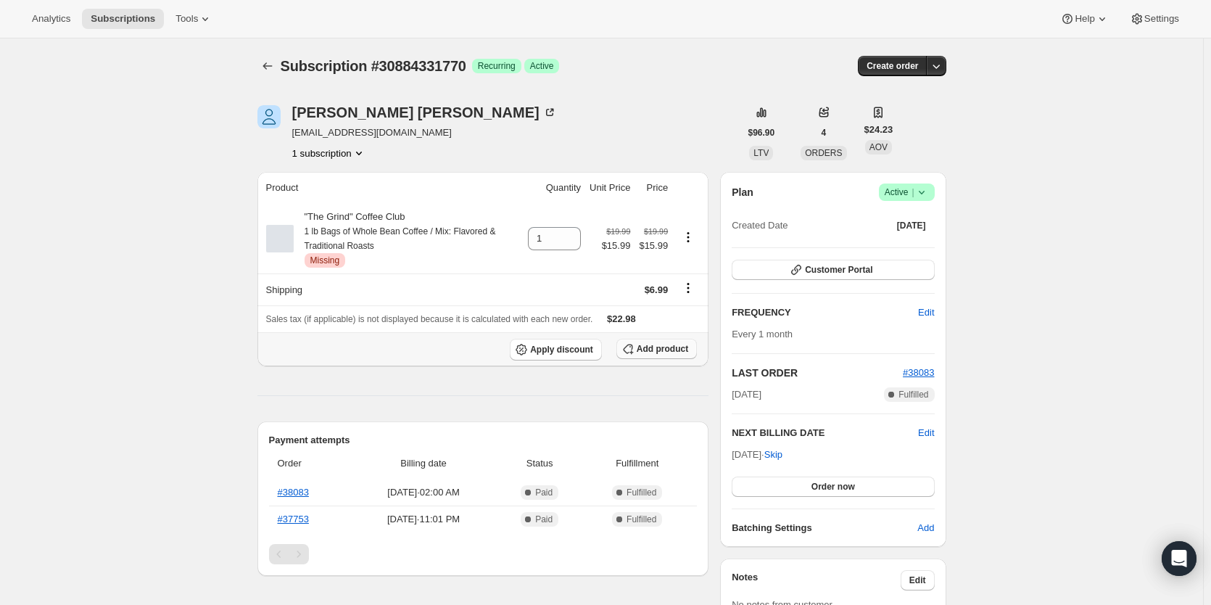
click at [663, 352] on span "Add product" at bounding box center [663, 349] width 52 height 12
click at [300, 516] on link "#37753" at bounding box center [293, 519] width 31 height 11
click at [678, 350] on span "Add product" at bounding box center [663, 349] width 52 height 12
click at [651, 353] on span "Add product" at bounding box center [663, 349] width 52 height 12
click at [667, 353] on span "Add product" at bounding box center [663, 349] width 52 height 12
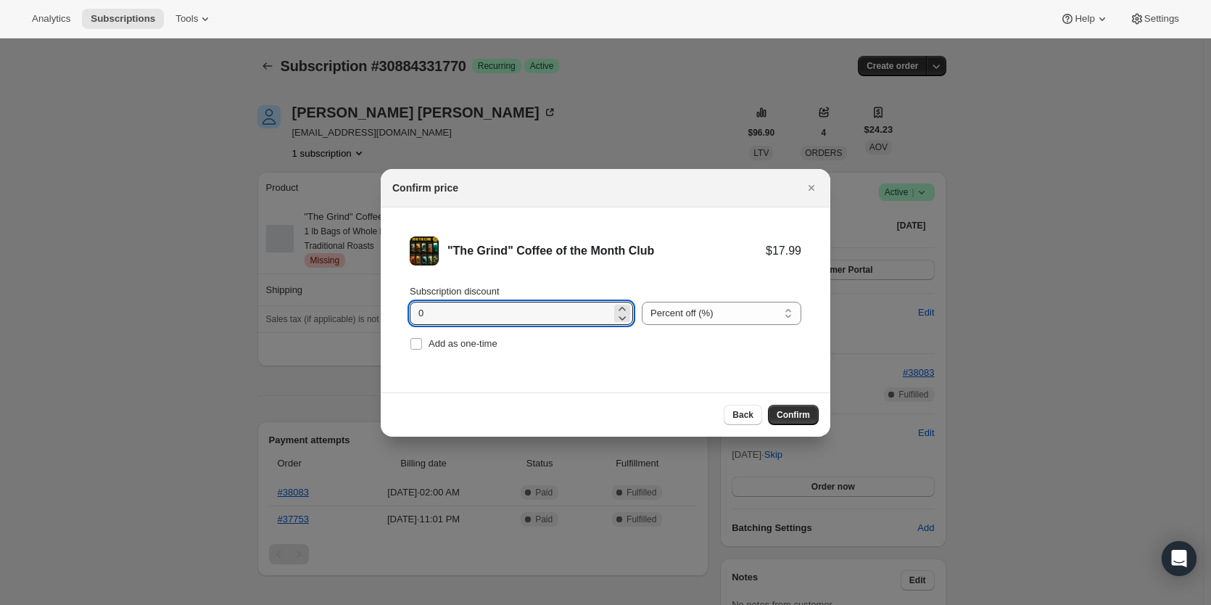
drag, startPoint x: 438, startPoint y: 309, endPoint x: 355, endPoint y: 313, distance: 82.8
type input "2.70"
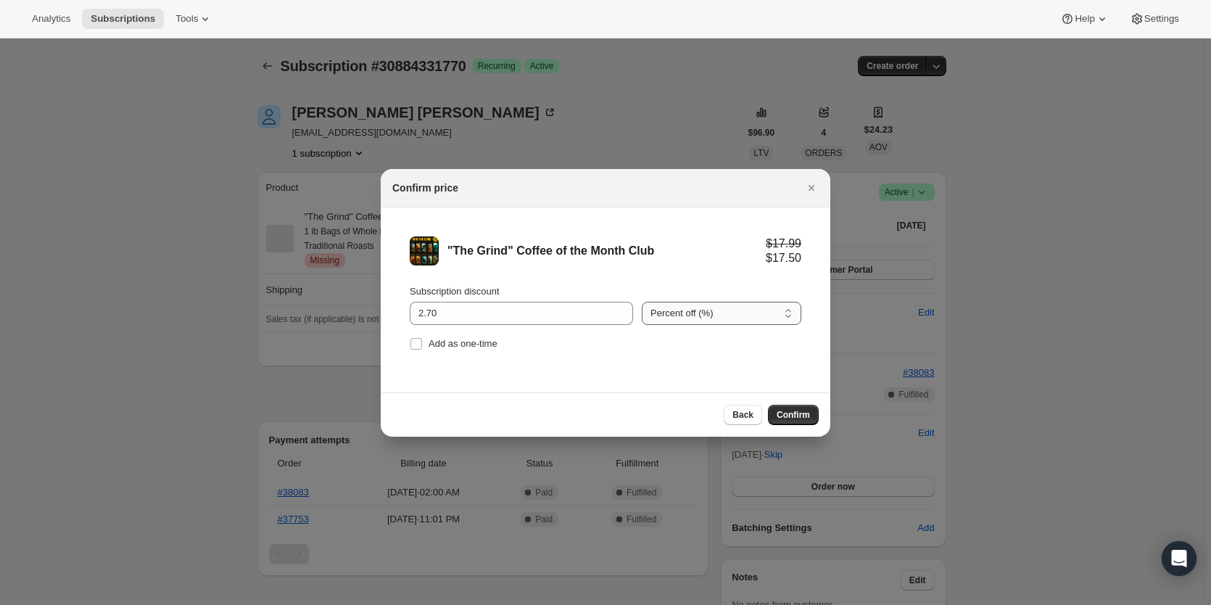
click at [754, 307] on select "Percent off (%) Amount off ($)" at bounding box center [722, 313] width 160 height 23
select select "fixed"
click at [642, 302] on select "Percent off (%) Amount off ($)" at bounding box center [722, 313] width 160 height 23
click at [788, 412] on span "Confirm" at bounding box center [793, 415] width 33 height 12
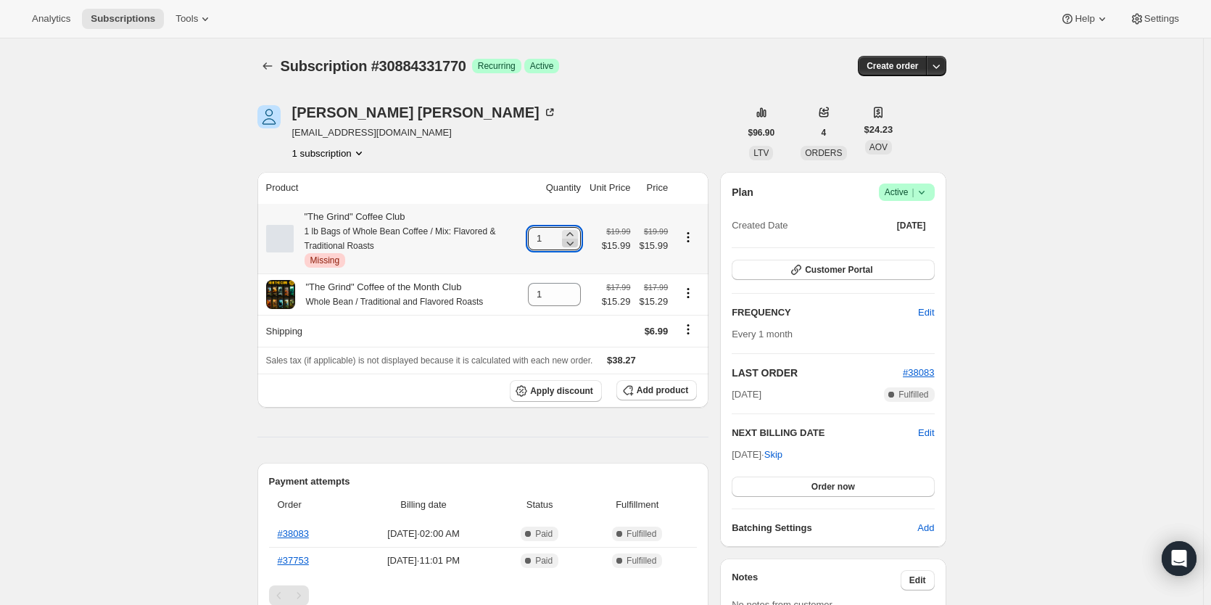
click at [565, 244] on icon at bounding box center [570, 243] width 15 height 15
type input "0"
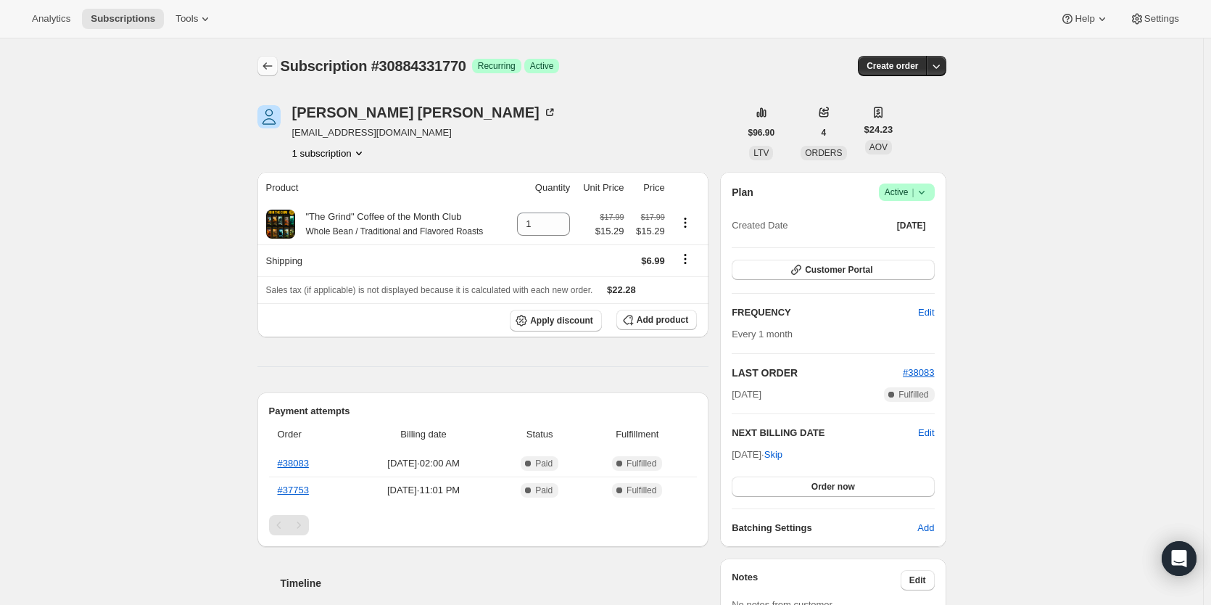
click at [273, 66] on icon "Subscriptions" at bounding box center [267, 66] width 15 height 15
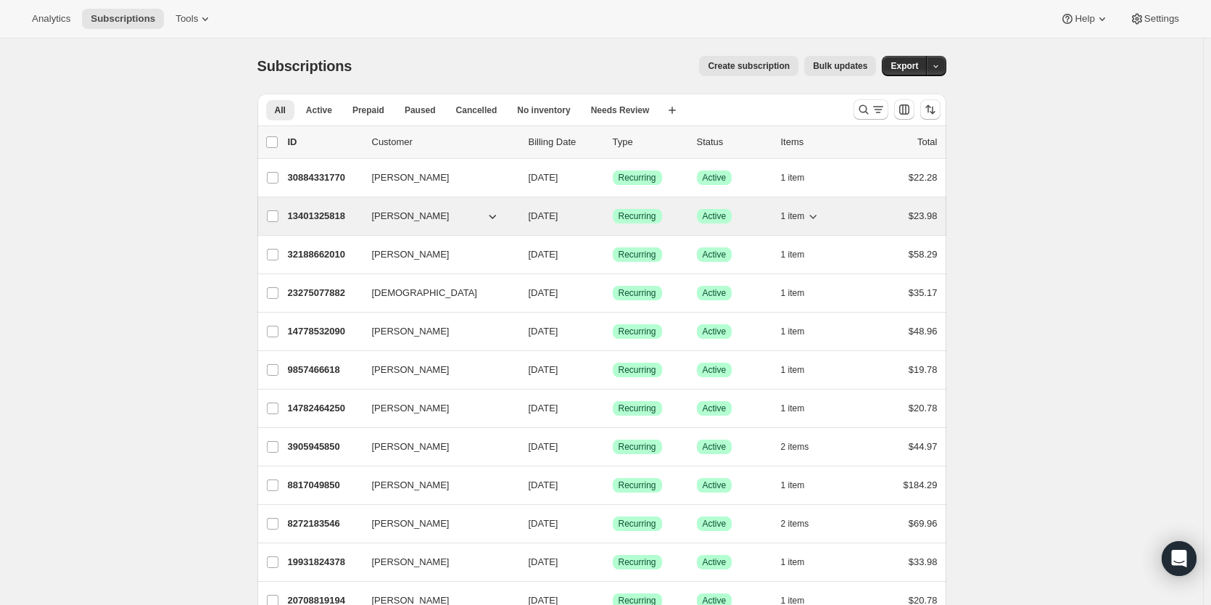
click at [324, 220] on p "13401325818" at bounding box center [324, 216] width 73 height 15
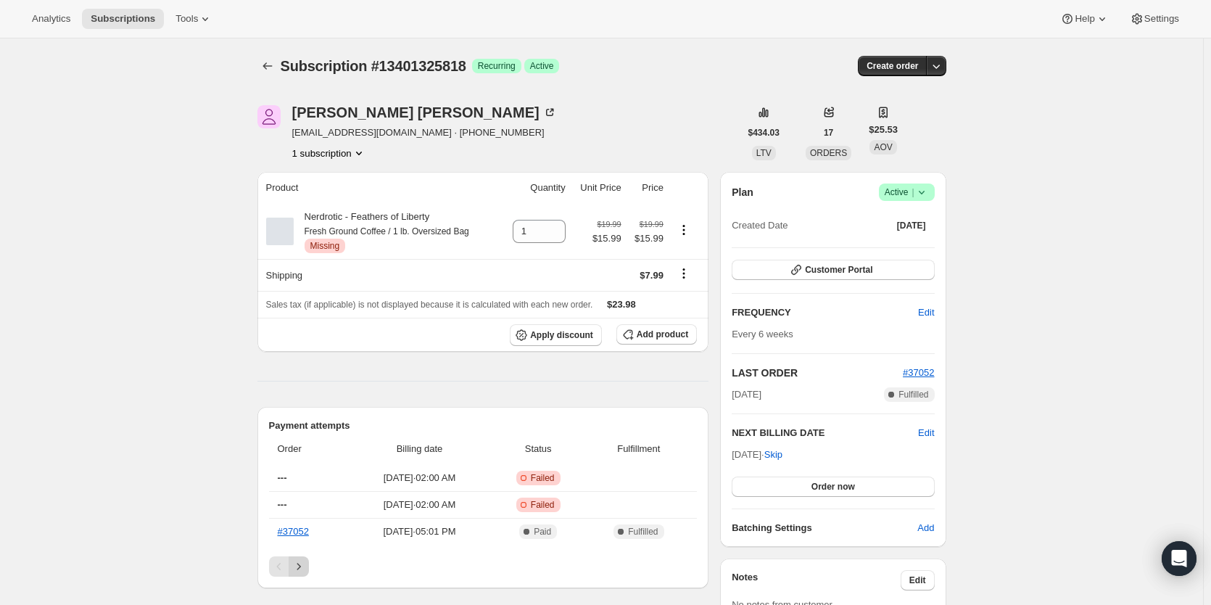
click at [302, 566] on icon "Next" at bounding box center [299, 566] width 15 height 15
click at [302, 566] on icon "Next" at bounding box center [299, 571] width 15 height 15
click at [300, 566] on icon "Next" at bounding box center [299, 566] width 4 height 7
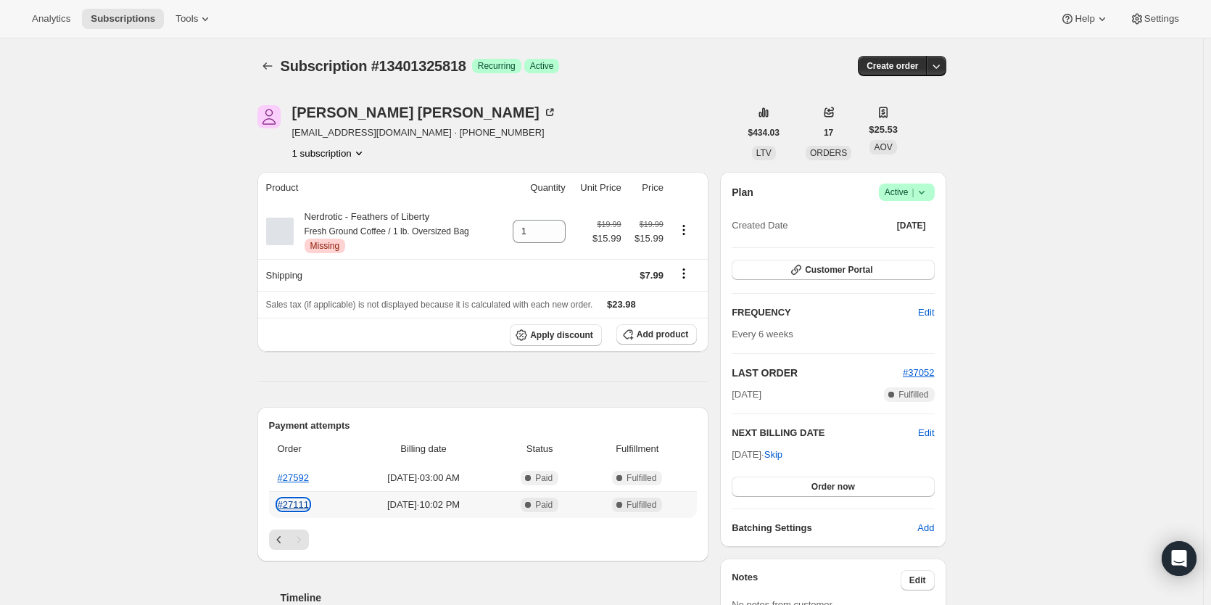
click at [300, 500] on link "#27111" at bounding box center [293, 504] width 31 height 11
click at [667, 334] on span "Add product" at bounding box center [663, 335] width 52 height 12
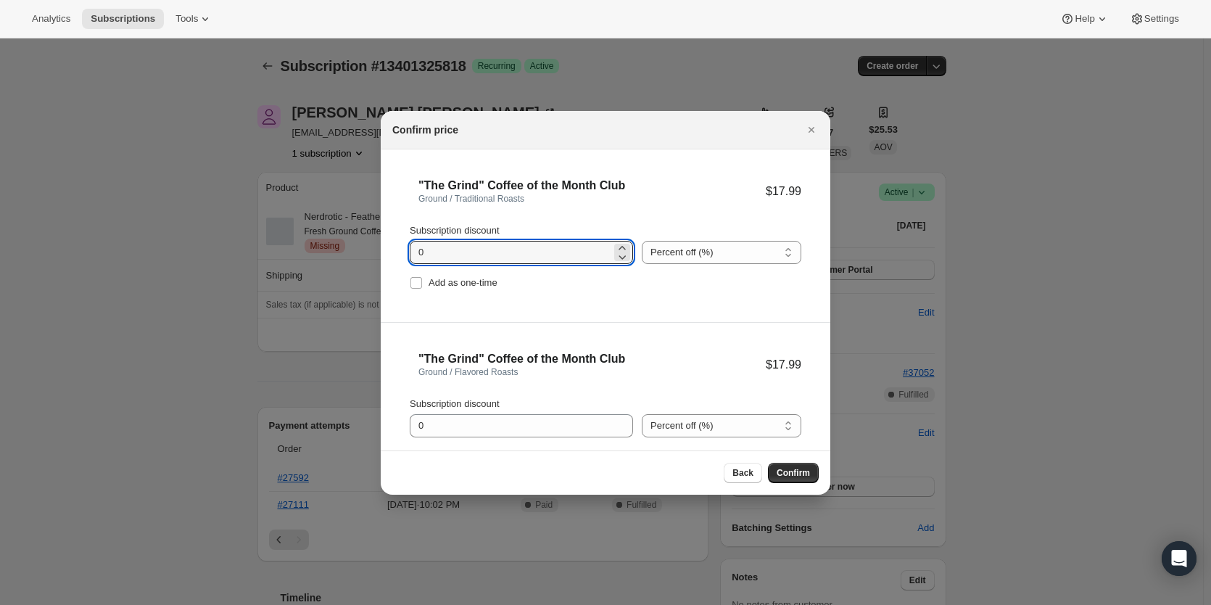
drag, startPoint x: 408, startPoint y: 246, endPoint x: 366, endPoint y: 247, distance: 42.1
type input "2"
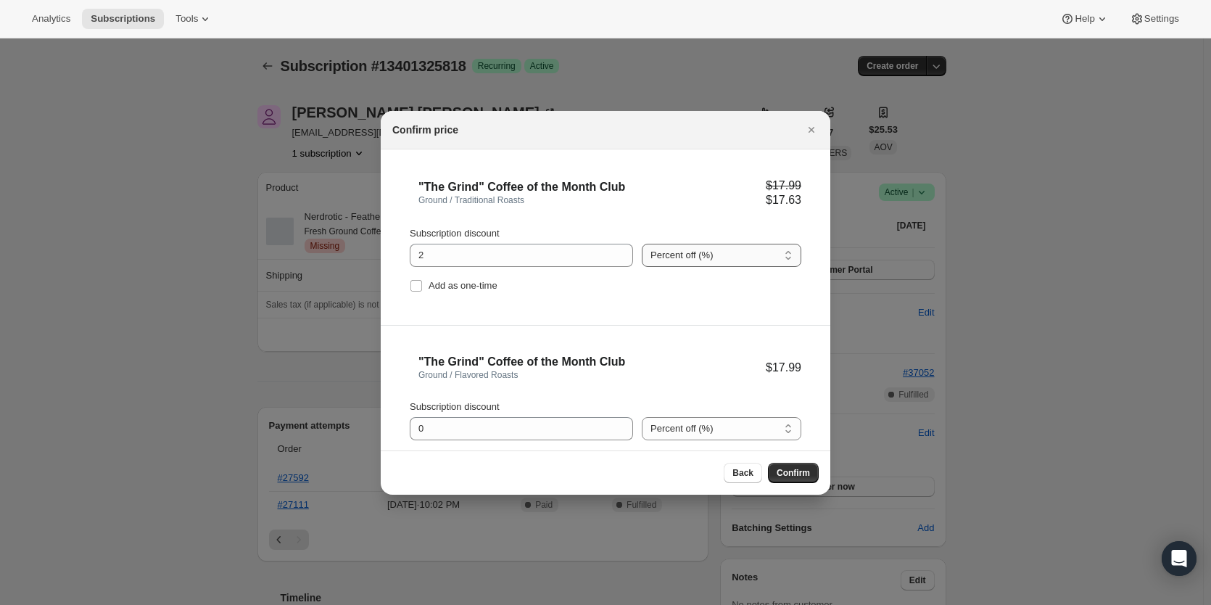
click at [703, 250] on select "Percent off (%) Amount off ($)" at bounding box center [722, 255] width 160 height 23
select select "fixed"
click at [642, 244] on select "Percent off (%) Amount off ($)" at bounding box center [722, 255] width 160 height 23
click at [785, 473] on span "Confirm" at bounding box center [793, 473] width 33 height 12
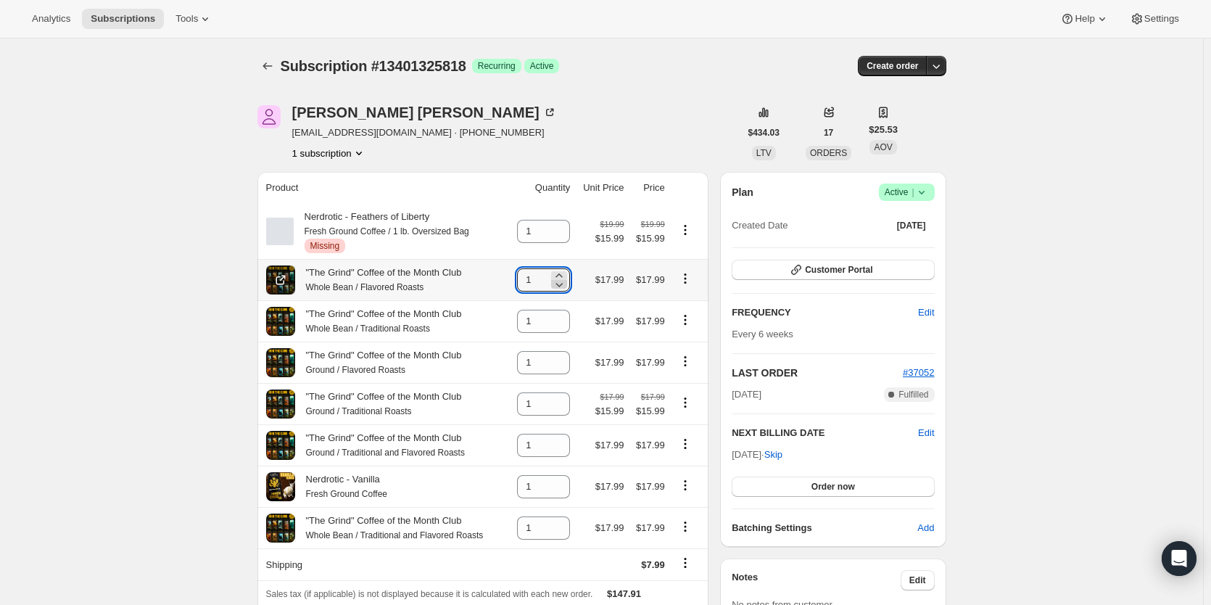
click at [566, 284] on icon at bounding box center [559, 284] width 15 height 15
type input "0"
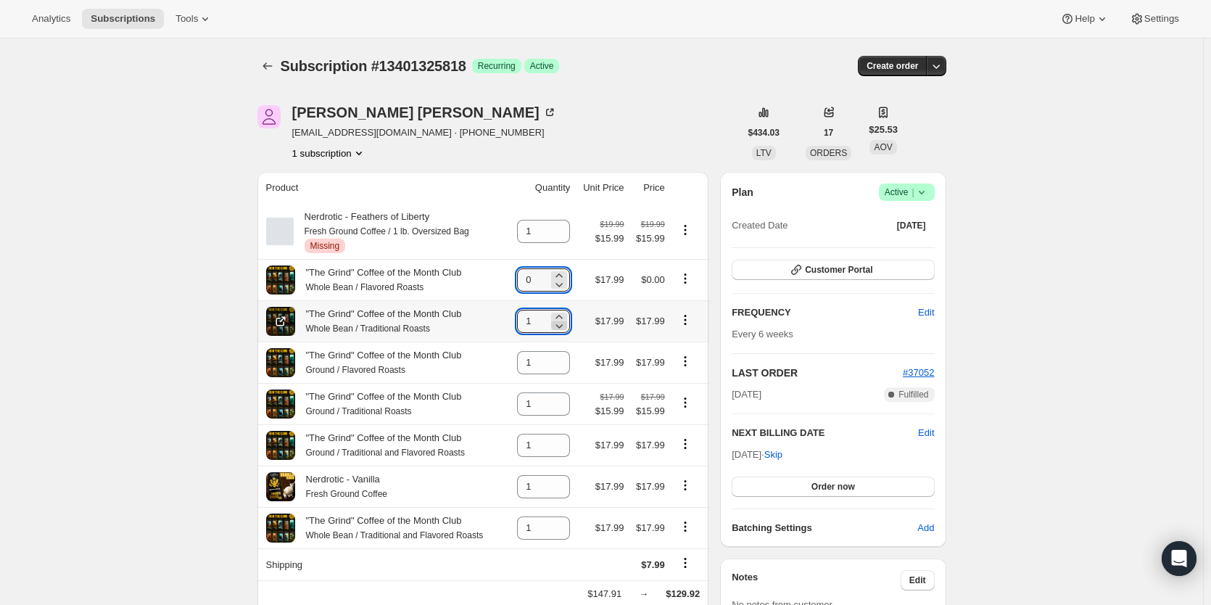
click at [564, 329] on icon at bounding box center [559, 326] width 7 height 4
type input "0"
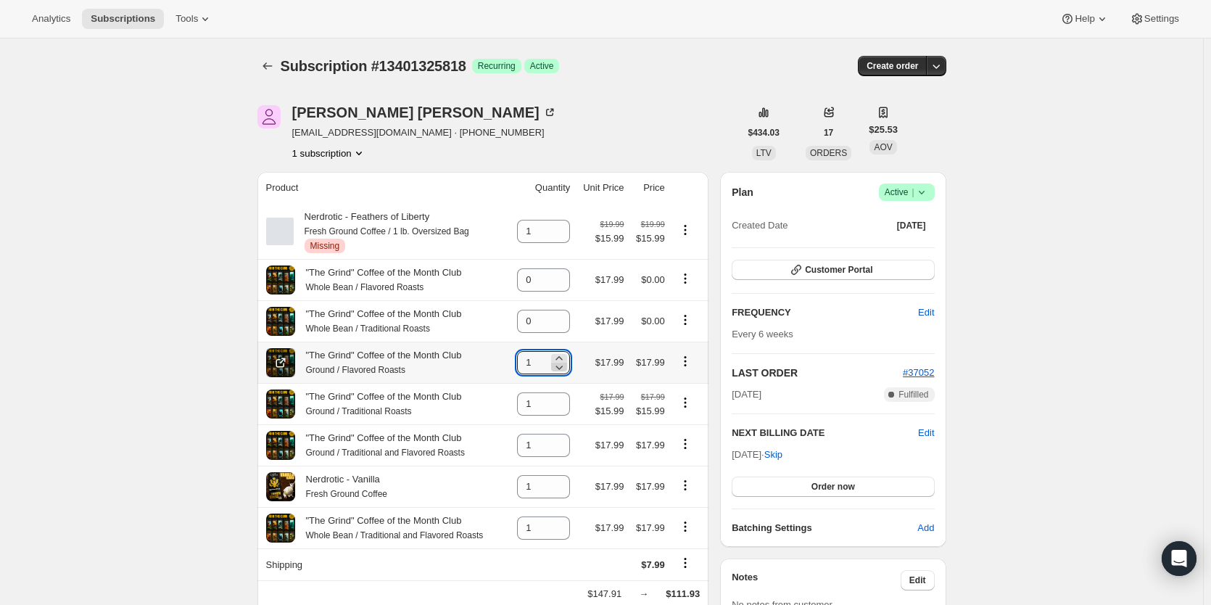
click at [560, 372] on icon at bounding box center [559, 367] width 15 height 15
type input "0"
click at [560, 414] on icon at bounding box center [559, 408] width 15 height 15
type input "0"
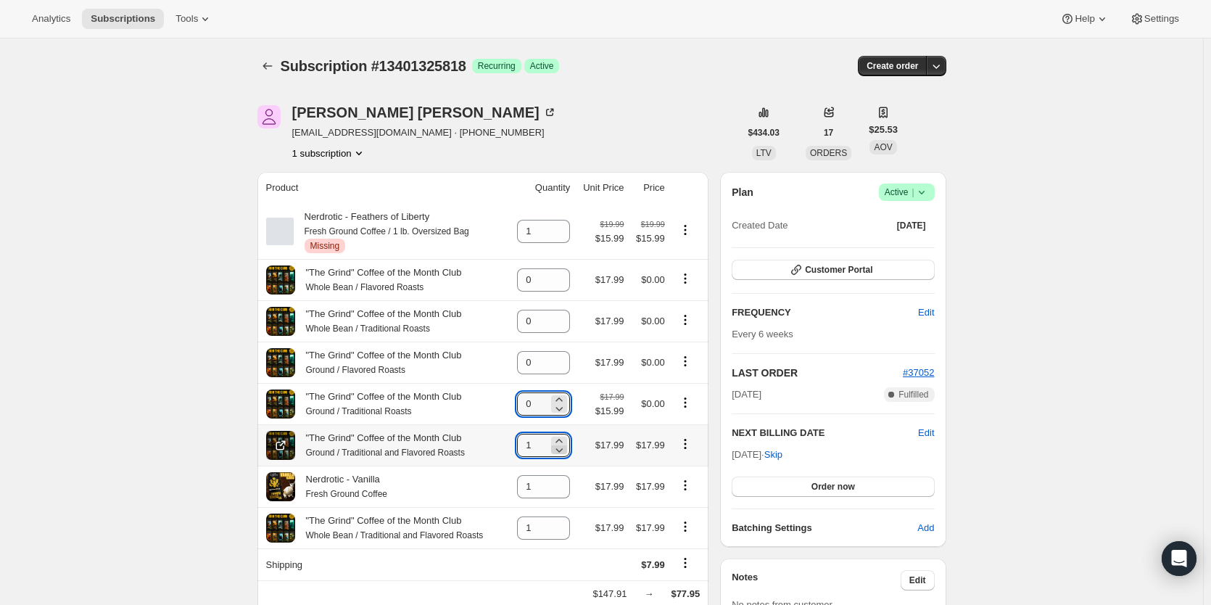
click at [560, 456] on icon at bounding box center [559, 449] width 15 height 15
type input "0"
click at [564, 539] on icon at bounding box center [559, 532] width 15 height 15
type input "0"
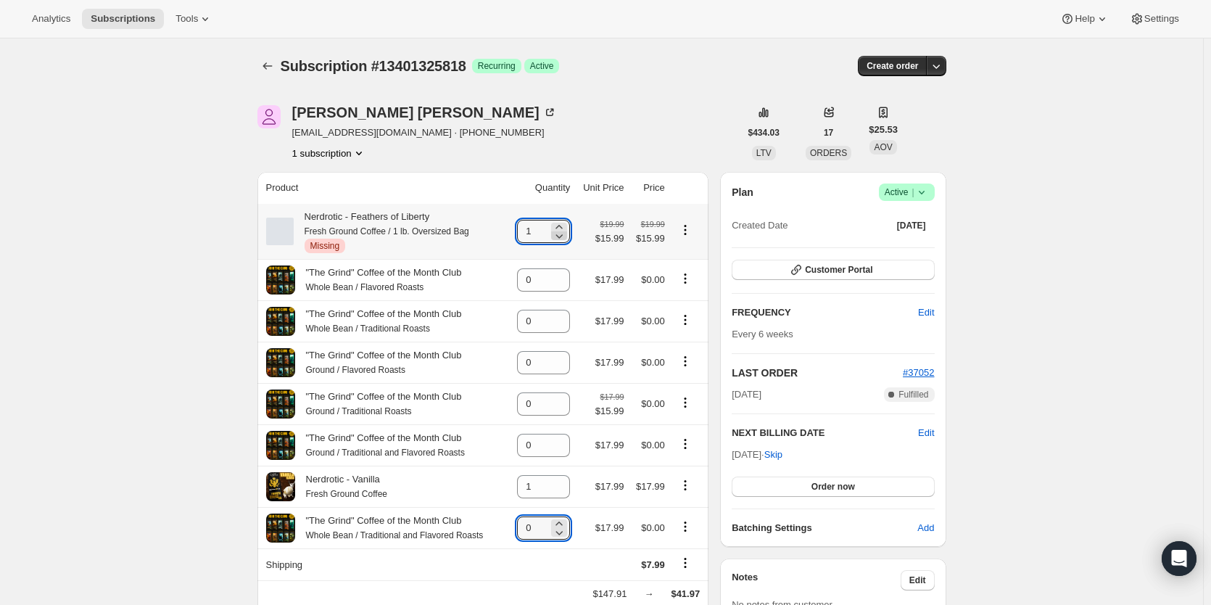
click at [561, 234] on icon at bounding box center [559, 235] width 15 height 15
type input "0"
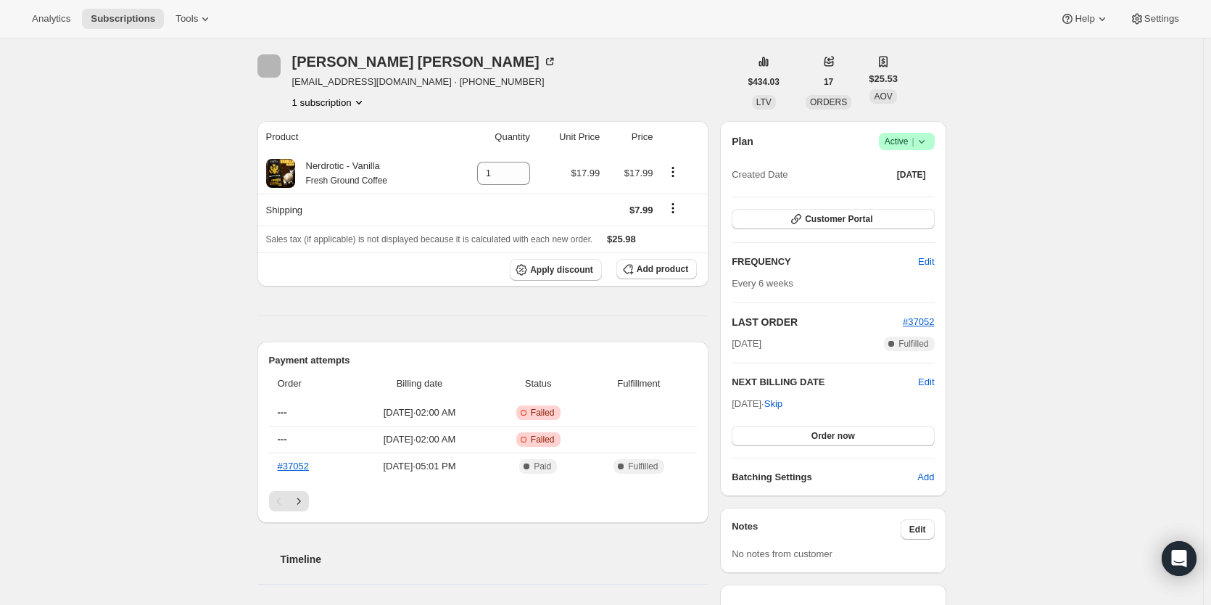
scroll to position [121, 0]
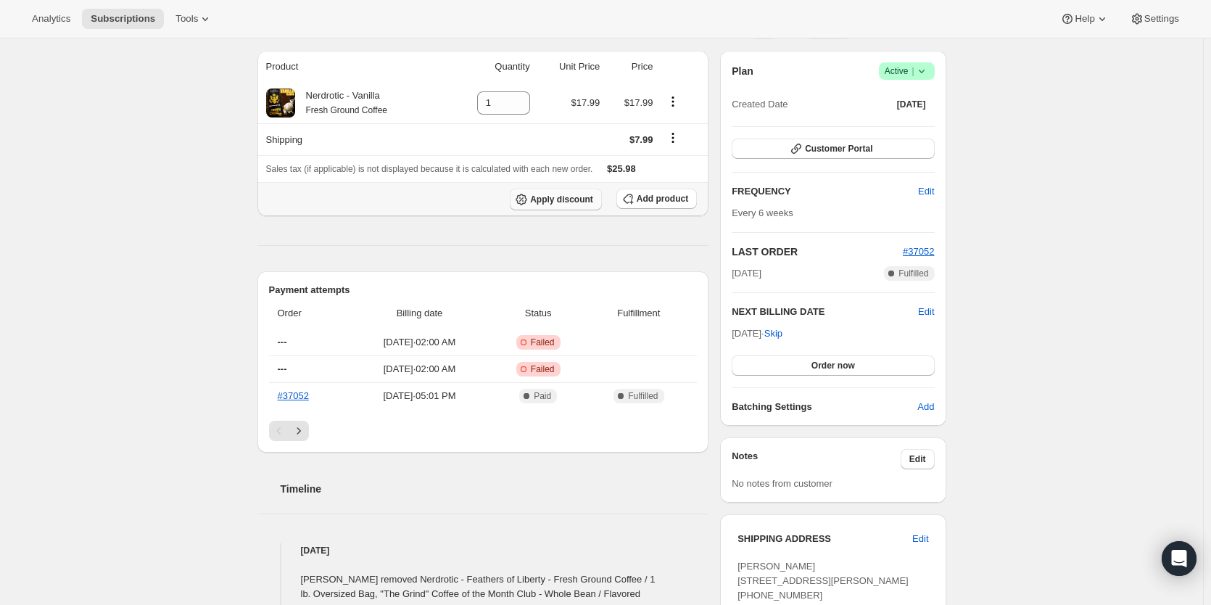
click at [560, 194] on span "Apply discount" at bounding box center [561, 200] width 63 height 12
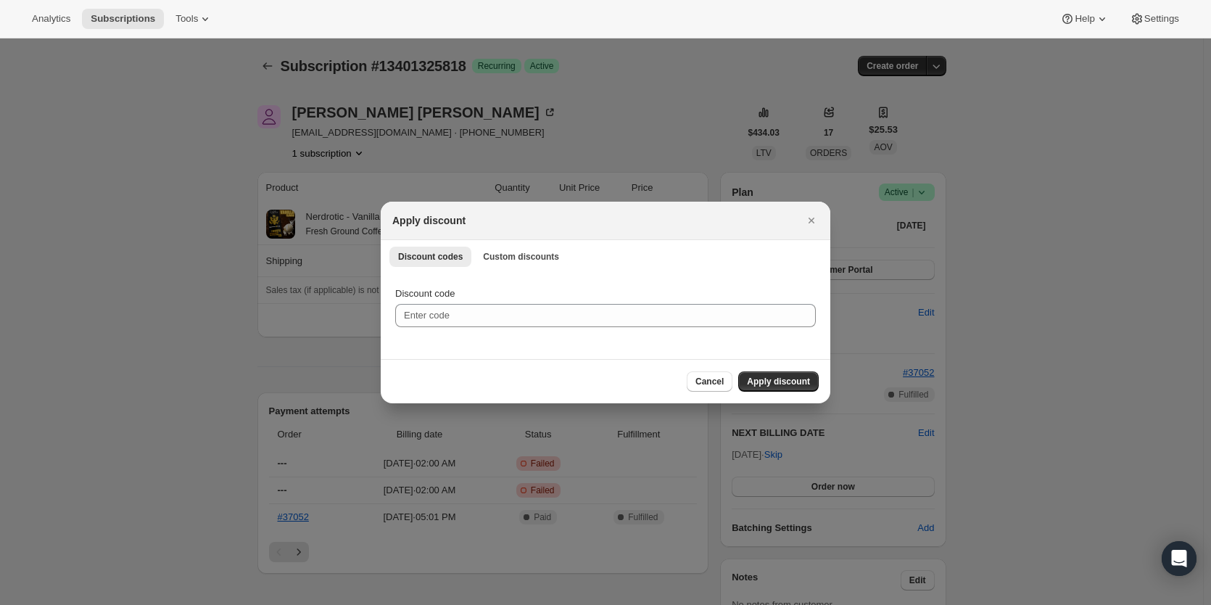
scroll to position [0, 0]
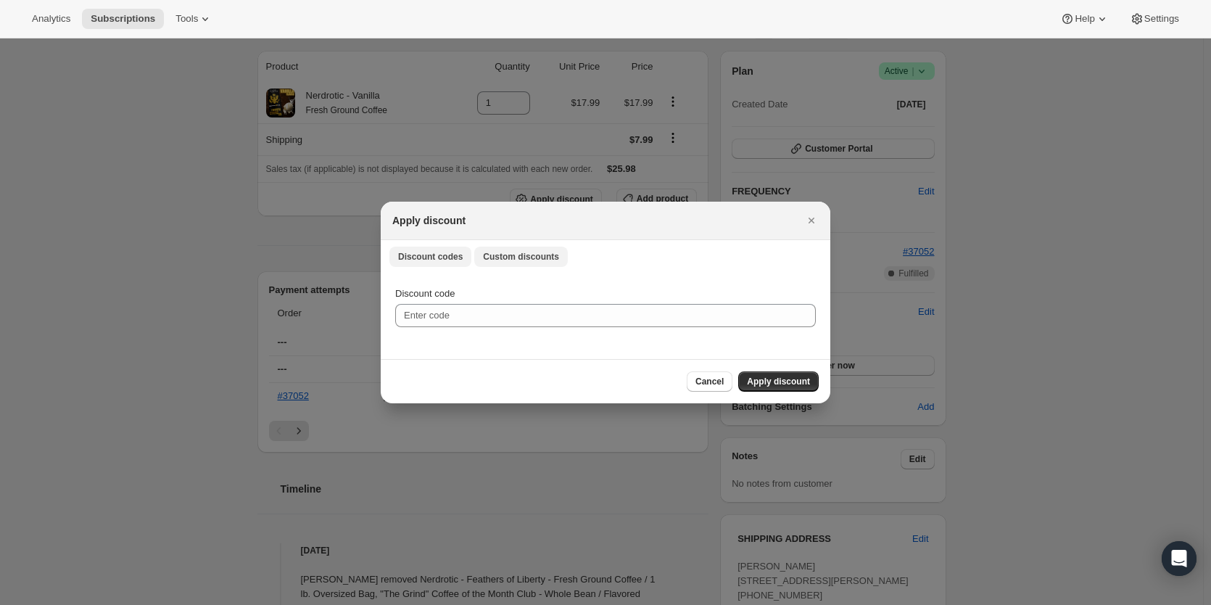
click at [517, 251] on span "Custom discounts" at bounding box center [521, 257] width 76 height 12
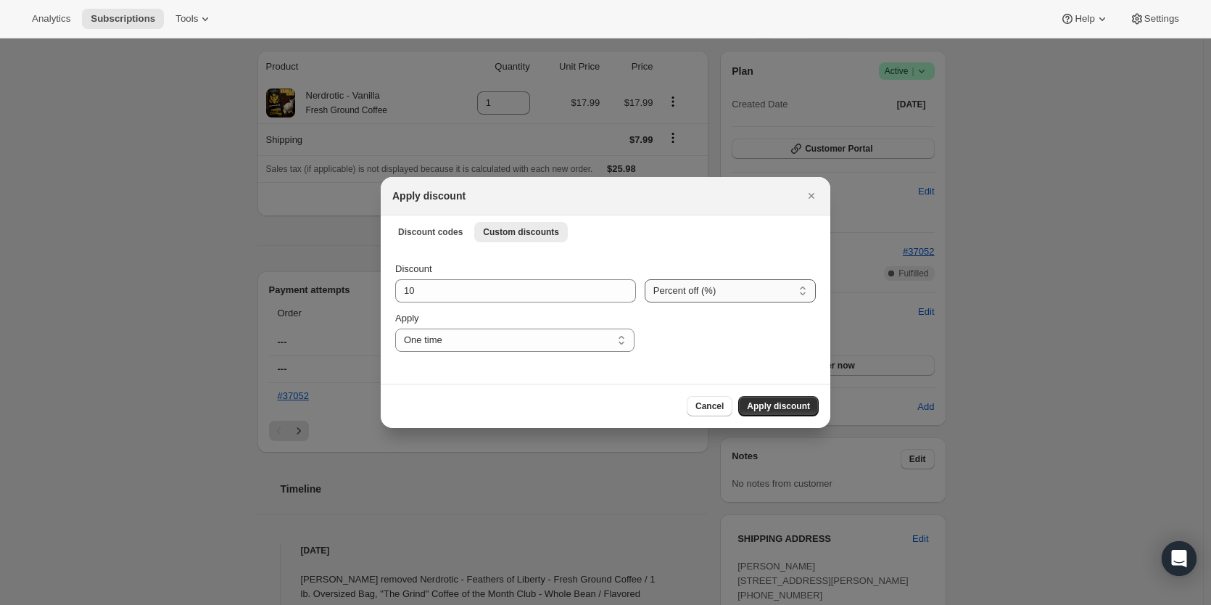
click at [696, 295] on select "Percent off (%) Amount off ($)" at bounding box center [730, 290] width 171 height 23
click at [646, 279] on select "Percent off (%) Amount off ($)" at bounding box center [730, 290] width 171 height 23
click at [688, 282] on select "Percent off (%) Amount off ($)" at bounding box center [730, 290] width 171 height 23
select select "fixed"
click at [647, 279] on select "Percent off (%) Amount off ($)" at bounding box center [730, 290] width 171 height 23
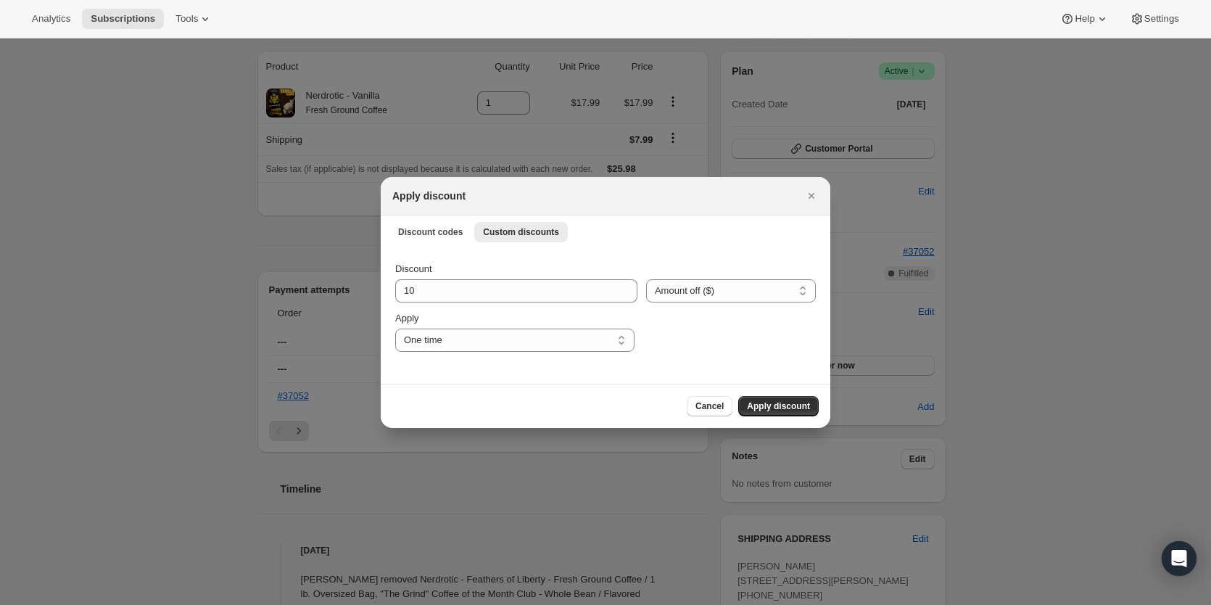
click at [408, 273] on span "Discount" at bounding box center [413, 268] width 37 height 11
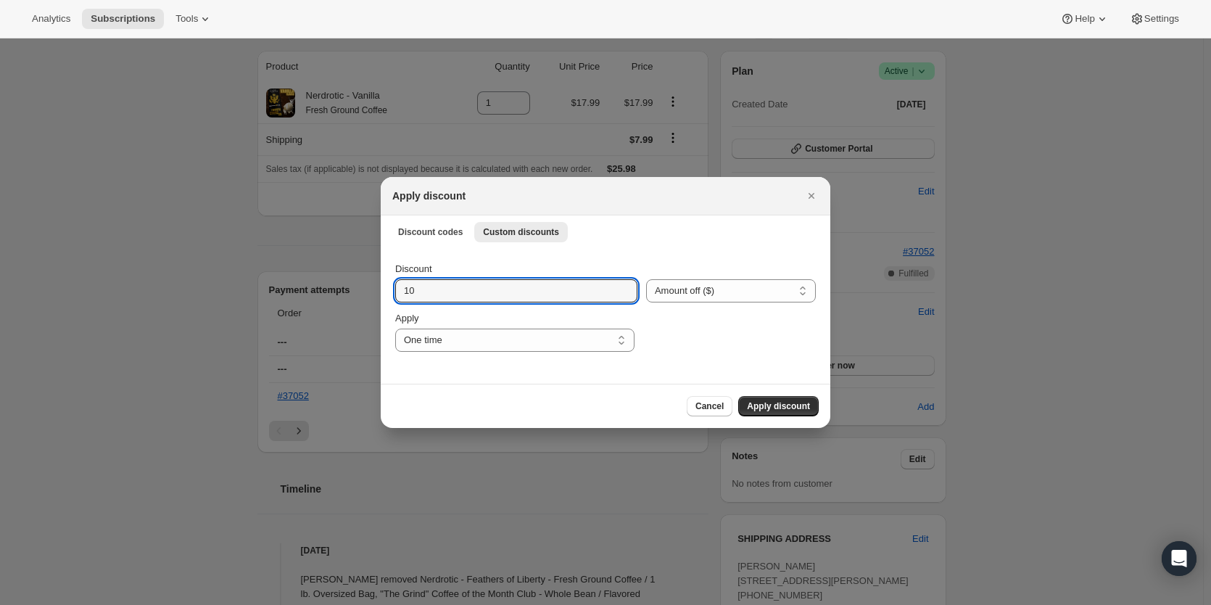
click at [408, 279] on input "10" at bounding box center [505, 290] width 221 height 23
drag, startPoint x: 435, startPoint y: 292, endPoint x: 341, endPoint y: 292, distance: 93.6
type input "2.70"
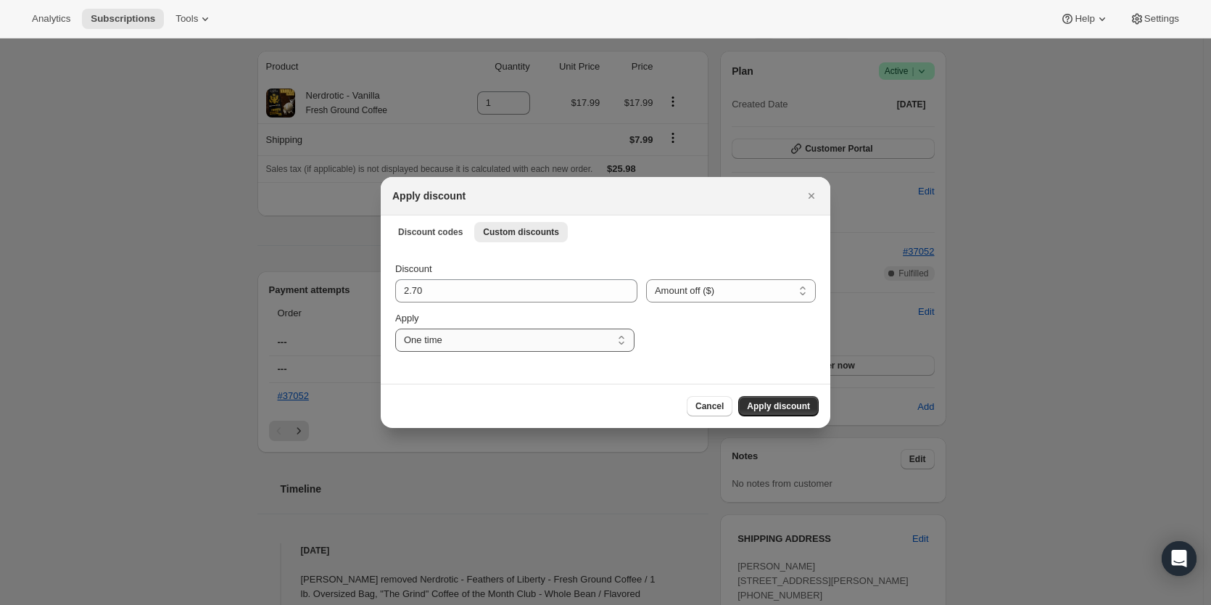
click at [512, 340] on select "One time Specify instances... Indefinitely" at bounding box center [514, 340] width 239 height 23
select select "indefinitely"
click at [395, 329] on select "One time Specify instances... Indefinitely" at bounding box center [514, 340] width 239 height 23
click at [797, 406] on span "Apply discount" at bounding box center [778, 406] width 63 height 12
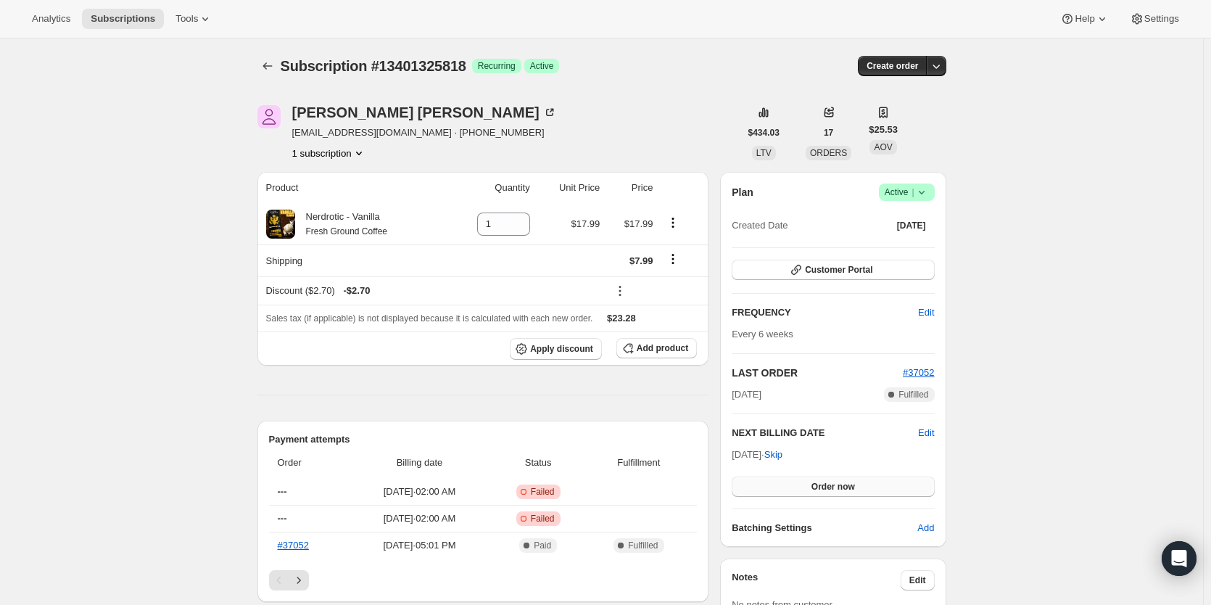
click at [817, 484] on span "Order now" at bounding box center [834, 487] width 44 height 12
click at [817, 484] on span "Click to confirm" at bounding box center [833, 487] width 66 height 12
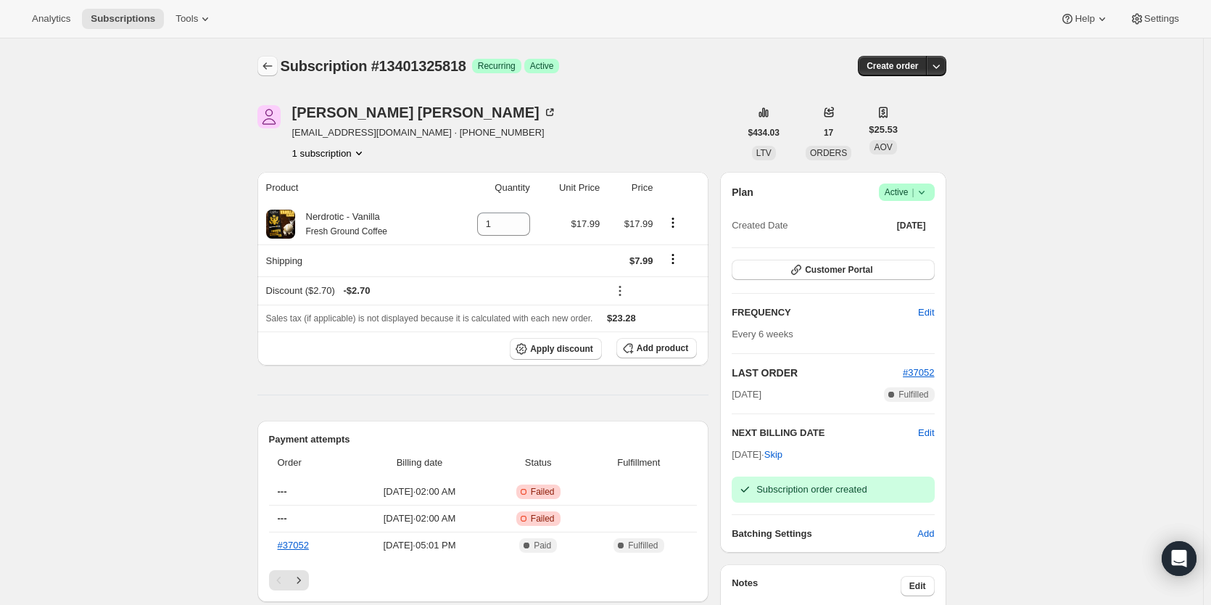
click at [268, 57] on button "Subscriptions" at bounding box center [268, 66] width 20 height 20
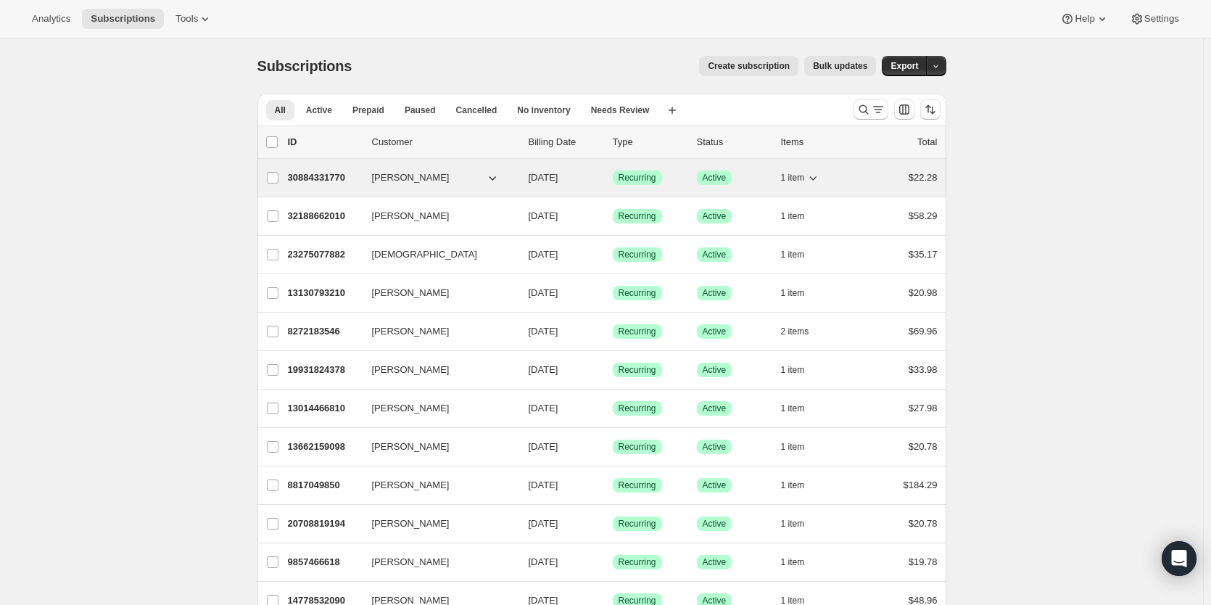
click at [316, 180] on p "30884331770" at bounding box center [324, 177] width 73 height 15
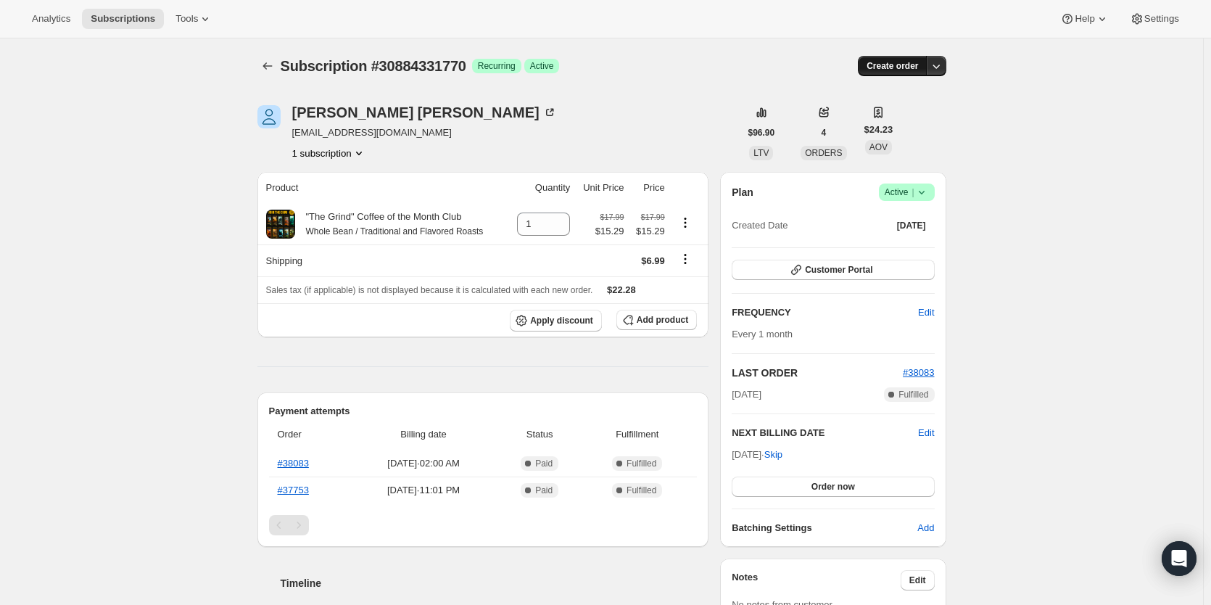
click at [888, 70] on span "Create order" at bounding box center [893, 66] width 52 height 12
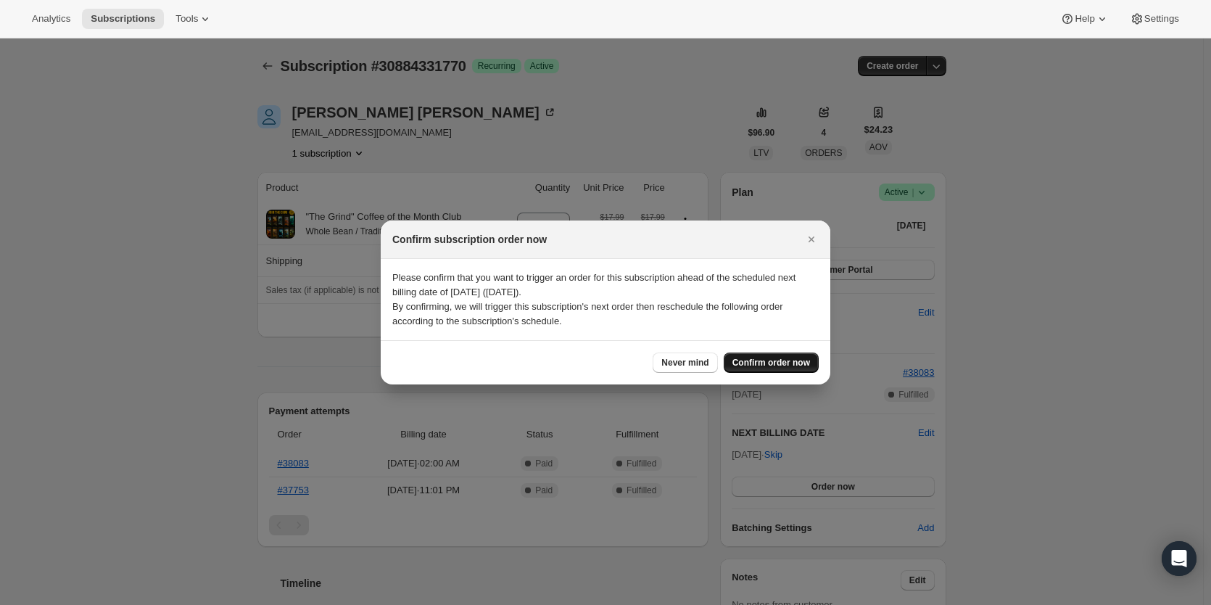
click at [782, 363] on span "Confirm order now" at bounding box center [772, 363] width 78 height 12
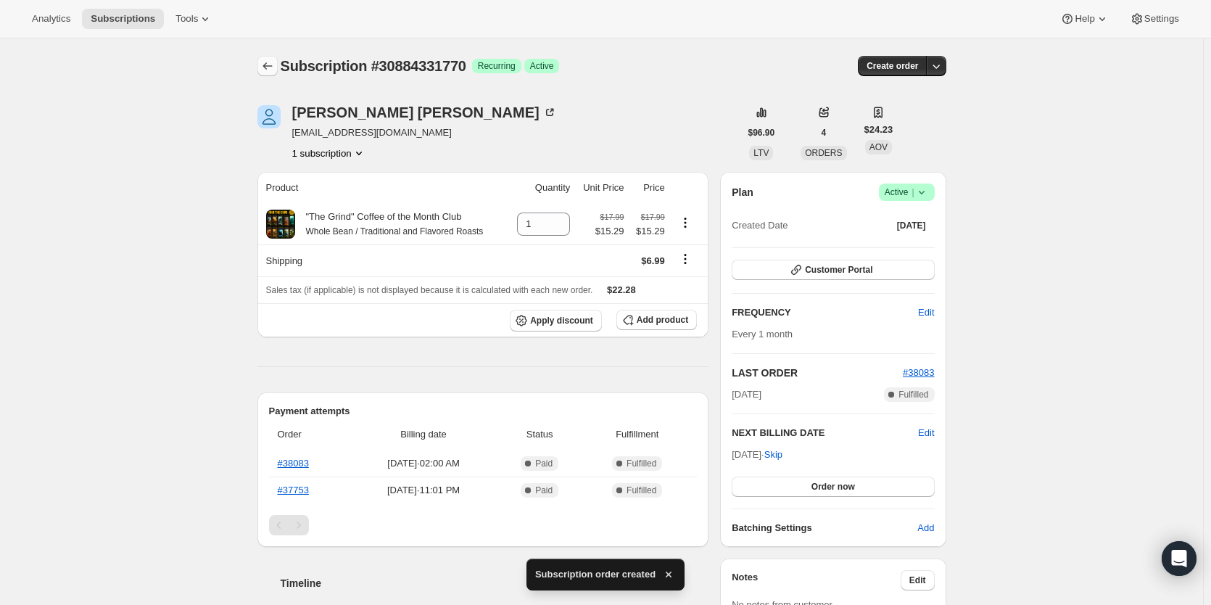
click at [275, 65] on icon "Subscriptions" at bounding box center [267, 66] width 15 height 15
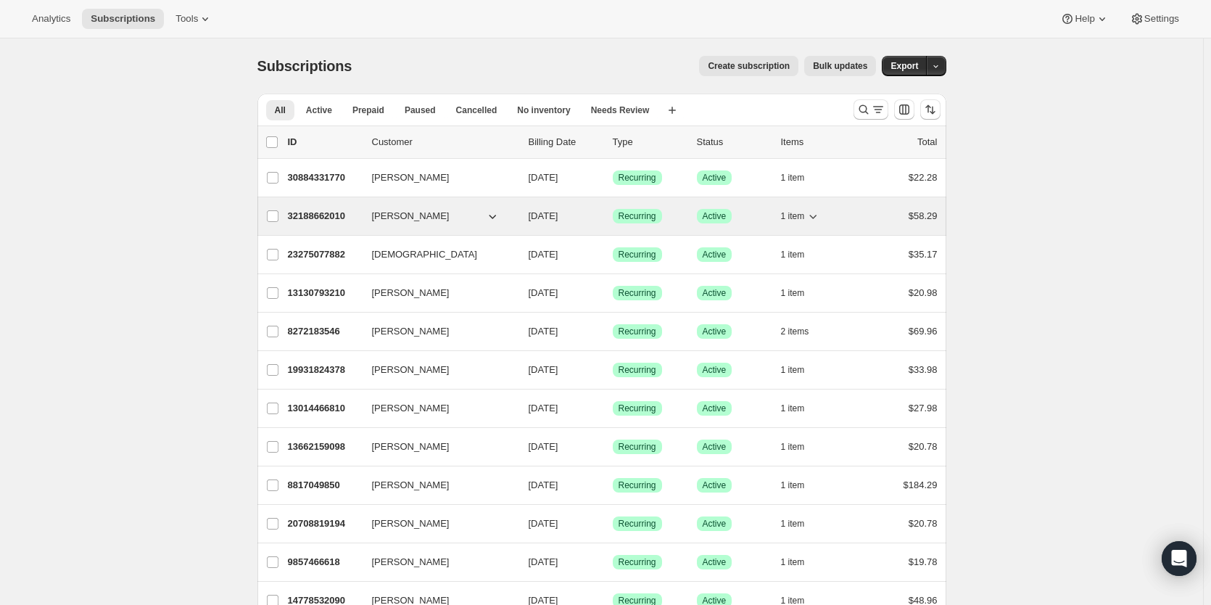
click at [342, 216] on p "32188662010" at bounding box center [324, 216] width 73 height 15
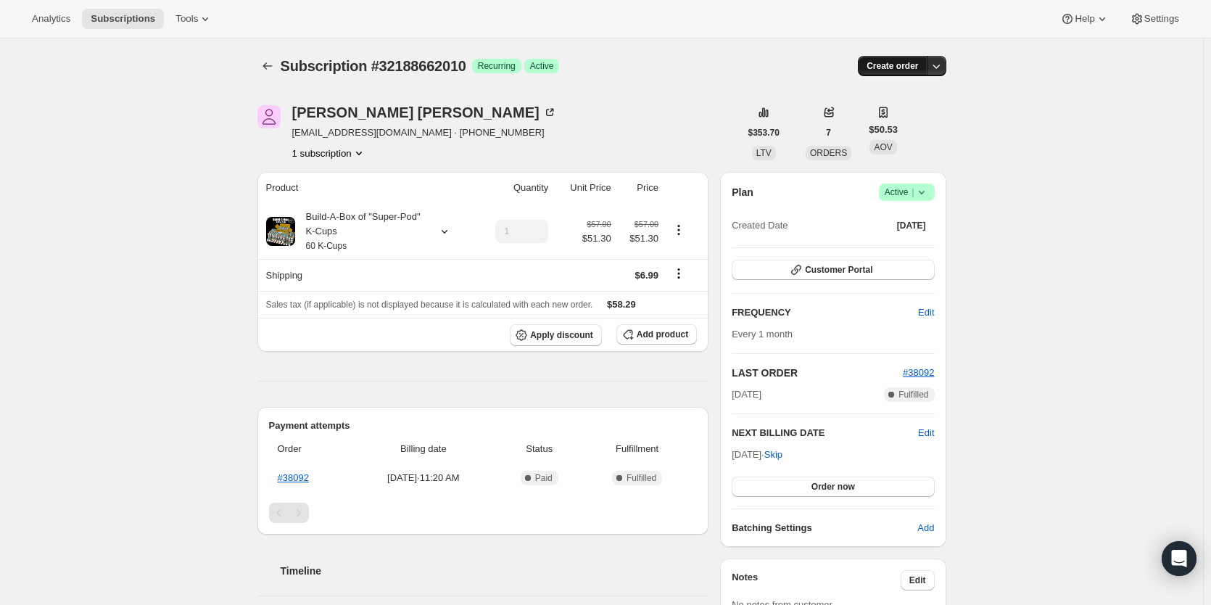
click at [907, 70] on span "Create order" at bounding box center [893, 66] width 52 height 12
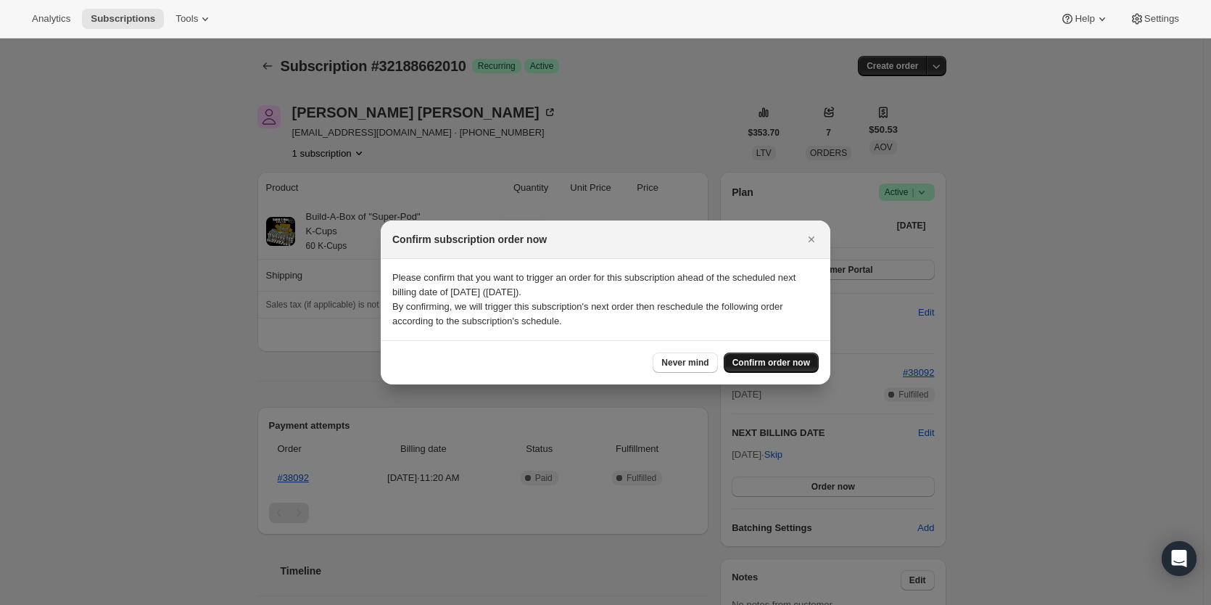
click at [767, 358] on span "Confirm order now" at bounding box center [772, 363] width 78 height 12
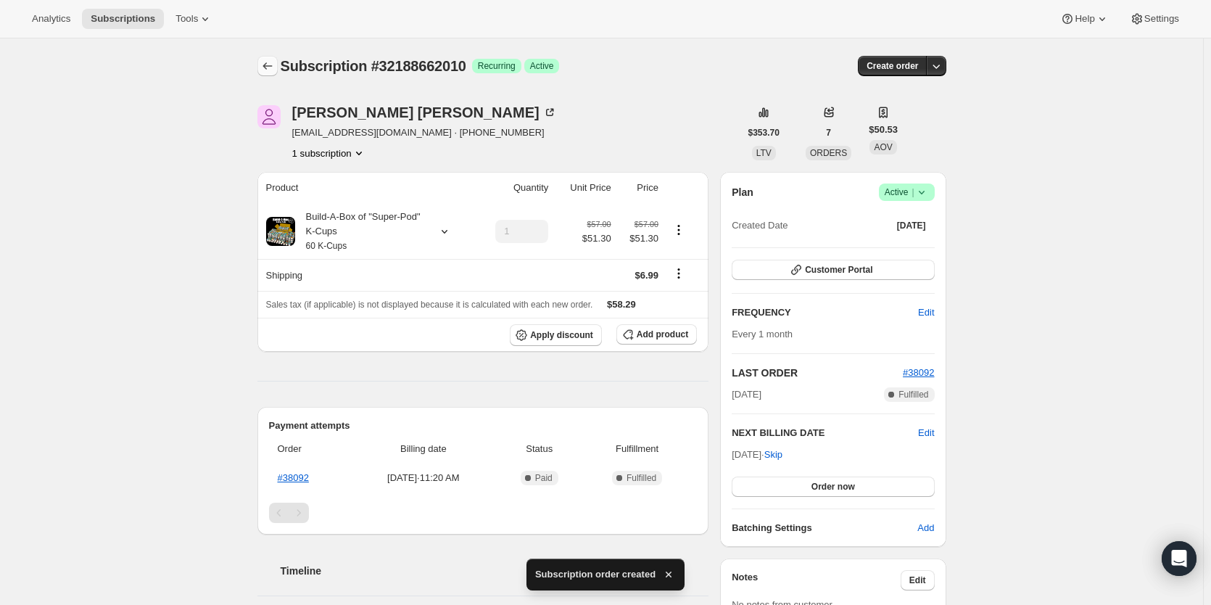
click at [272, 66] on icon "Subscriptions" at bounding box center [267, 66] width 15 height 15
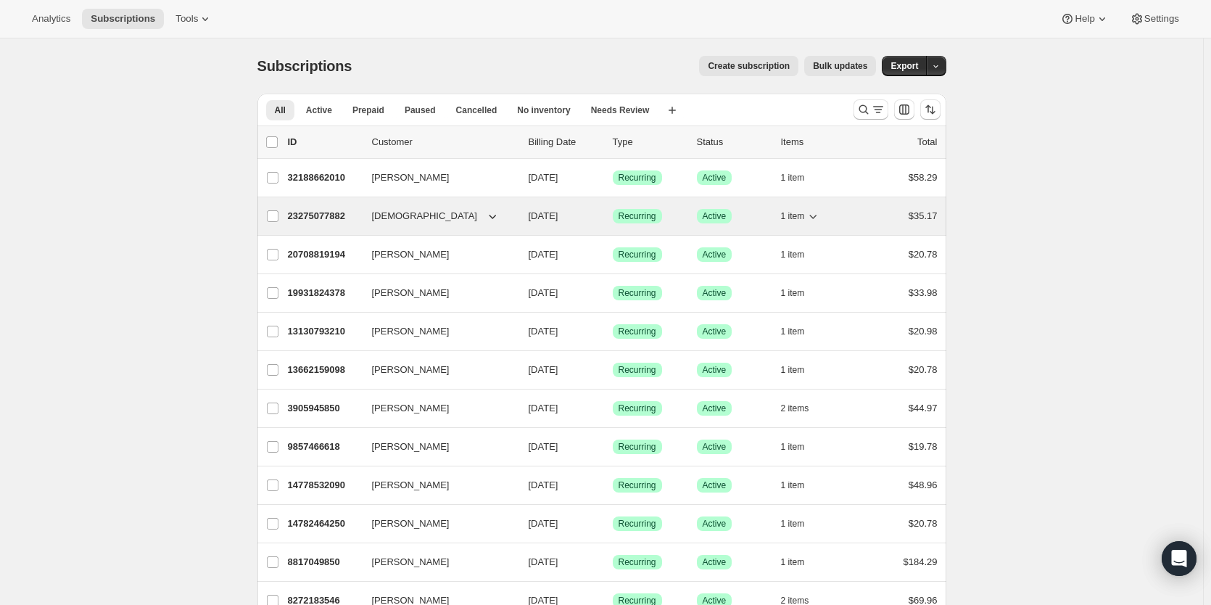
click at [324, 217] on p "23275077882" at bounding box center [324, 216] width 73 height 15
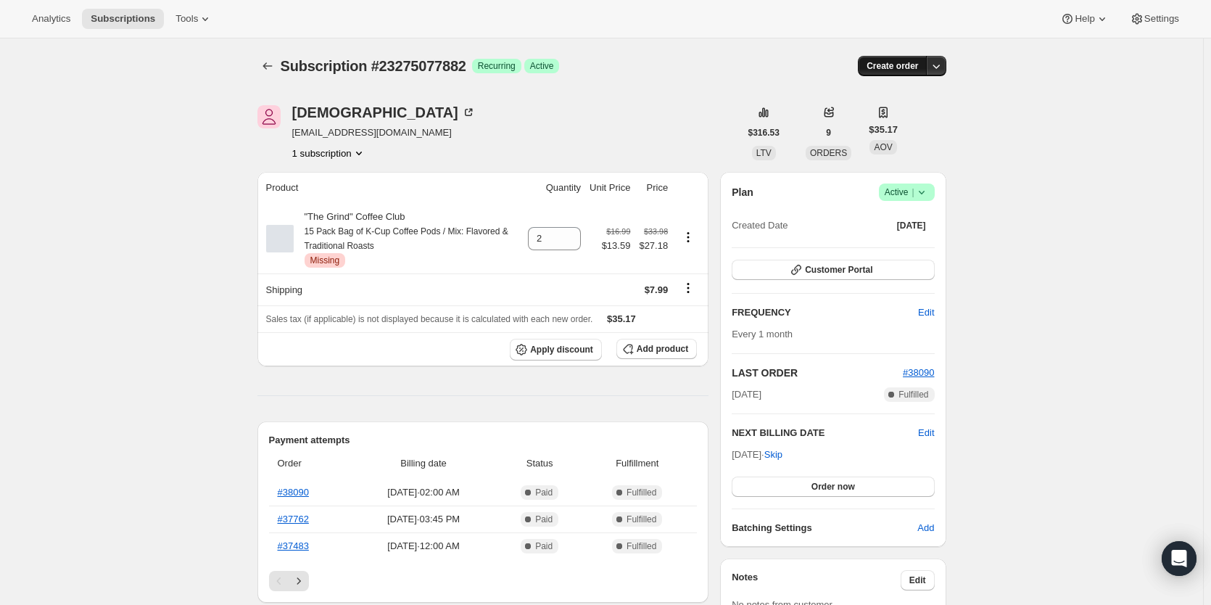
click at [882, 66] on span "Create order" at bounding box center [893, 66] width 52 height 12
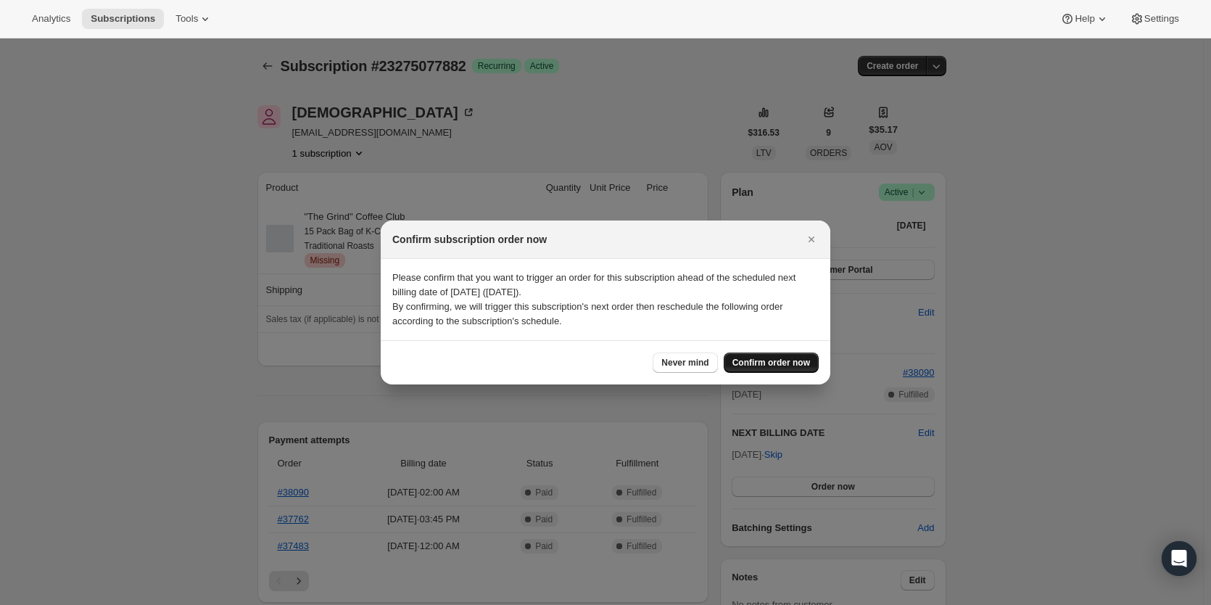
click at [760, 362] on span "Confirm order now" at bounding box center [772, 363] width 78 height 12
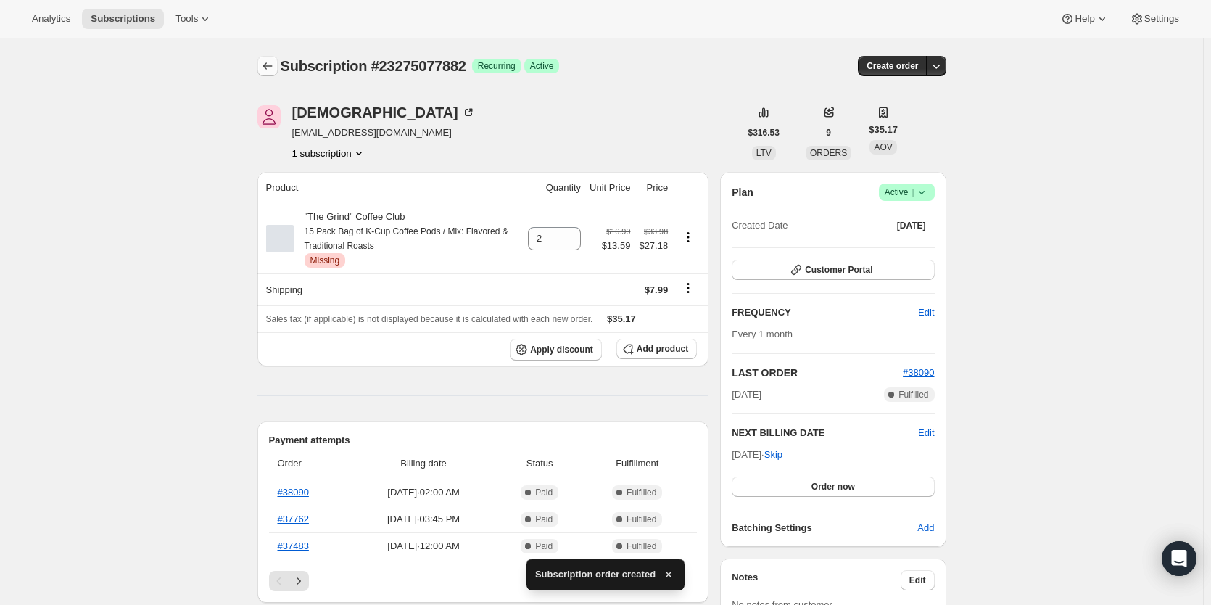
click at [265, 64] on icon "Subscriptions" at bounding box center [267, 66] width 15 height 15
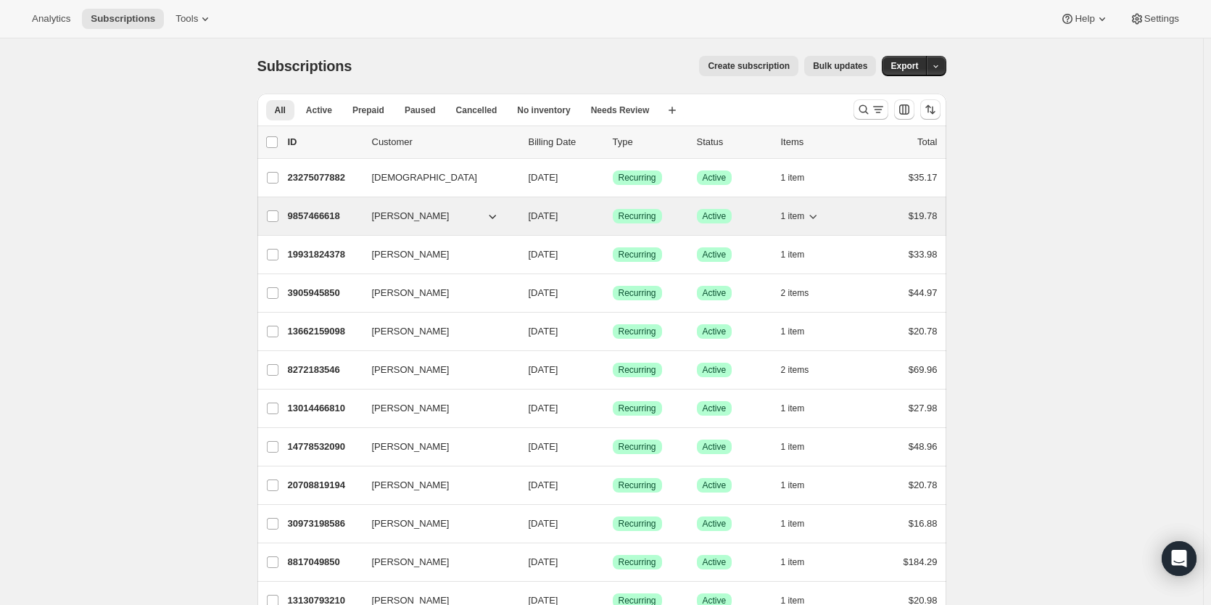
click at [334, 218] on p "9857466618" at bounding box center [324, 216] width 73 height 15
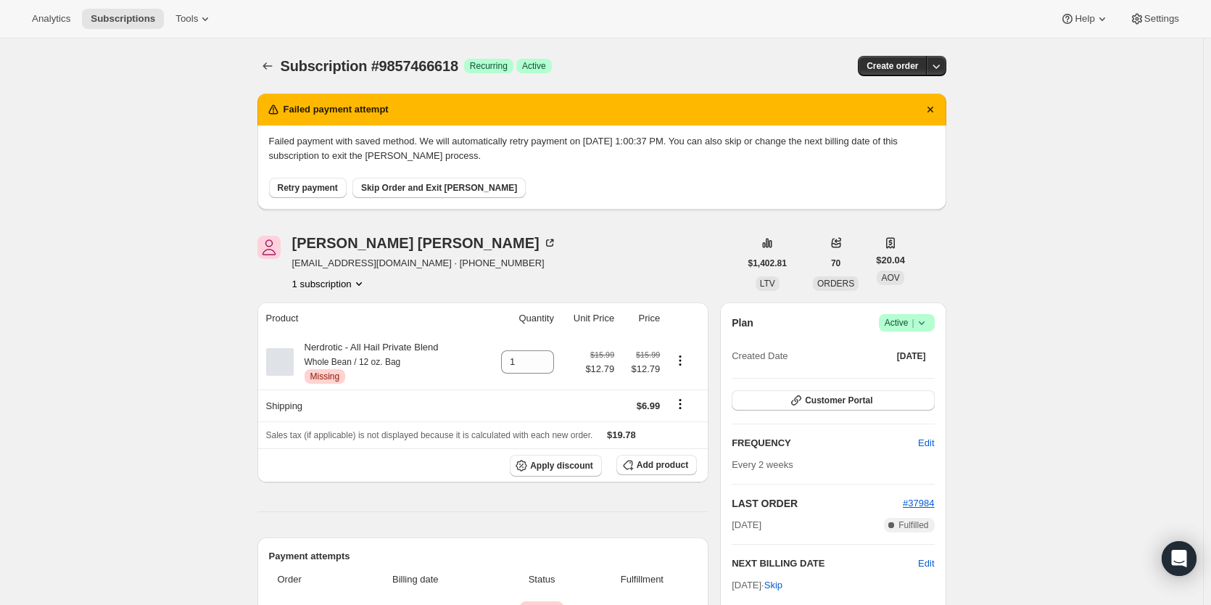
scroll to position [242, 0]
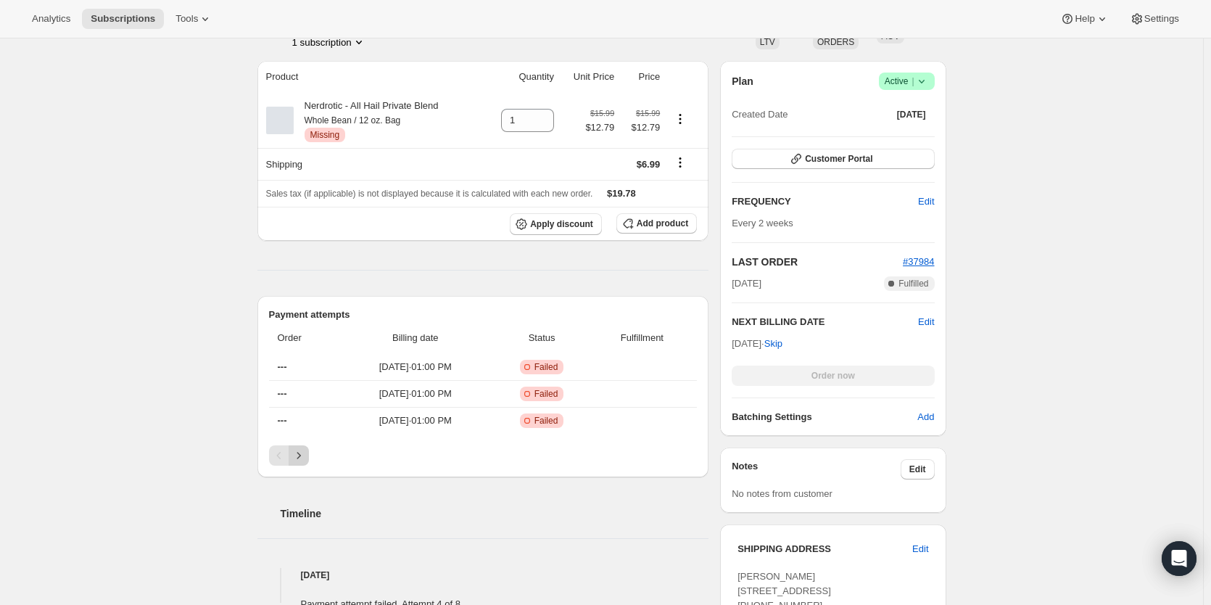
click at [304, 458] on icon "Next" at bounding box center [299, 455] width 15 height 15
click at [304, 458] on icon "Next" at bounding box center [299, 460] width 15 height 15
click at [304, 458] on icon "Next" at bounding box center [299, 455] width 15 height 15
click at [303, 458] on icon "Next" at bounding box center [299, 455] width 15 height 15
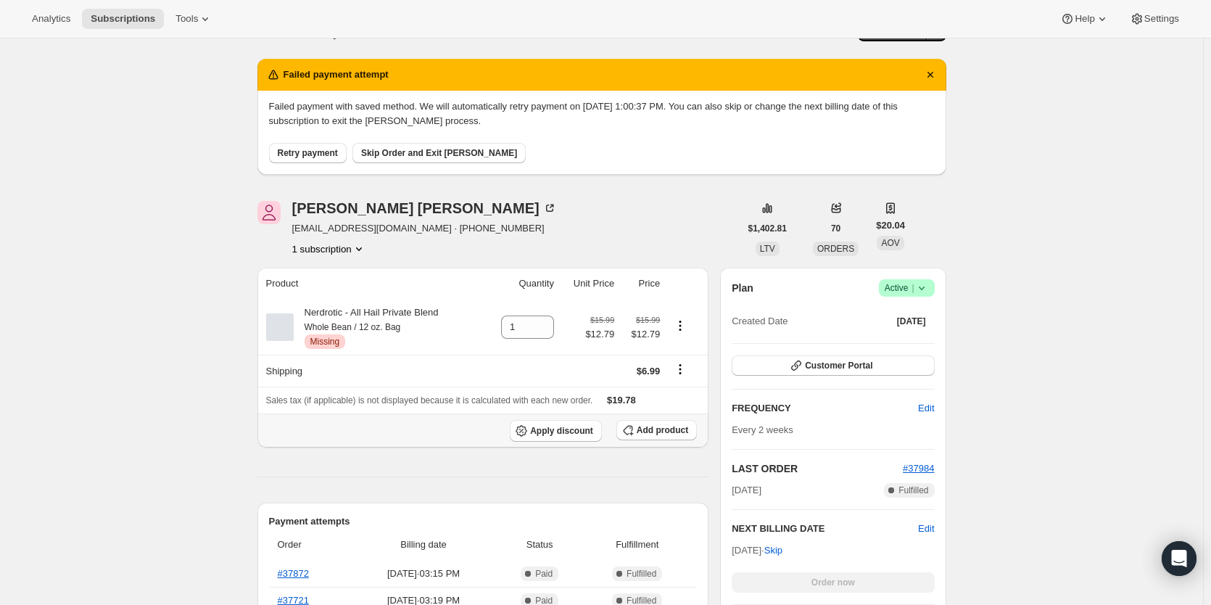
scroll to position [0, 0]
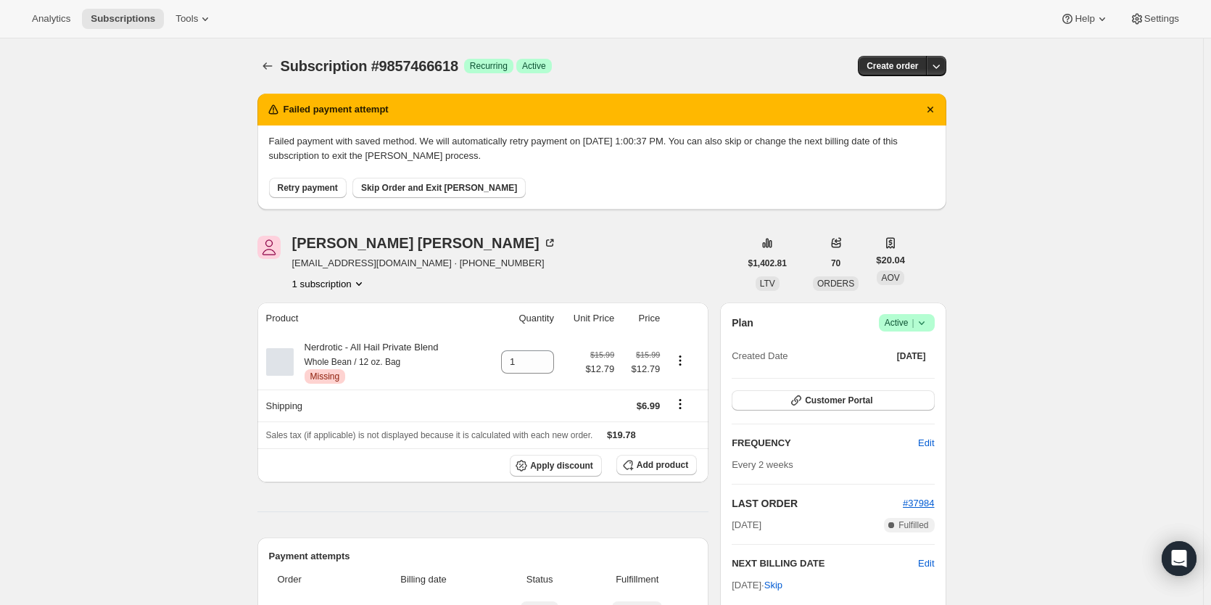
click at [302, 201] on div "Failed payment with saved method. We will automatically retry payment on [DATE]…" at bounding box center [602, 167] width 689 height 84
click at [310, 186] on span "Retry payment" at bounding box center [308, 188] width 60 height 12
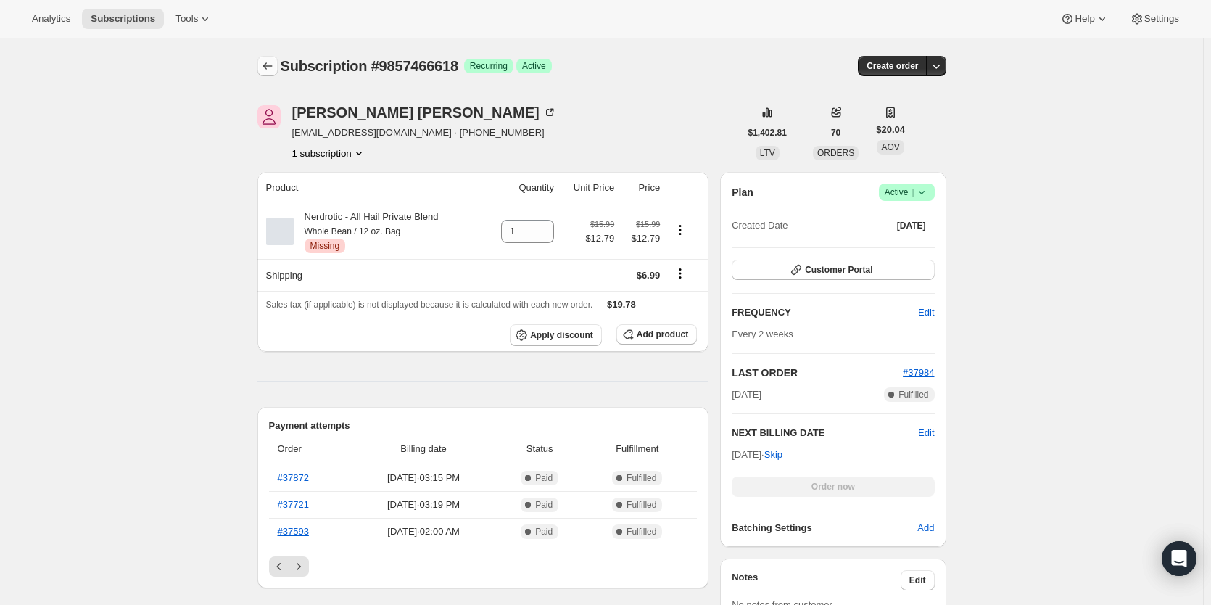
click at [275, 65] on icon "Subscriptions" at bounding box center [267, 66] width 15 height 15
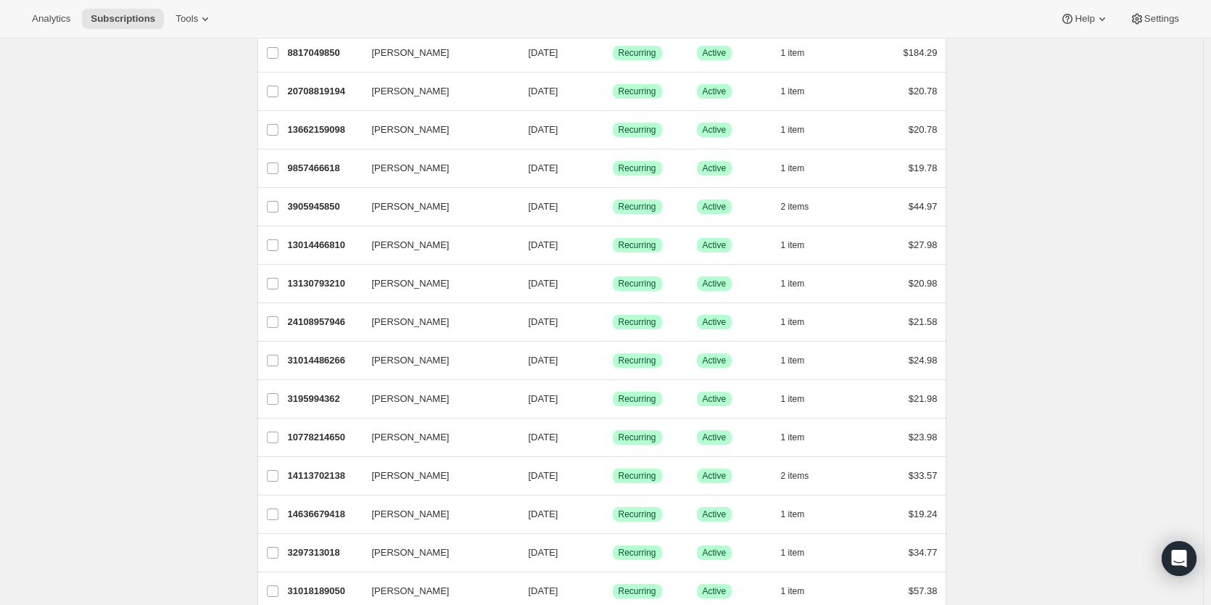
scroll to position [363, 0]
